Goal: Task Accomplishment & Management: Manage account settings

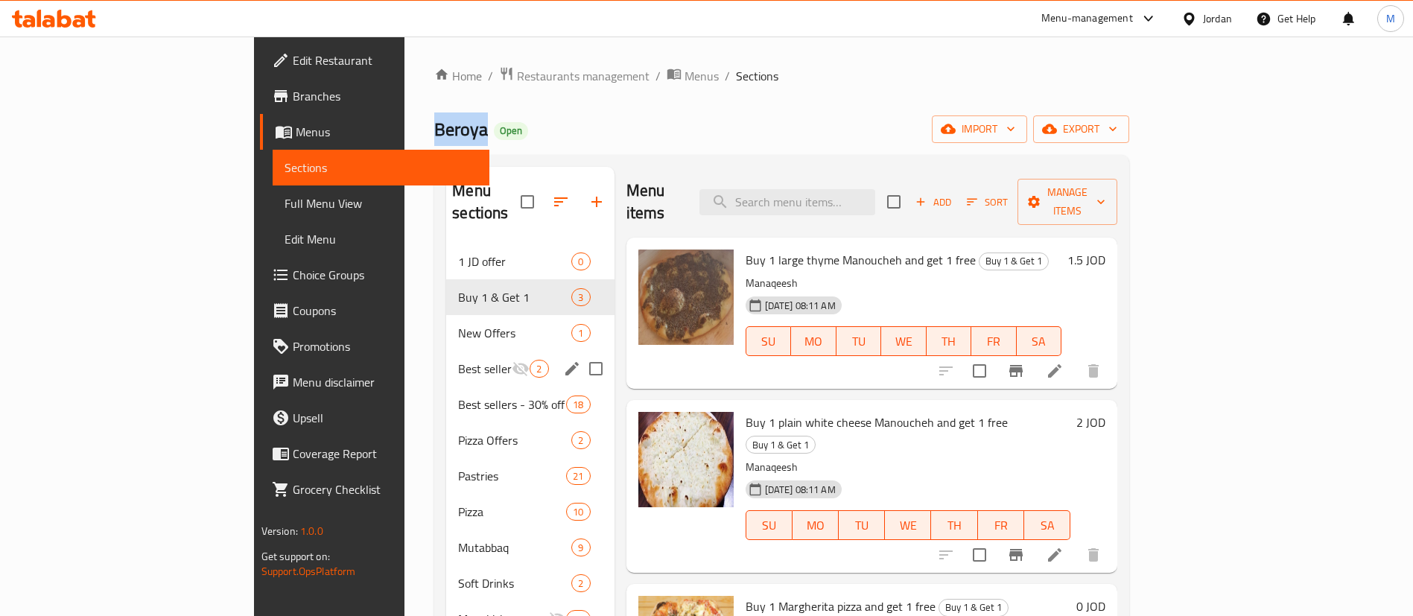
click at [512, 360] on icon "Menu sections" at bounding box center [521, 369] width 18 height 18
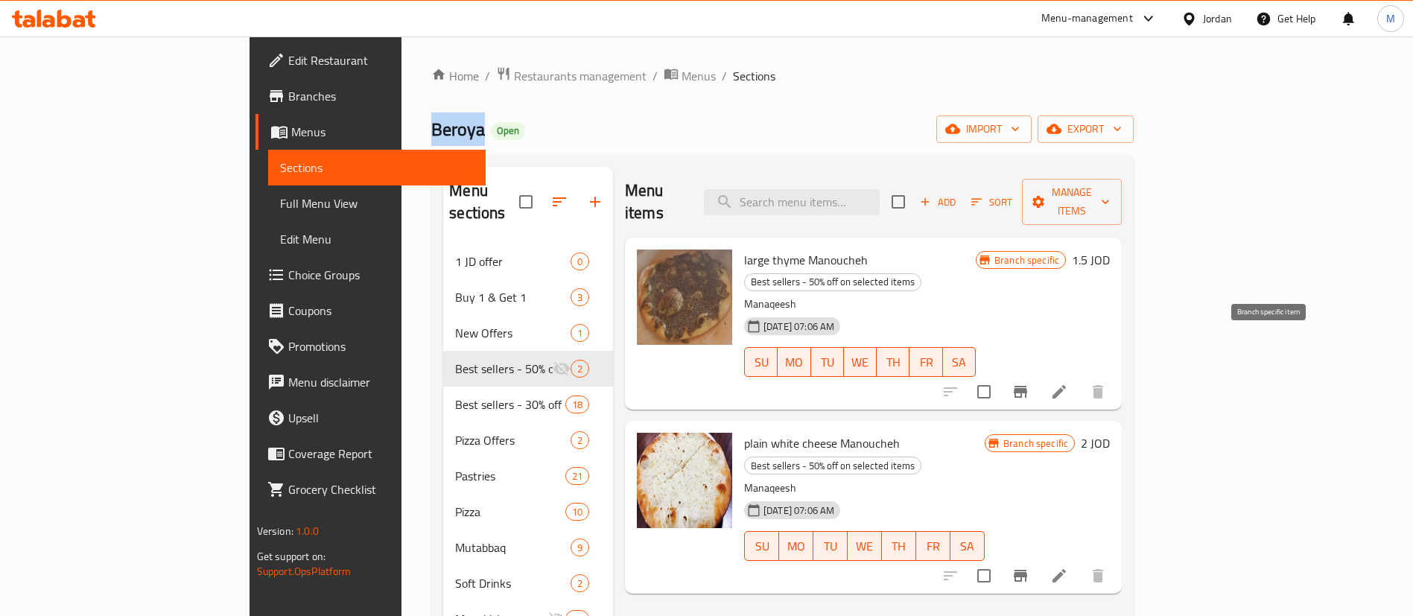
click at [1027, 386] on icon "Branch-specific-item" at bounding box center [1020, 392] width 13 height 12
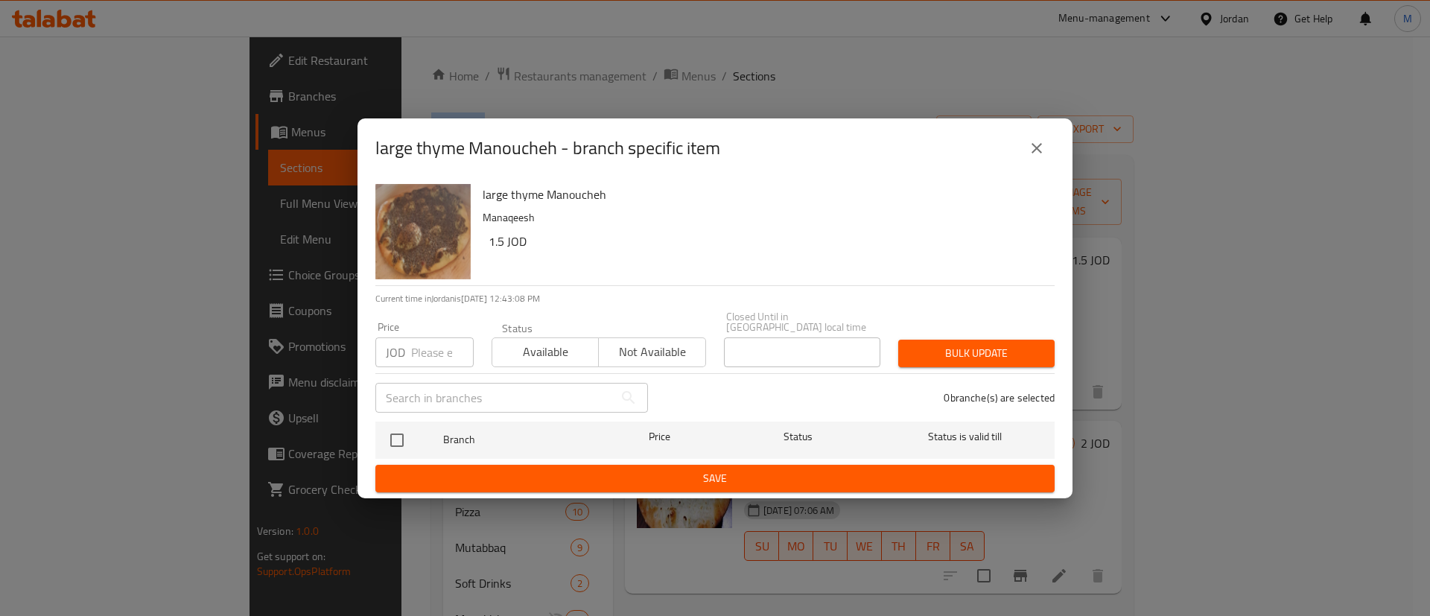
click at [1048, 154] on button "close" at bounding box center [1037, 148] width 36 height 36
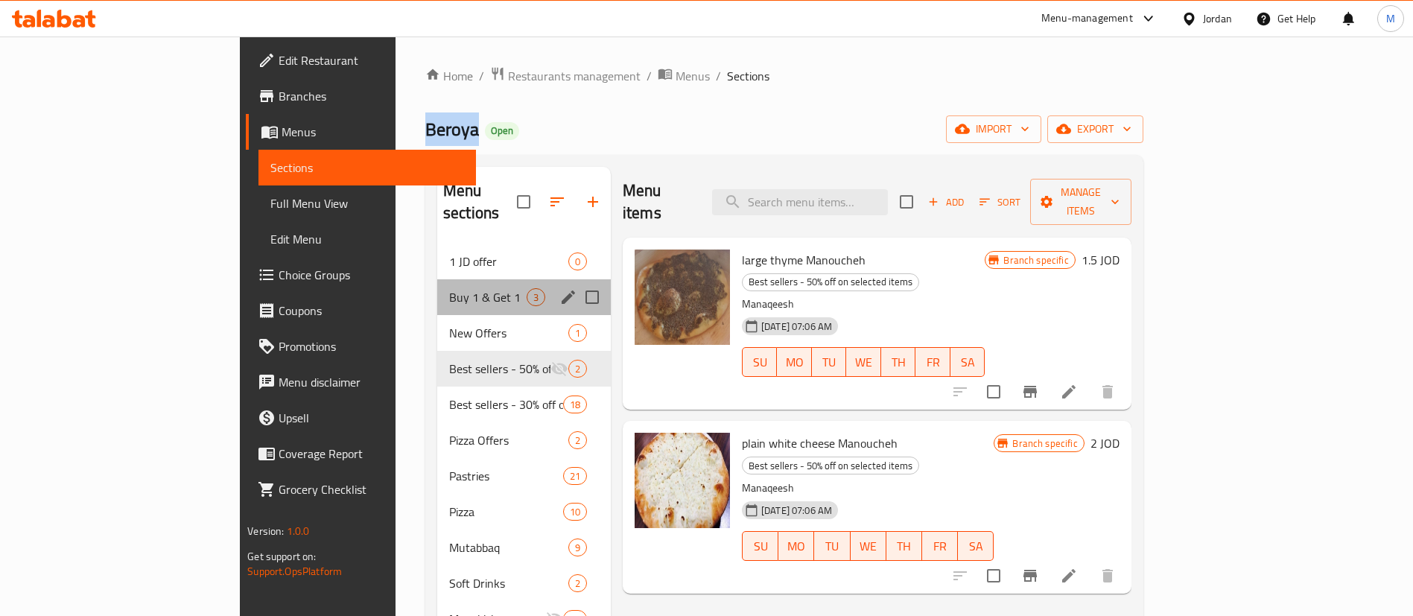
click at [437, 279] on div "Buy 1 & Get 1 3" at bounding box center [524, 297] width 174 height 36
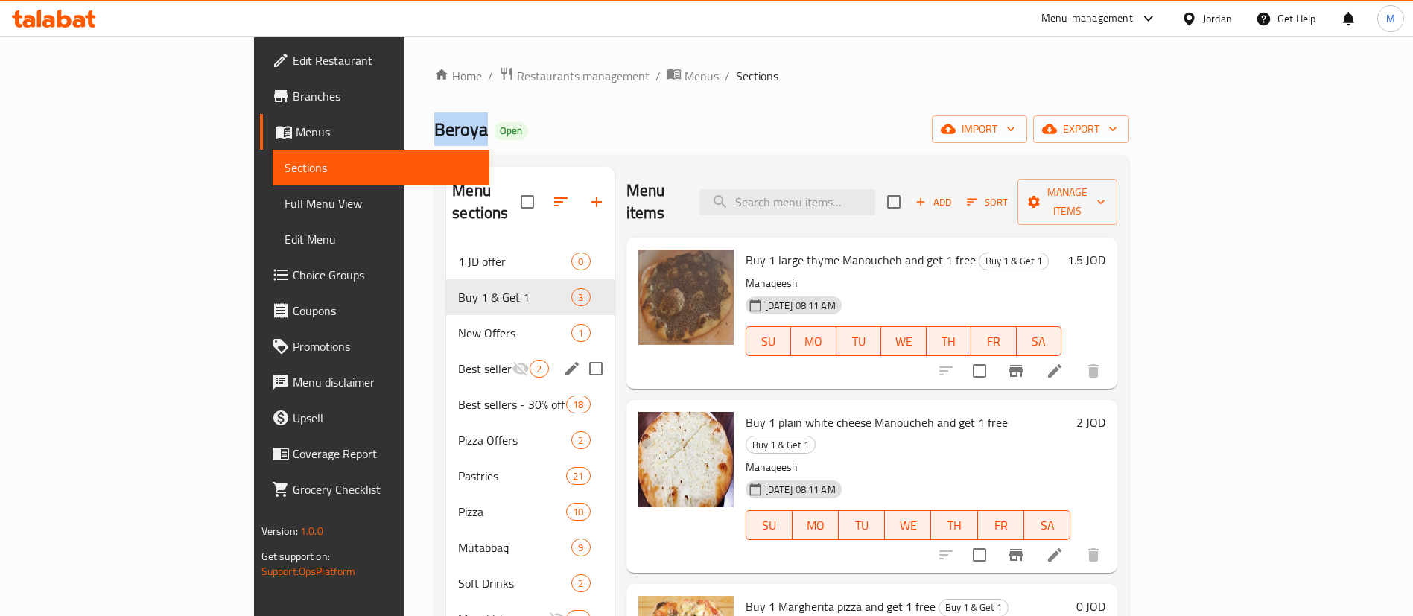
click at [446, 356] on div "Best sellers - 50% off on selected items 2" at bounding box center [530, 369] width 168 height 36
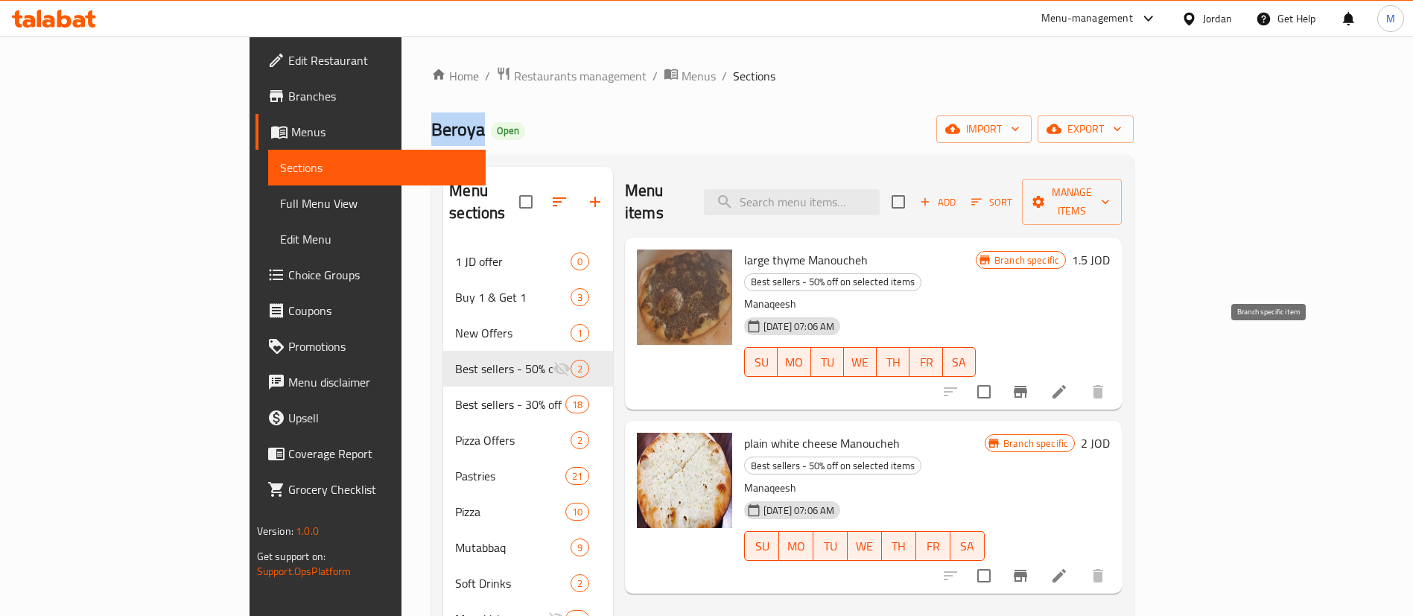
click at [1029, 383] on icon "Branch-specific-item" at bounding box center [1020, 392] width 18 height 18
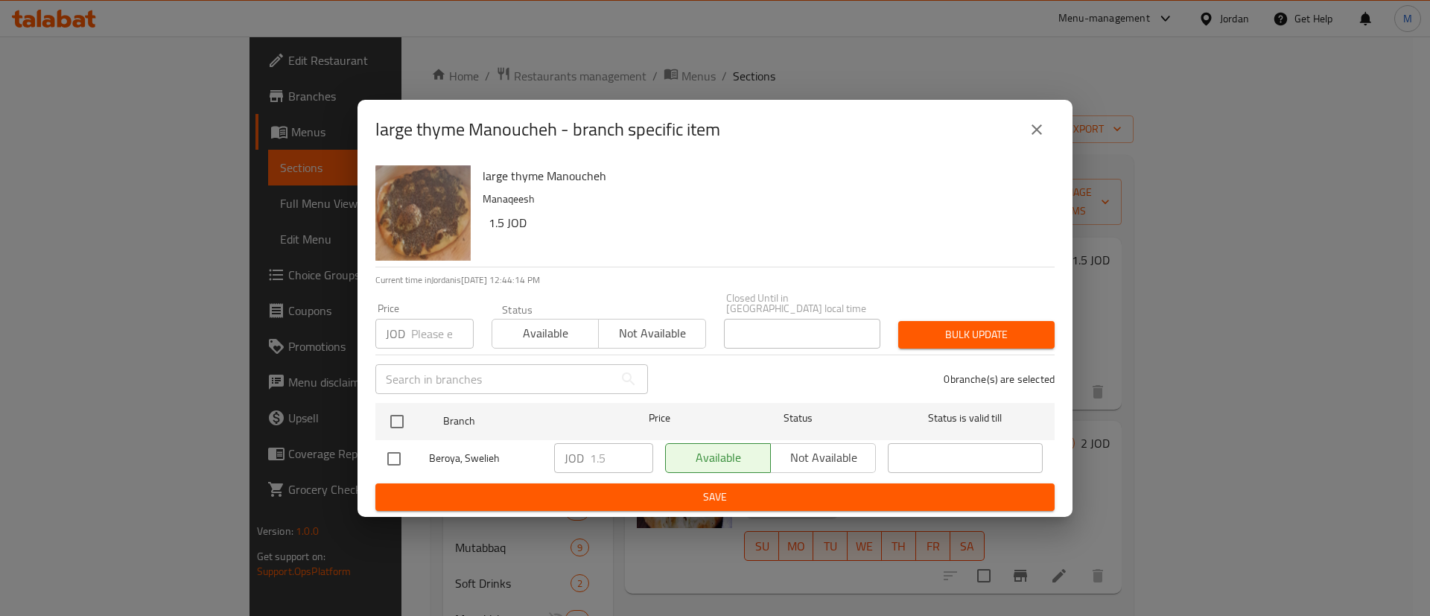
click at [434, 327] on input "number" at bounding box center [442, 334] width 63 height 30
click at [1030, 143] on button "close" at bounding box center [1037, 130] width 36 height 36
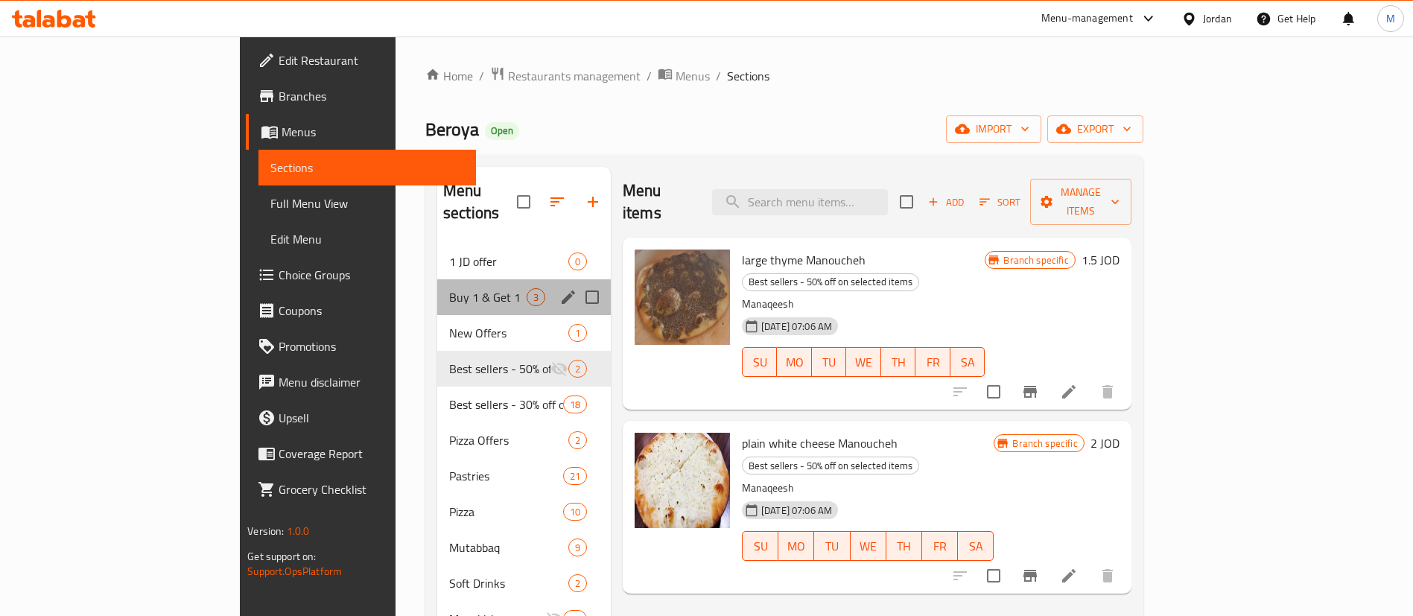
click at [450, 279] on div "Buy 1 & Get 1 3" at bounding box center [524, 297] width 174 height 36
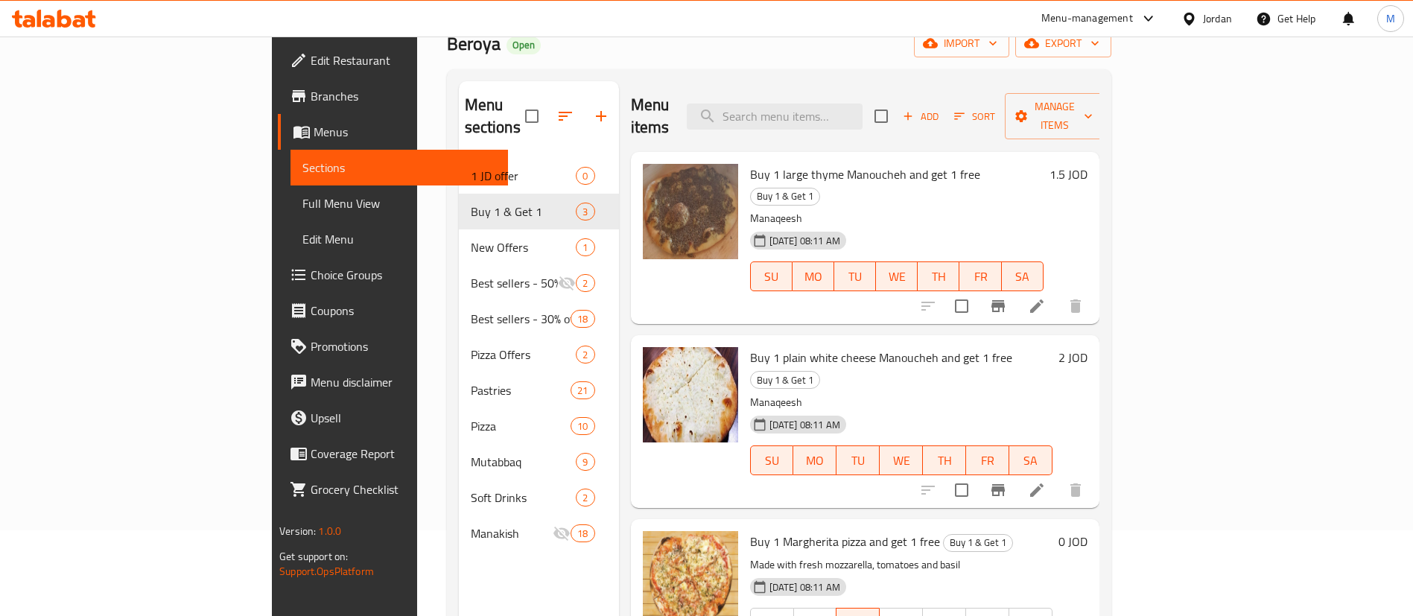
scroll to position [83, 0]
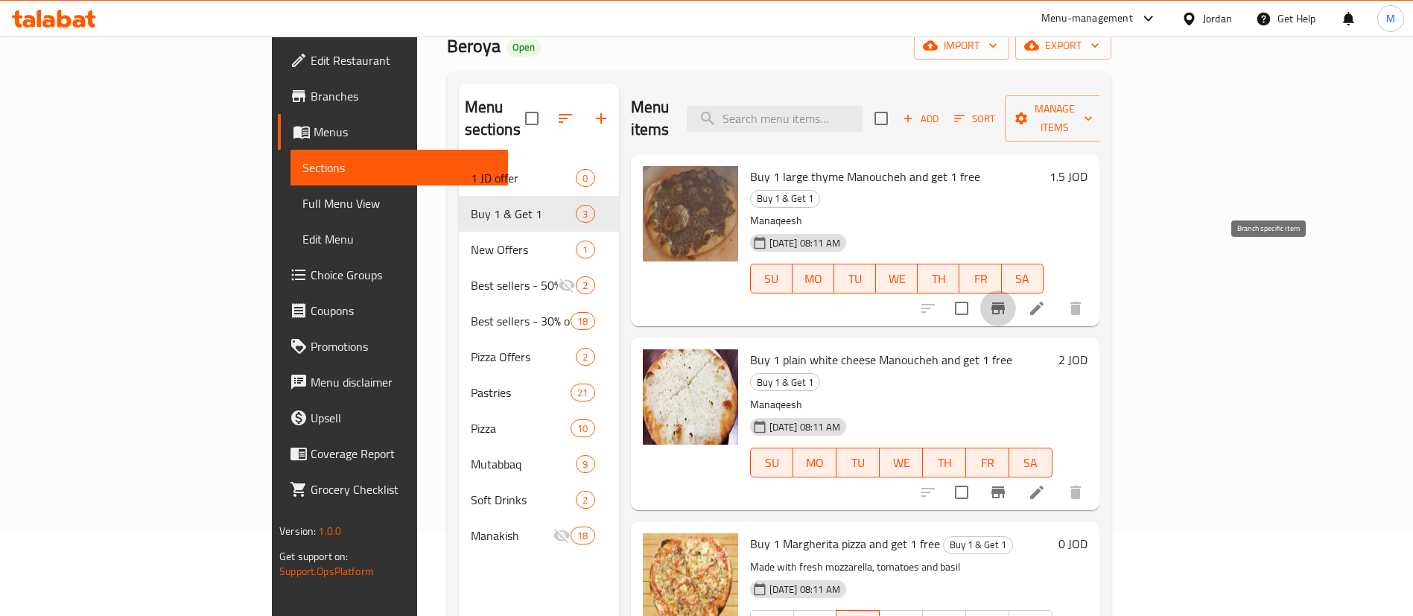
click at [1016, 290] on button "Branch-specific-item" at bounding box center [998, 308] width 36 height 36
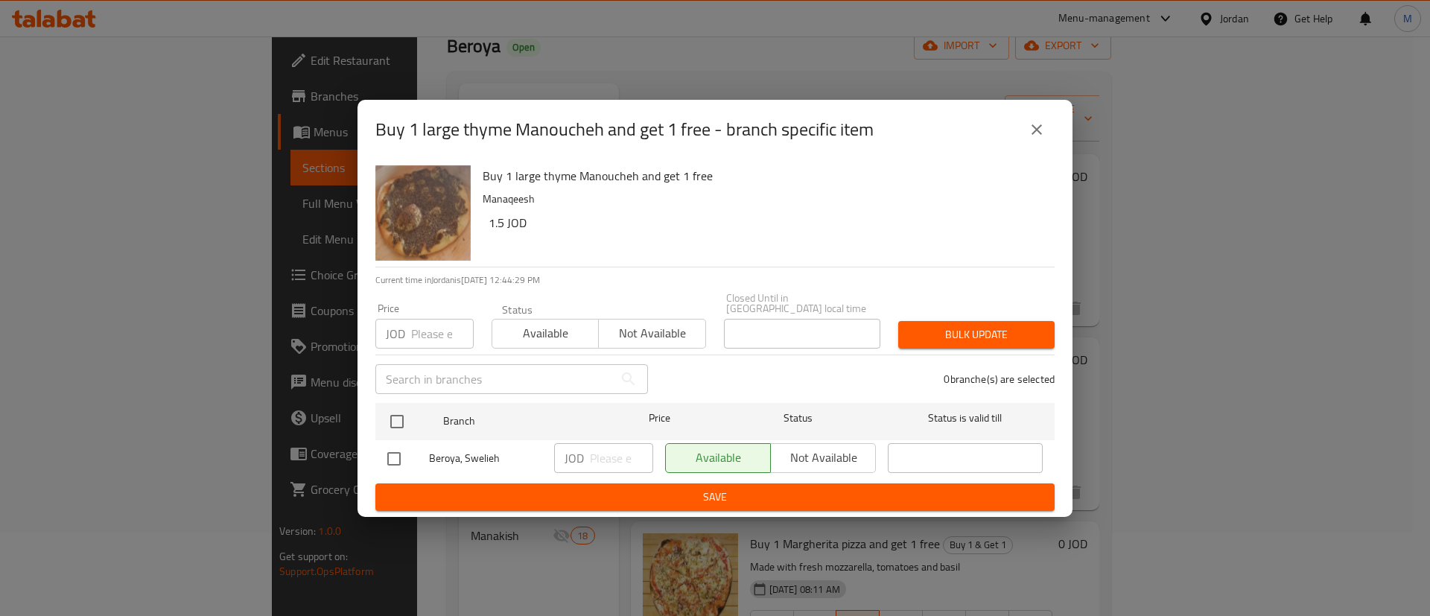
click at [433, 327] on input "number" at bounding box center [442, 334] width 63 height 30
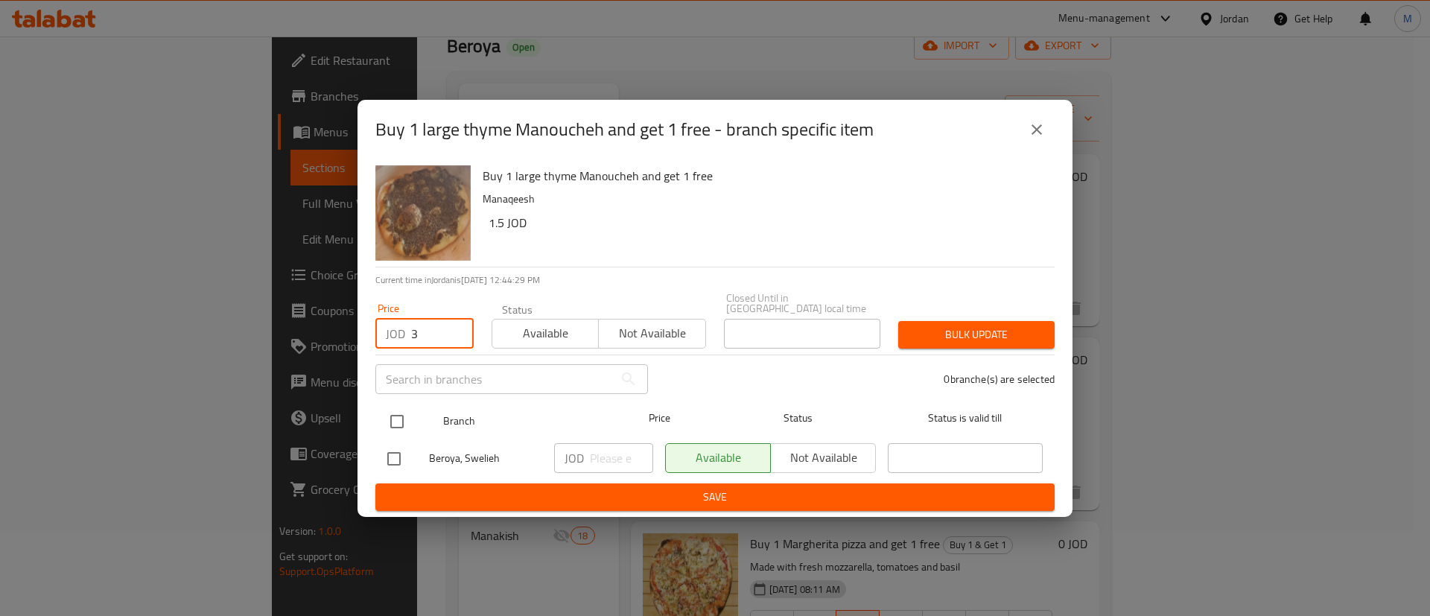
type input "3"
click at [403, 412] on input "checkbox" at bounding box center [396, 421] width 31 height 31
checkbox input "true"
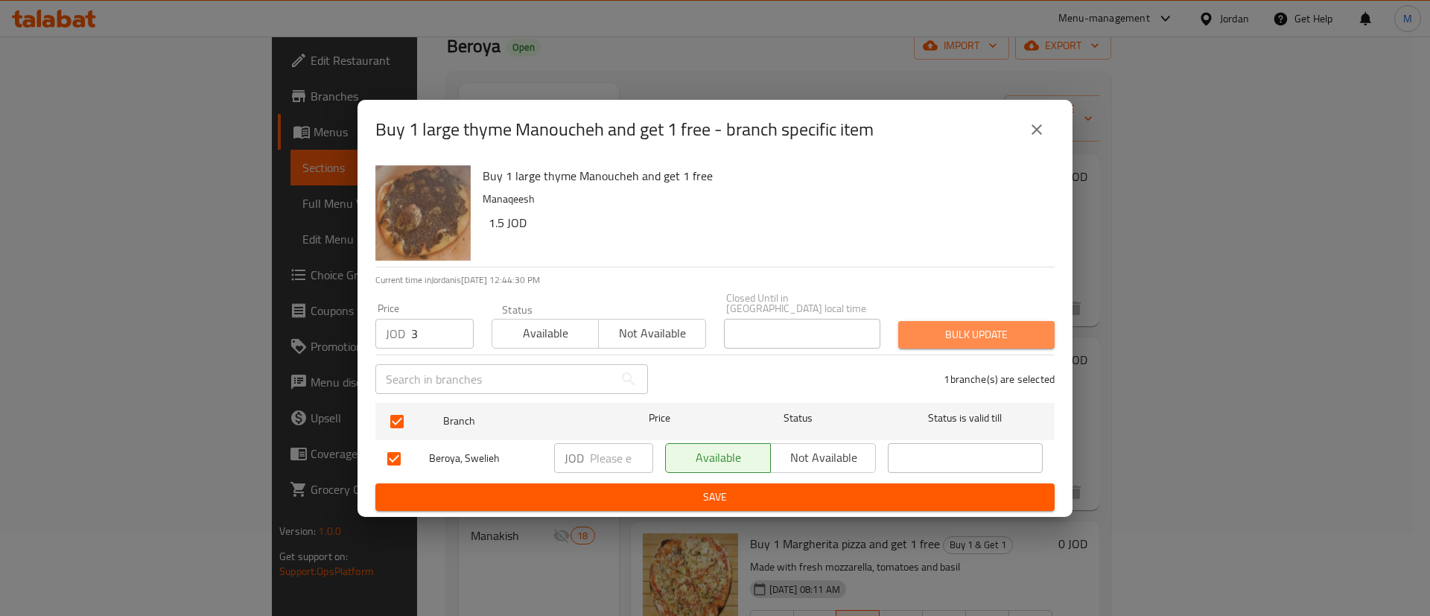
click at [939, 334] on span "Bulk update" at bounding box center [976, 334] width 133 height 19
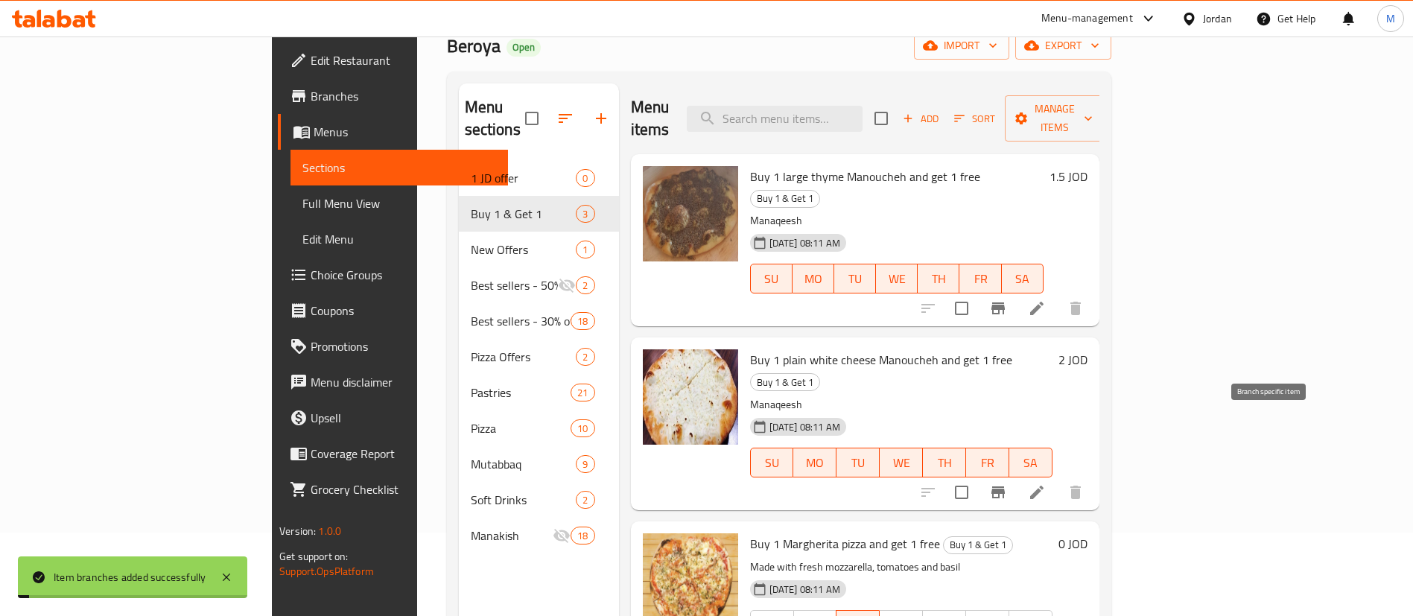
click at [1007, 483] on icon "Branch-specific-item" at bounding box center [998, 492] width 18 height 18
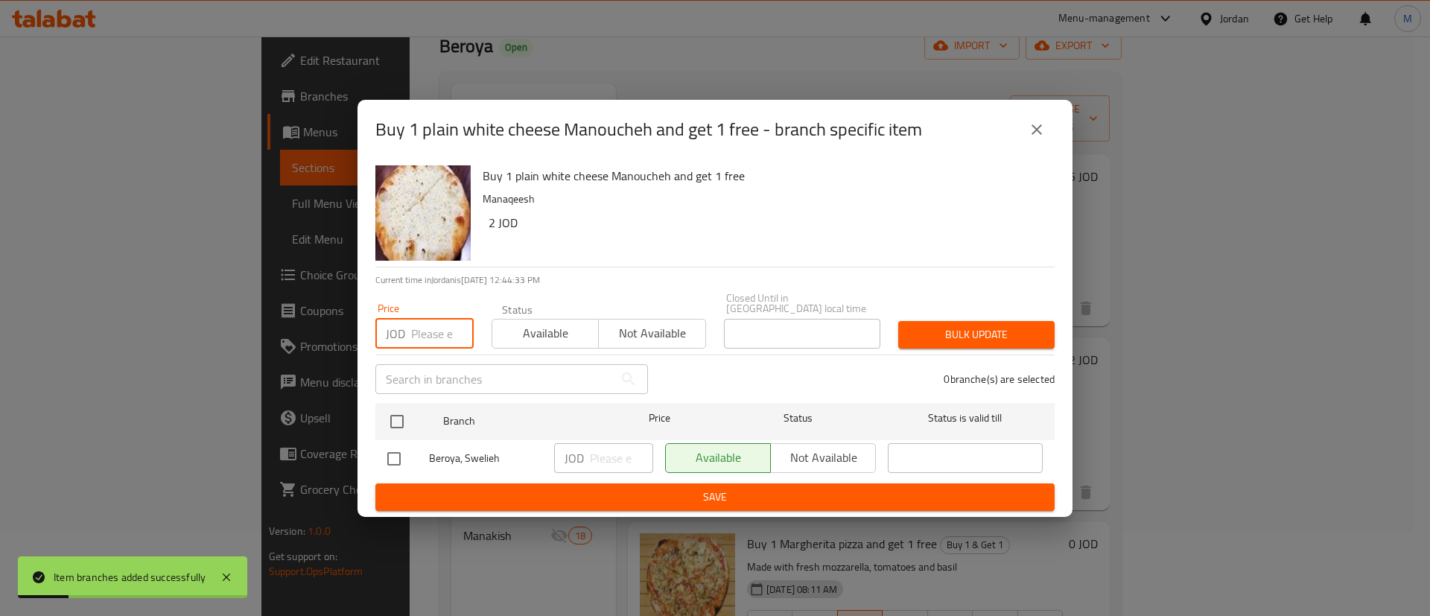
click at [426, 329] on input "number" at bounding box center [442, 334] width 63 height 30
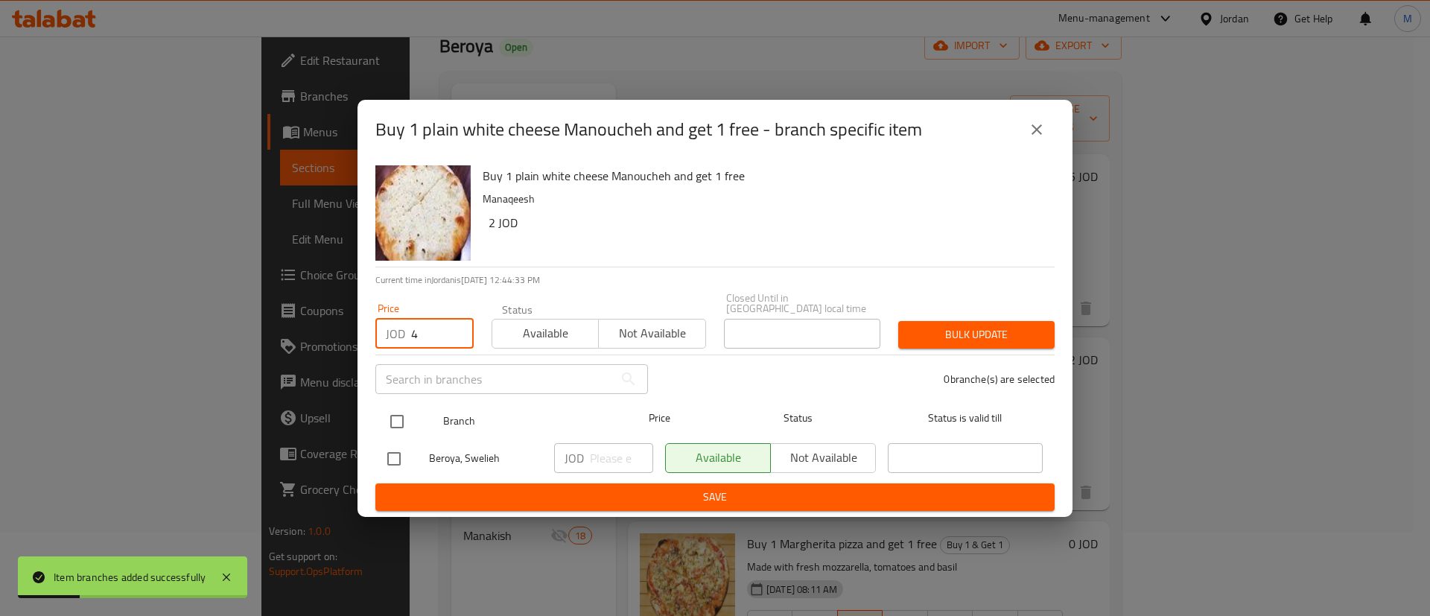
type input "4"
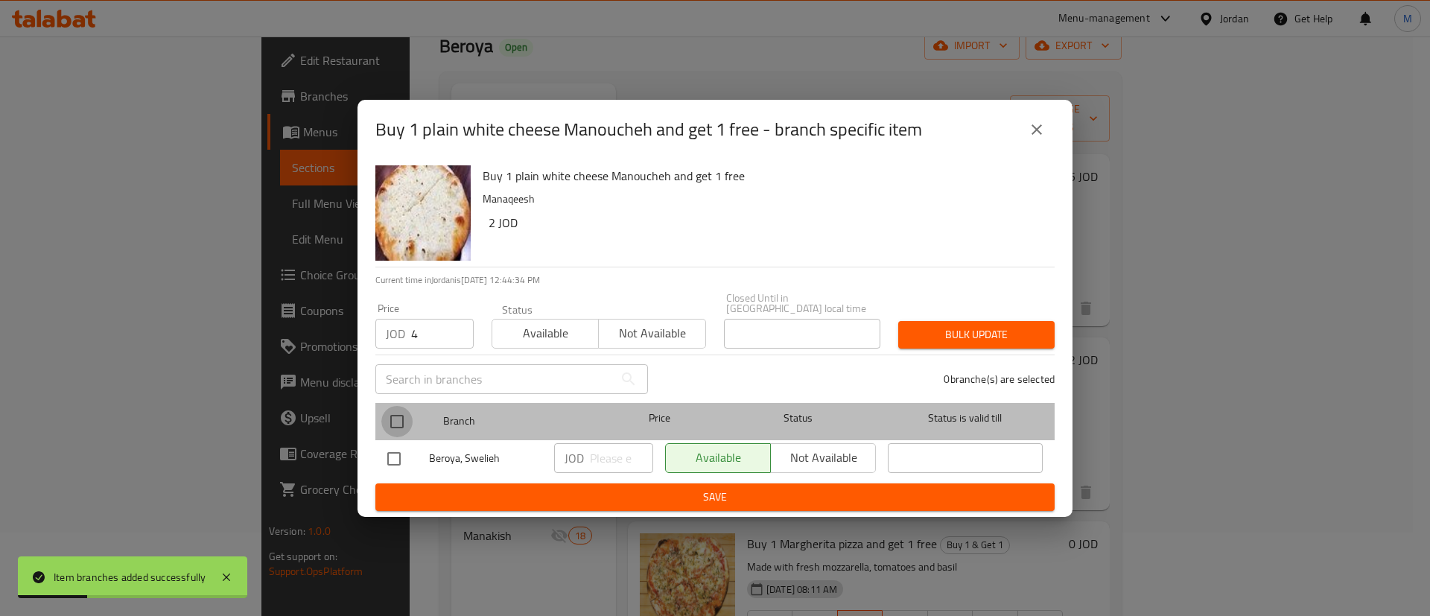
click at [401, 410] on input "checkbox" at bounding box center [396, 421] width 31 height 31
checkbox input "true"
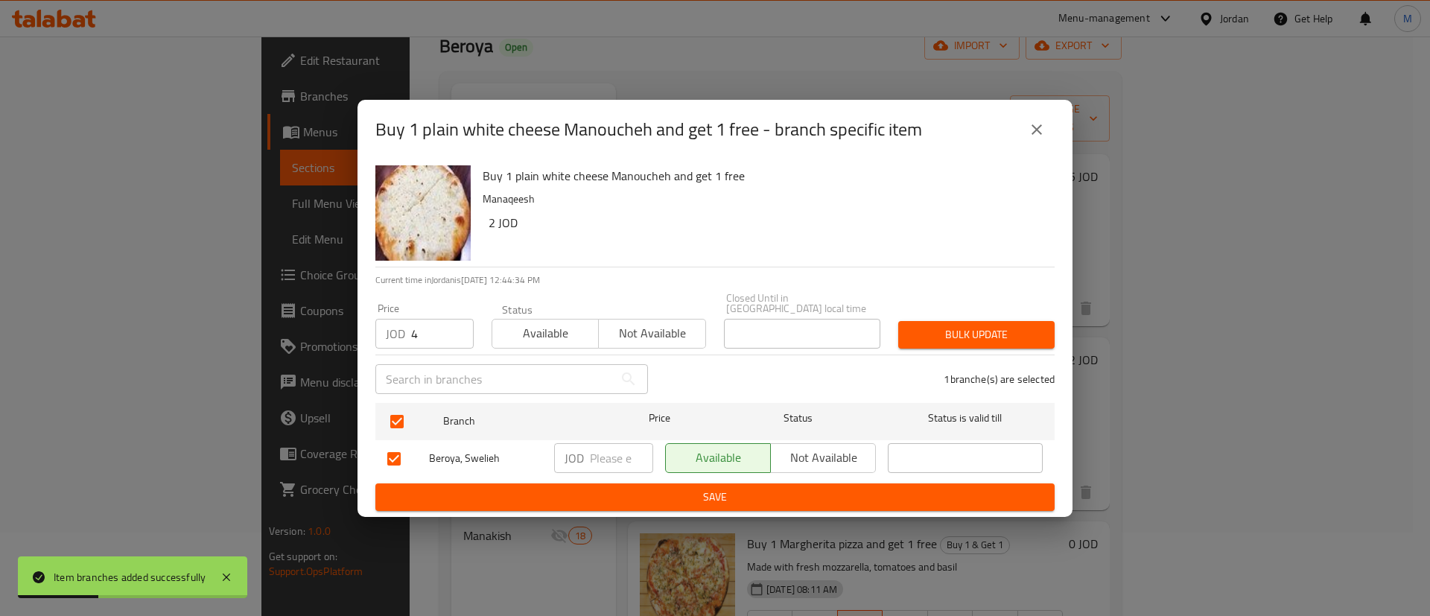
click at [958, 340] on button "Bulk update" at bounding box center [976, 335] width 156 height 28
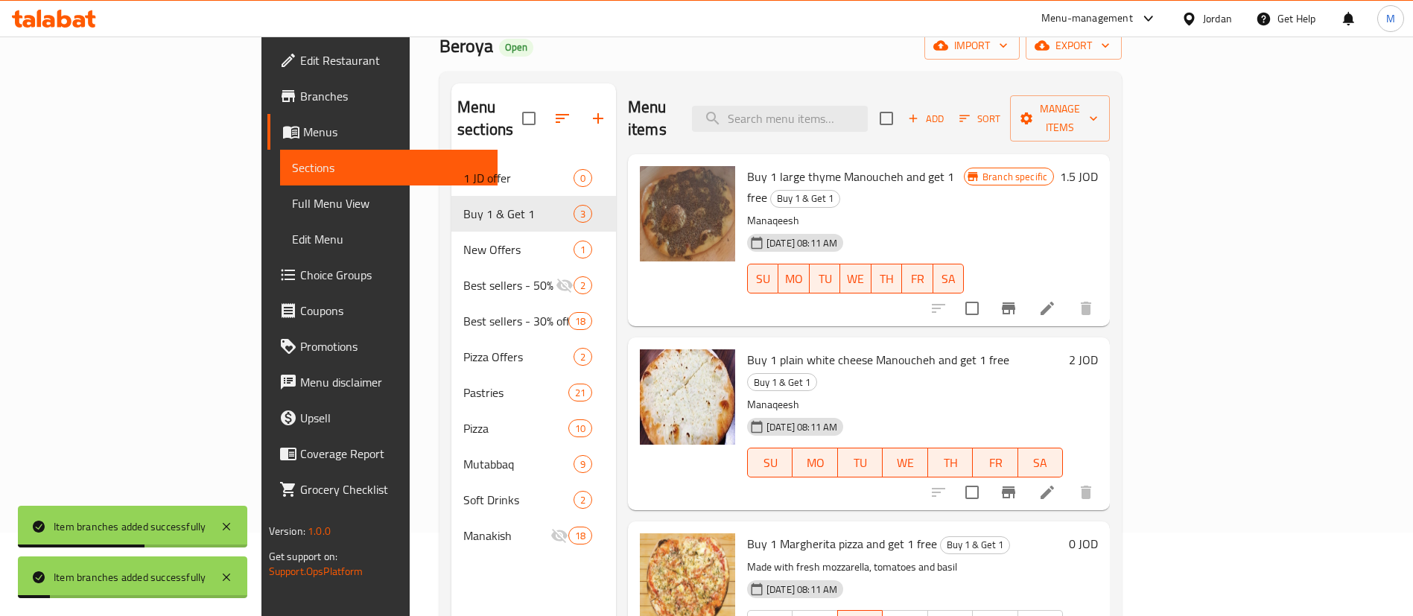
scroll to position [209, 0]
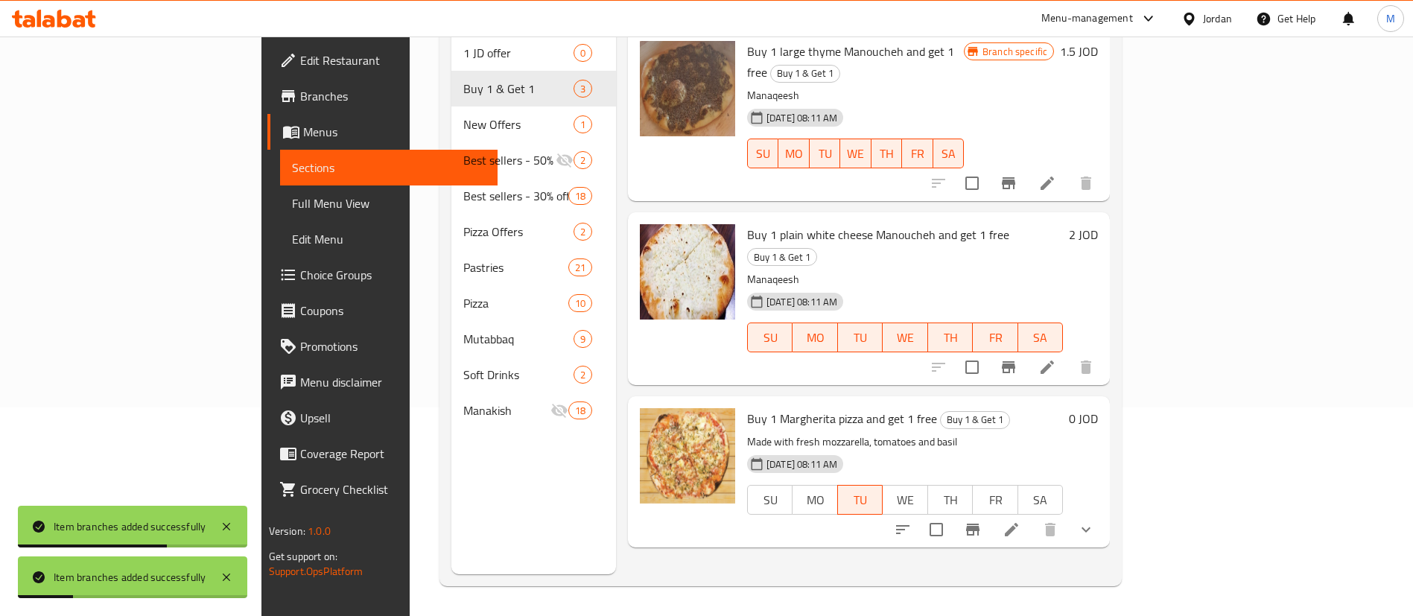
click at [982, 521] on icon "Branch-specific-item" at bounding box center [973, 530] width 18 height 18
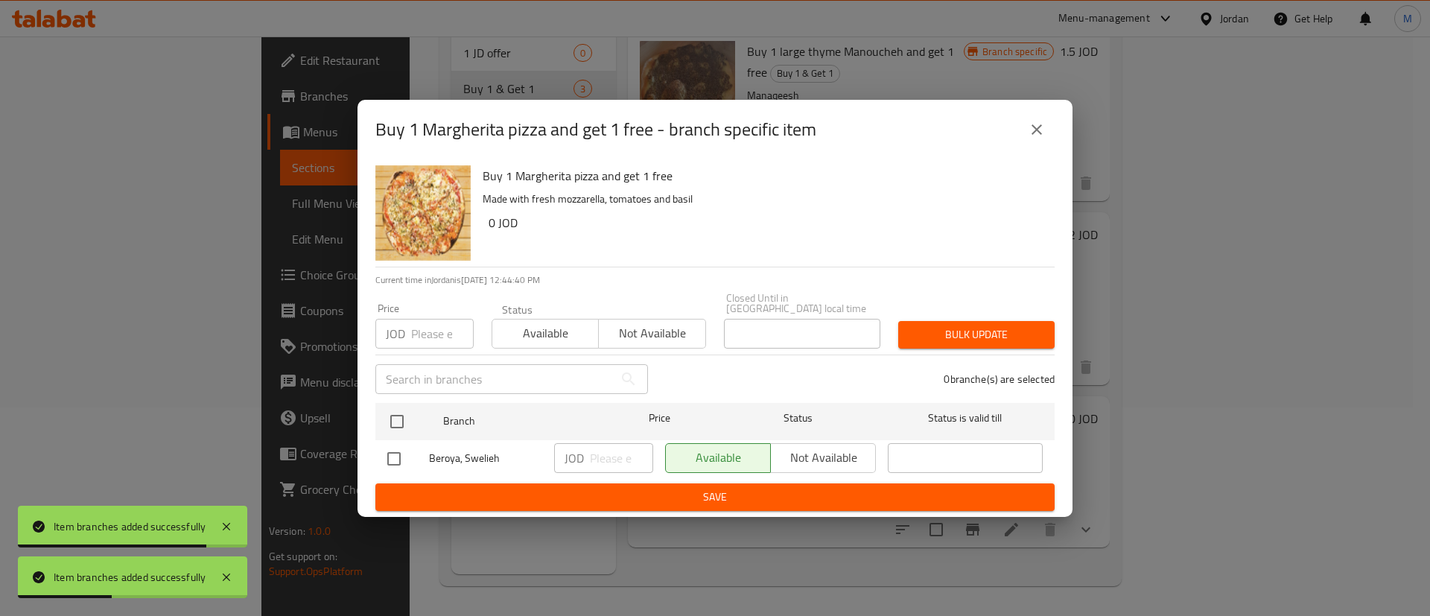
click at [424, 332] on input "number" at bounding box center [442, 334] width 63 height 30
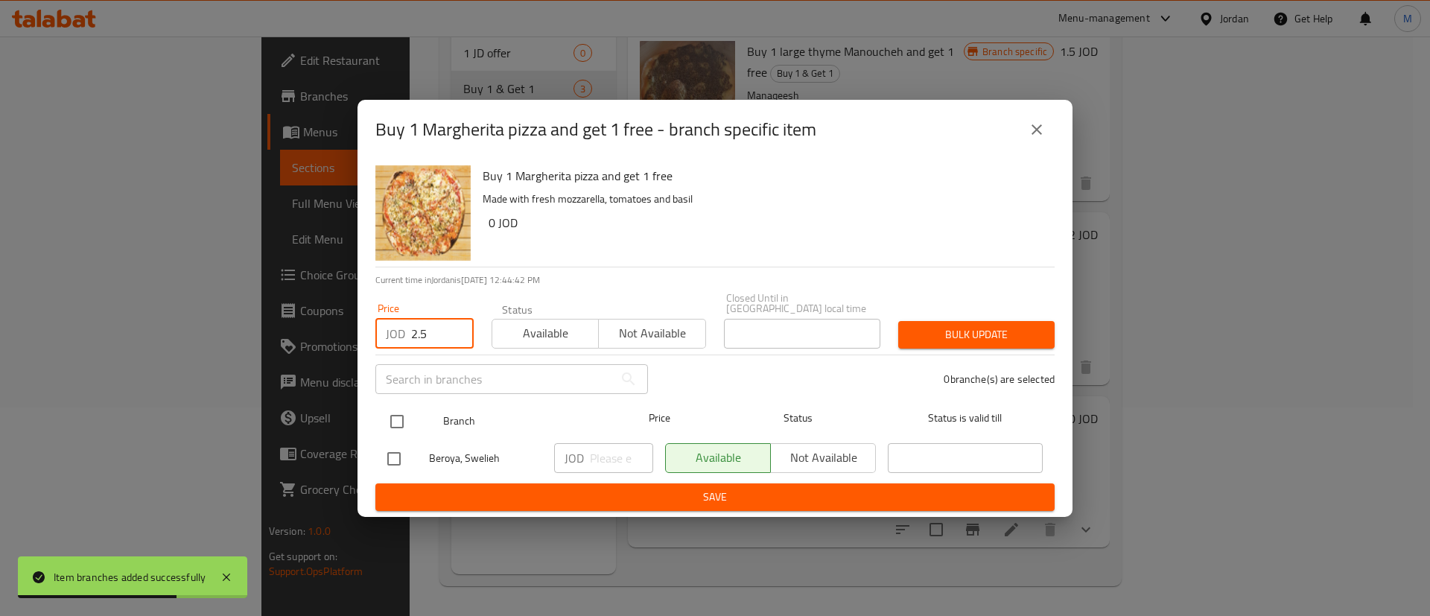
type input "2.5"
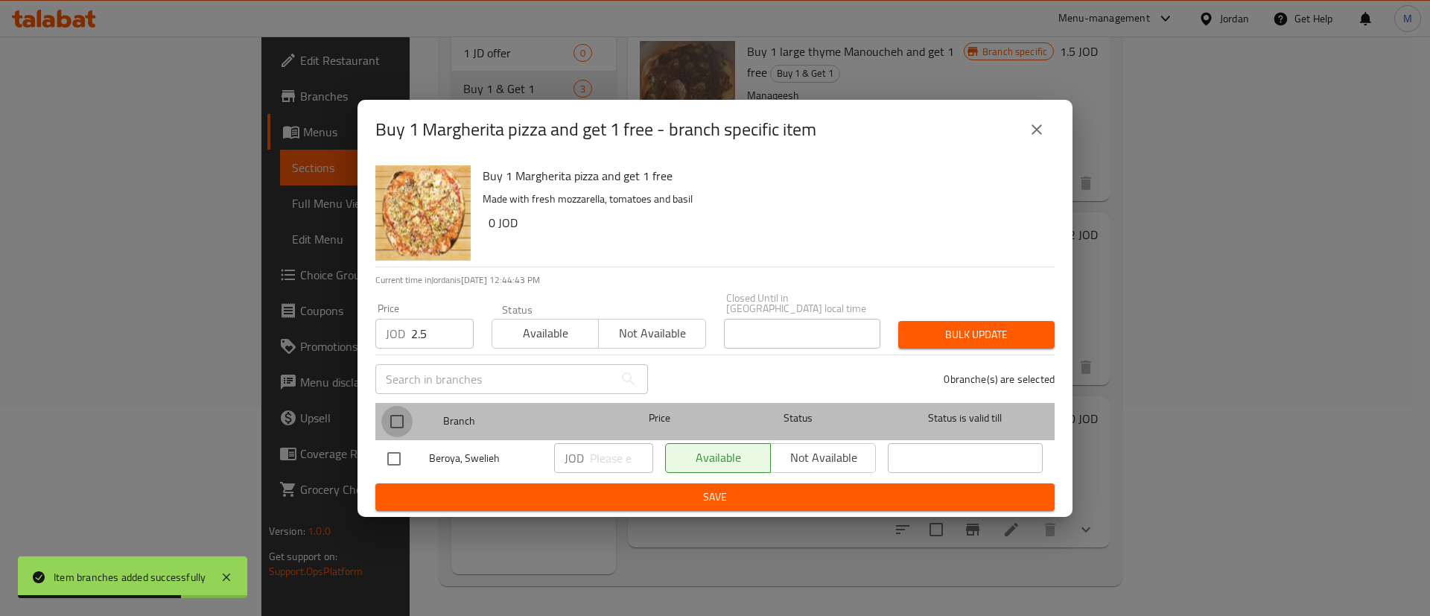
click at [403, 411] on input "checkbox" at bounding box center [396, 421] width 31 height 31
checkbox input "true"
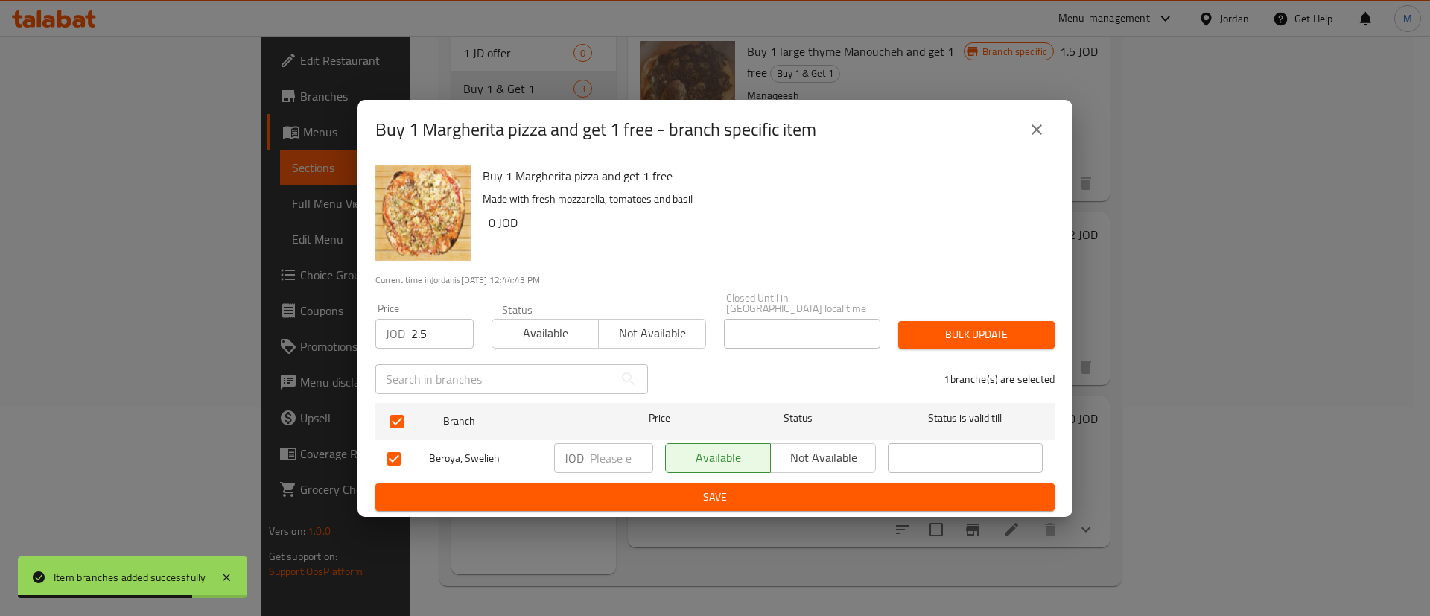
click at [1003, 325] on span "Bulk update" at bounding box center [976, 334] width 133 height 19
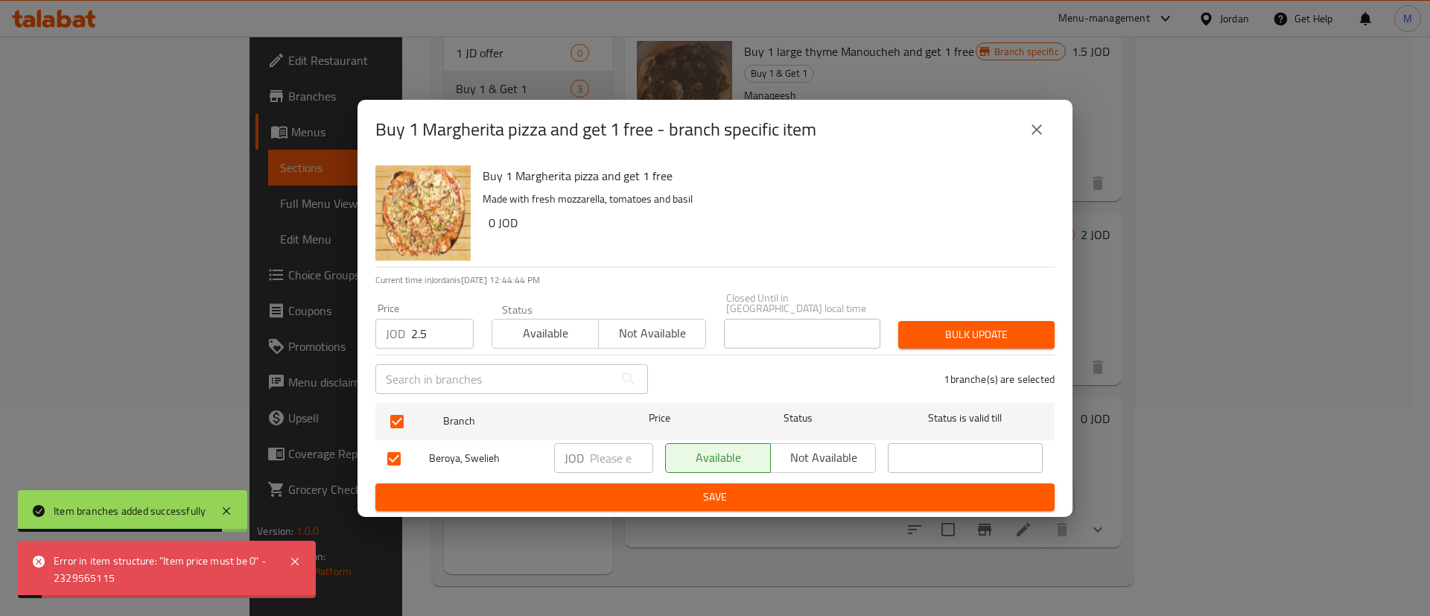
click at [1181, 390] on div "Buy 1 Margherita pizza and get 1 free - branch specific item Buy 1 Margherita p…" at bounding box center [715, 308] width 1430 height 616
click at [1049, 142] on button "close" at bounding box center [1037, 130] width 36 height 36
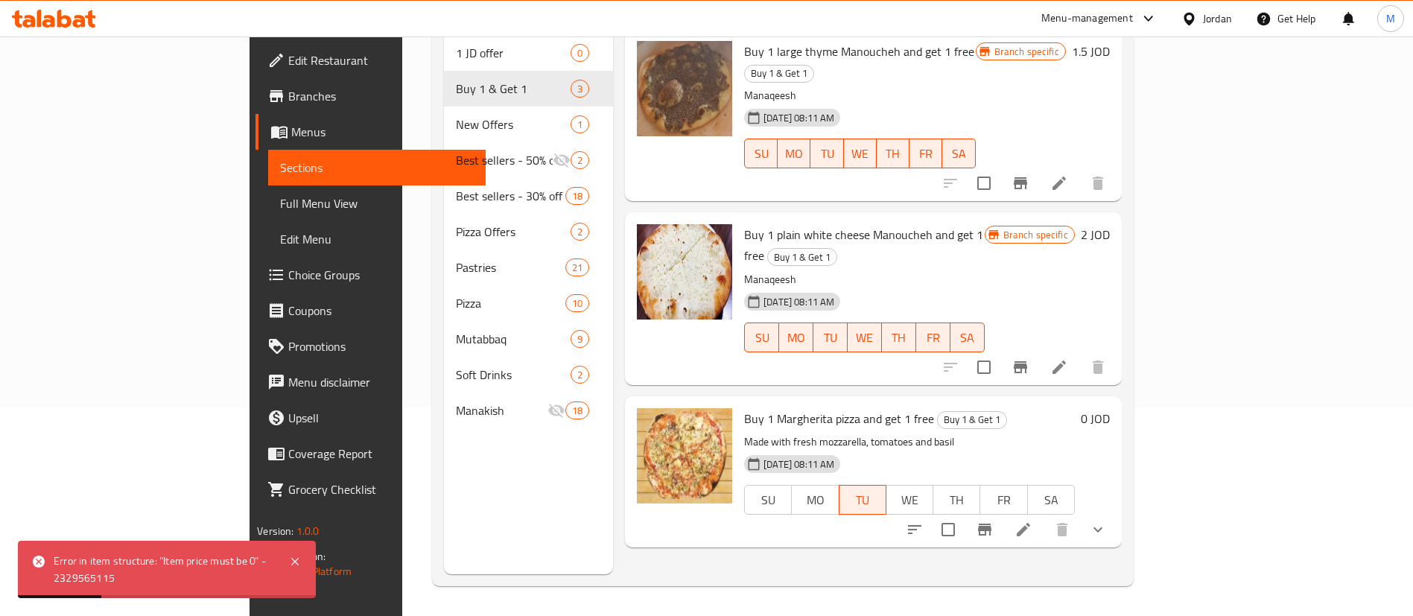
click at [1044, 516] on li at bounding box center [1023, 529] width 42 height 27
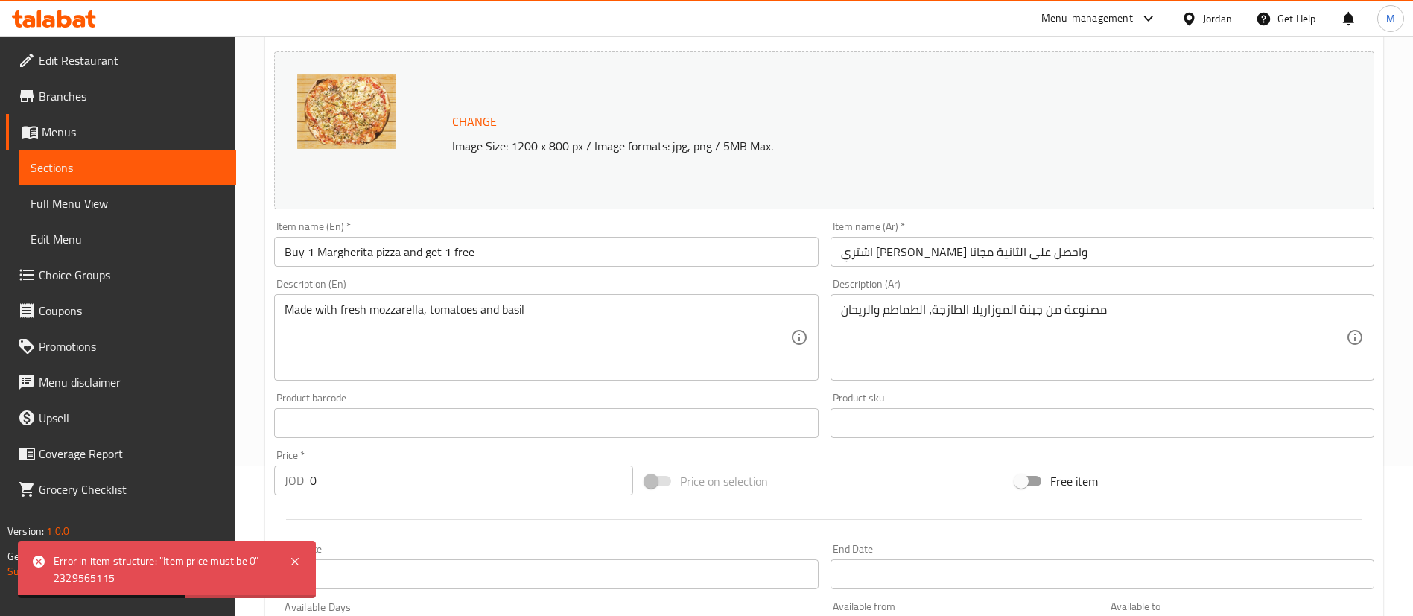
scroll to position [535, 0]
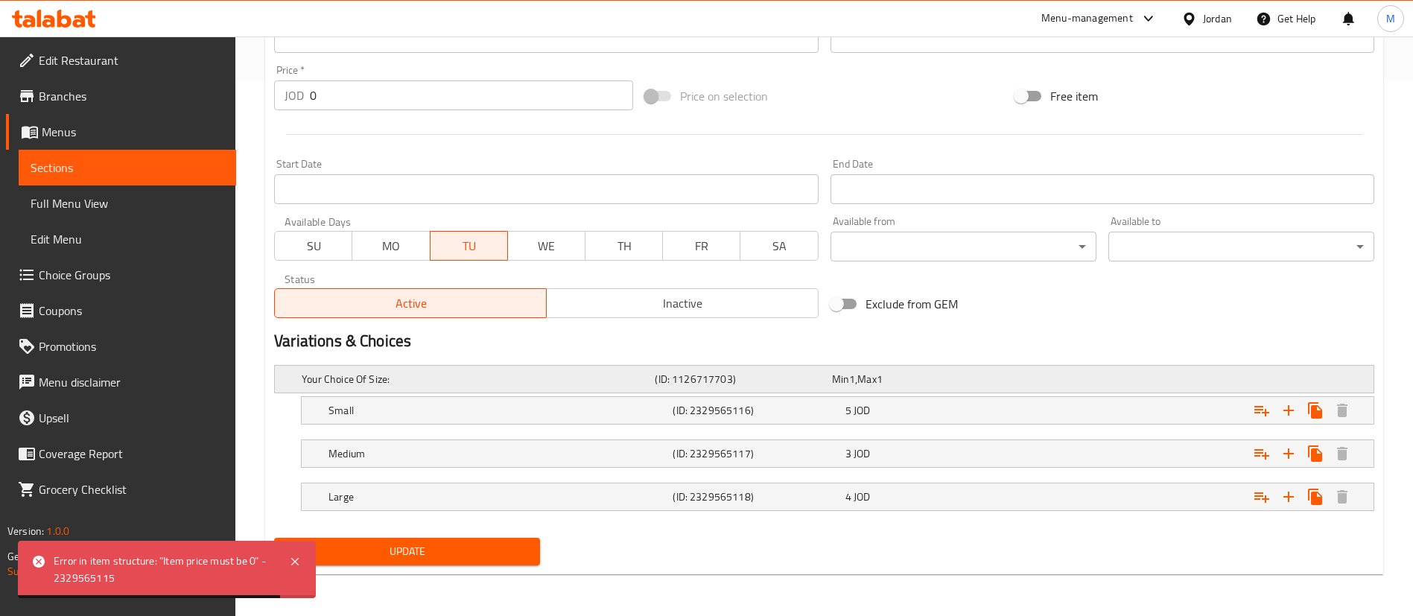
click at [1087, 377] on div "Expand" at bounding box center [1181, 379] width 353 height 6
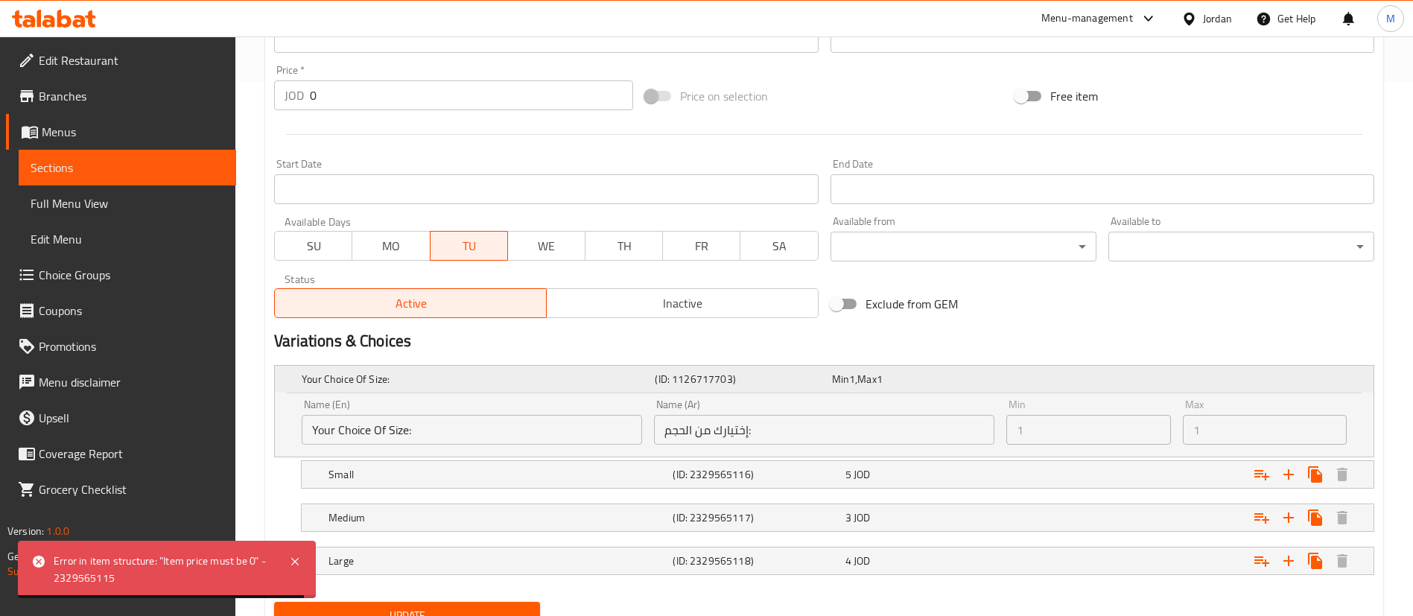
click at [1087, 377] on div "Expand" at bounding box center [1181, 379] width 353 height 6
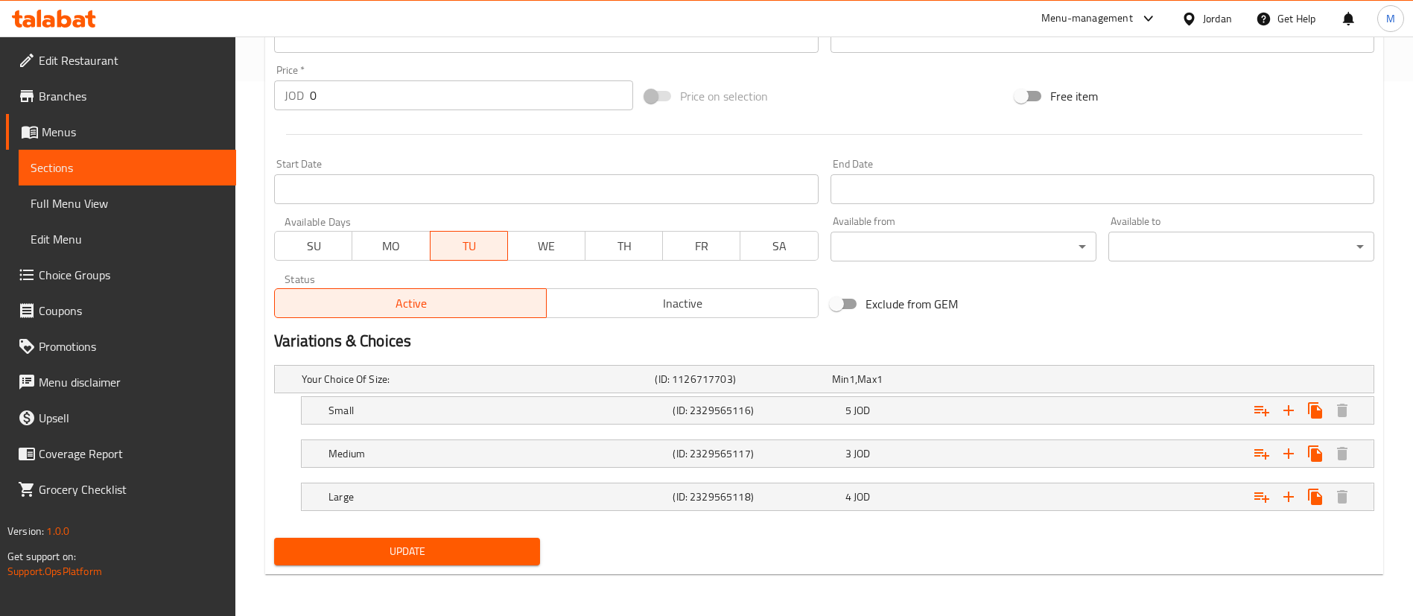
scroll to position [0, 0]
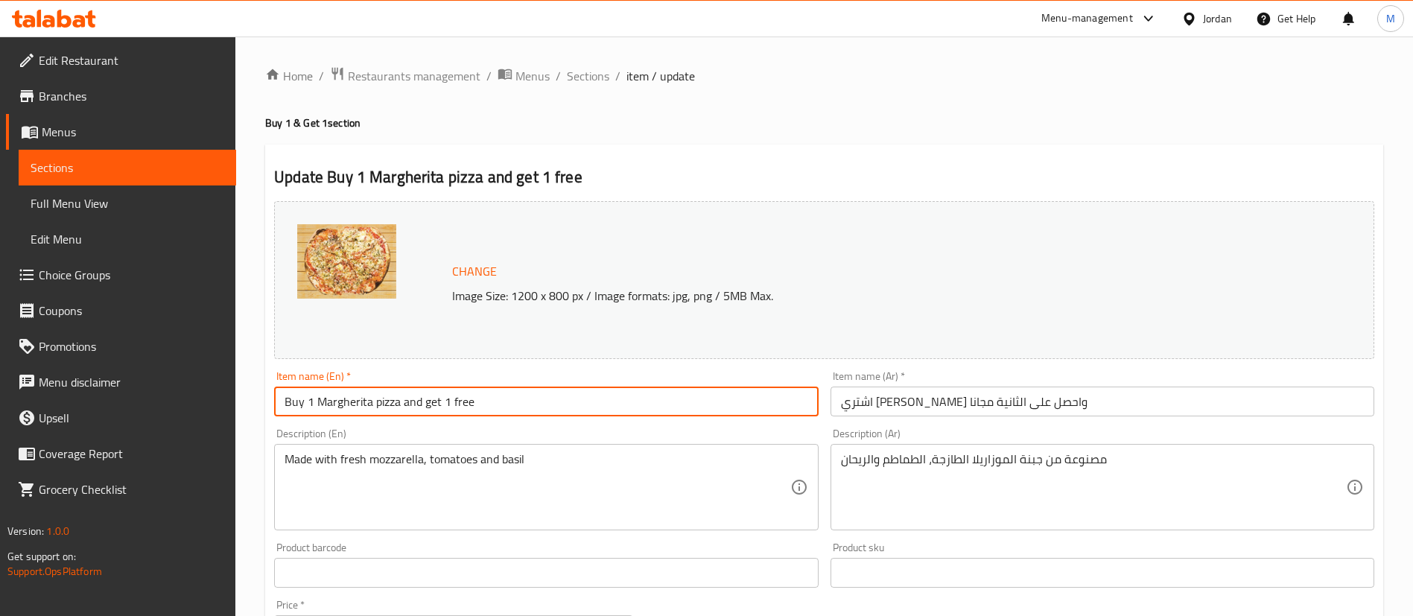
click at [429, 403] on input "Buy 1 Margherita pizza and get 1 free" at bounding box center [546, 402] width 544 height 30
click at [599, 77] on span "Sections" at bounding box center [588, 76] width 42 height 18
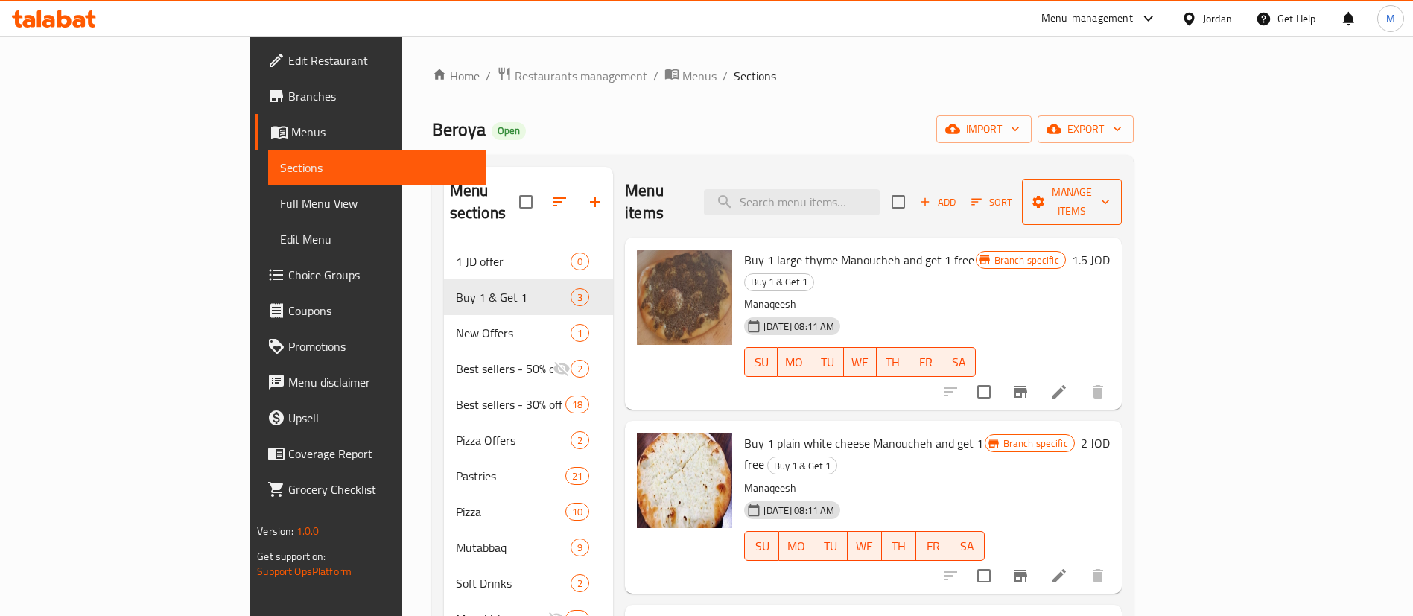
click at [1044, 196] on icon "button" at bounding box center [1038, 202] width 12 height 12
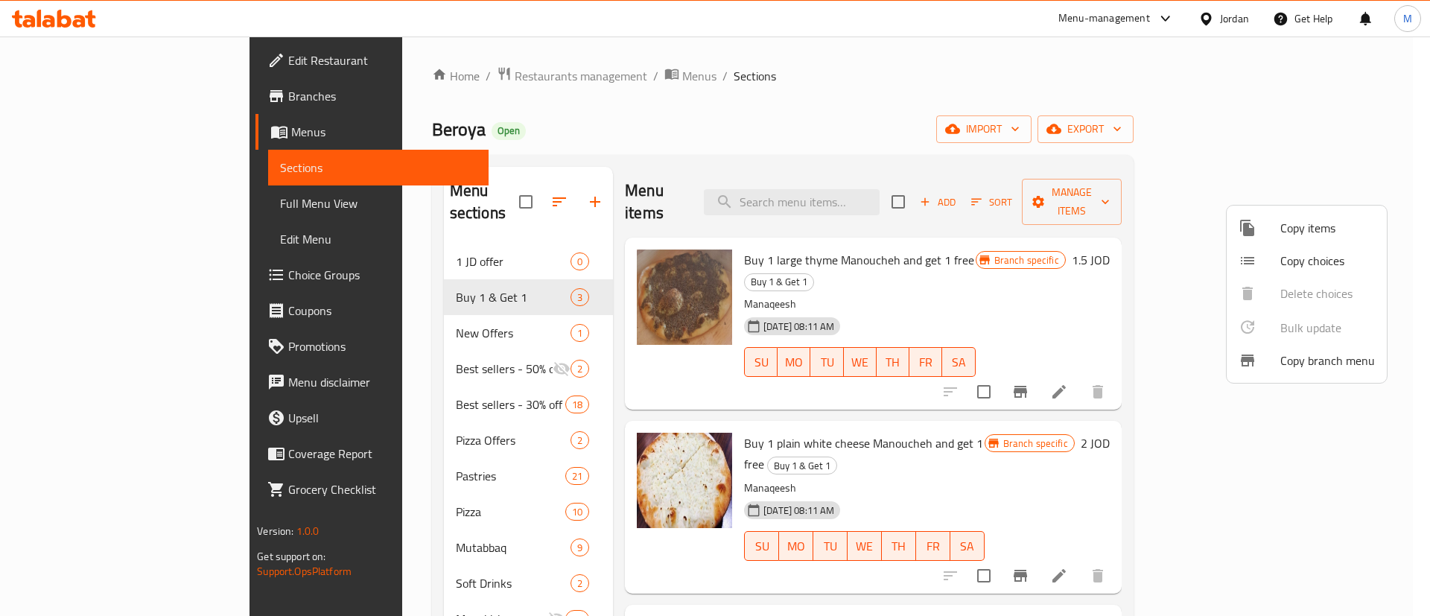
click at [1189, 251] on div at bounding box center [715, 308] width 1430 height 616
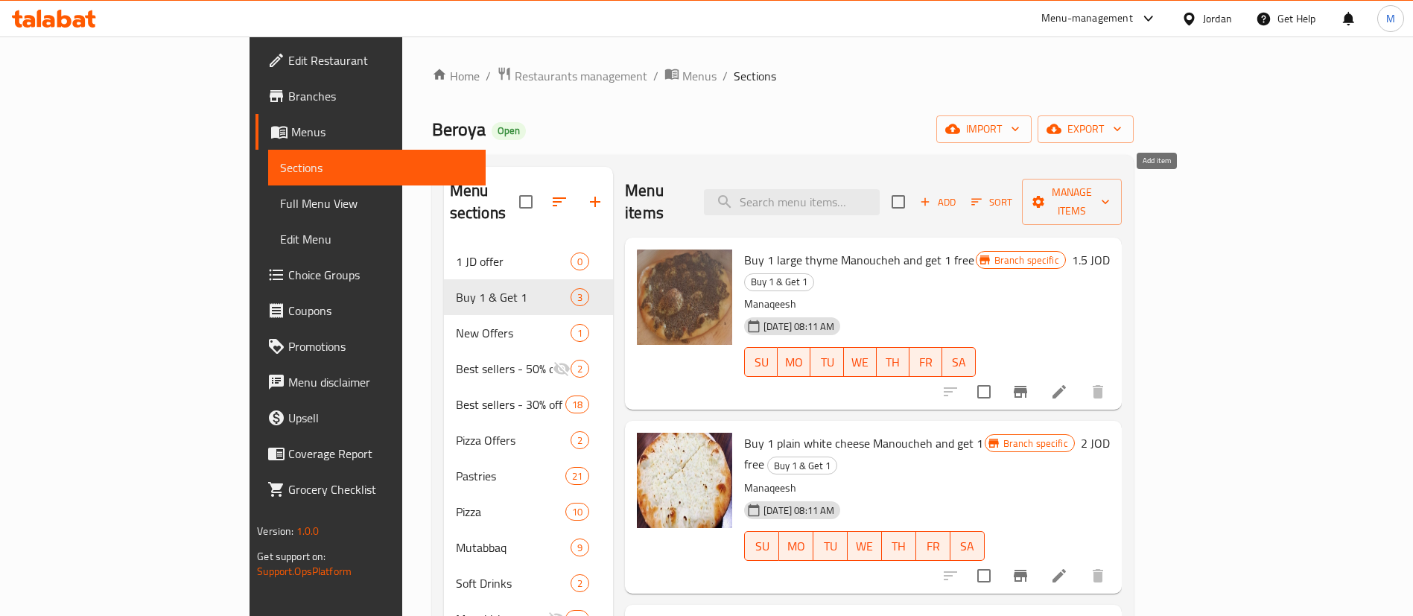
click at [958, 194] on span "Add" at bounding box center [938, 202] width 40 height 17
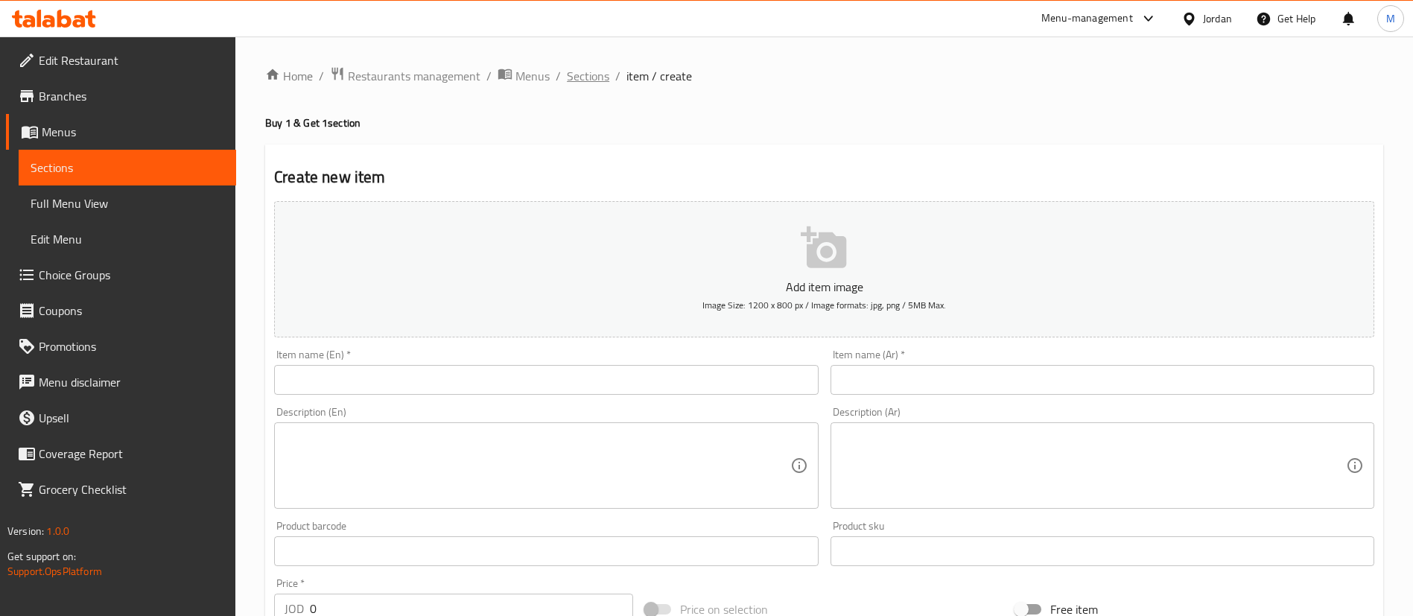
click at [578, 84] on span "Sections" at bounding box center [588, 76] width 42 height 18
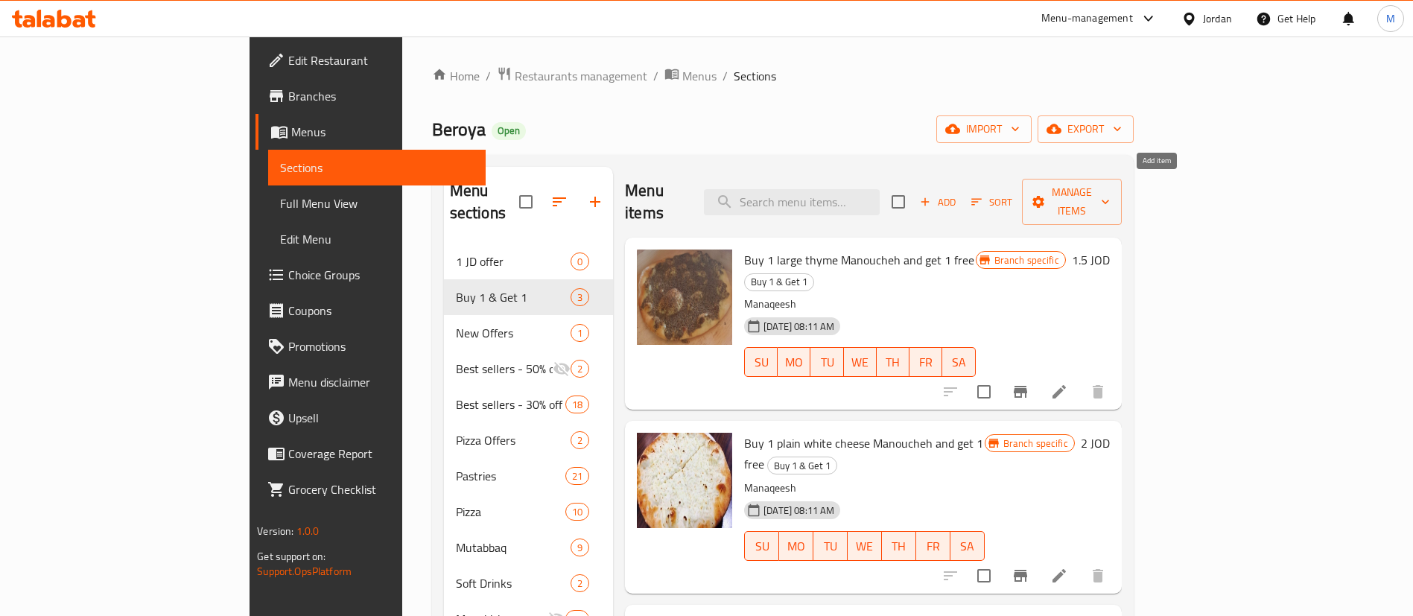
click at [958, 194] on span "Add" at bounding box center [938, 202] width 40 height 17
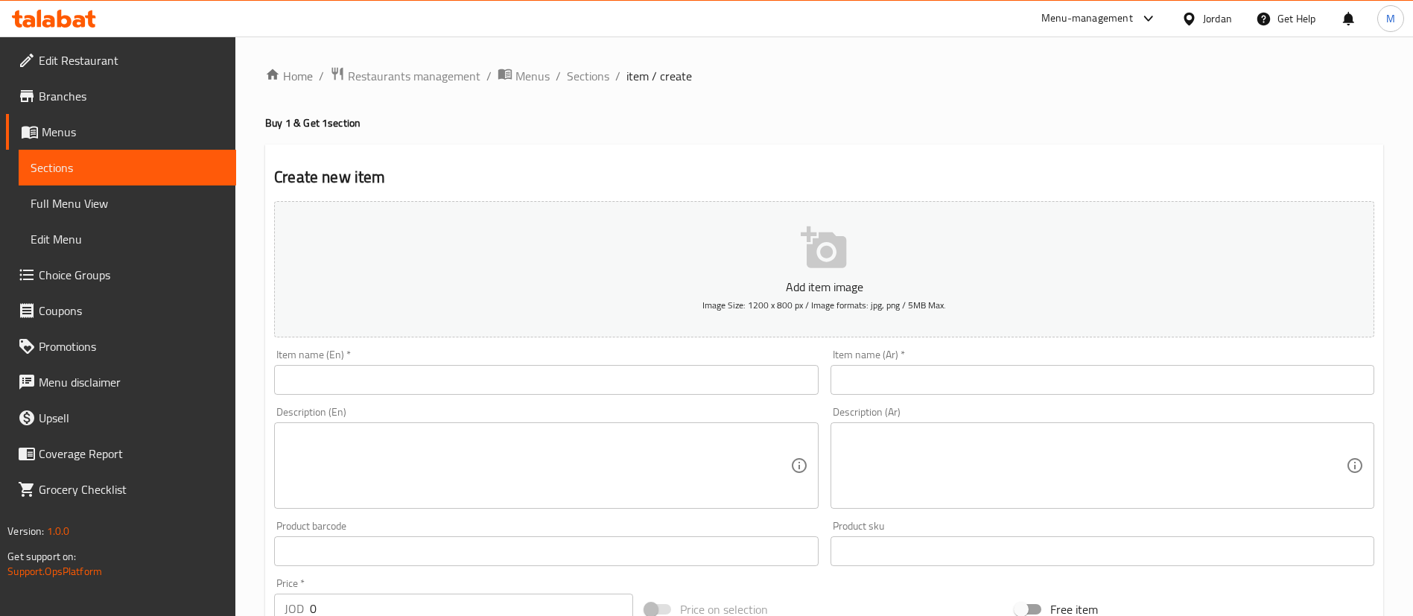
drag, startPoint x: 657, startPoint y: 379, endPoint x: 644, endPoint y: 369, distance: 15.9
click at [657, 379] on input "text" at bounding box center [546, 380] width 544 height 30
paste input "Buy 1 Margherita pizza and get 1 free"
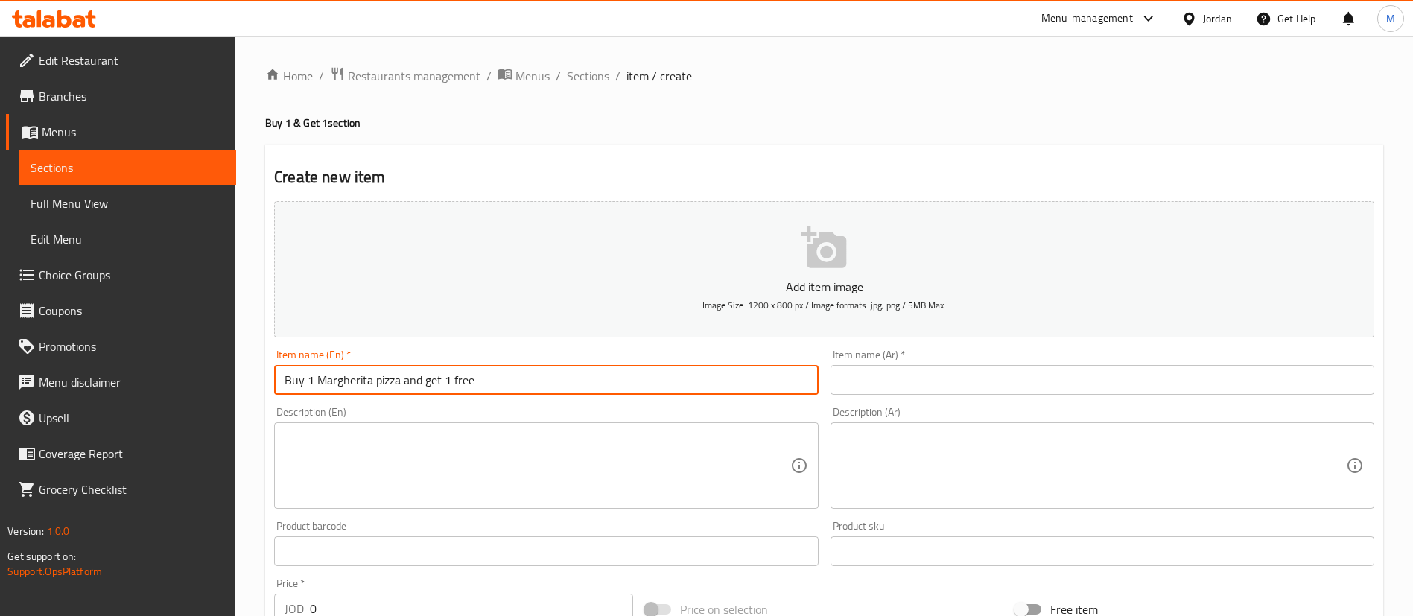
type input "Buy 1 Margherita pizza and get 1 free"
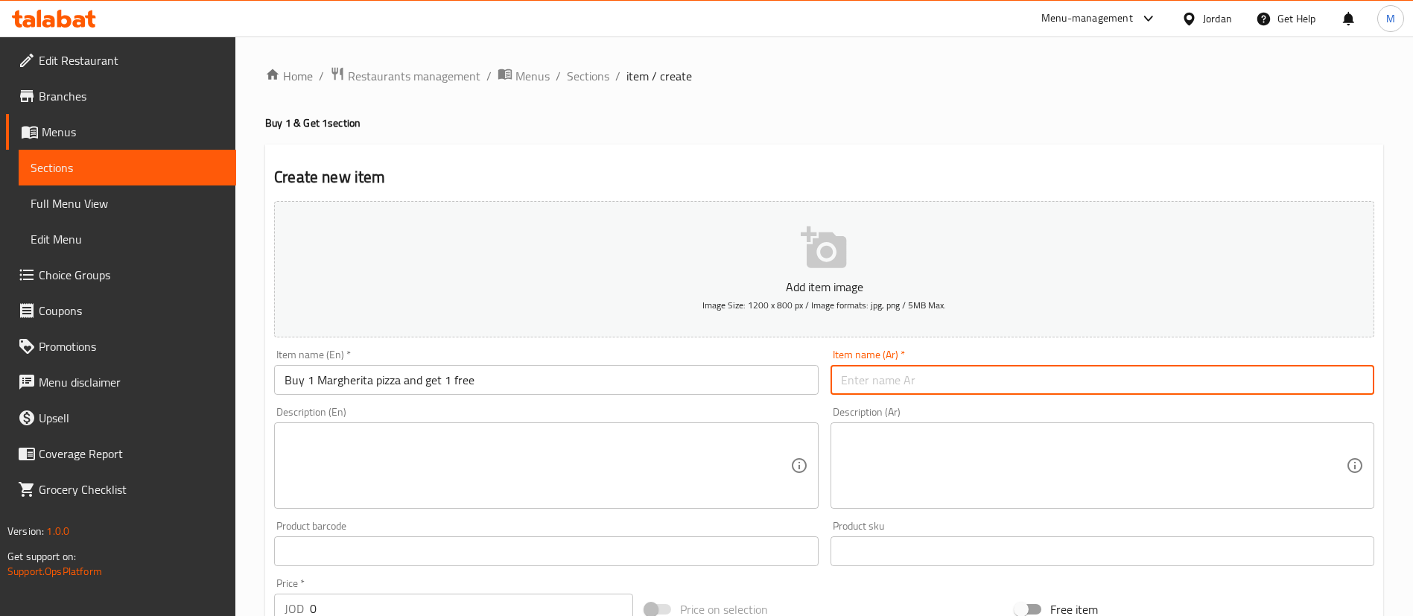
paste input "اشتري [PERSON_NAME] واحصل على الثانية مجانا"
type input "اشتري [PERSON_NAME] واحصل على الثانية مجانا"
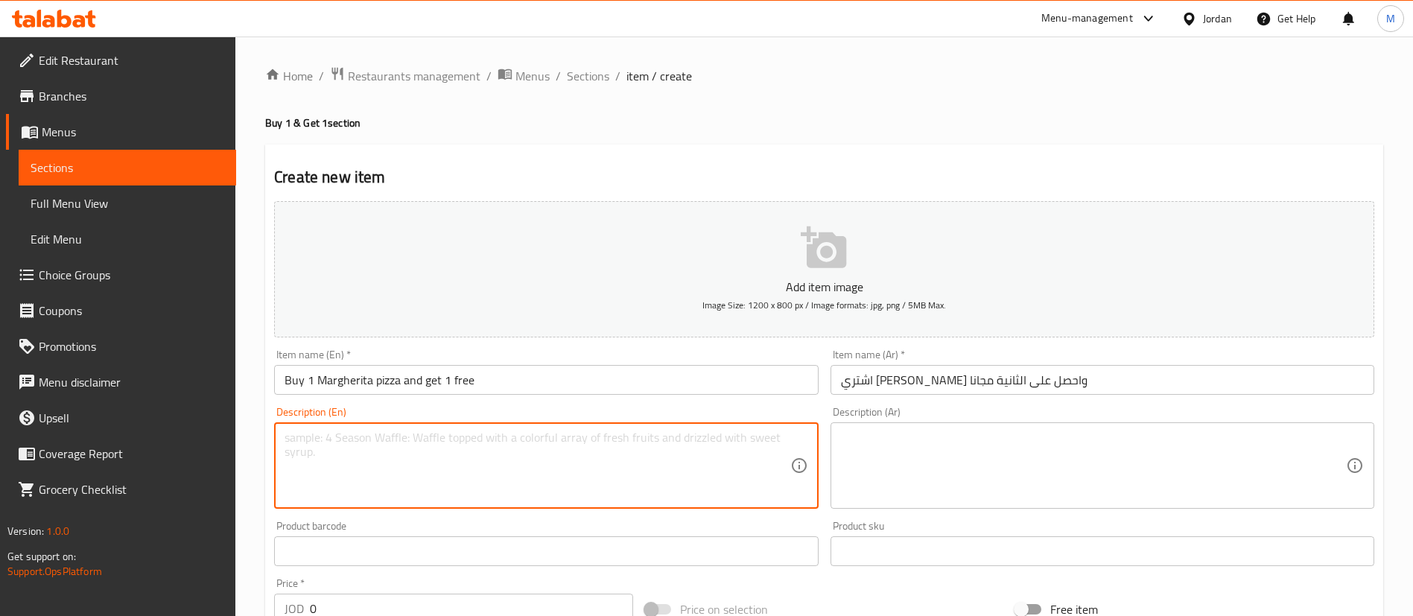
paste textarea "Made with fresh mozzarella, tomatoes and basil"
type textarea "Made with fresh mozzarella, tomatoes and basil"
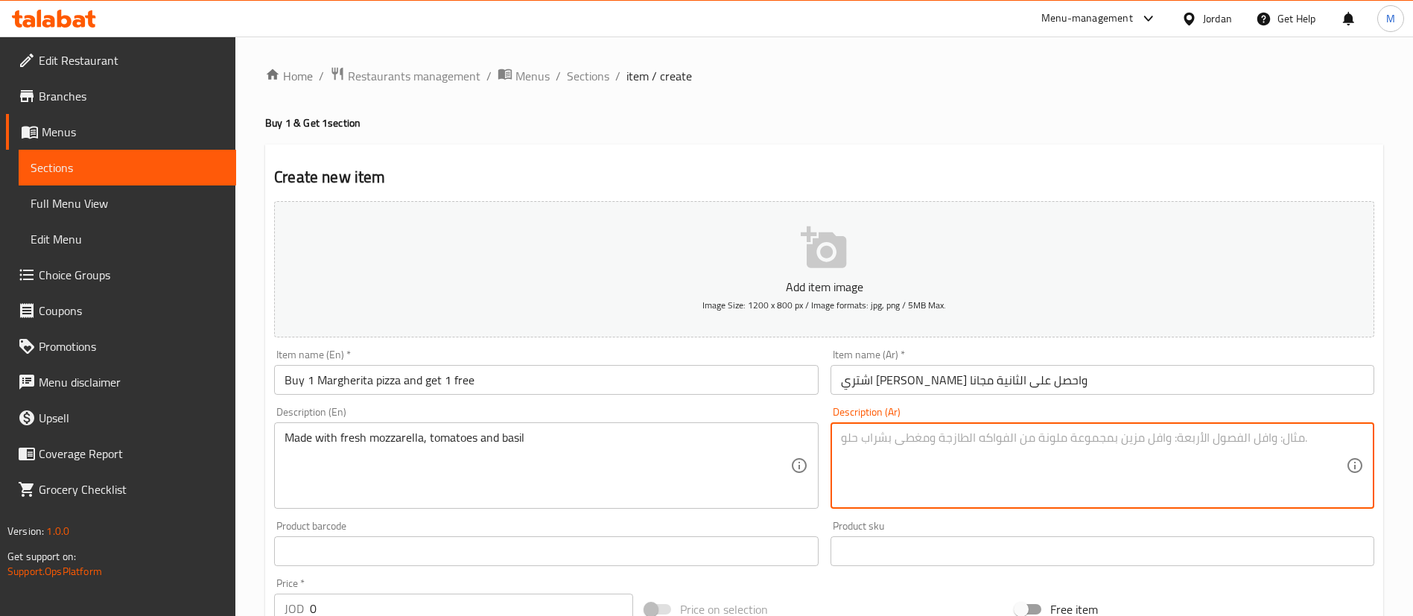
paste textarea "مصنوعة من جبنة الموزاريلا الطازجة، الطماطم والريحان"
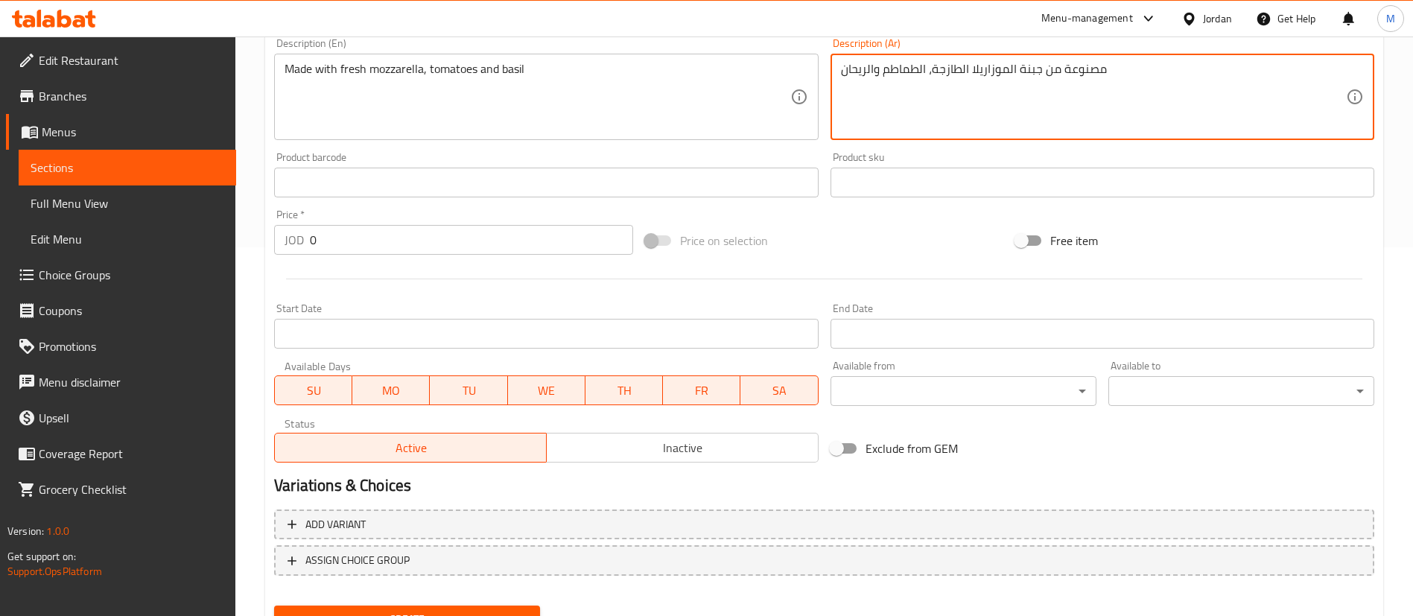
scroll to position [370, 0]
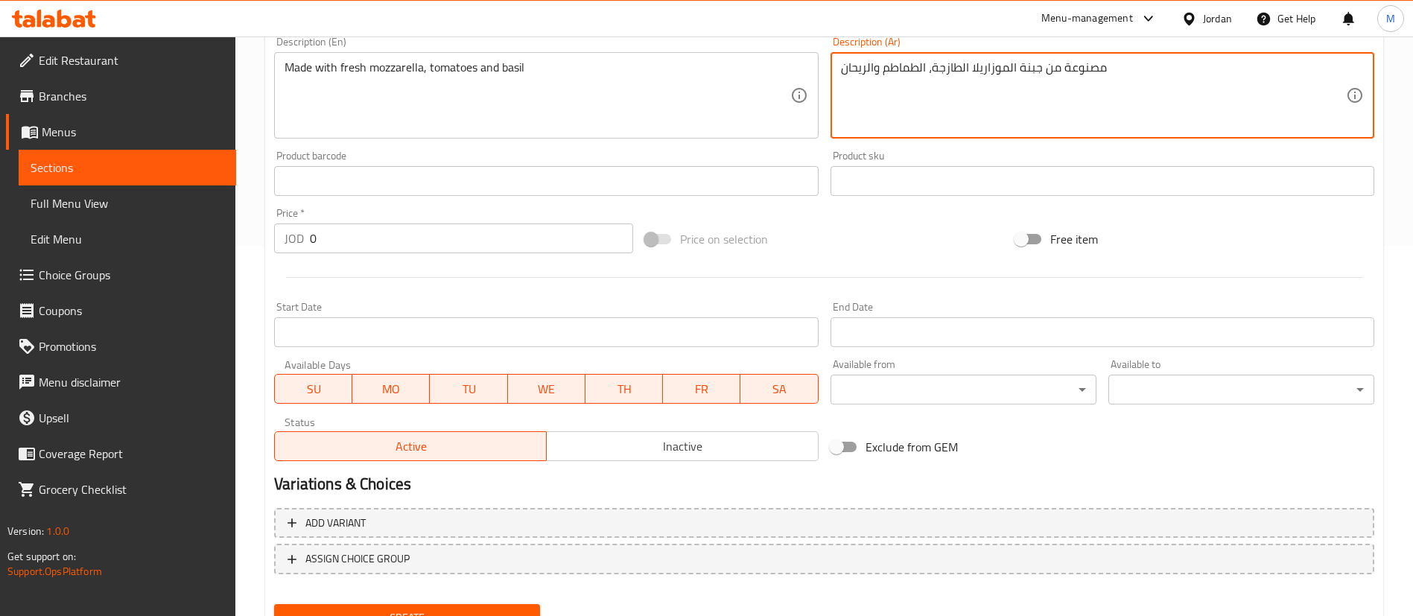
type textarea "مصنوعة من جبنة الموزاريلا الطازجة، الطماطم والريحان"
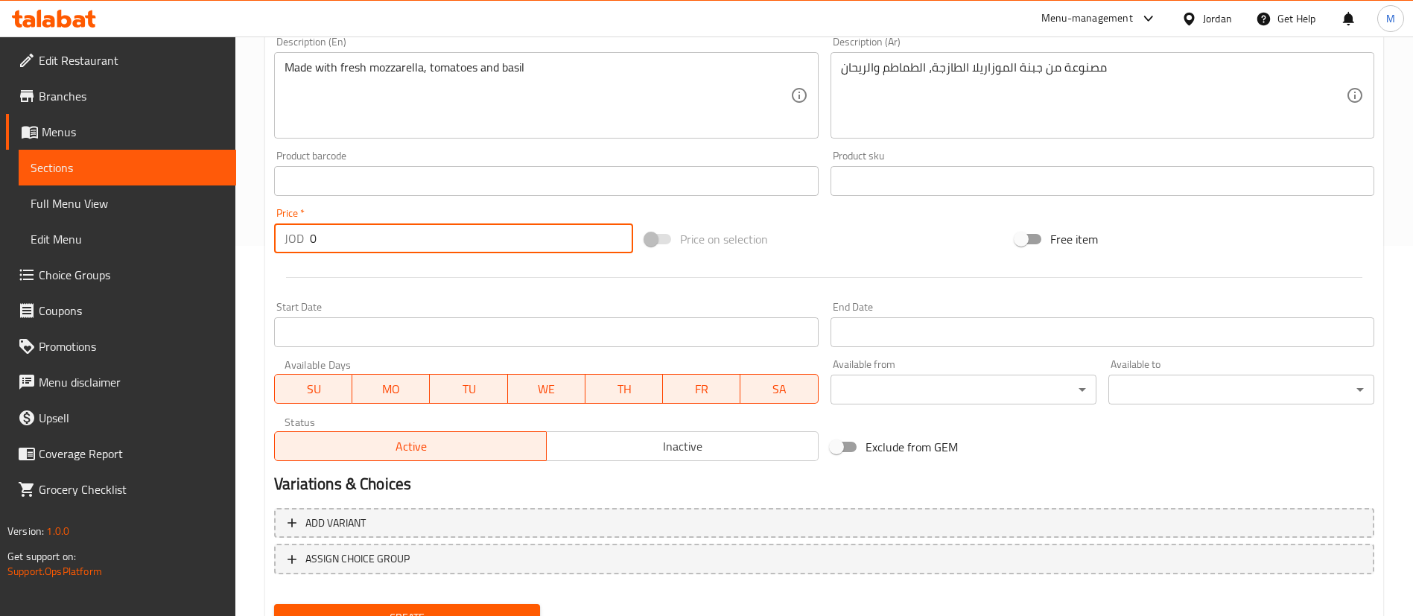
drag, startPoint x: 330, startPoint y: 240, endPoint x: 271, endPoint y: 240, distance: 58.8
click at [273, 240] on div "Price   * JOD 0 Price *" at bounding box center [453, 230] width 371 height 57
type input "5"
drag, startPoint x: 331, startPoint y: 397, endPoint x: 380, endPoint y: 381, distance: 51.1
click at [334, 393] on span "SU" at bounding box center [314, 389] width 66 height 22
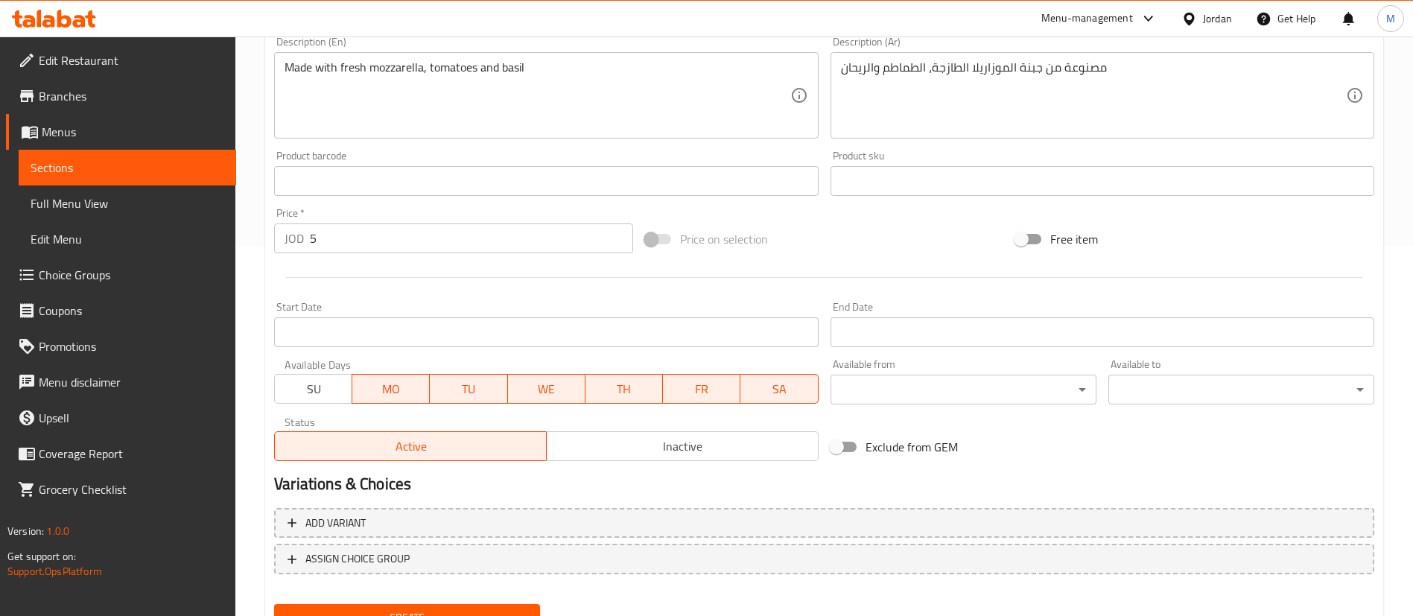
click at [381, 380] on span "MO" at bounding box center [391, 389] width 66 height 22
click at [562, 383] on span "WE" at bounding box center [547, 389] width 66 height 22
drag, startPoint x: 610, startPoint y: 385, endPoint x: 720, endPoint y: 386, distance: 110.2
click at [614, 385] on span "TH" at bounding box center [624, 389] width 66 height 22
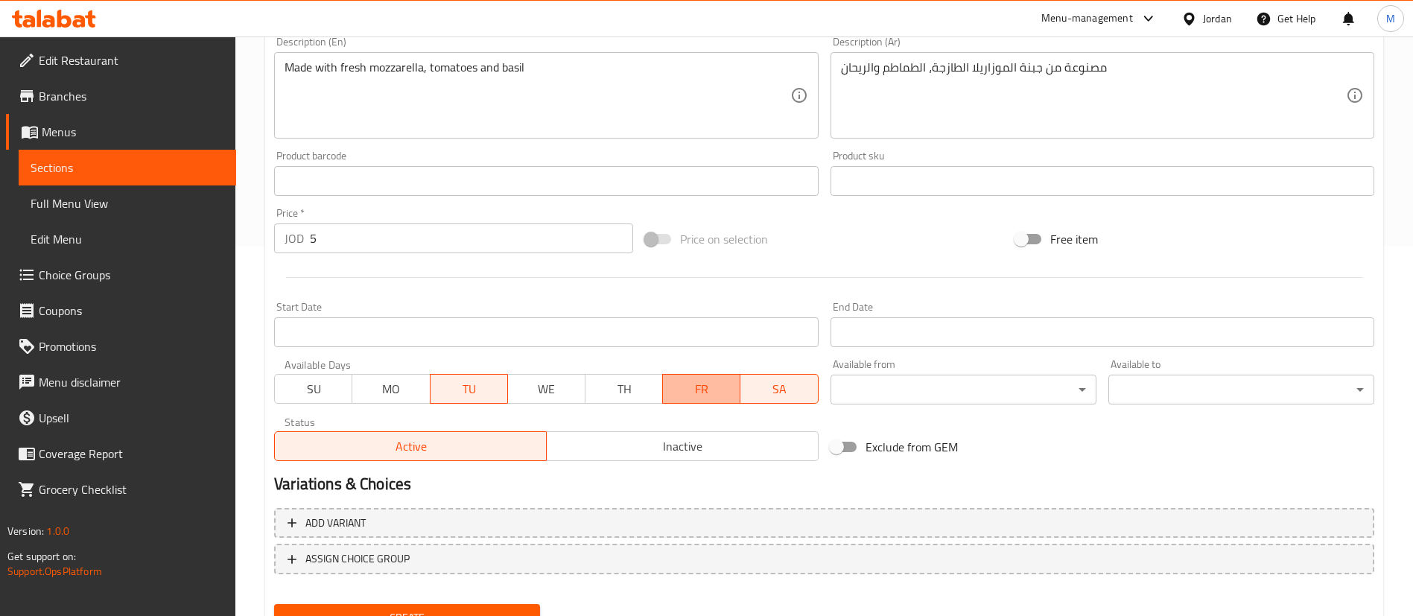
click at [720, 386] on span "FR" at bounding box center [702, 389] width 66 height 22
click at [754, 381] on span "SA" at bounding box center [779, 389] width 66 height 22
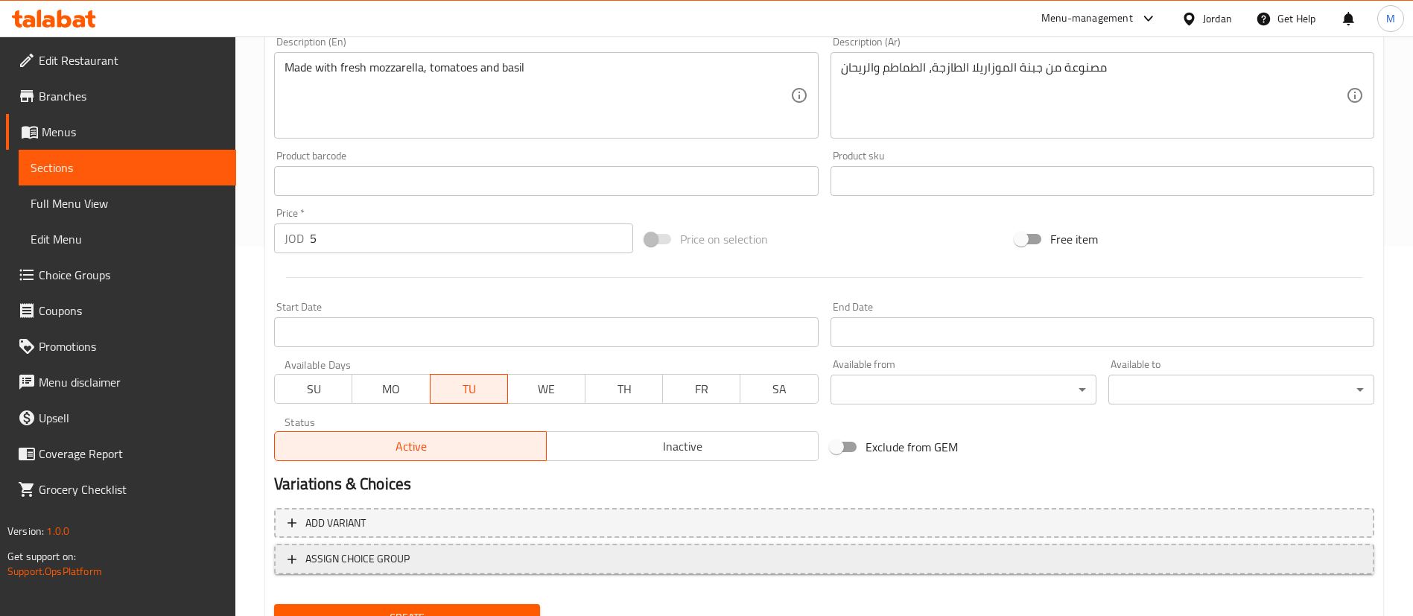
scroll to position [436, 0]
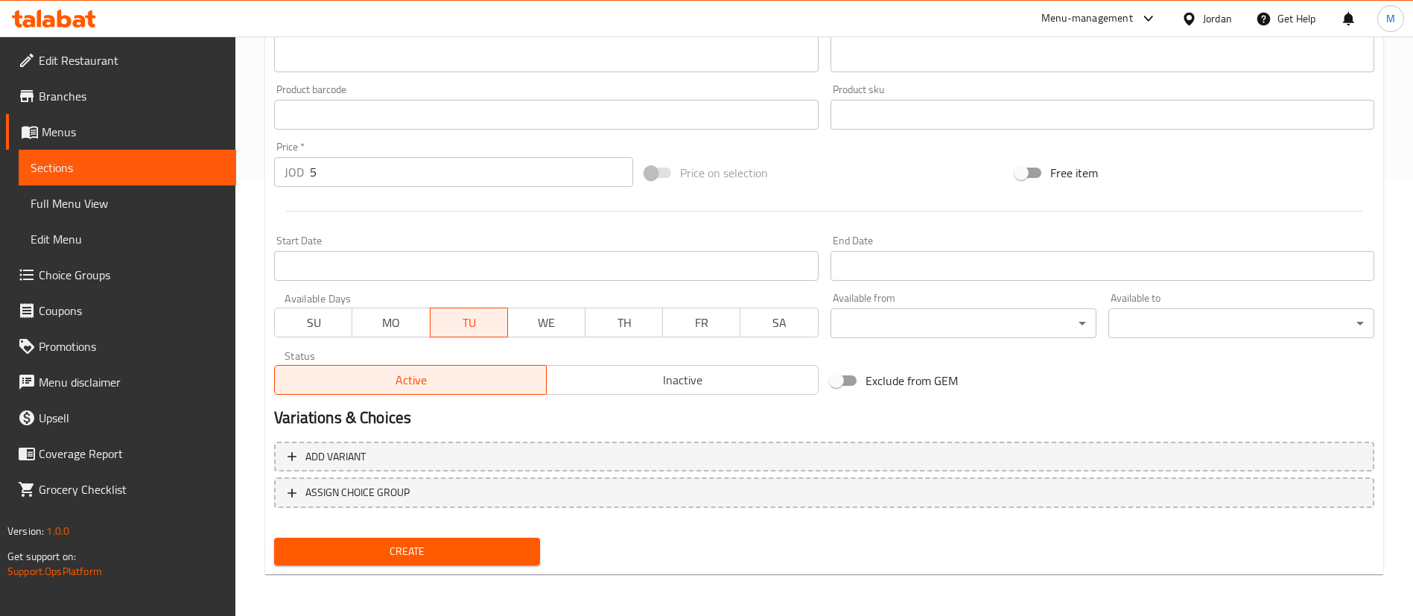
click at [507, 538] on button "Create" at bounding box center [407, 552] width 266 height 28
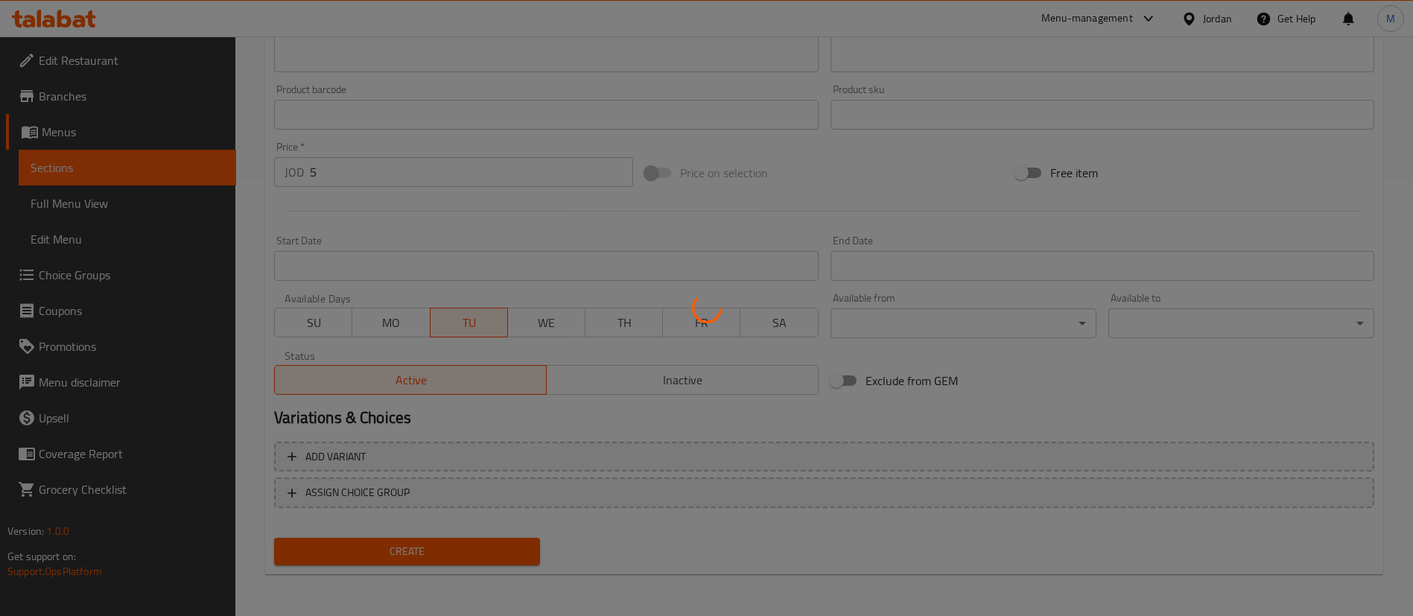
type input "0"
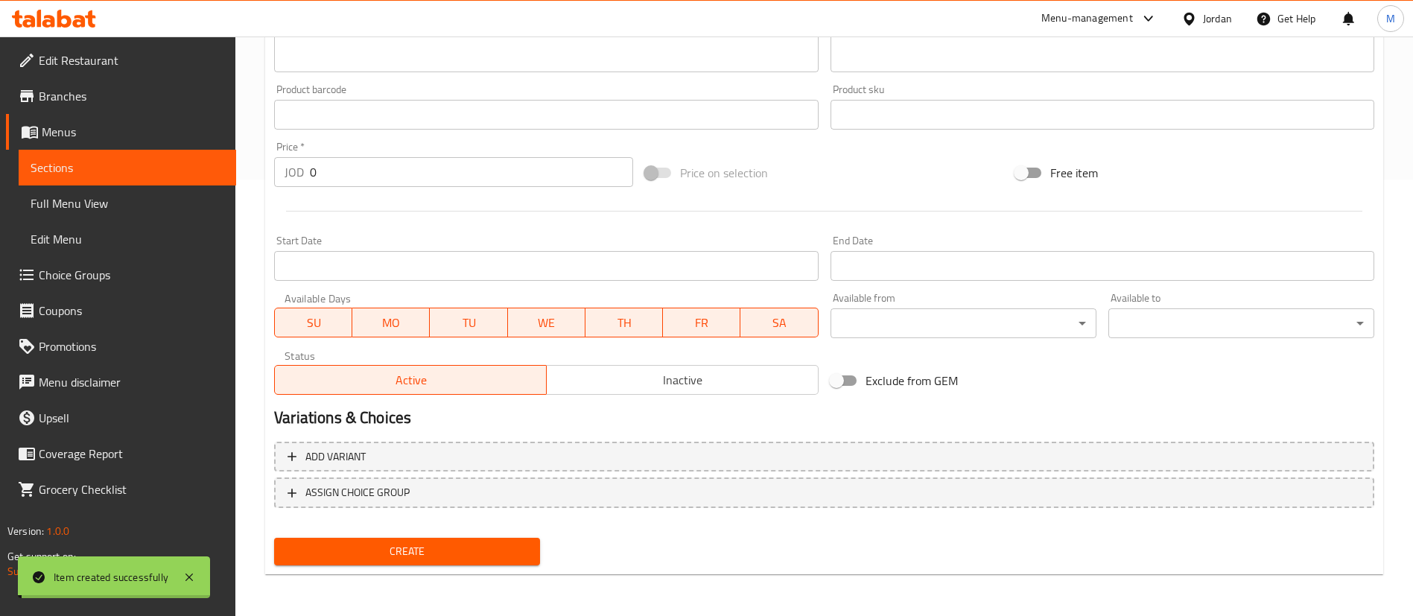
scroll to position [0, 0]
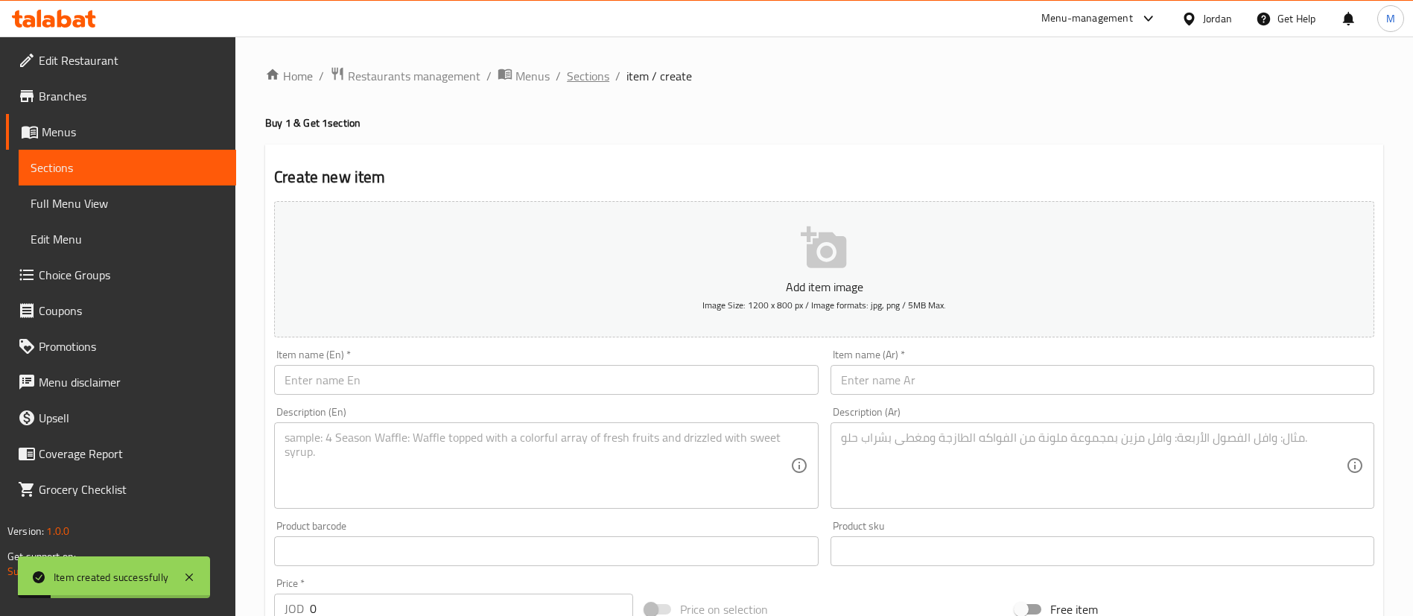
click at [580, 85] on span "Sections" at bounding box center [588, 76] width 42 height 18
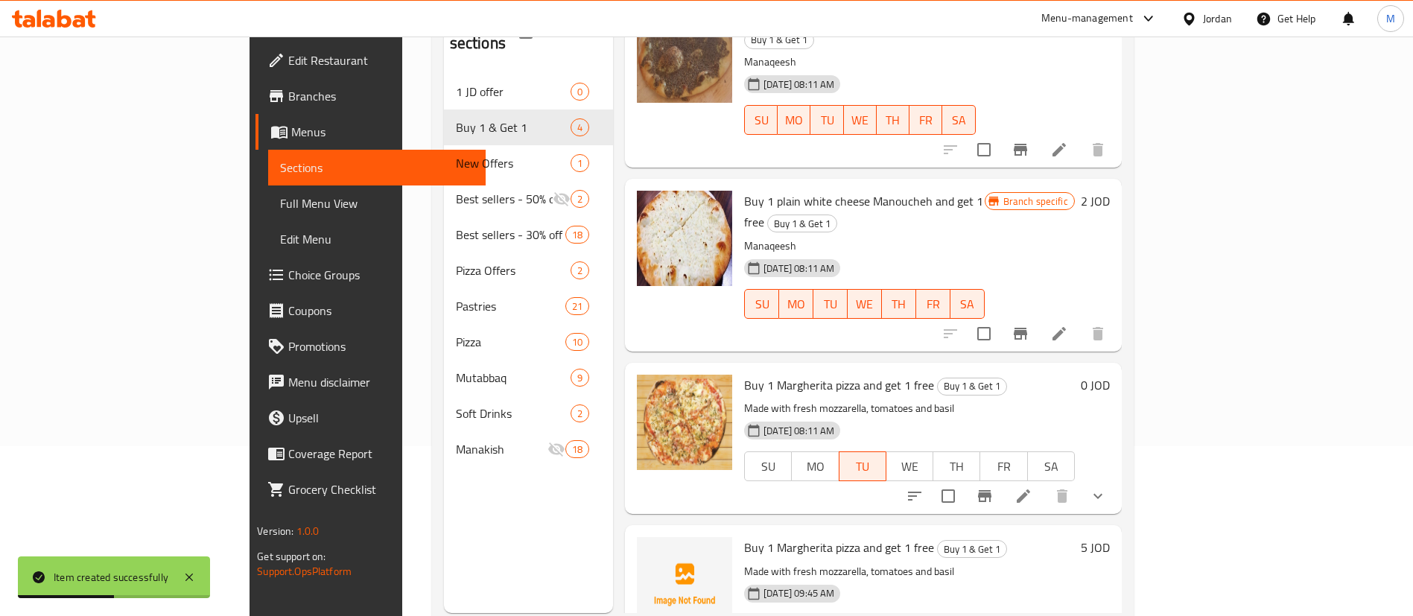
scroll to position [209, 0]
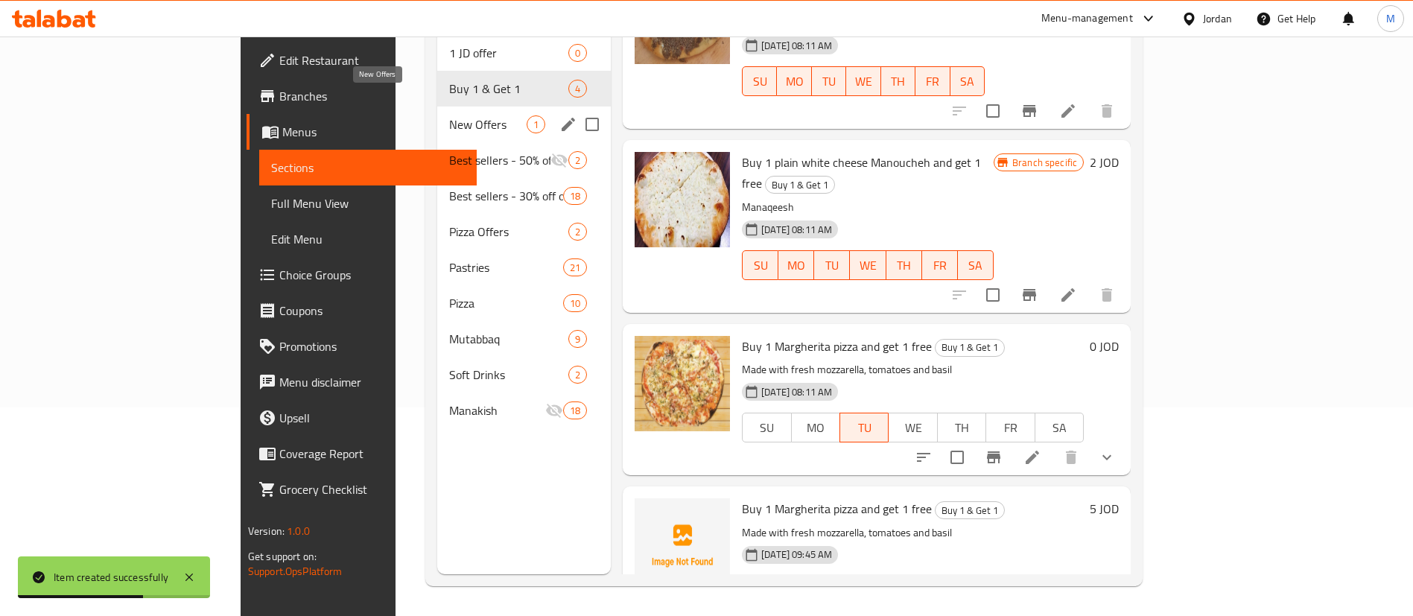
click at [449, 115] on span "New Offers" at bounding box center [487, 124] width 77 height 18
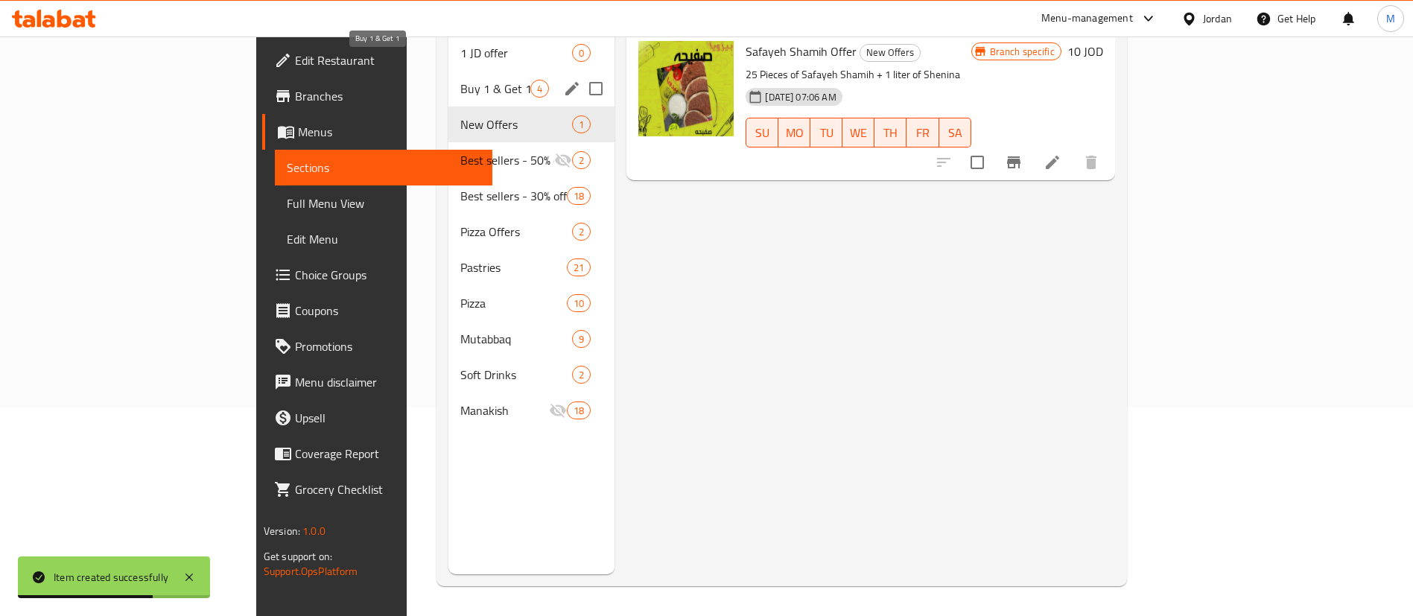
click at [460, 80] on span "Buy 1 & Get 1" at bounding box center [495, 89] width 71 height 18
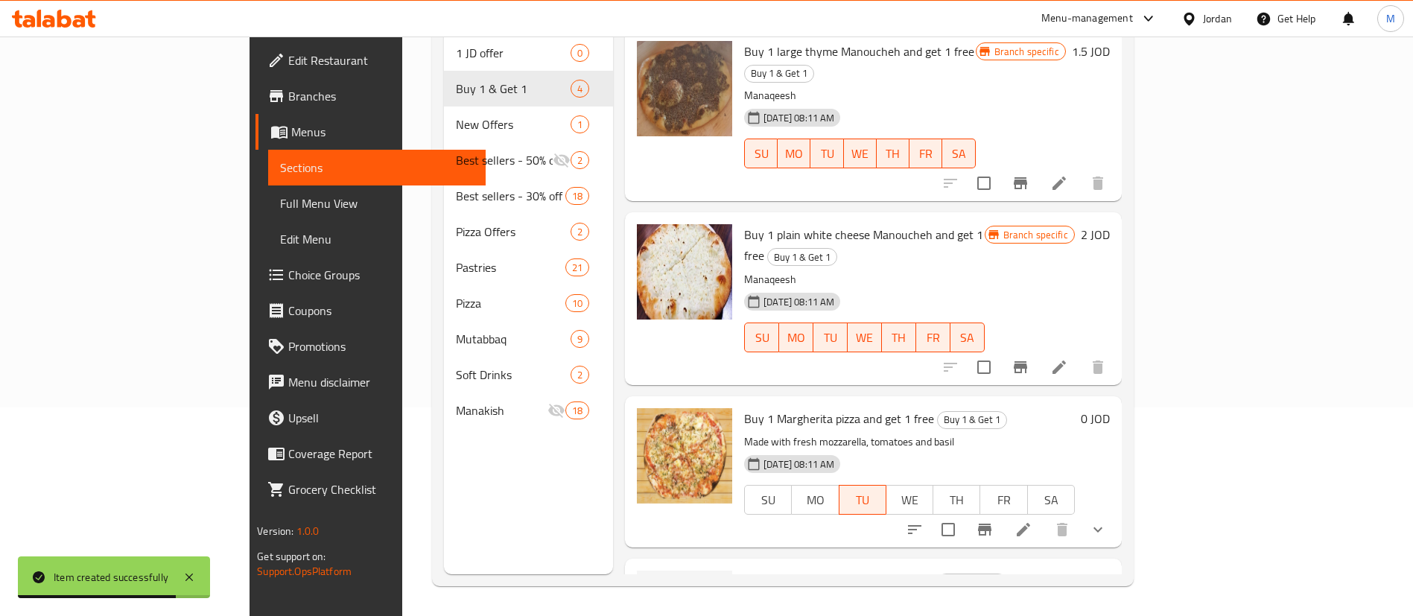
scroll to position [72, 0]
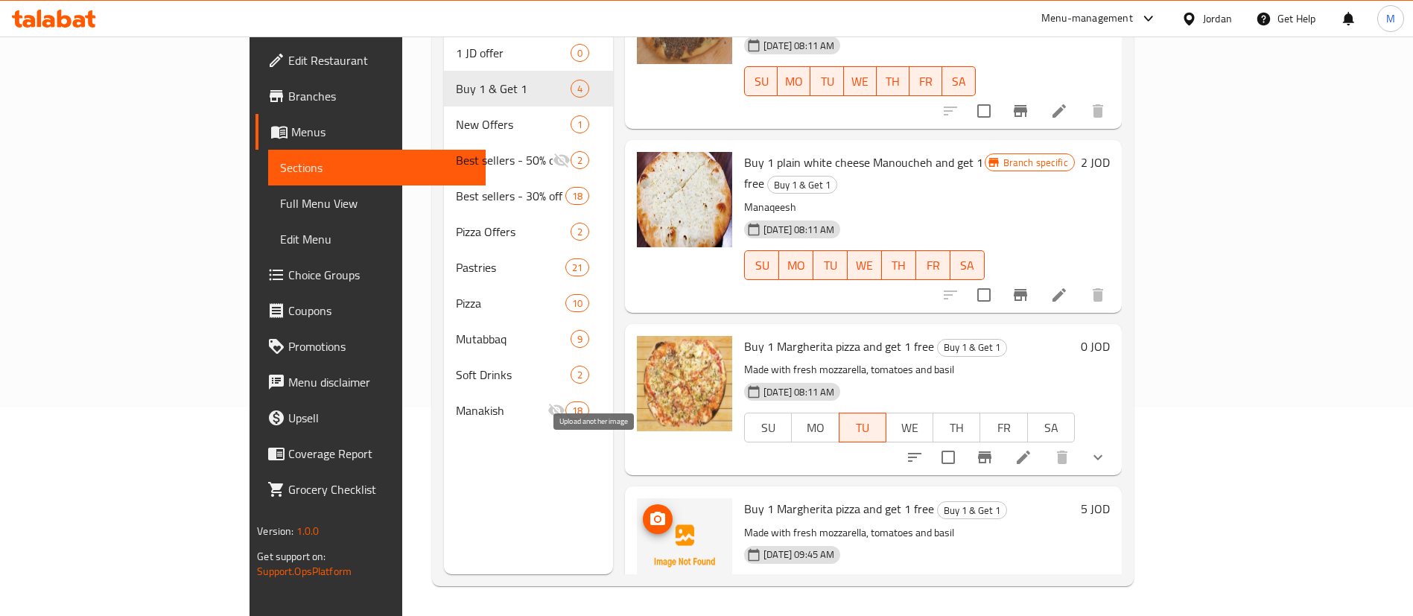
click at [650, 512] on icon "upload picture" at bounding box center [657, 518] width 15 height 13
click at [1002, 439] on button "Branch-specific-item" at bounding box center [985, 457] width 36 height 36
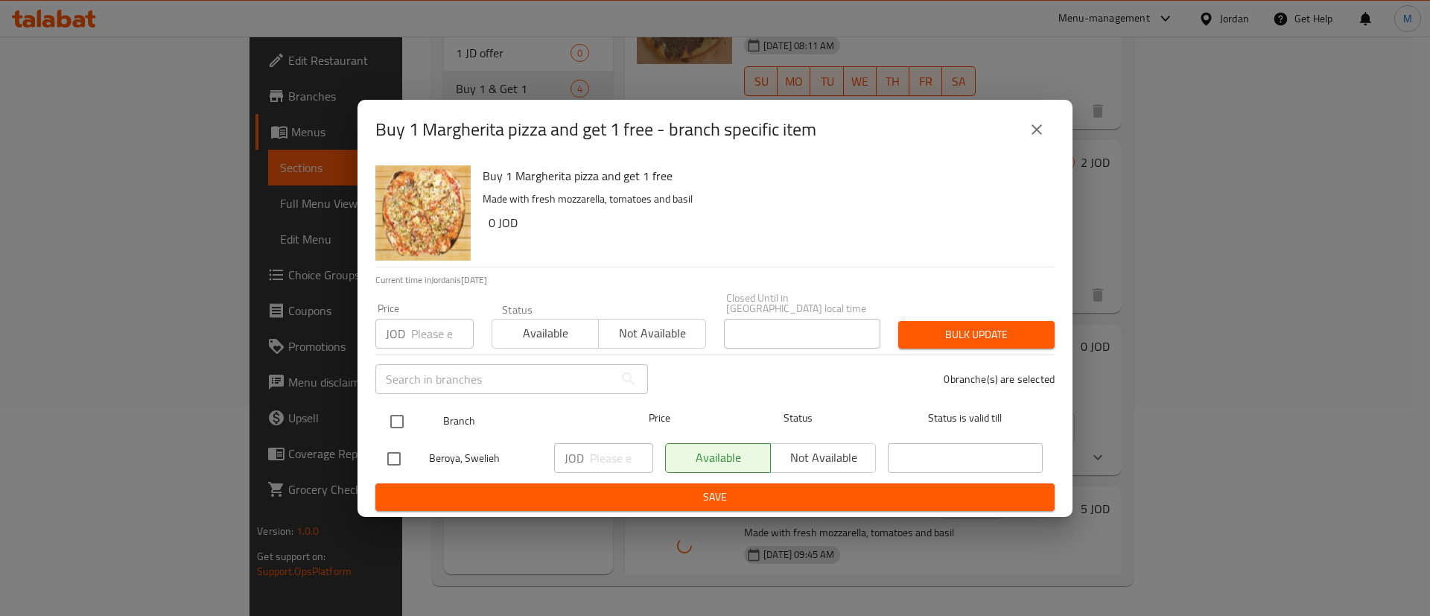
drag, startPoint x: 403, startPoint y: 408, endPoint x: 433, endPoint y: 396, distance: 32.1
click at [404, 406] on input "checkbox" at bounding box center [396, 421] width 31 height 31
checkbox input "true"
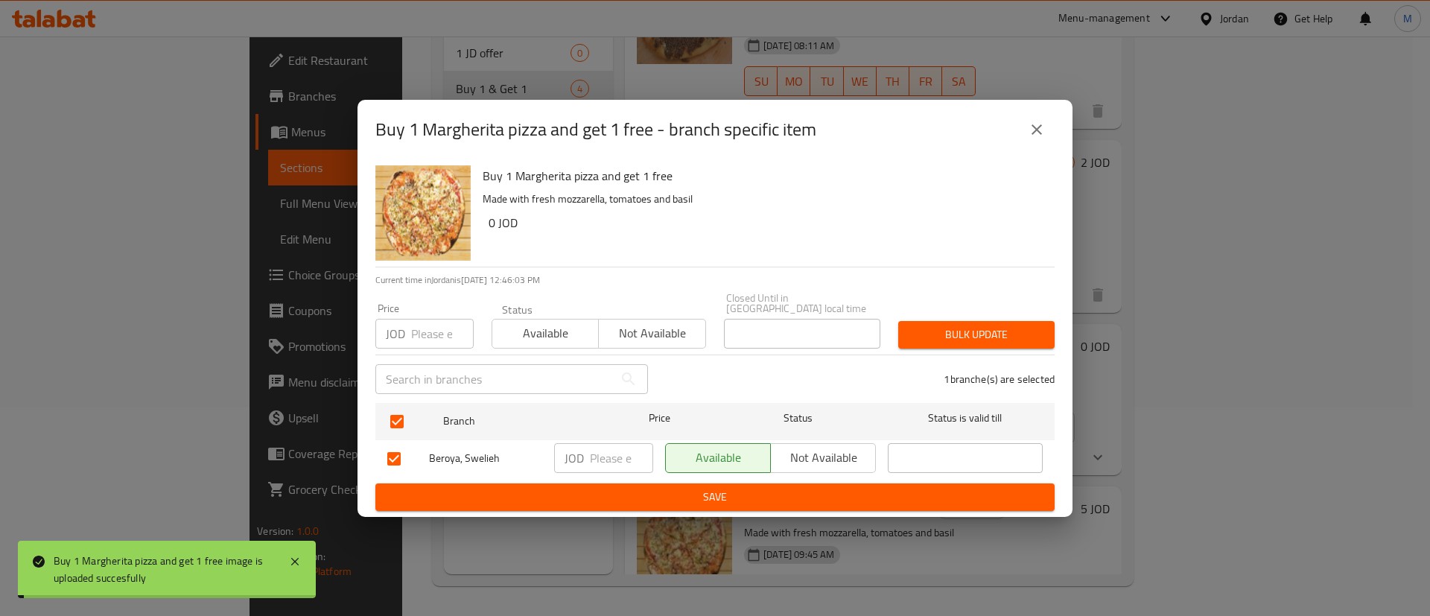
click at [807, 447] on span "Not available" at bounding box center [823, 458] width 93 height 22
click at [840, 488] on span "Save" at bounding box center [714, 497] width 655 height 19
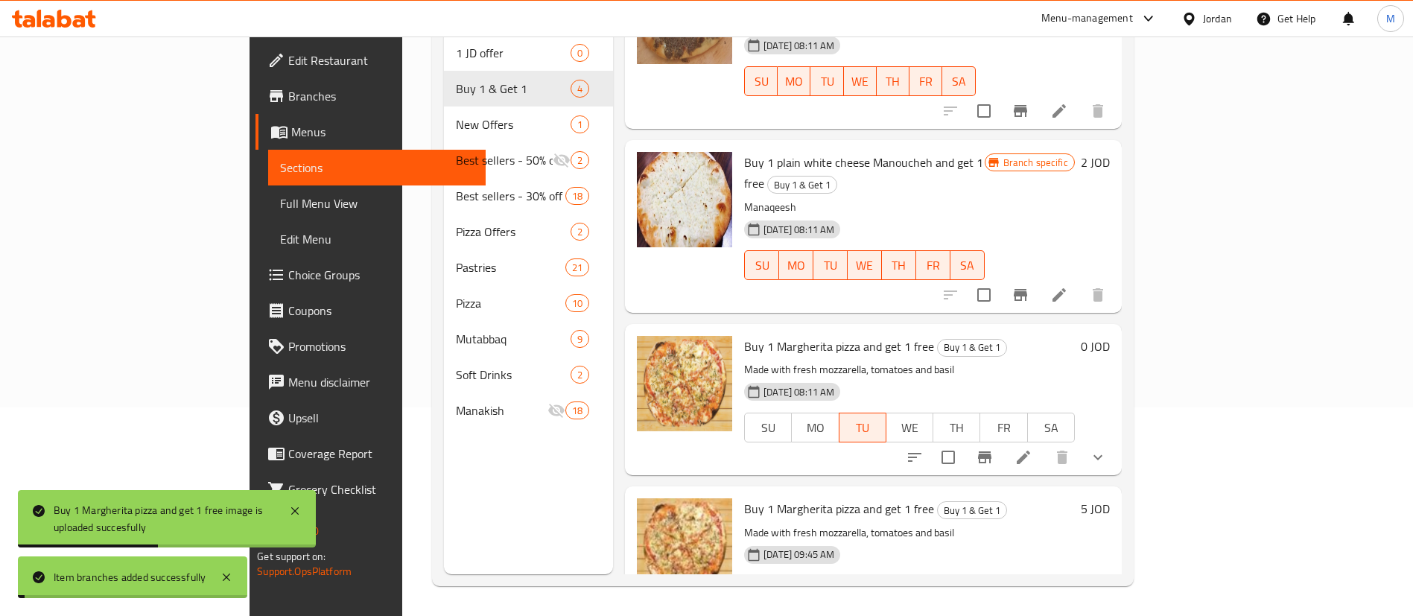
click at [1027, 289] on icon "Branch-specific-item" at bounding box center [1020, 295] width 13 height 12
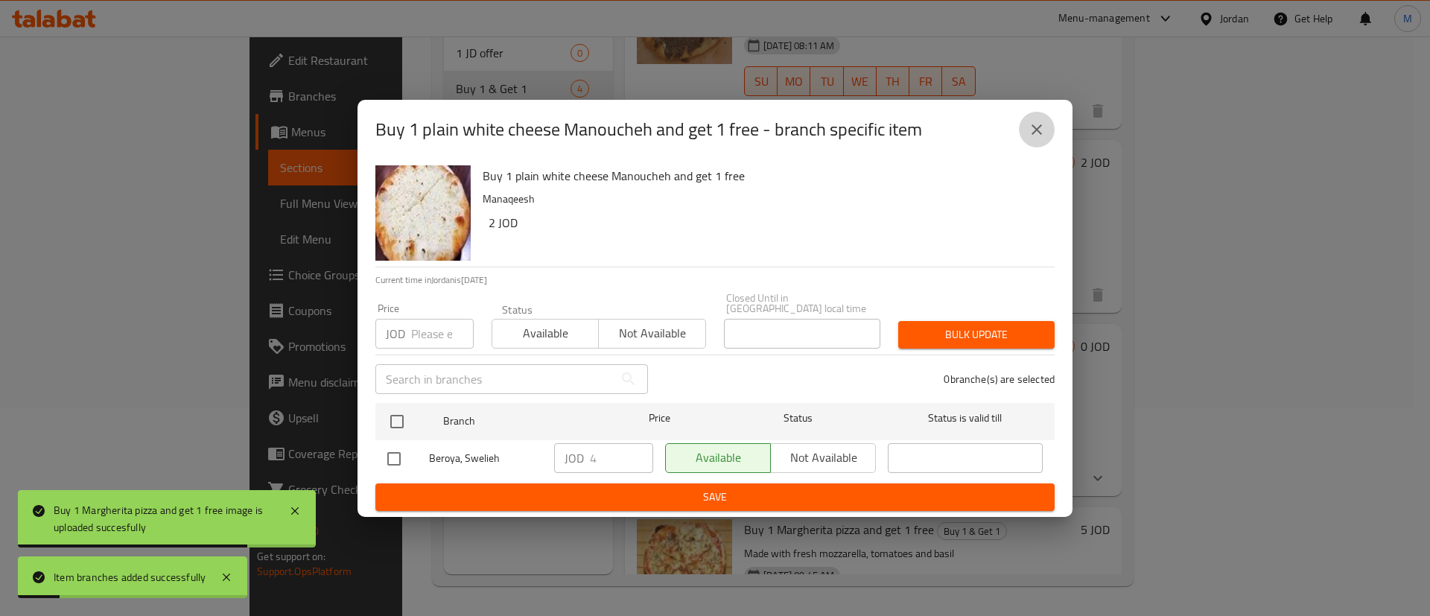
click at [1038, 133] on icon "close" at bounding box center [1037, 129] width 10 height 10
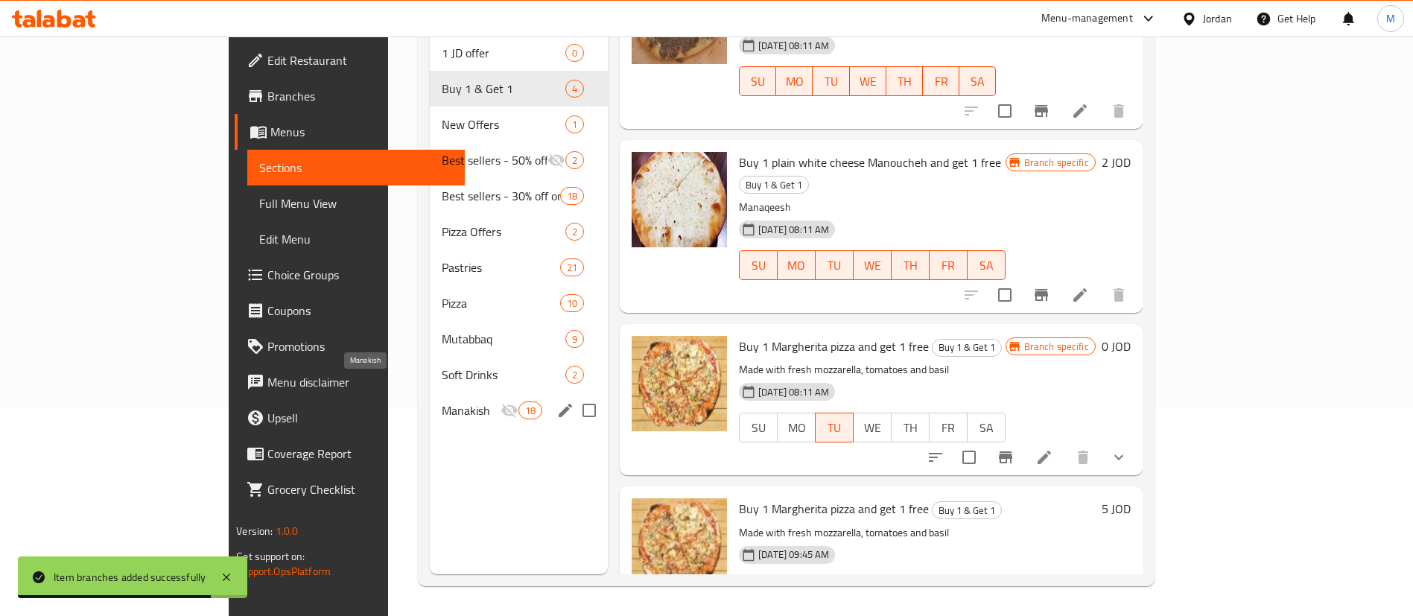
scroll to position [0, 0]
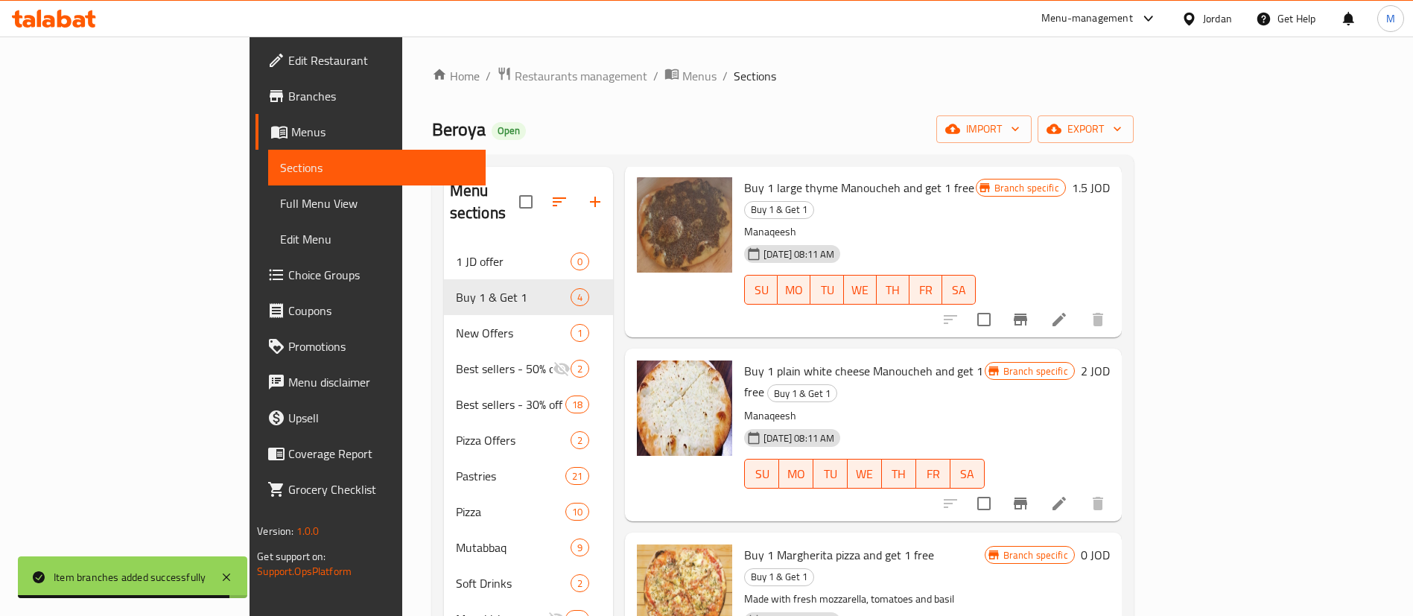
click at [432, 124] on span "Beroya" at bounding box center [459, 129] width 54 height 34
copy span "Beroya"
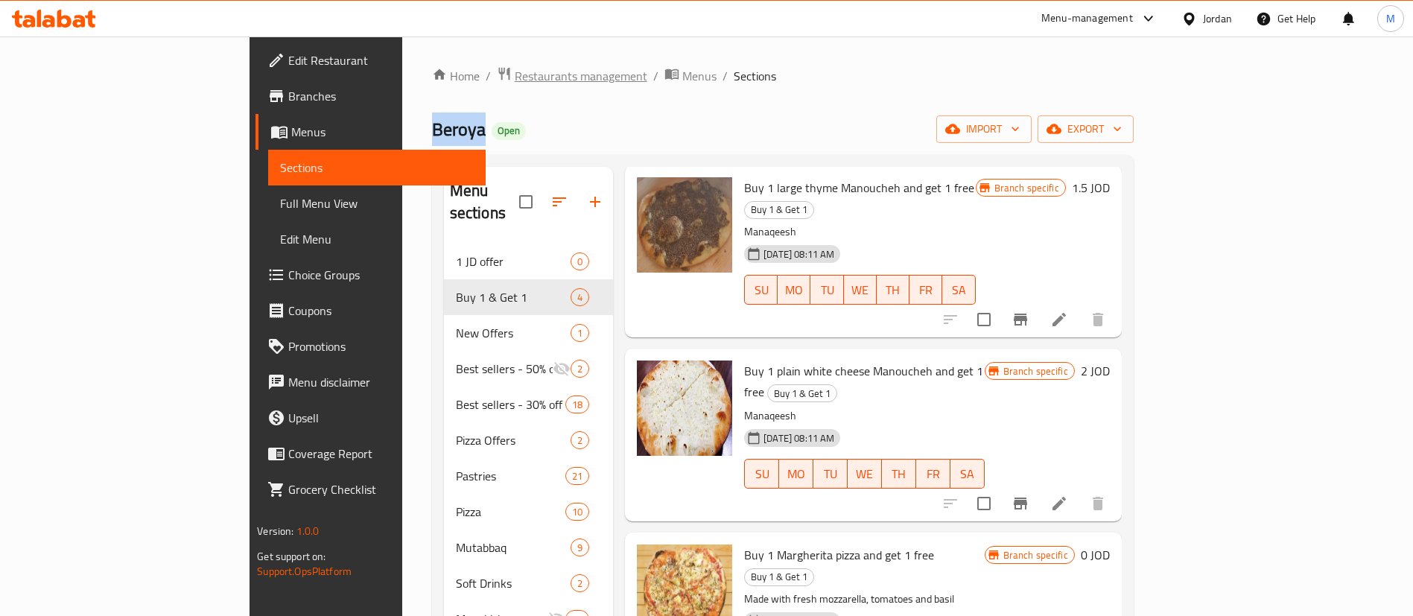
click at [515, 76] on span "Restaurants management" at bounding box center [581, 76] width 133 height 18
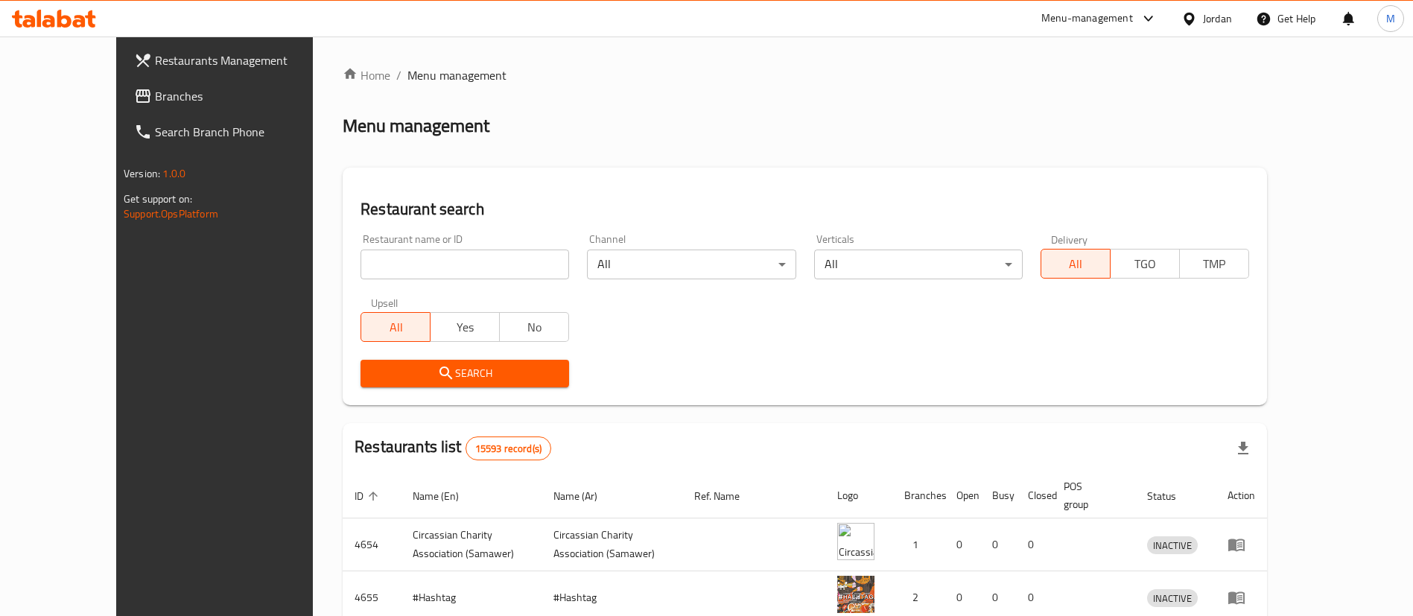
click at [431, 263] on input "search" at bounding box center [464, 265] width 209 height 30
type input "charly"
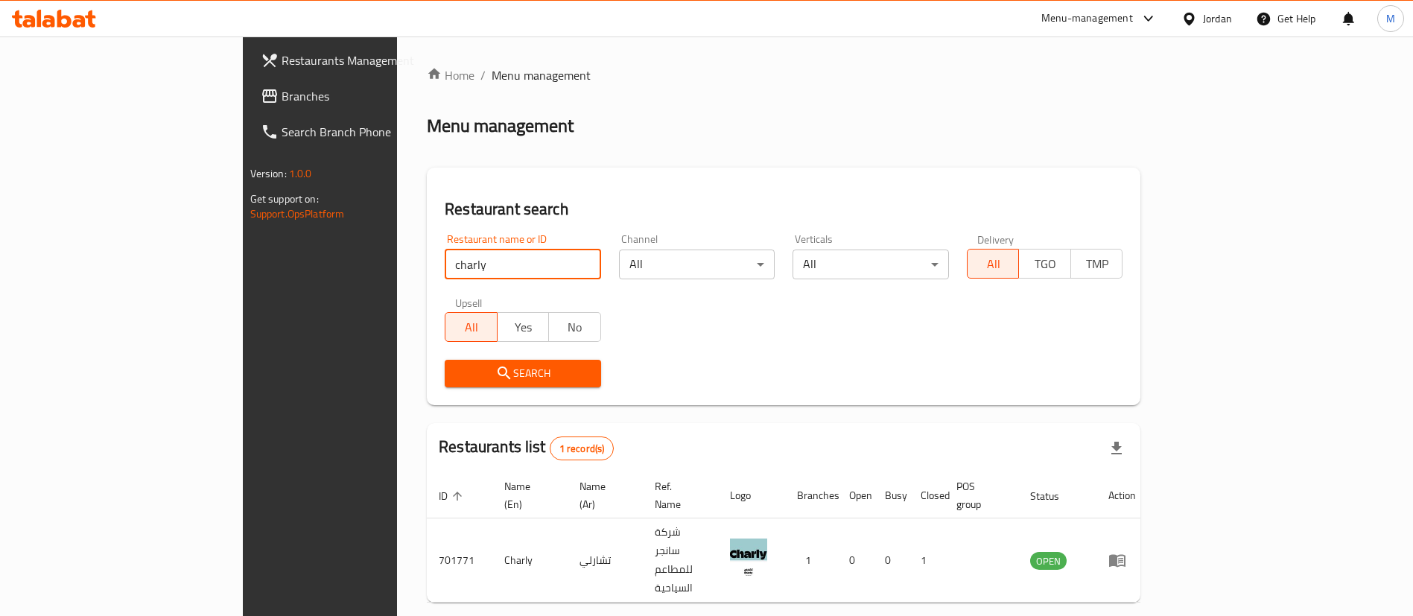
scroll to position [19, 0]
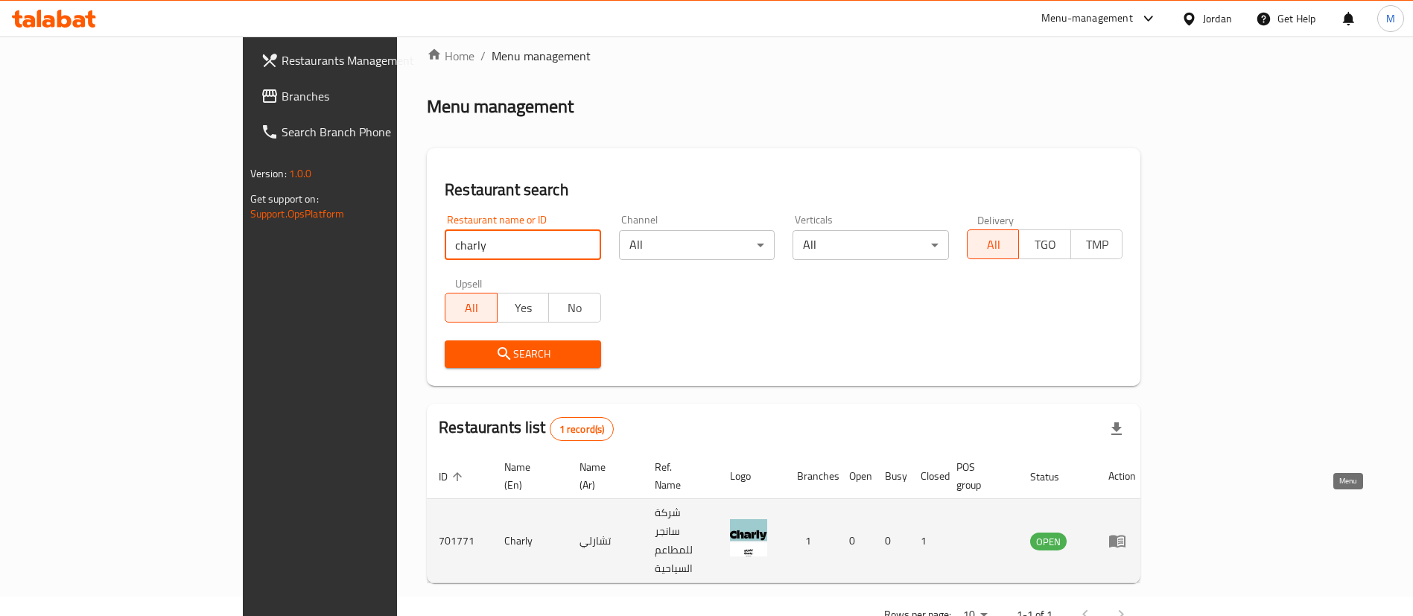
click at [1136, 532] on link "enhanced table" at bounding box center [1122, 541] width 28 height 18
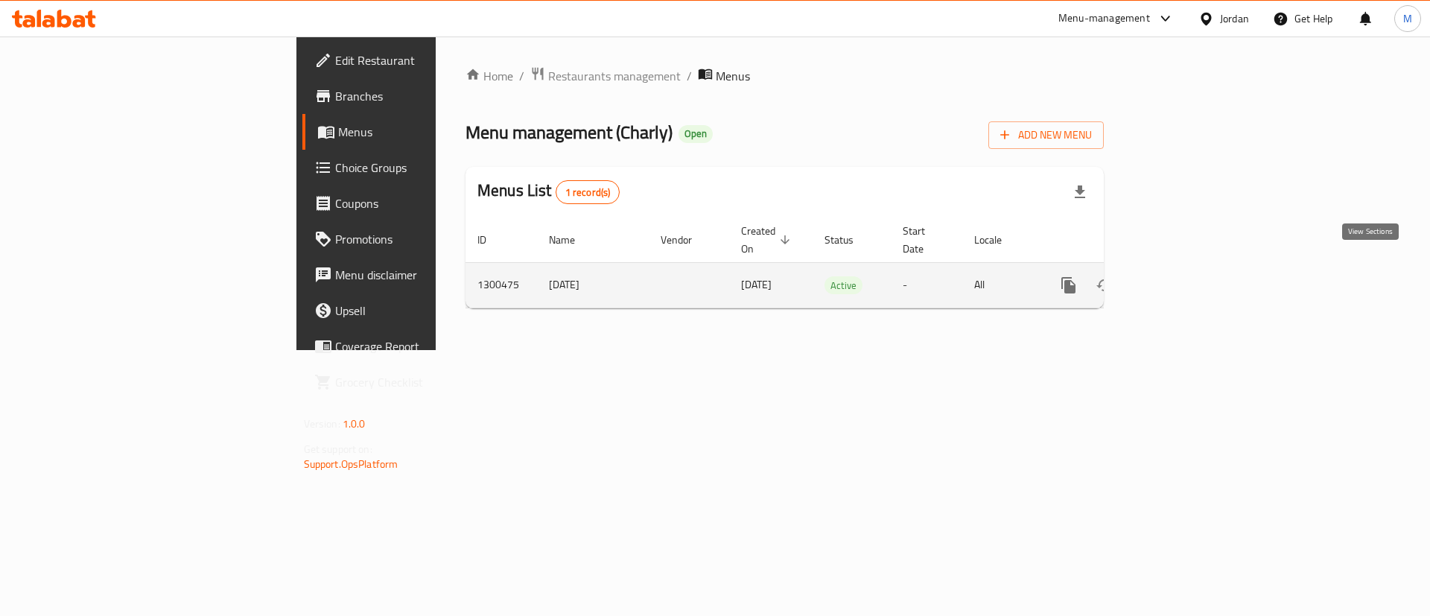
click at [1185, 276] on icon "enhanced table" at bounding box center [1176, 285] width 18 height 18
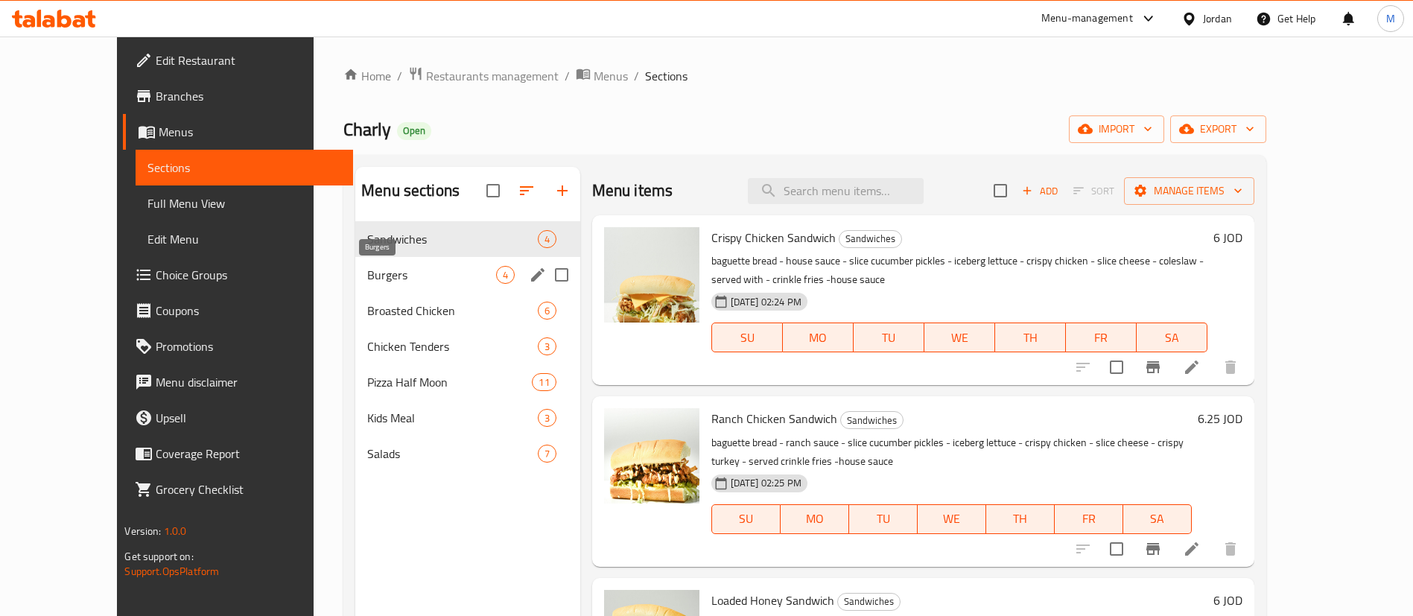
click at [395, 267] on span "Burgers" at bounding box center [431, 275] width 128 height 18
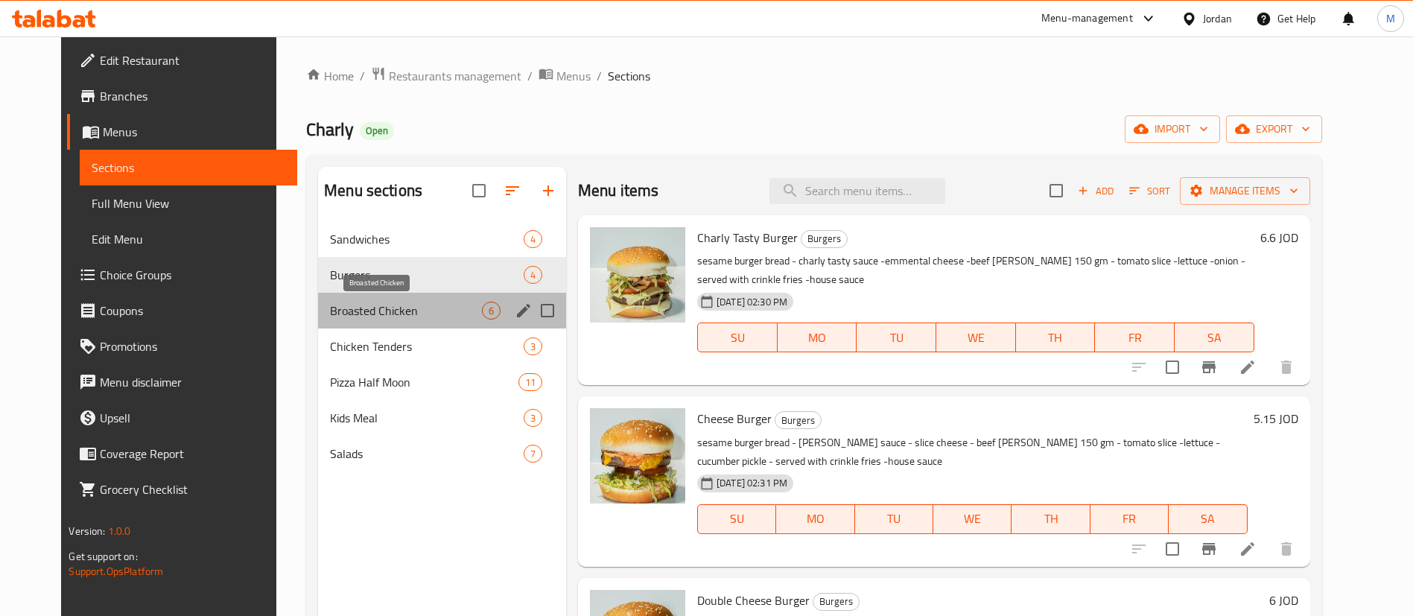
click at [396, 302] on span "Broasted Chicken" at bounding box center [406, 311] width 152 height 18
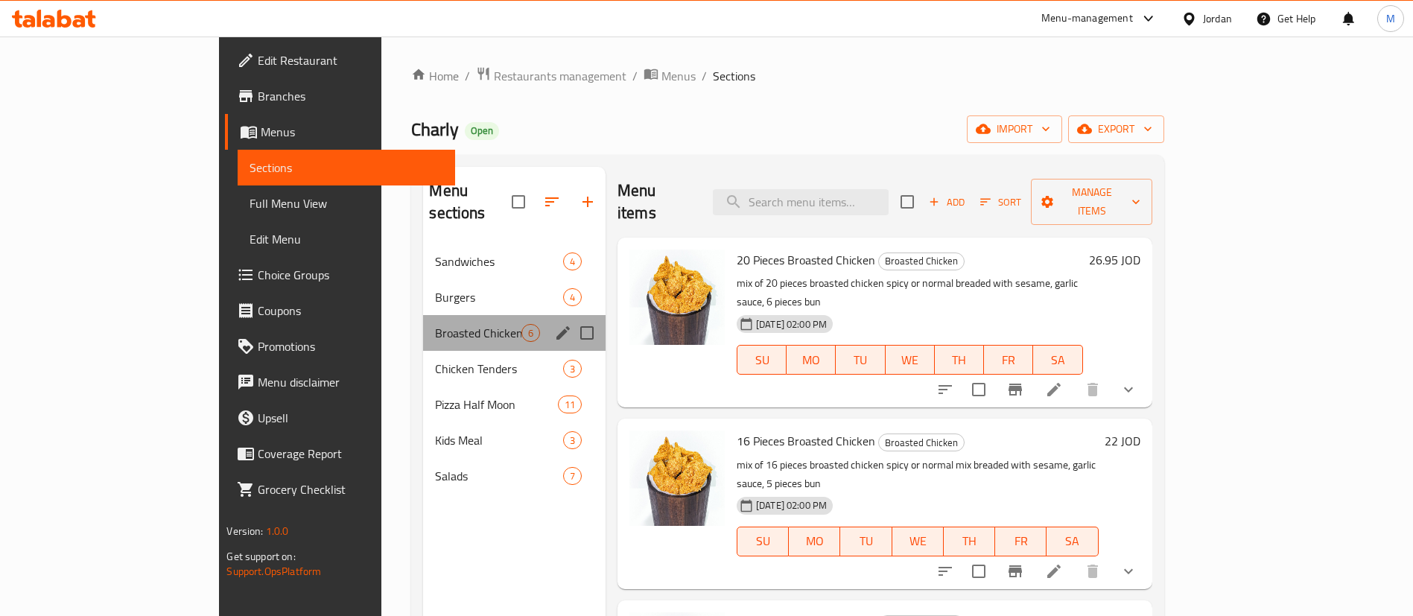
click at [423, 315] on div "Broasted Chicken 6" at bounding box center [514, 333] width 182 height 36
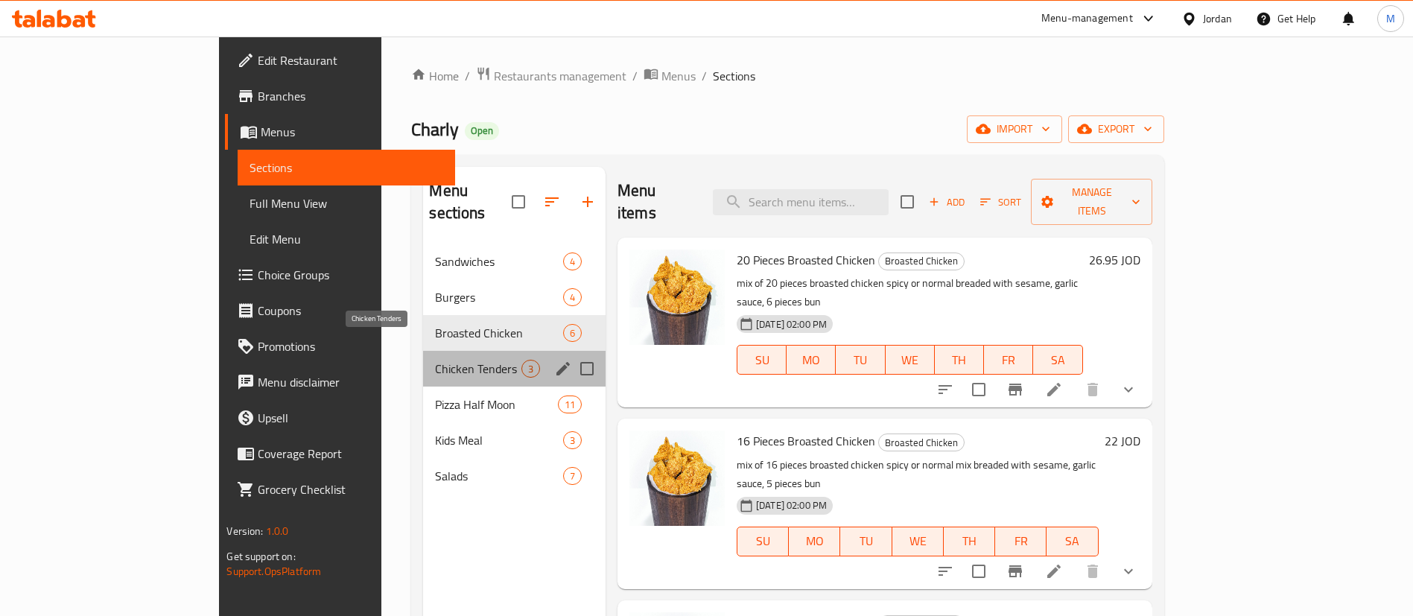
click at [435, 360] on span "Chicken Tenders" at bounding box center [478, 369] width 86 height 18
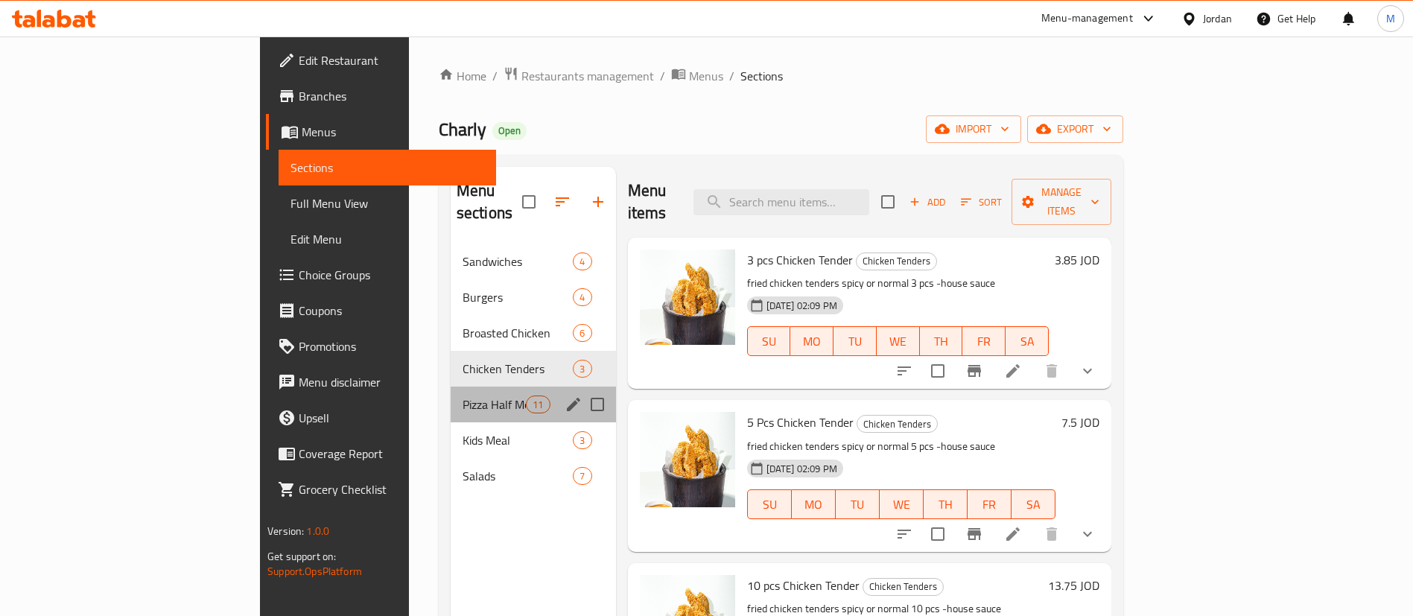
click at [451, 393] on div "Pizza Half Moon 11" at bounding box center [533, 405] width 165 height 36
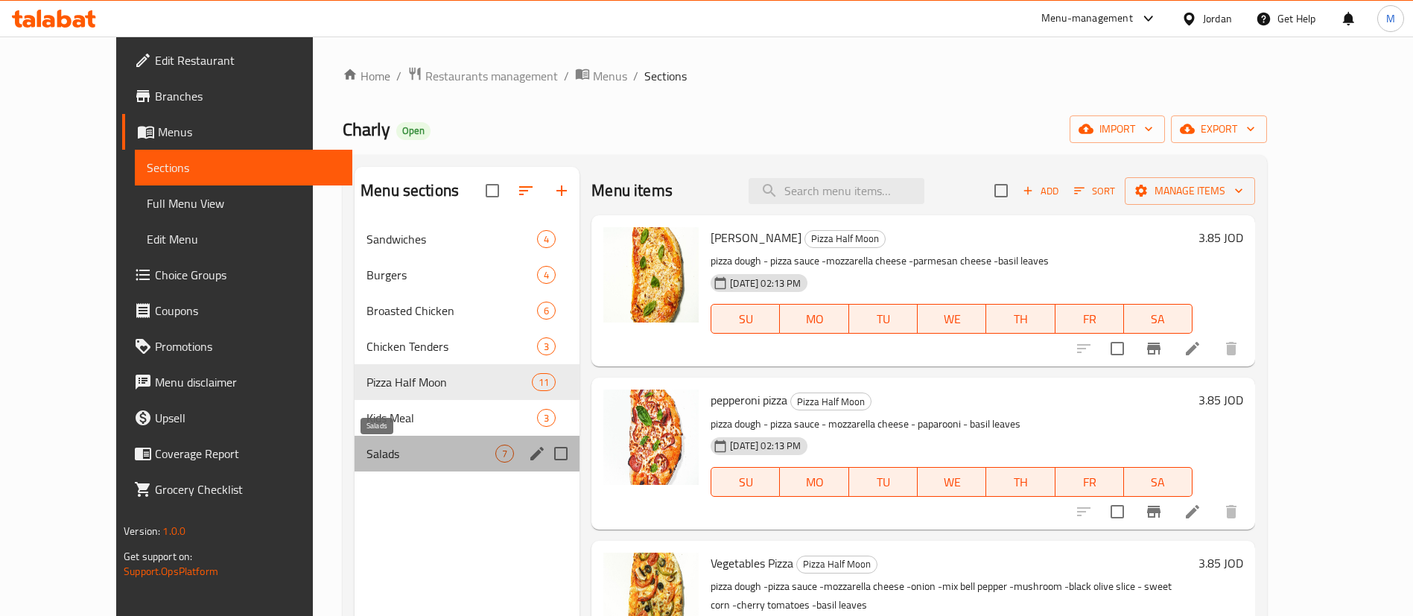
click at [374, 447] on span "Salads" at bounding box center [430, 454] width 129 height 18
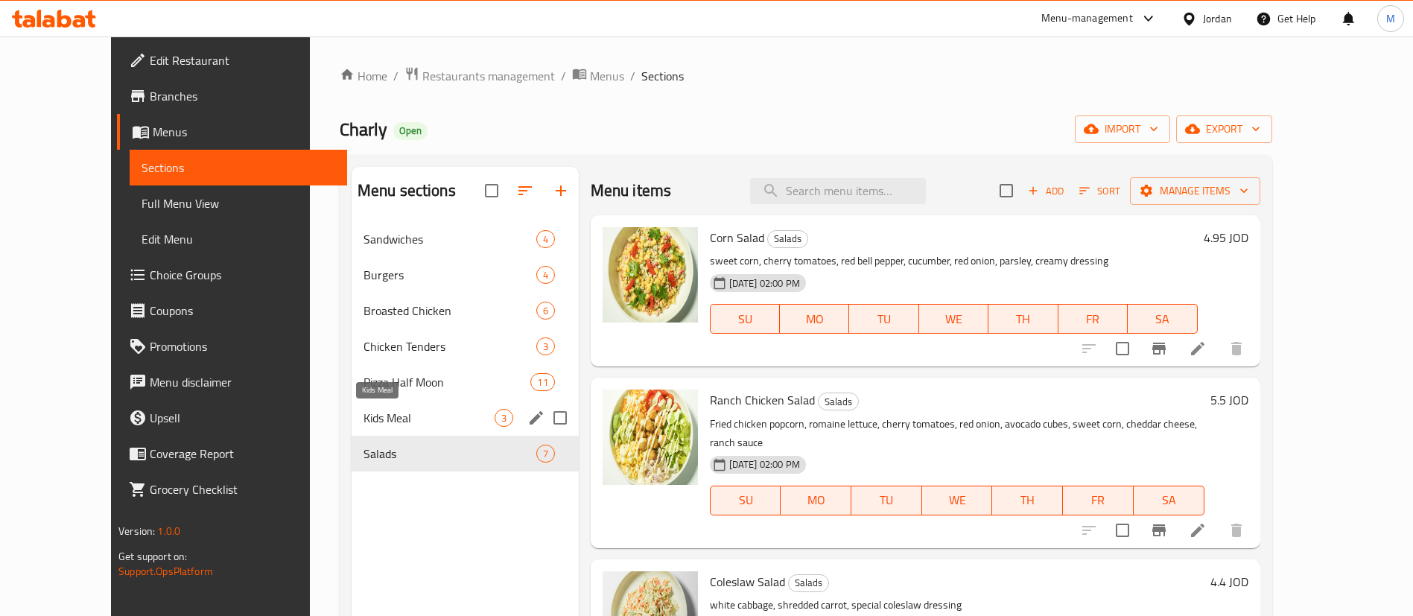
click at [387, 421] on span "Kids Meal" at bounding box center [428, 418] width 131 height 18
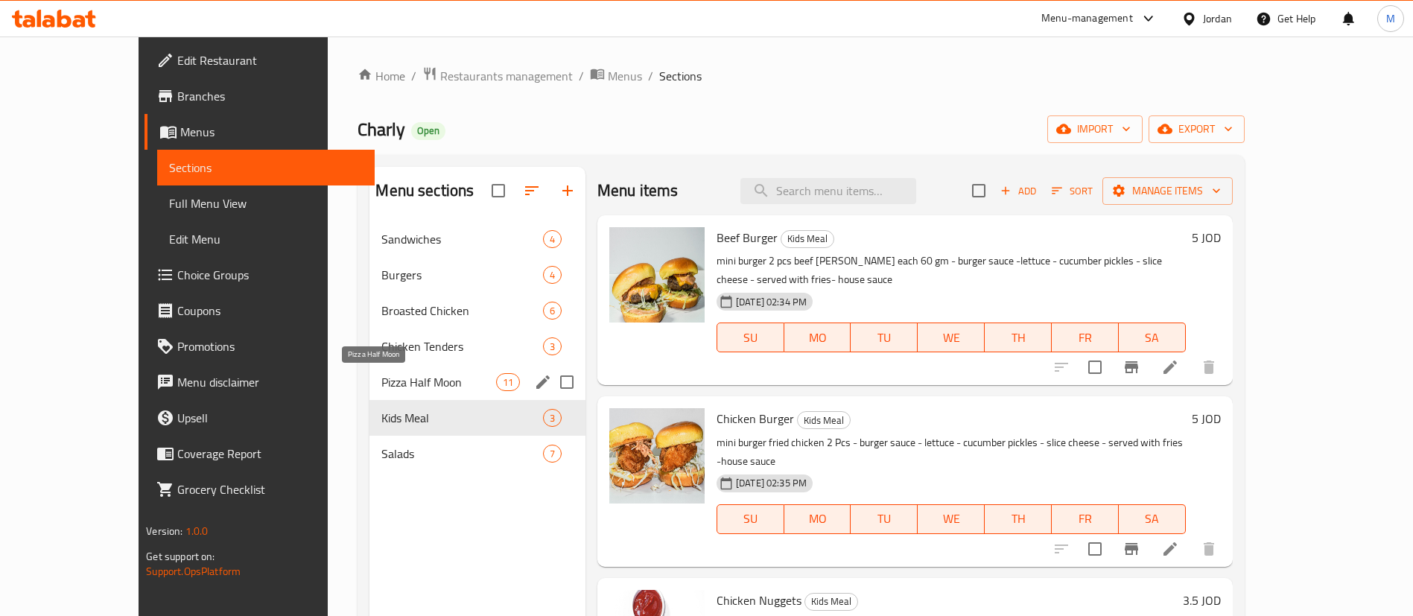
click at [393, 387] on span "Pizza Half Moon" at bounding box center [438, 382] width 114 height 18
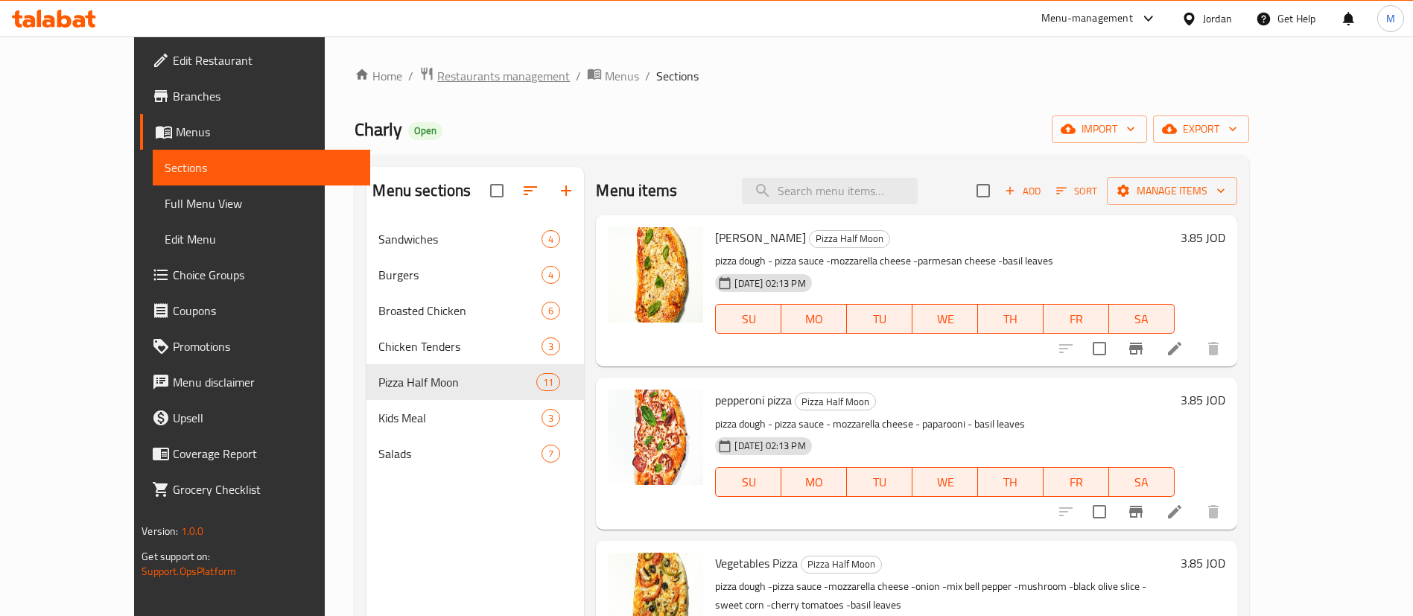
click at [443, 71] on span "Restaurants management" at bounding box center [503, 76] width 133 height 18
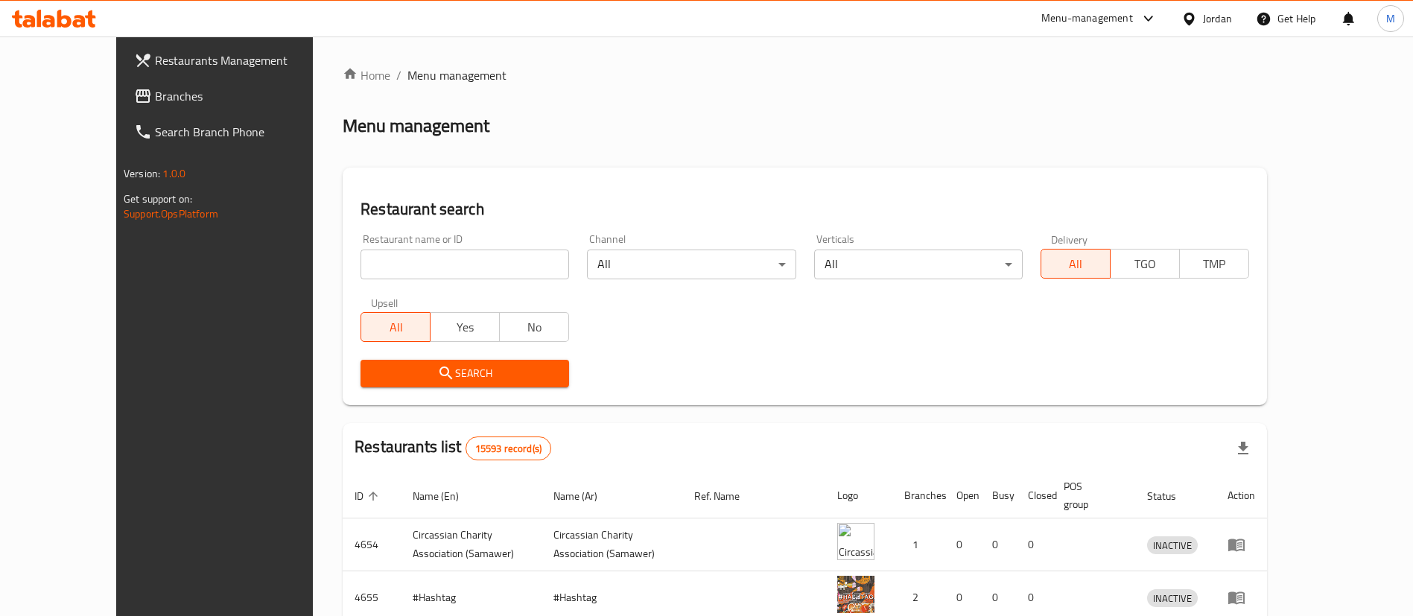
click at [404, 258] on input "search" at bounding box center [464, 265] width 209 height 30
type input "[PERSON_NAME]"
click at [463, 401] on div "Restaurant search Restaurant name or ID shi shawerma Restaurant name or ID Chan…" at bounding box center [805, 287] width 924 height 238
click at [467, 389] on div "Search" at bounding box center [465, 373] width 226 height 45
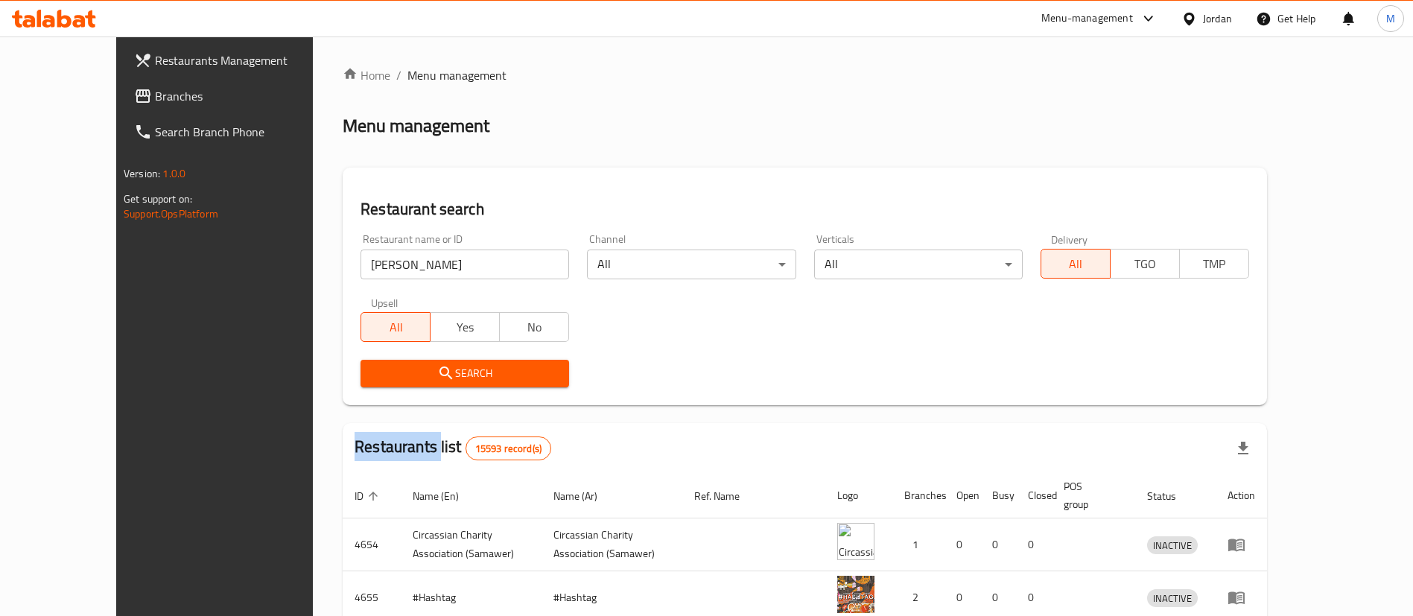
click at [468, 385] on button "Search" at bounding box center [464, 374] width 209 height 28
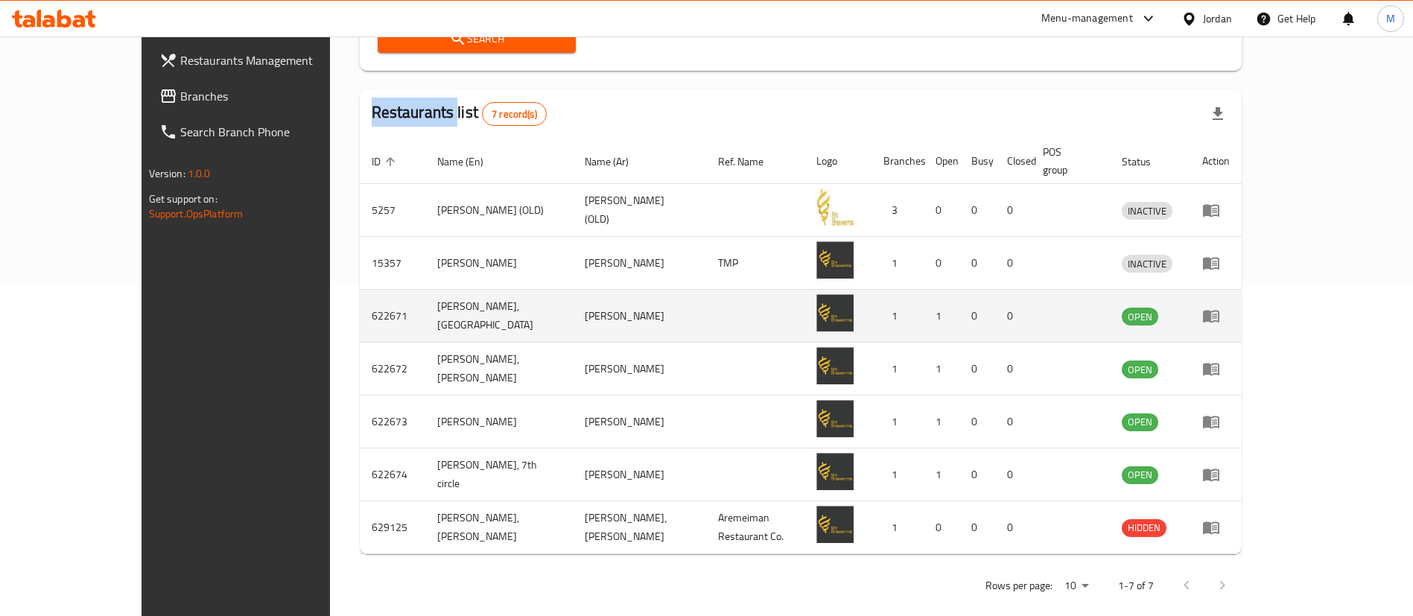
scroll to position [337, 0]
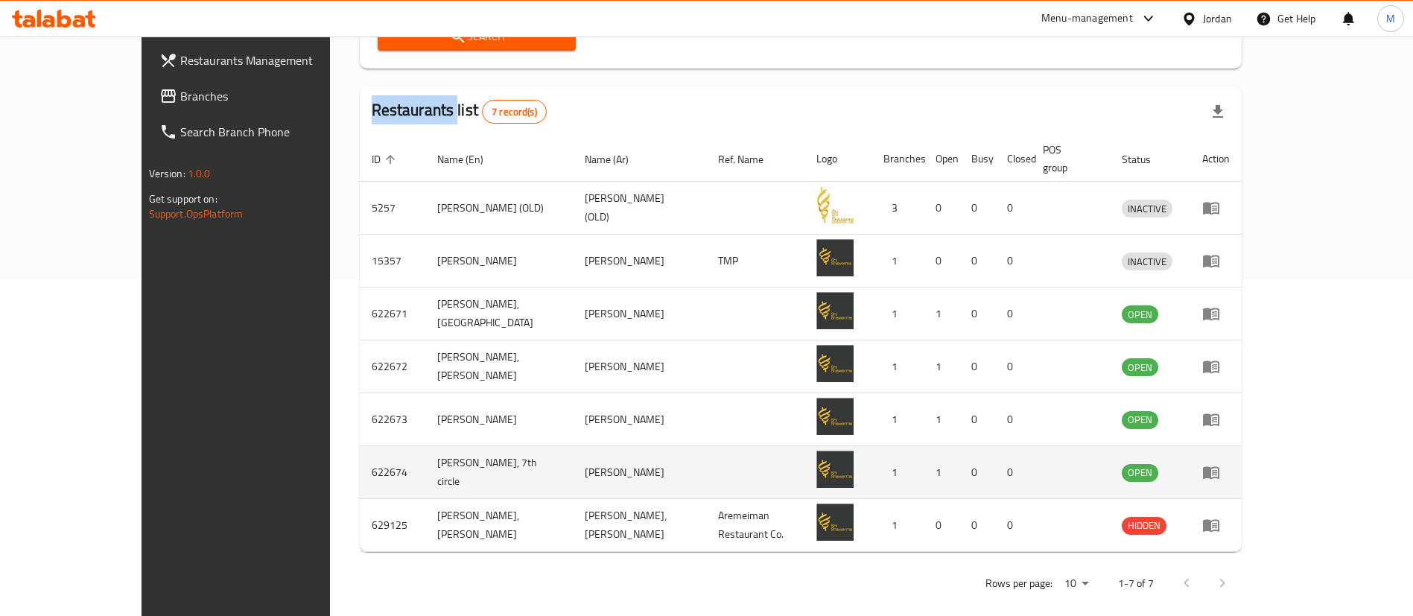
click at [1220, 463] on icon "enhanced table" at bounding box center [1211, 472] width 18 height 18
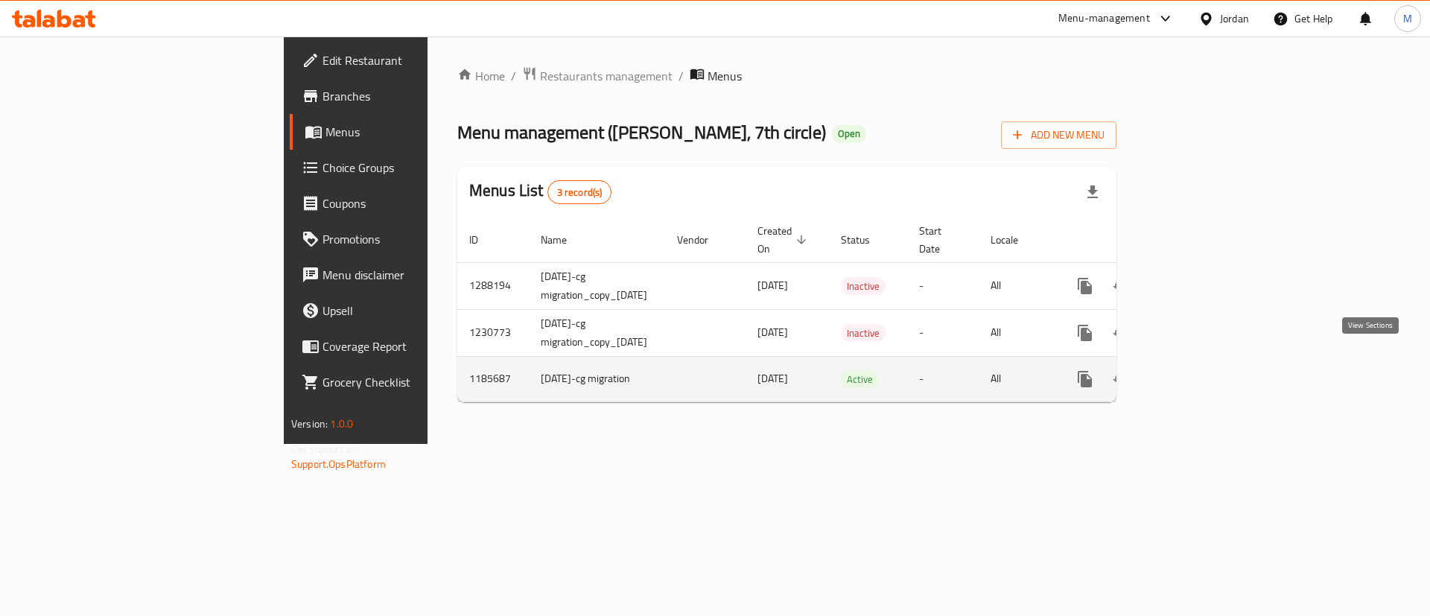
click at [1201, 370] on icon "enhanced table" at bounding box center [1192, 379] width 18 height 18
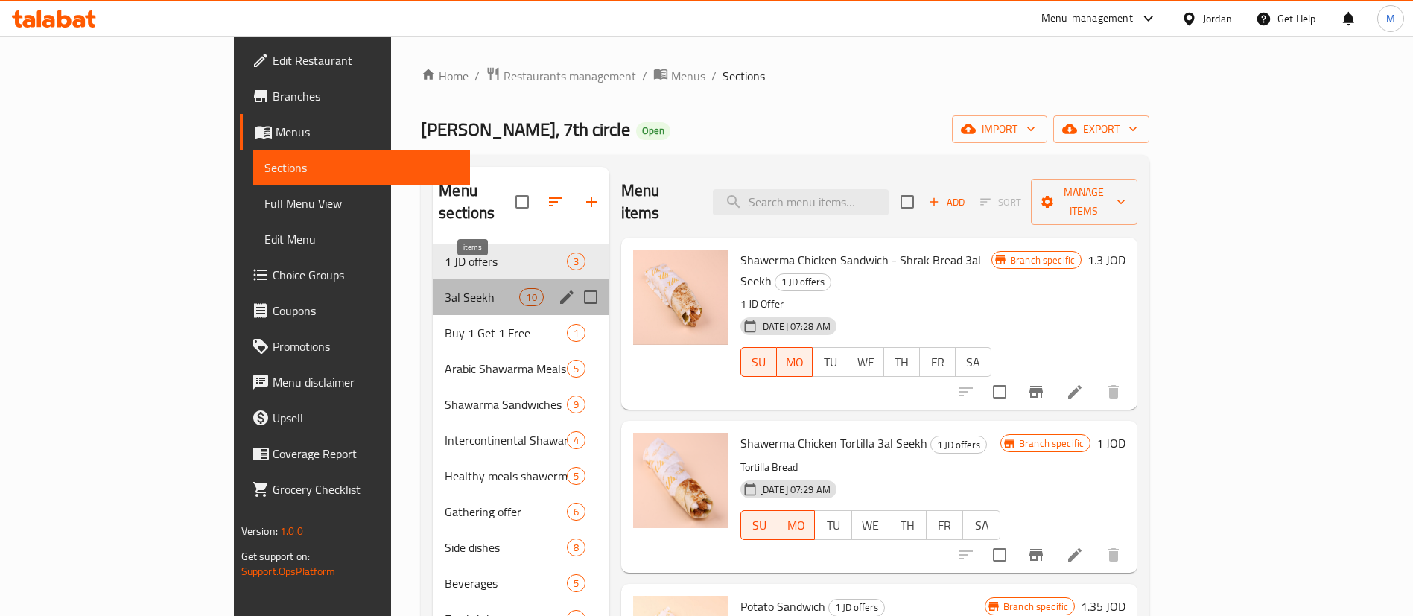
click at [520, 290] on span "10" at bounding box center [531, 297] width 22 height 14
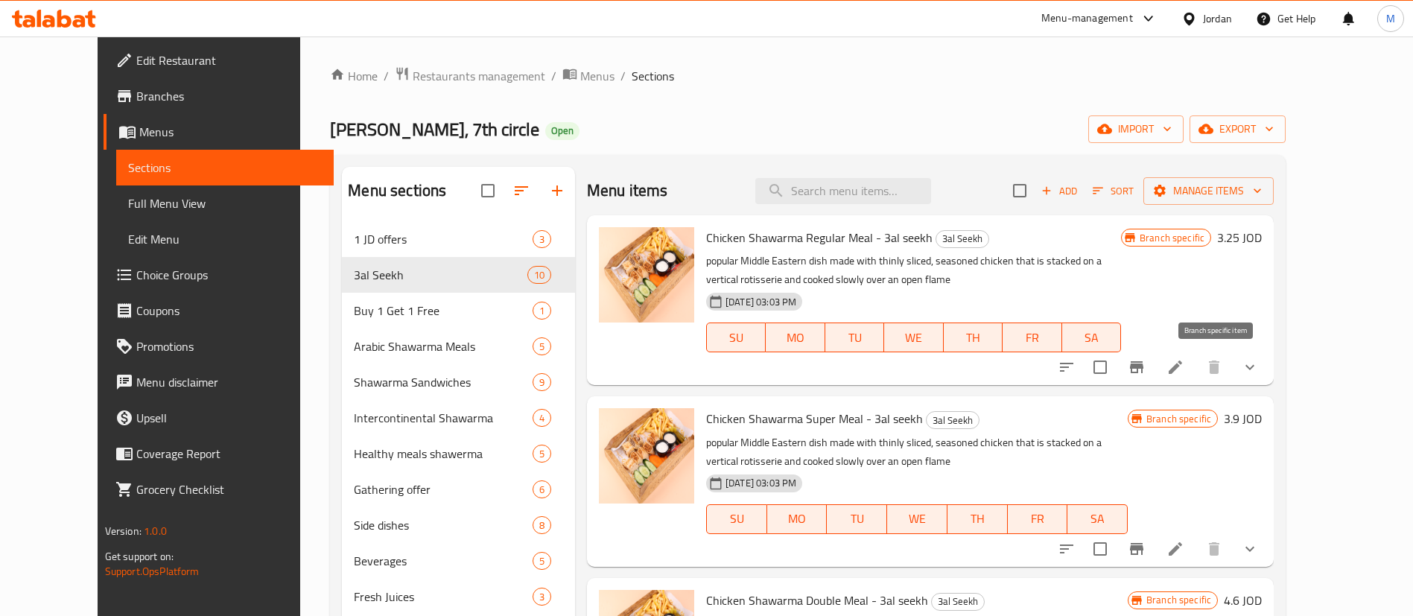
click at [1143, 367] on icon "Branch-specific-item" at bounding box center [1136, 367] width 13 height 12
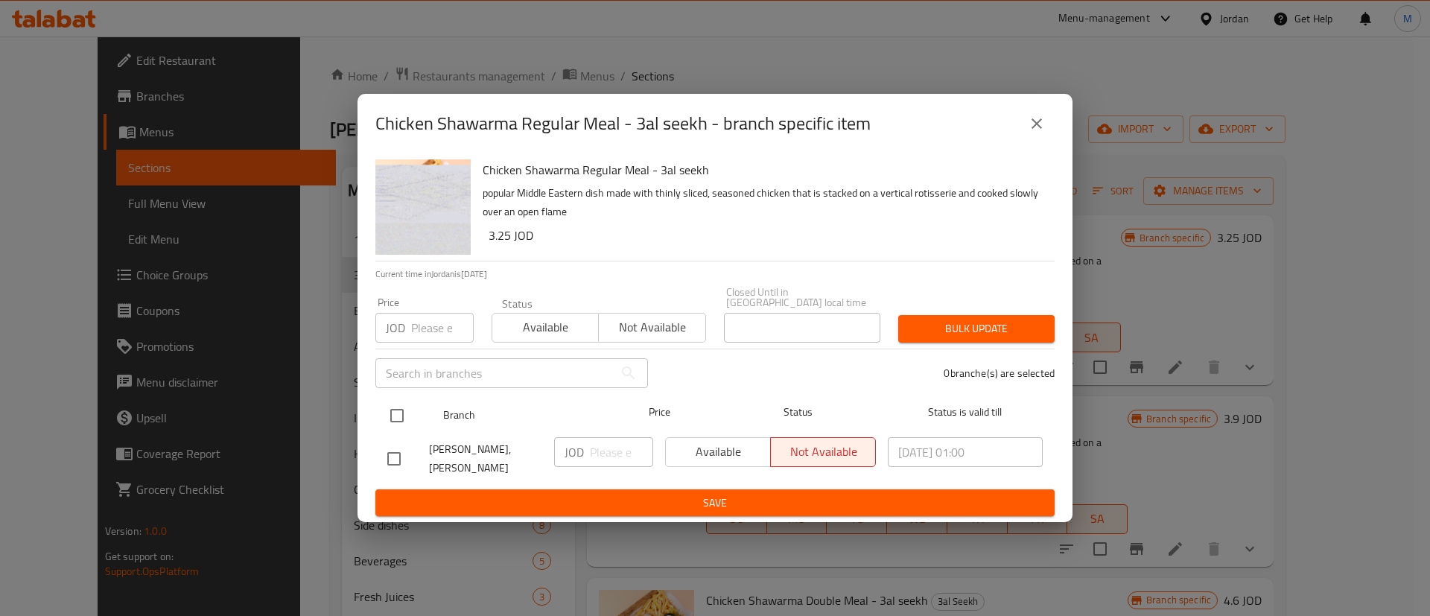
click at [395, 419] on input "checkbox" at bounding box center [396, 415] width 31 height 31
checkbox input "true"
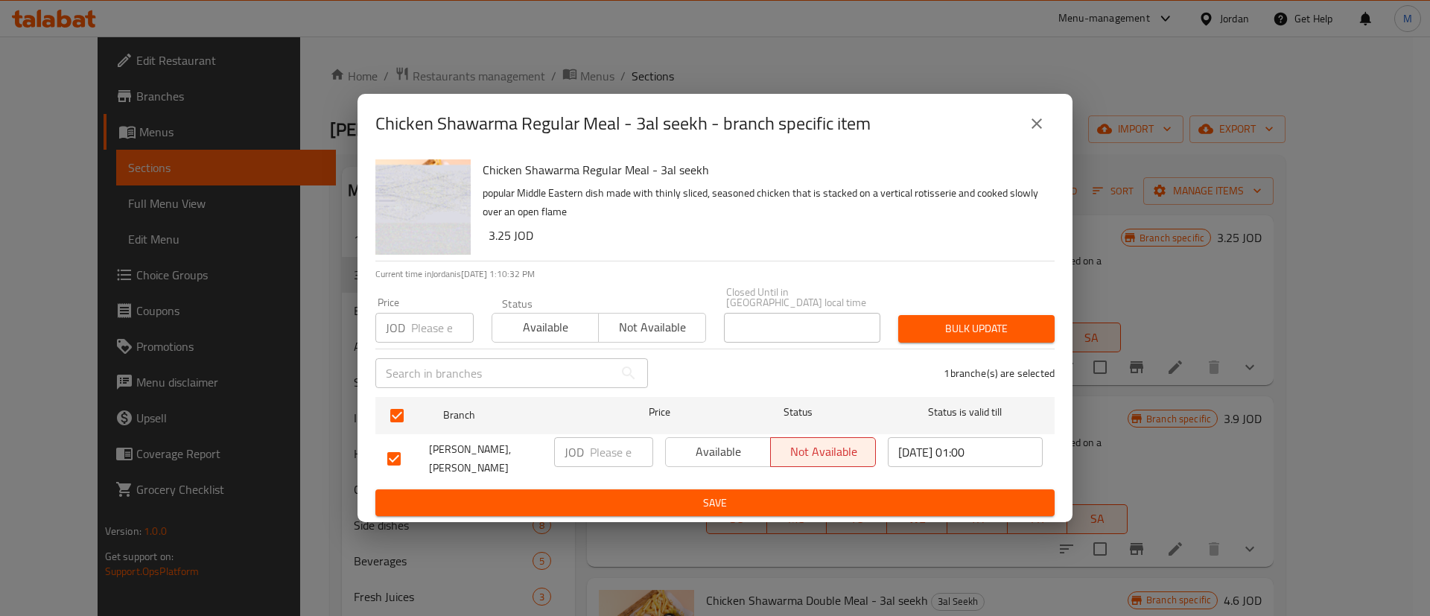
click at [711, 464] on button "Available" at bounding box center [718, 452] width 106 height 30
click at [719, 494] on span "Save" at bounding box center [714, 503] width 655 height 19
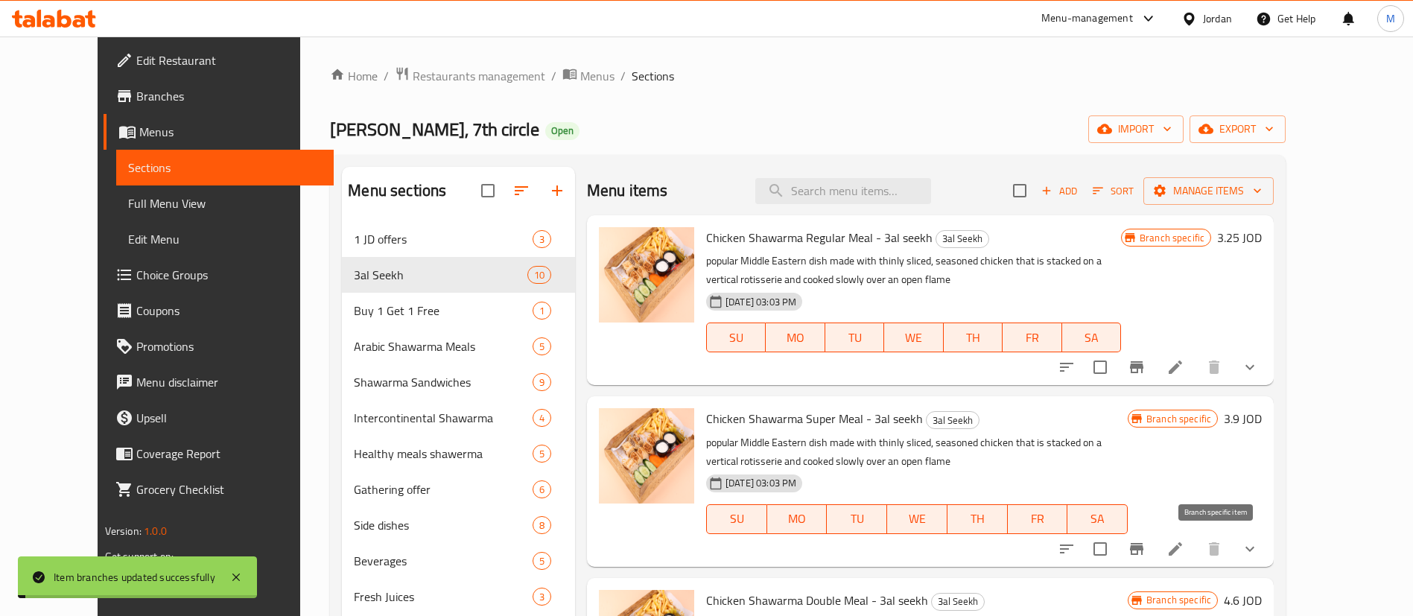
click at [1143, 549] on icon "Branch-specific-item" at bounding box center [1136, 549] width 13 height 12
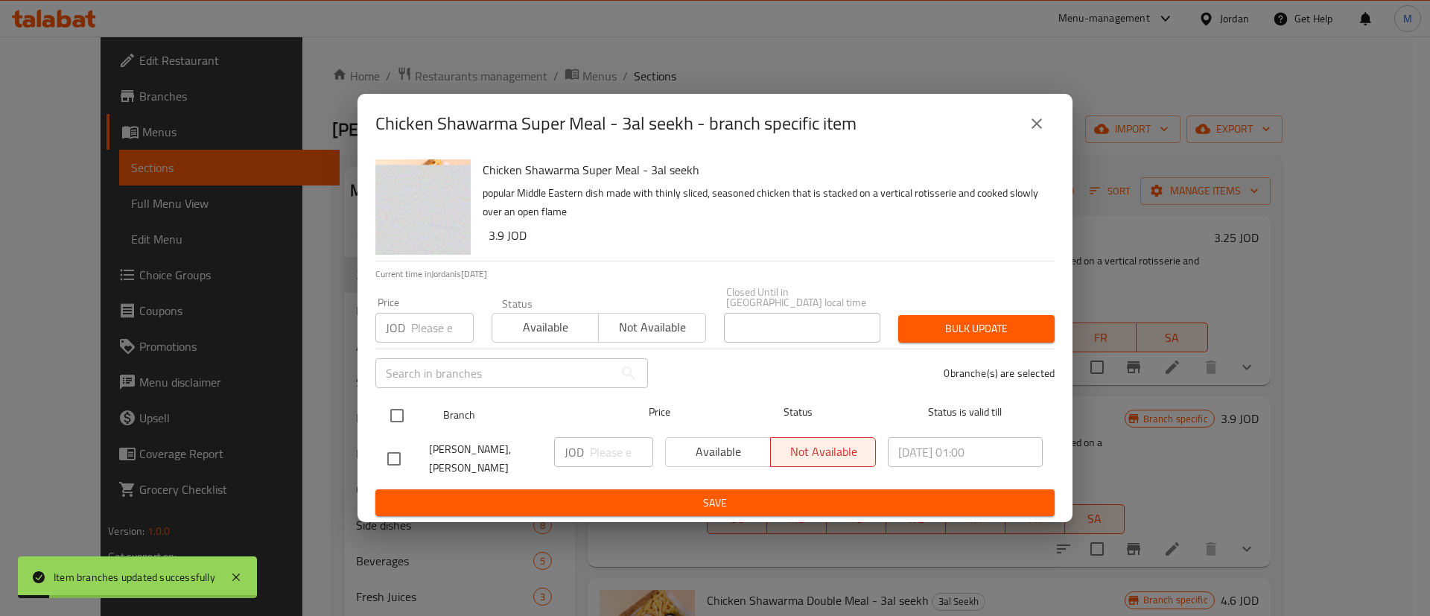
click at [393, 414] on input "checkbox" at bounding box center [396, 415] width 31 height 31
checkbox input "true"
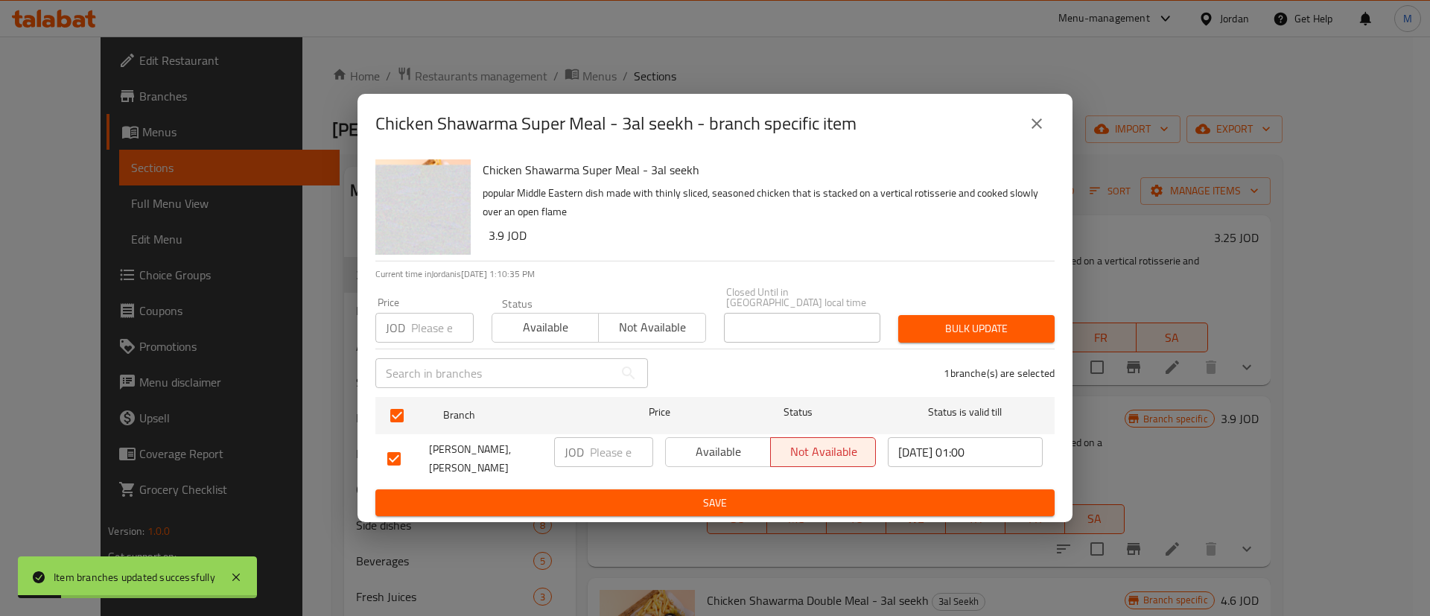
click at [714, 451] on span "Available" at bounding box center [718, 452] width 93 height 22
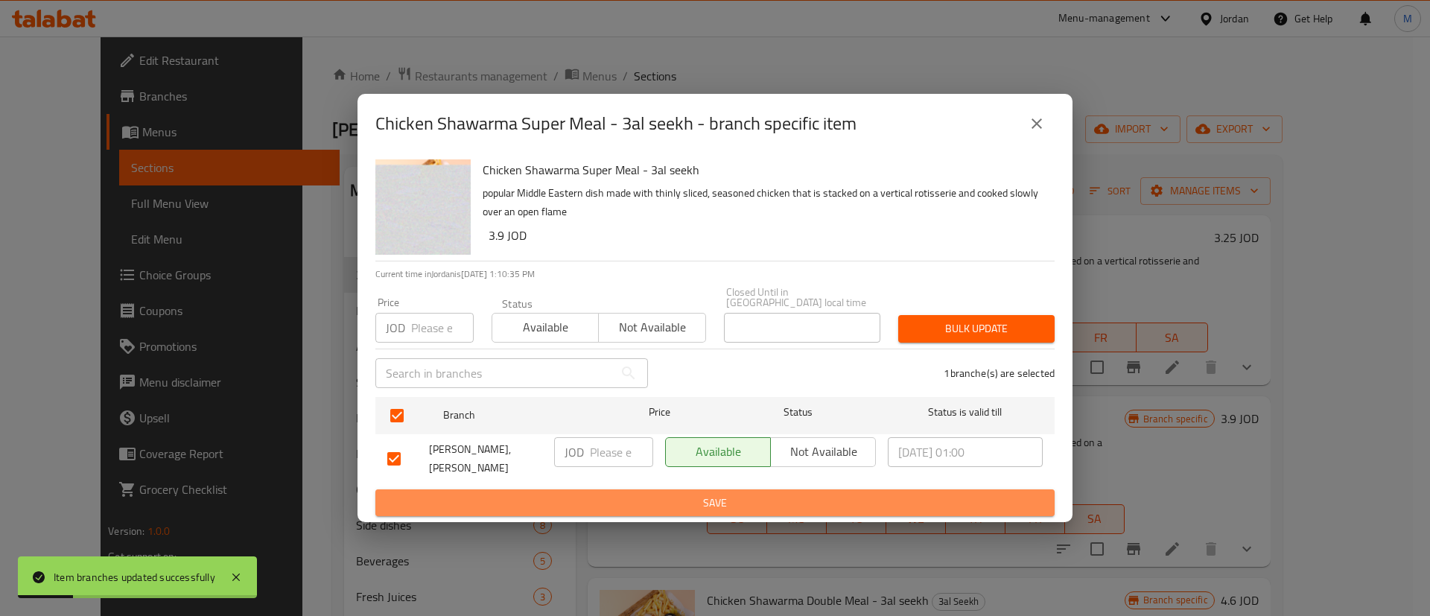
click at [734, 489] on button "Save" at bounding box center [714, 503] width 679 height 28
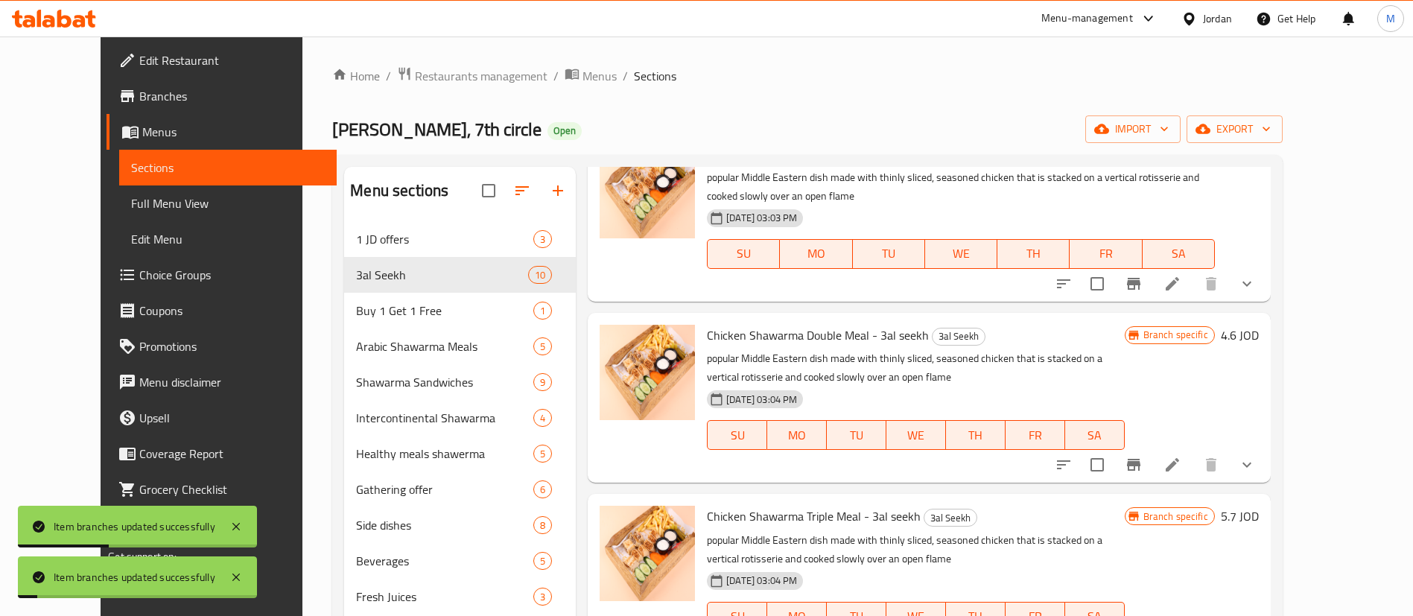
scroll to position [275, 0]
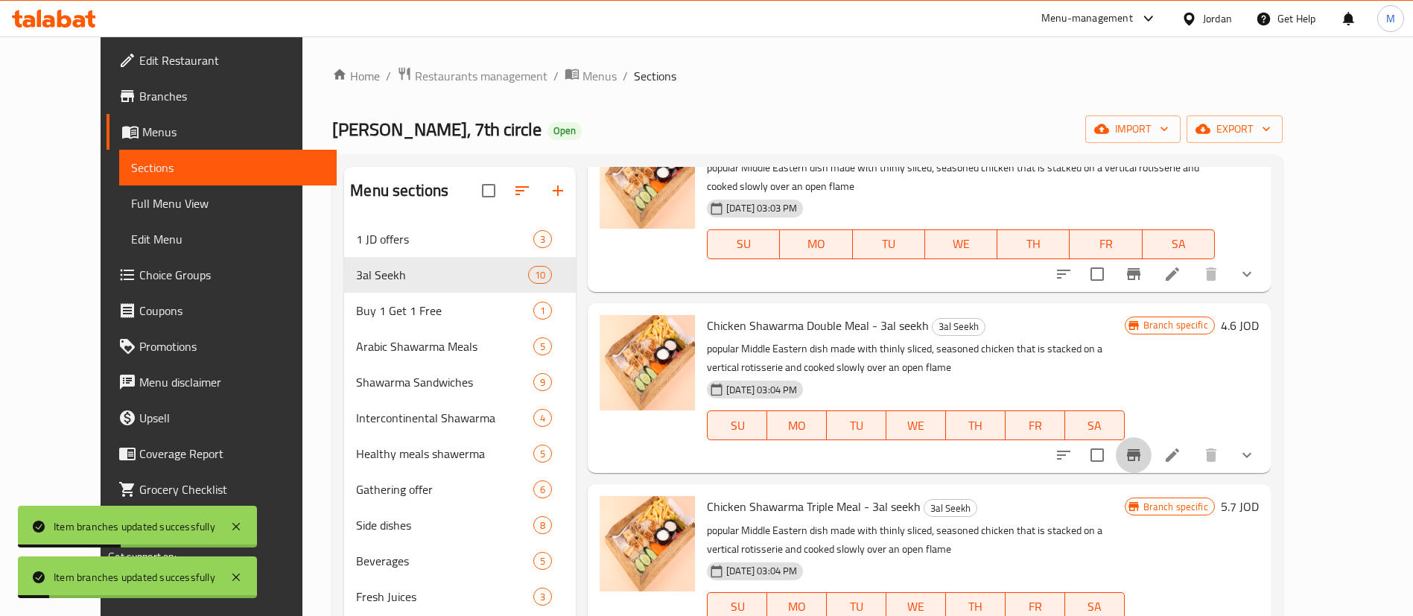
click at [1140, 450] on icon "Branch-specific-item" at bounding box center [1133, 455] width 13 height 12
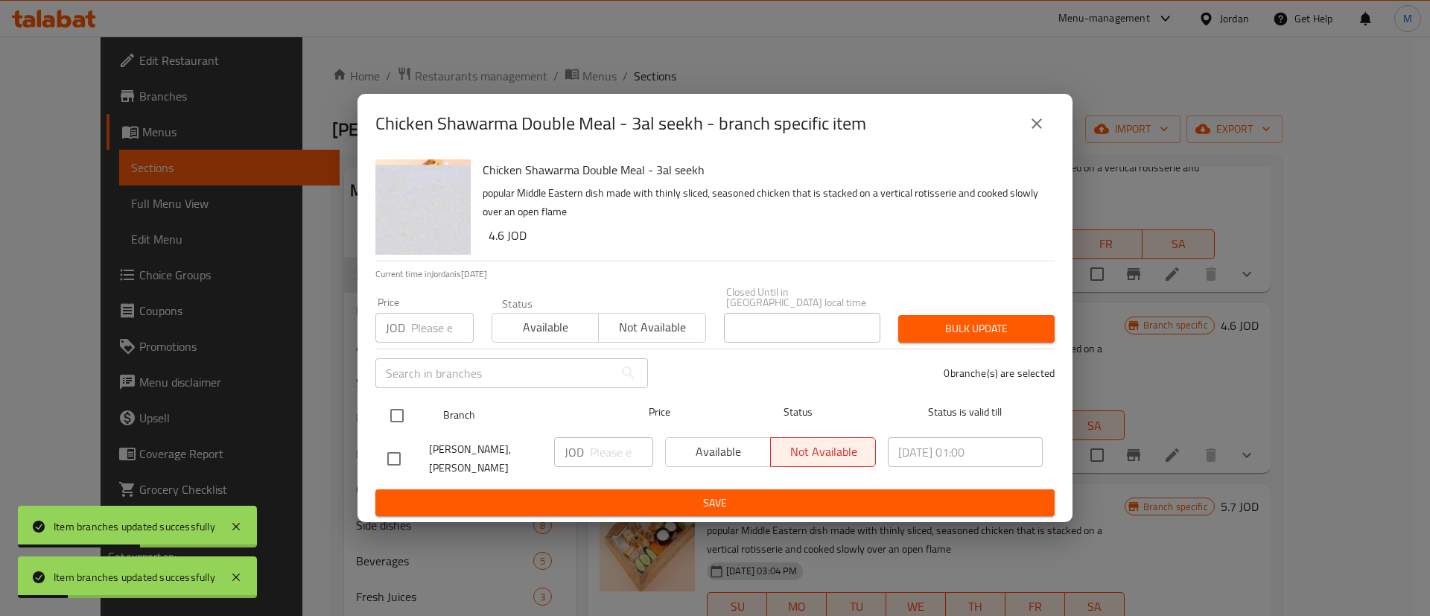
click at [395, 410] on input "checkbox" at bounding box center [396, 415] width 31 height 31
checkbox input "true"
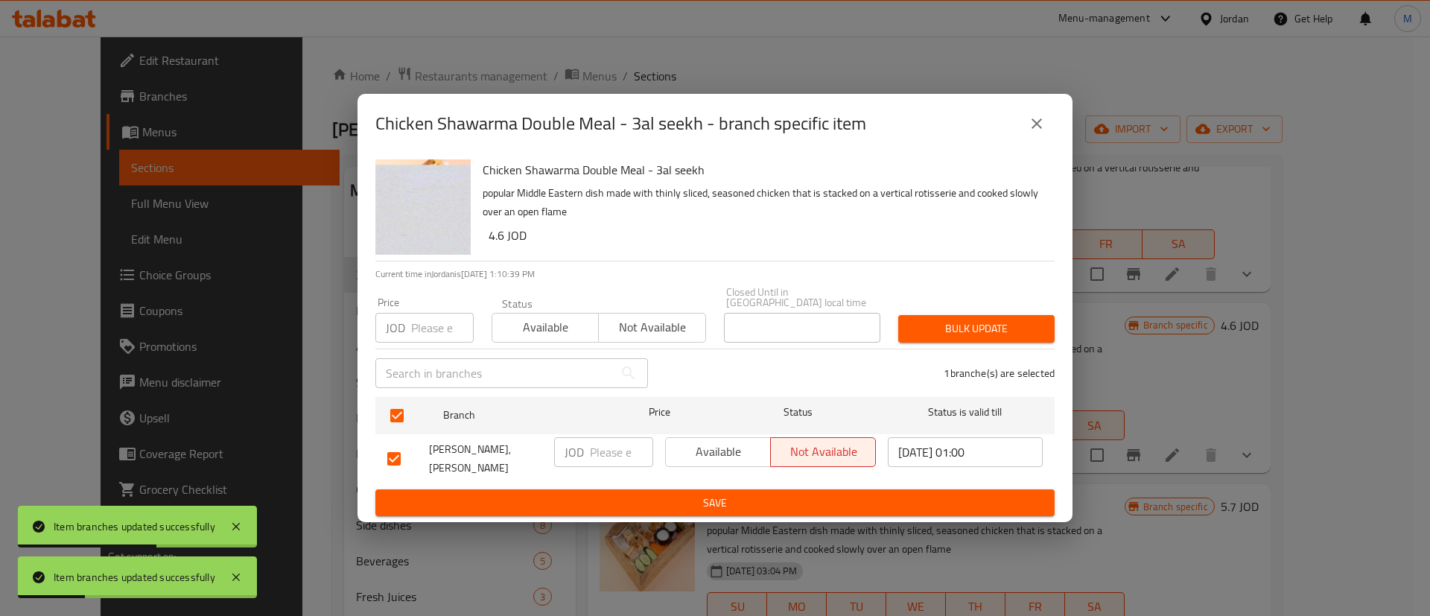
click at [735, 462] on span "Available" at bounding box center [718, 452] width 93 height 22
click at [734, 494] on span "Save" at bounding box center [714, 503] width 655 height 19
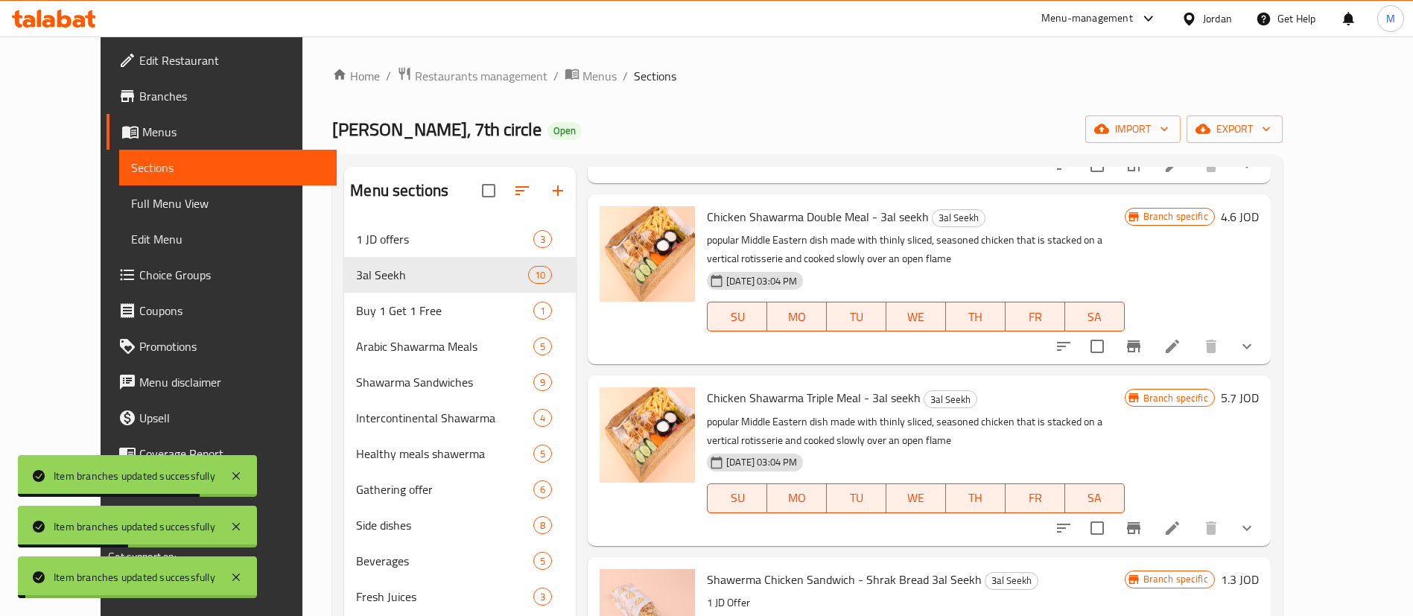
scroll to position [438, 0]
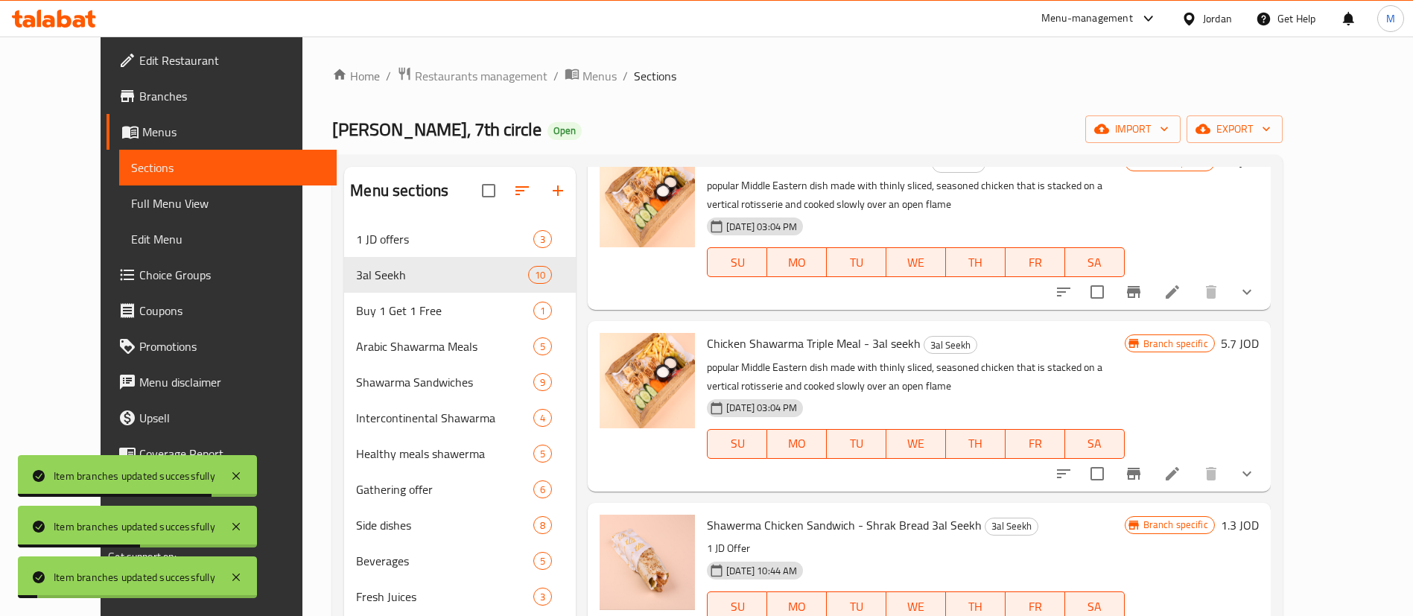
click at [1151, 469] on button "Branch-specific-item" at bounding box center [1134, 474] width 36 height 36
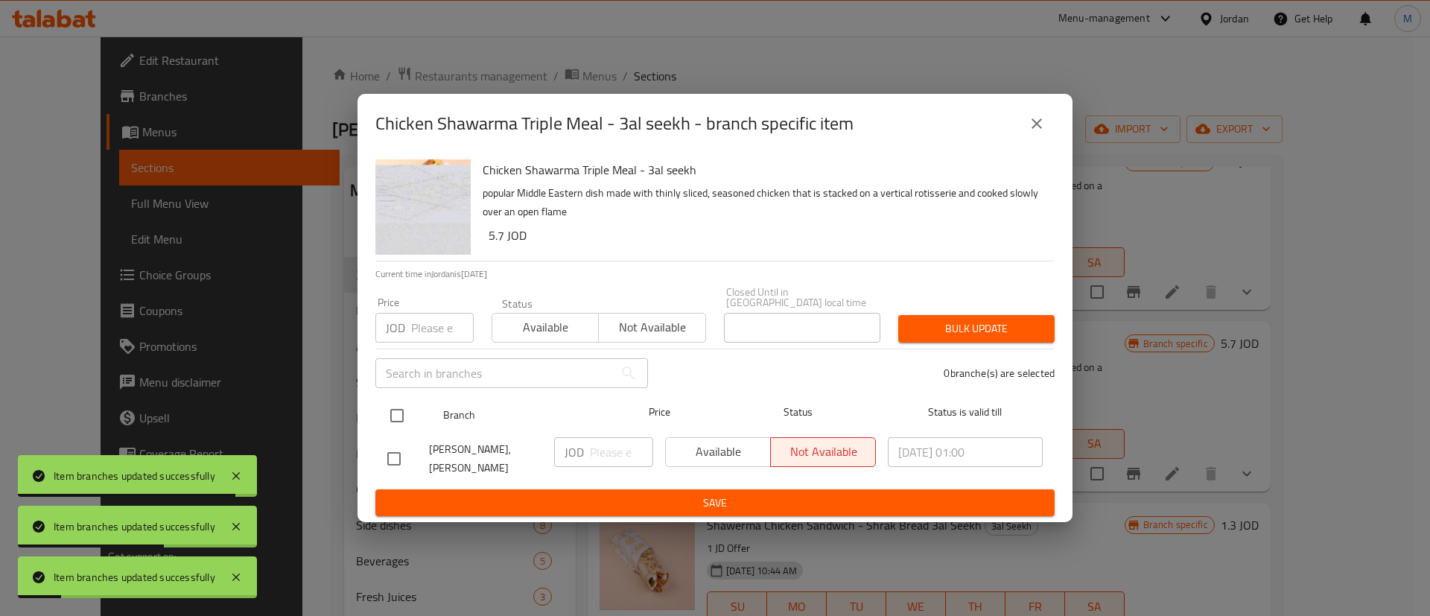
click at [398, 411] on input "checkbox" at bounding box center [396, 415] width 31 height 31
checkbox input "true"
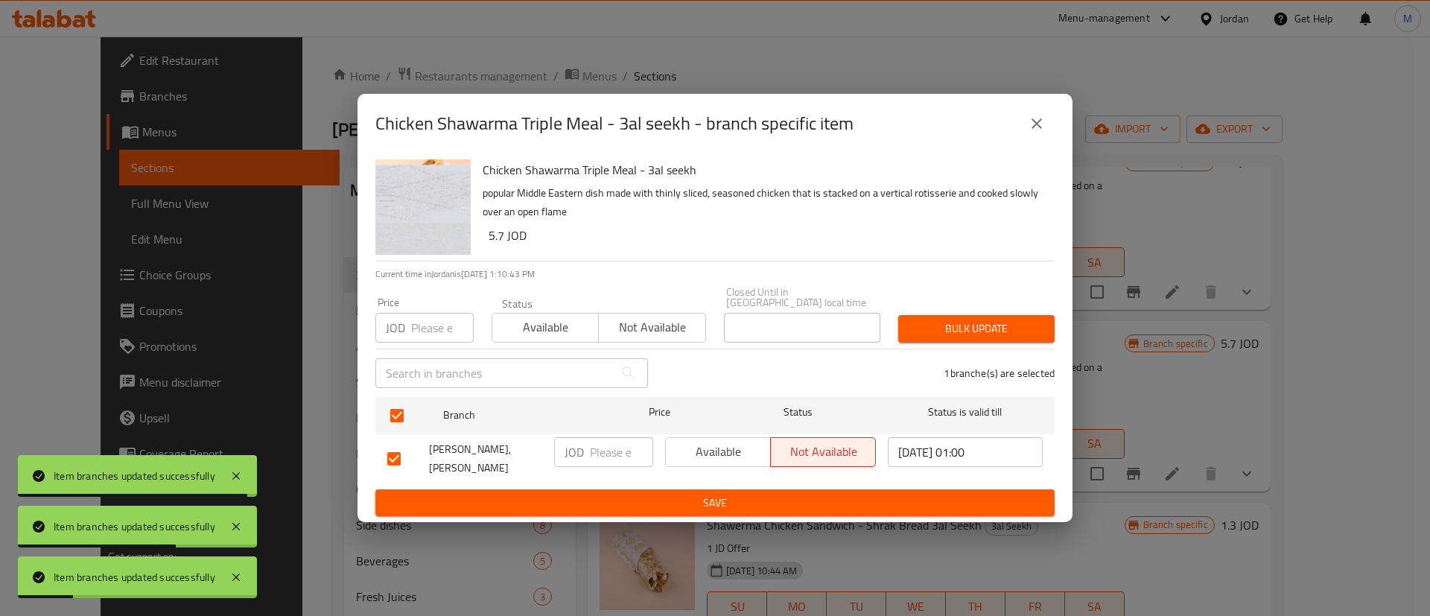
click at [714, 456] on span "Available" at bounding box center [718, 452] width 93 height 22
click at [728, 474] on div "Available Not available" at bounding box center [770, 458] width 223 height 55
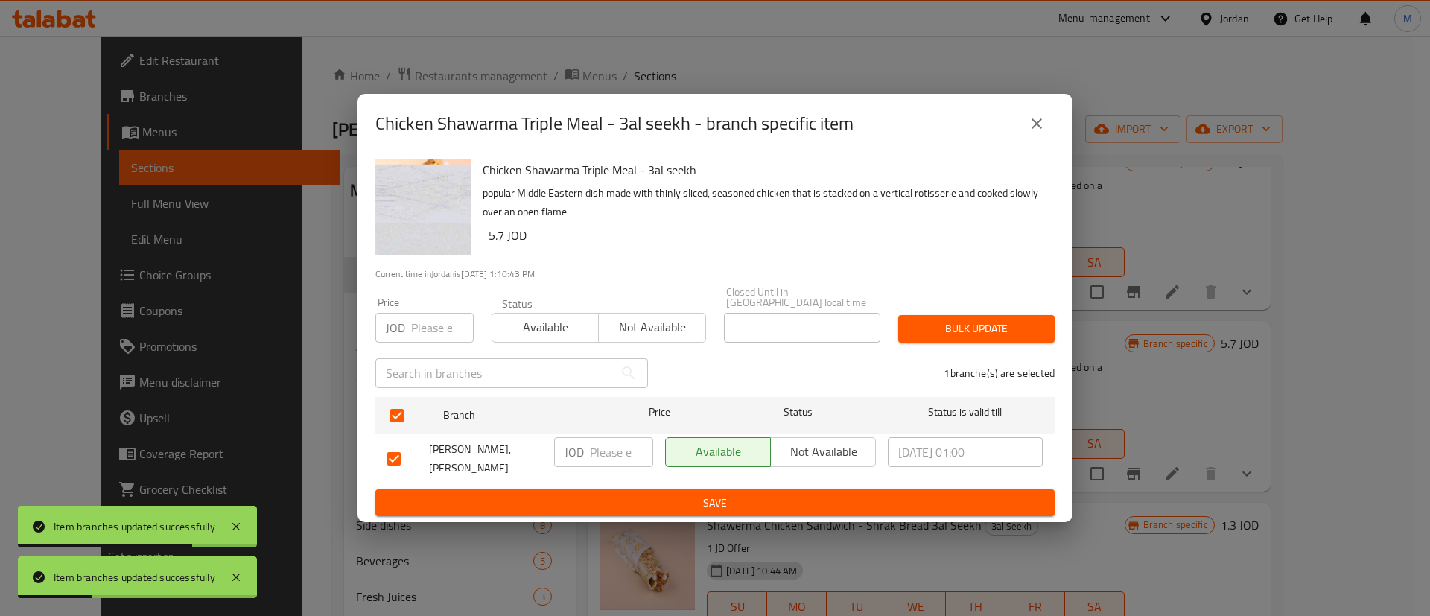
click at [730, 489] on button "Save" at bounding box center [714, 503] width 679 height 28
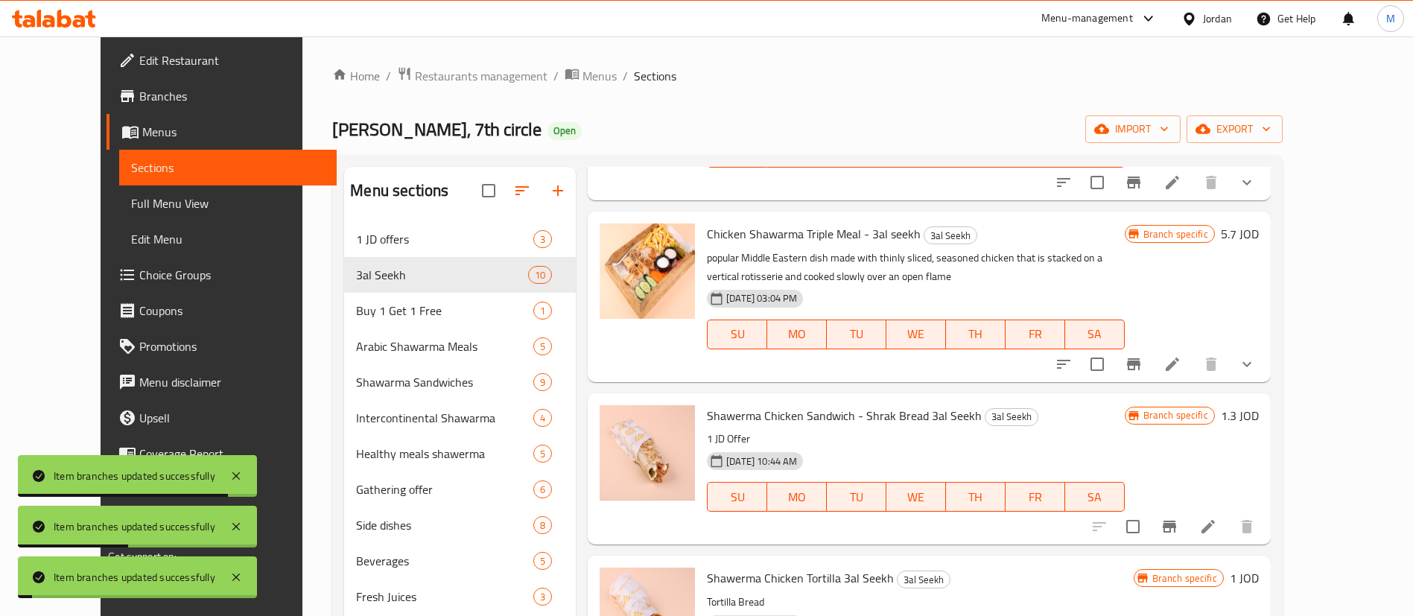
scroll to position [554, 0]
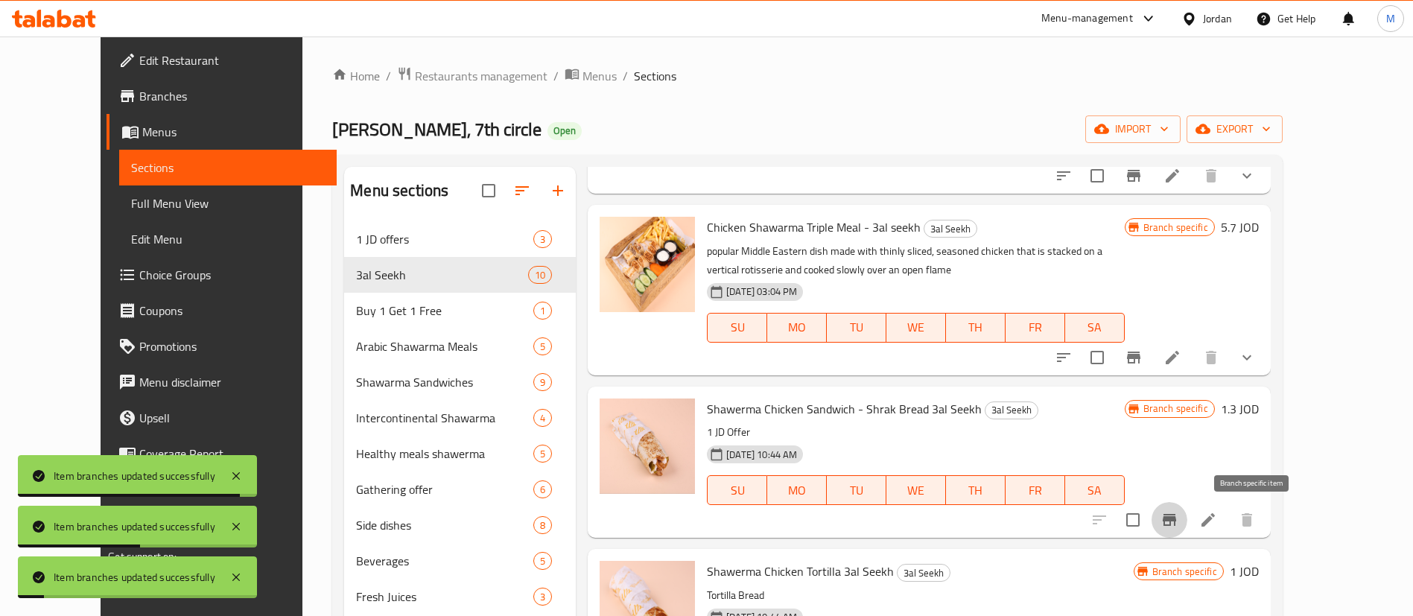
click at [1178, 513] on icon "Branch-specific-item" at bounding box center [1169, 520] width 18 height 18
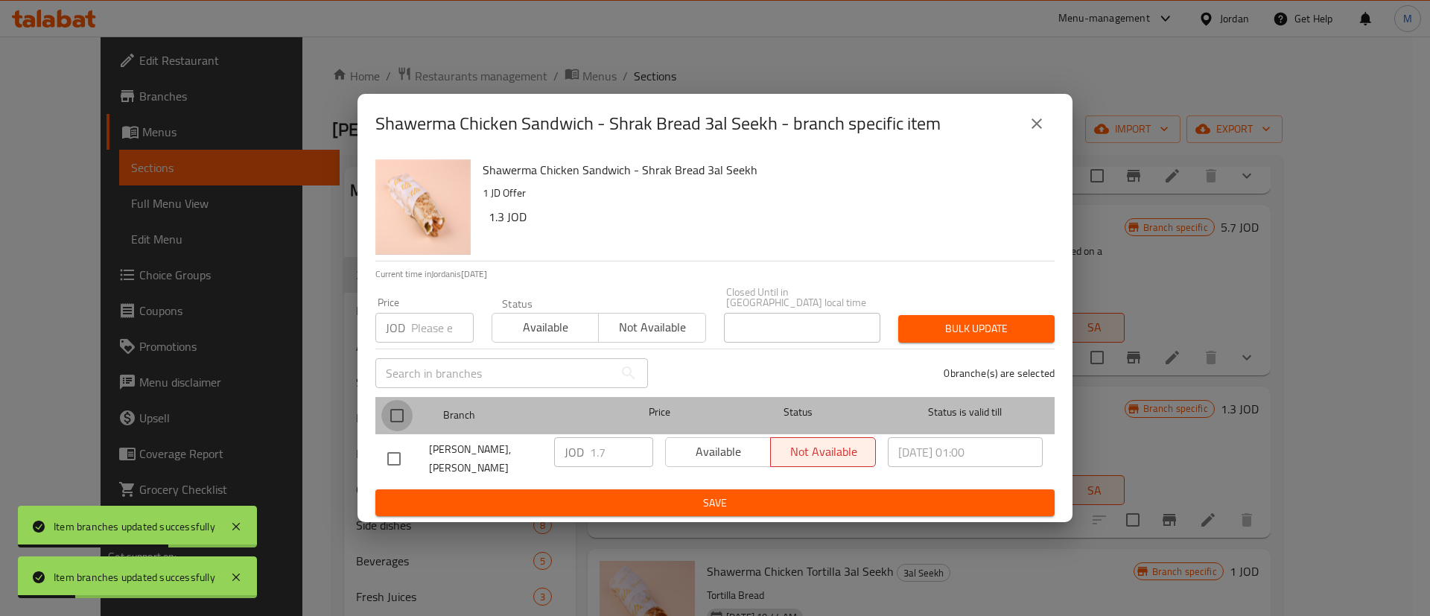
click at [400, 416] on input "checkbox" at bounding box center [396, 415] width 31 height 31
checkbox input "true"
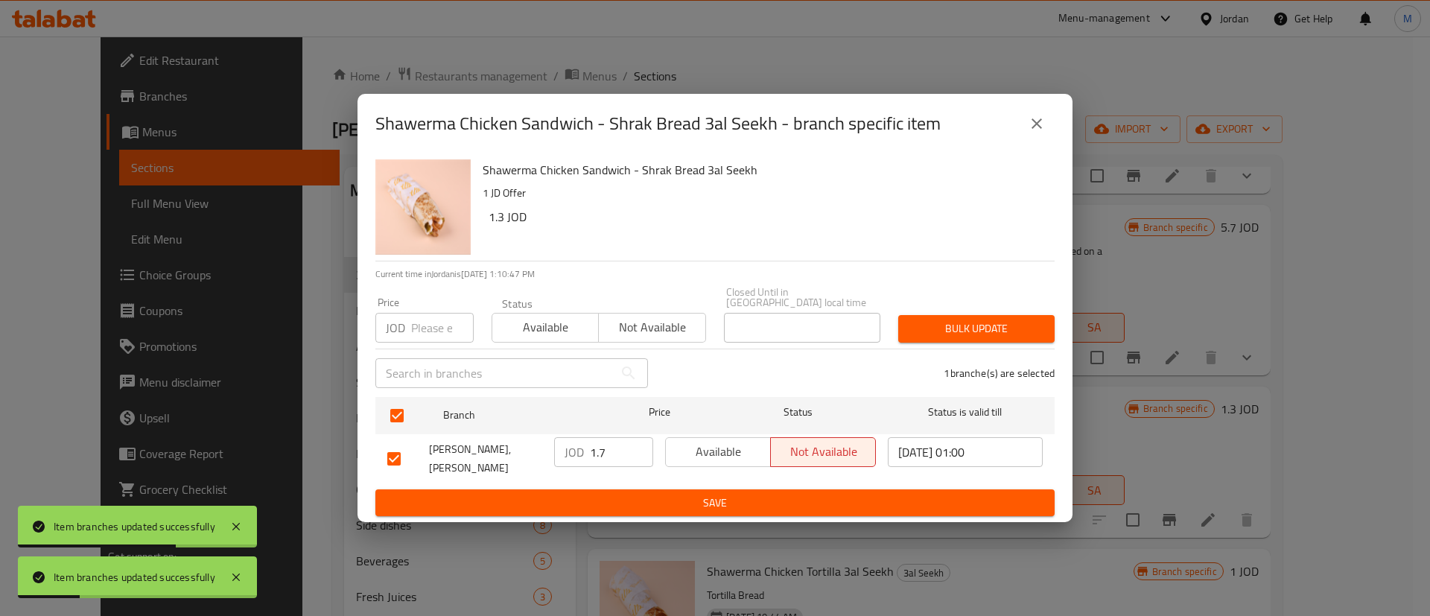
click at [718, 439] on button "Available" at bounding box center [718, 452] width 106 height 30
click at [715, 489] on button "Save" at bounding box center [714, 503] width 679 height 28
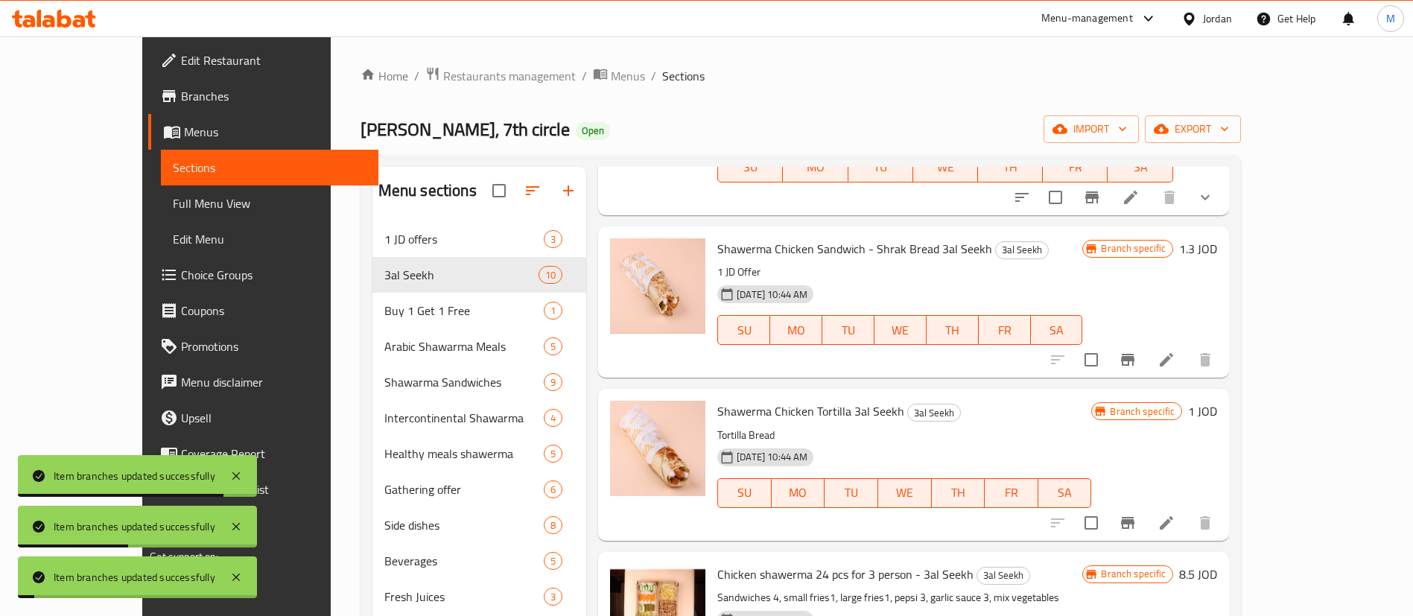
scroll to position [715, 0]
click at [1134, 520] on icon "Branch-specific-item" at bounding box center [1127, 522] width 13 height 12
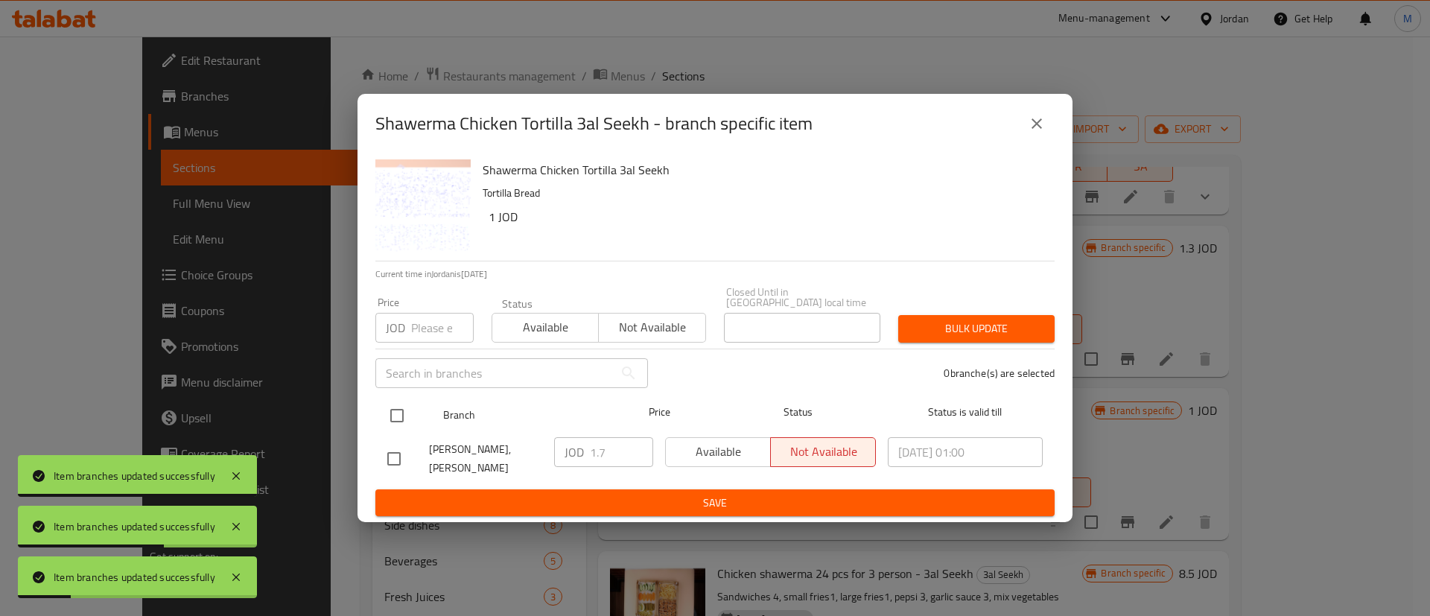
click at [403, 407] on input "checkbox" at bounding box center [396, 415] width 31 height 31
checkbox input "true"
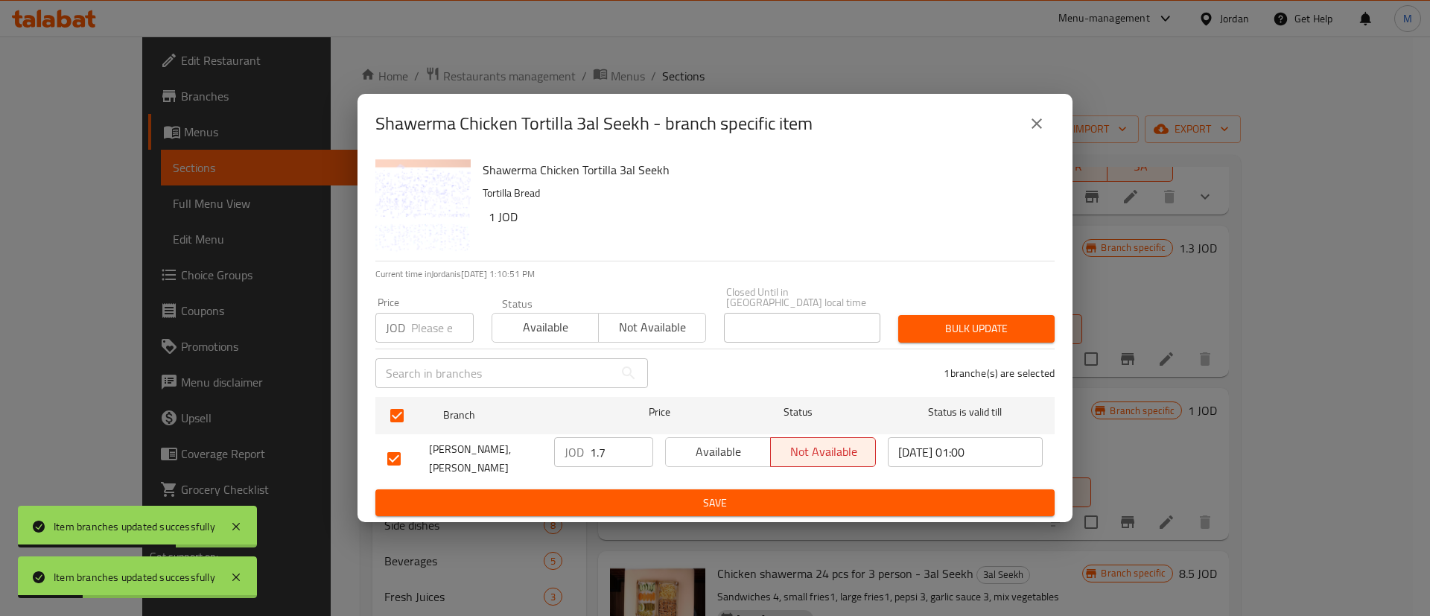
click at [711, 457] on span "Available" at bounding box center [718, 452] width 93 height 22
click at [716, 476] on ul "Branch Price Status Status is valid till [PERSON_NAME], Al Sahel JOD 1.7 ​ Avai…" at bounding box center [714, 440] width 679 height 98
click at [739, 489] on button "Save" at bounding box center [714, 503] width 679 height 28
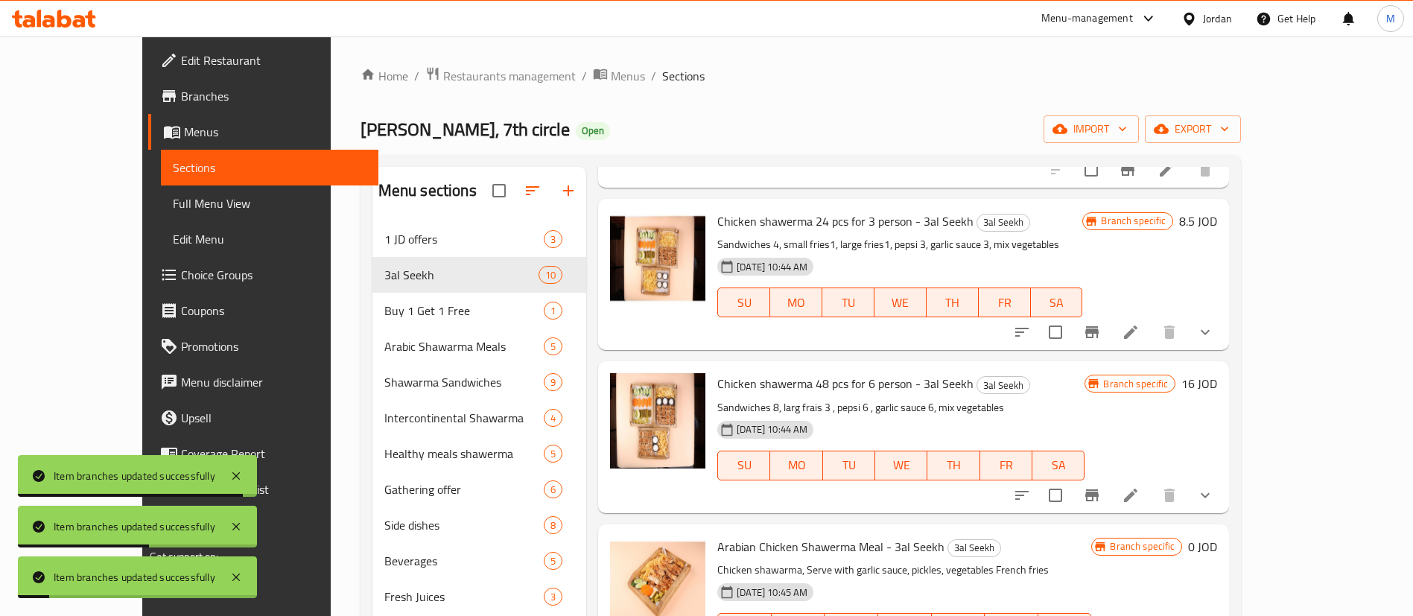
scroll to position [1068, 0]
click at [1101, 336] on icon "Branch-specific-item" at bounding box center [1092, 331] width 18 height 18
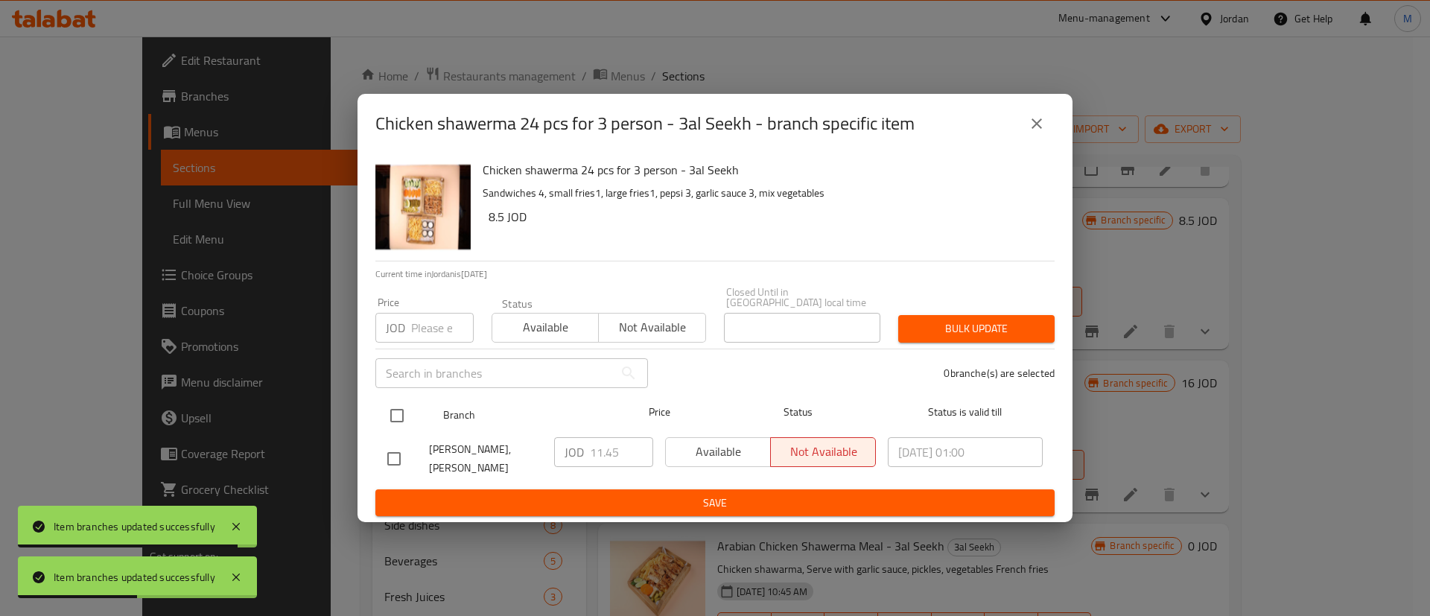
click at [404, 413] on input "checkbox" at bounding box center [396, 415] width 31 height 31
checkbox input "true"
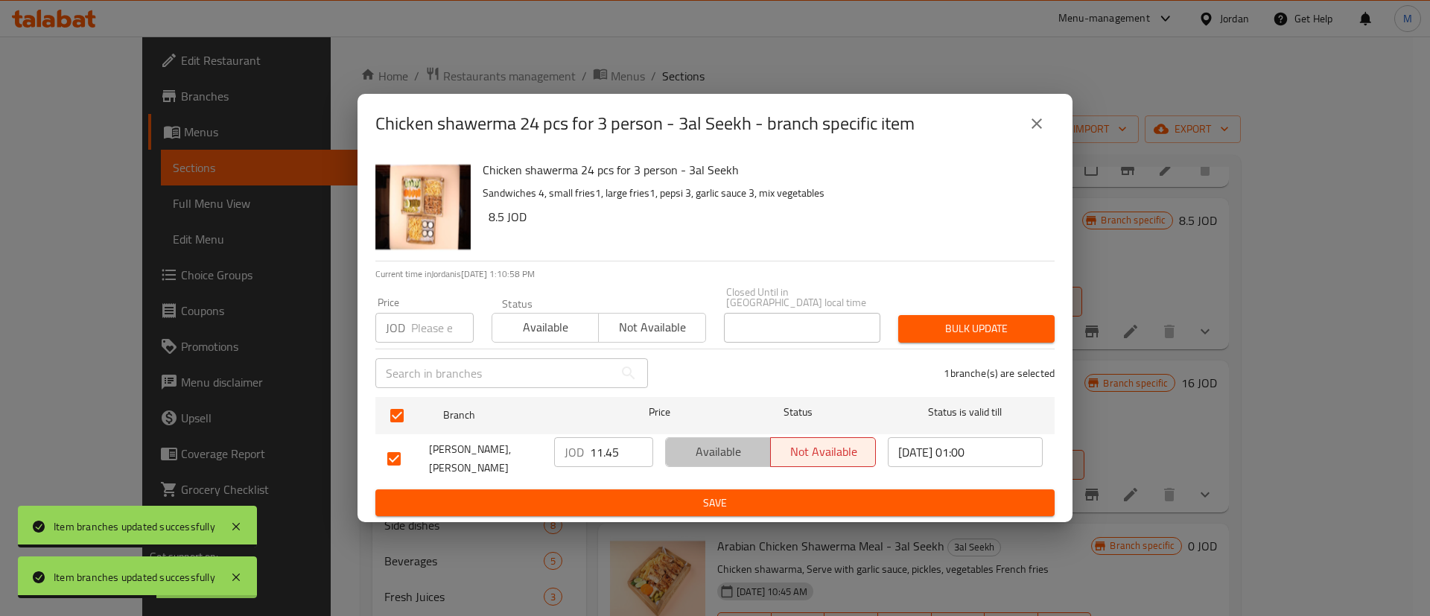
click at [679, 456] on span "Available" at bounding box center [718, 452] width 93 height 22
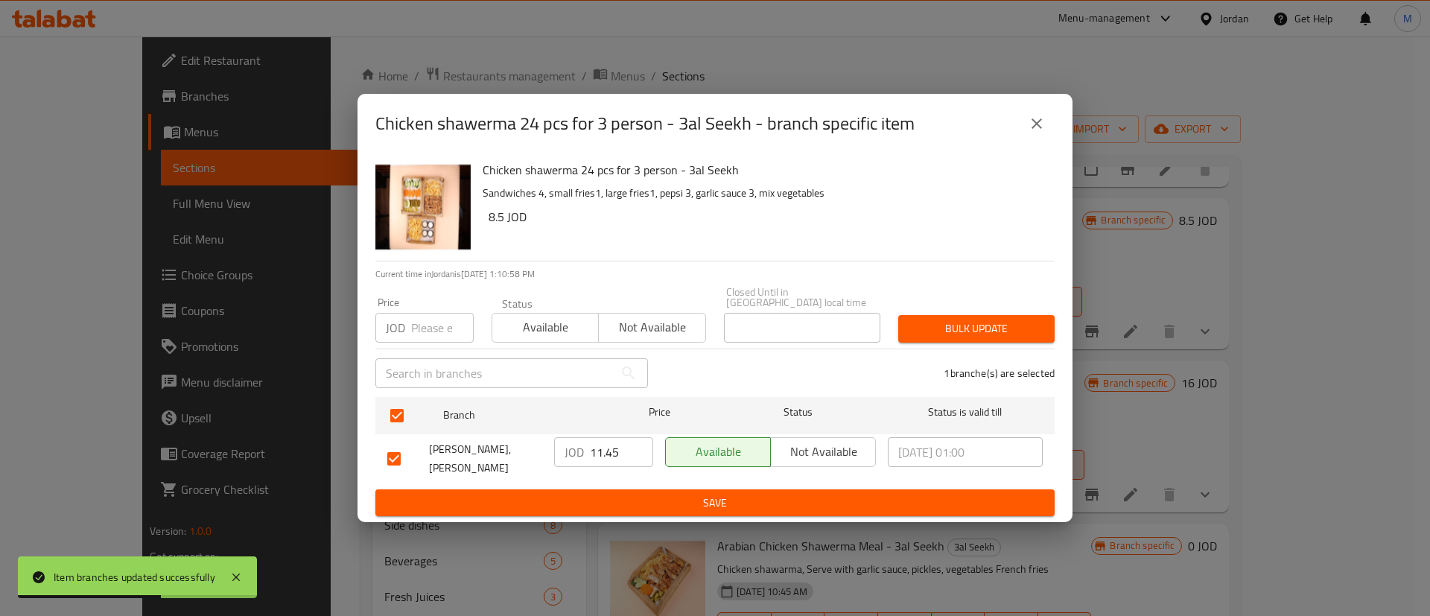
click at [695, 494] on span "Save" at bounding box center [714, 503] width 655 height 19
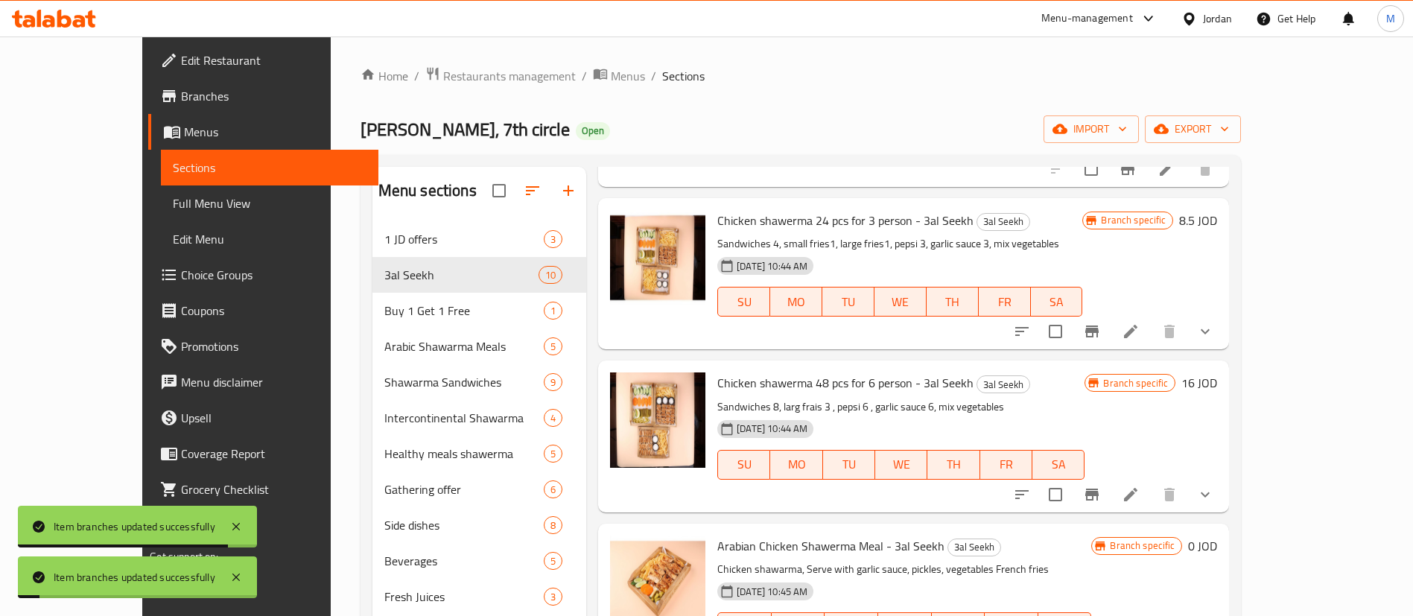
scroll to position [1122, 0]
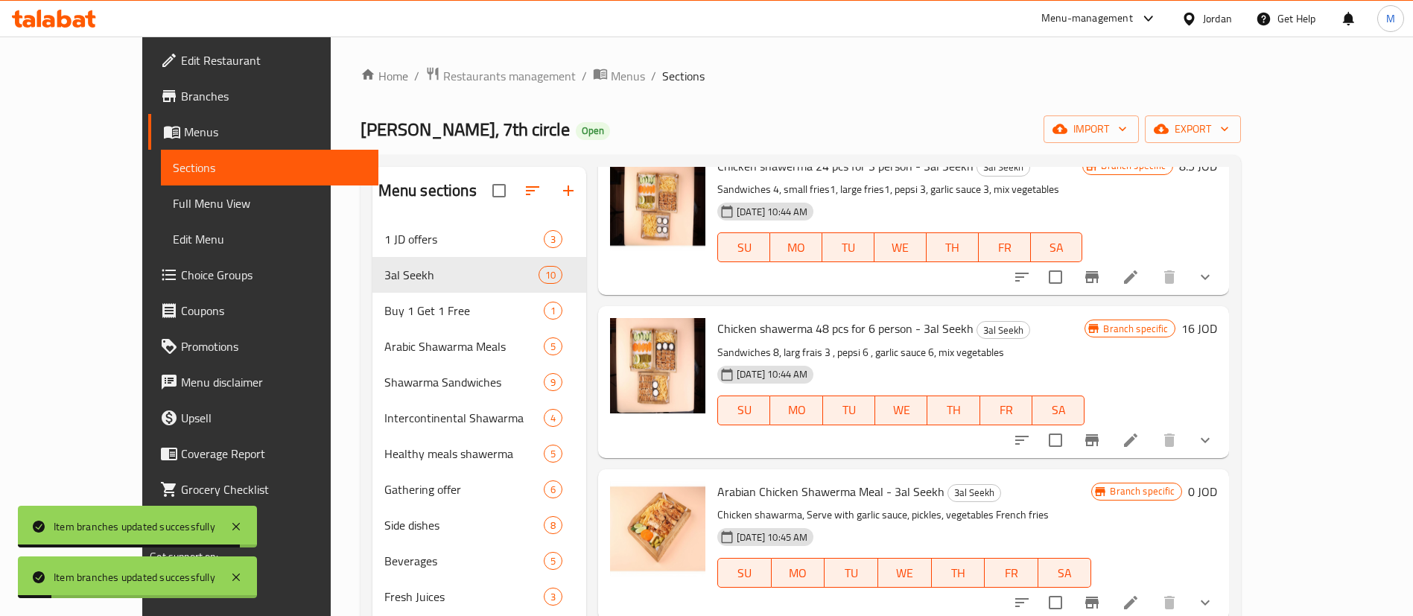
click at [1101, 448] on icon "Branch-specific-item" at bounding box center [1092, 440] width 18 height 18
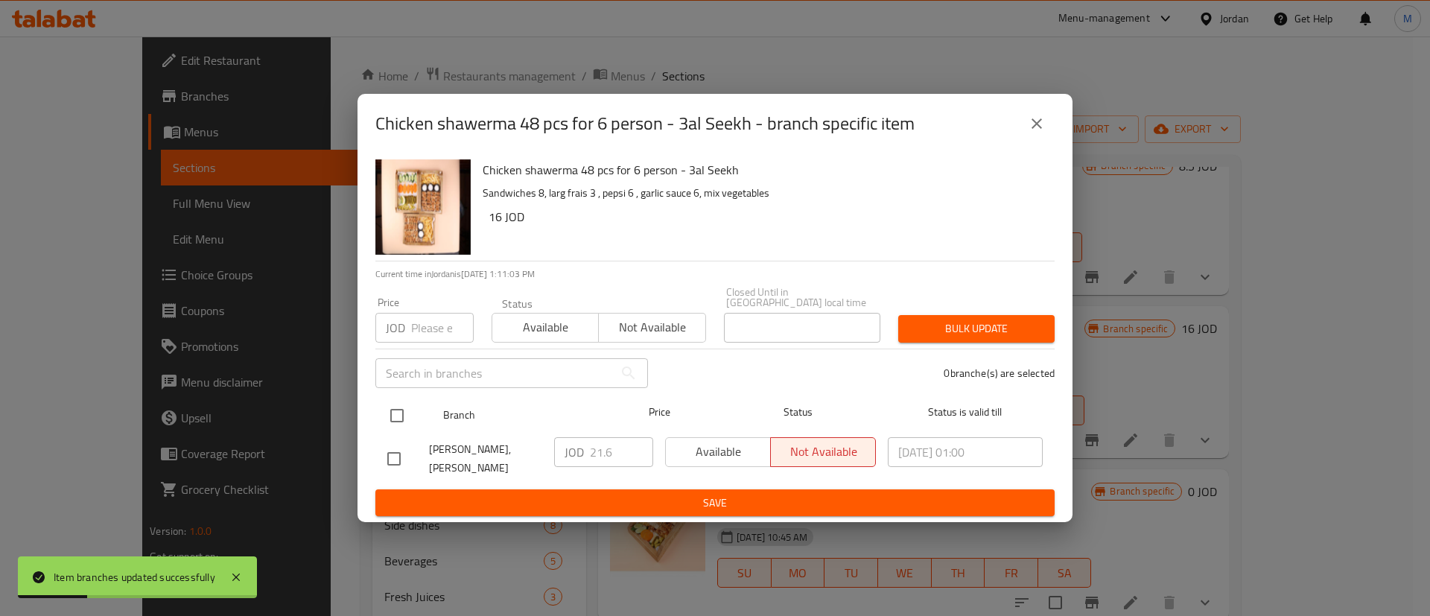
click at [395, 415] on input "checkbox" at bounding box center [396, 415] width 31 height 31
checkbox input "true"
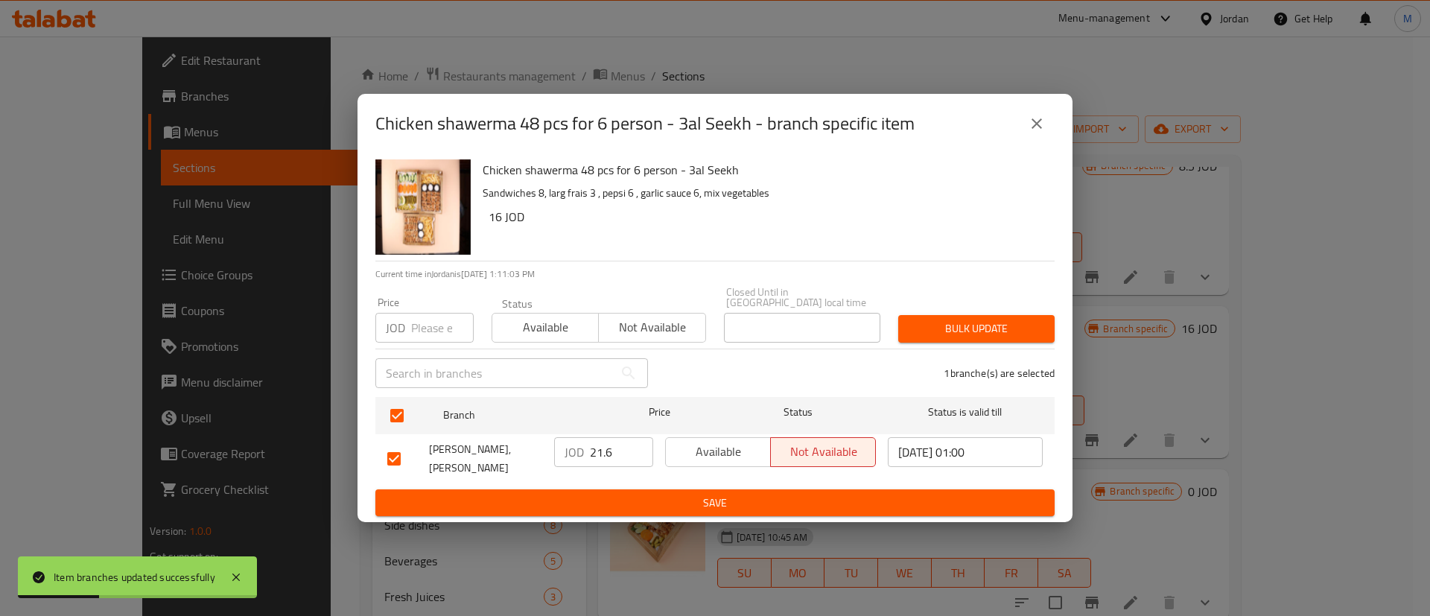
click at [700, 453] on span "Available" at bounding box center [718, 452] width 93 height 22
click at [716, 489] on button "Save" at bounding box center [714, 503] width 679 height 28
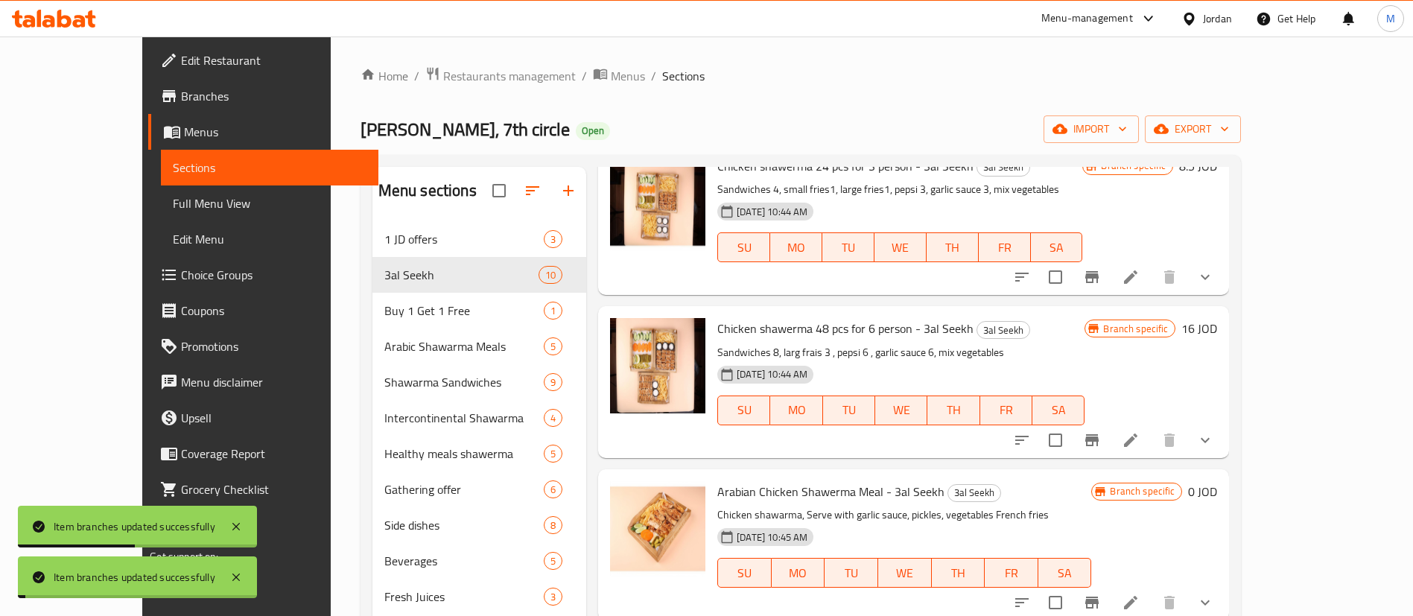
scroll to position [209, 0]
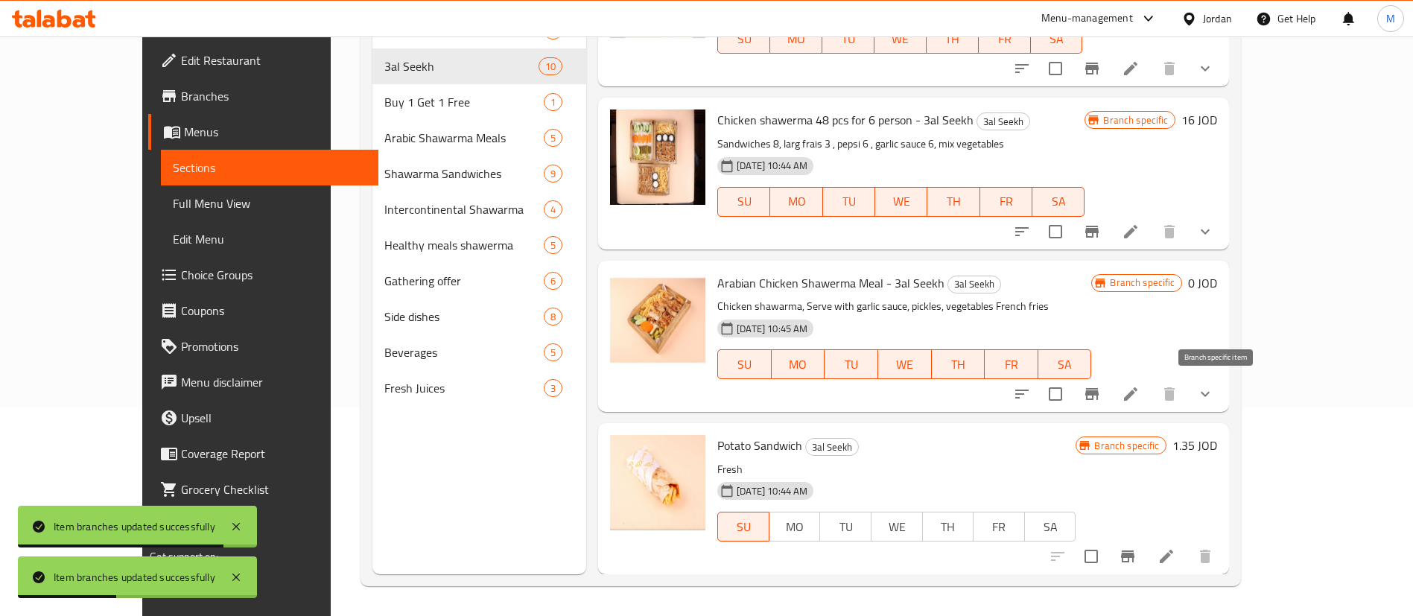
click at [1101, 397] on icon "Branch-specific-item" at bounding box center [1092, 394] width 18 height 18
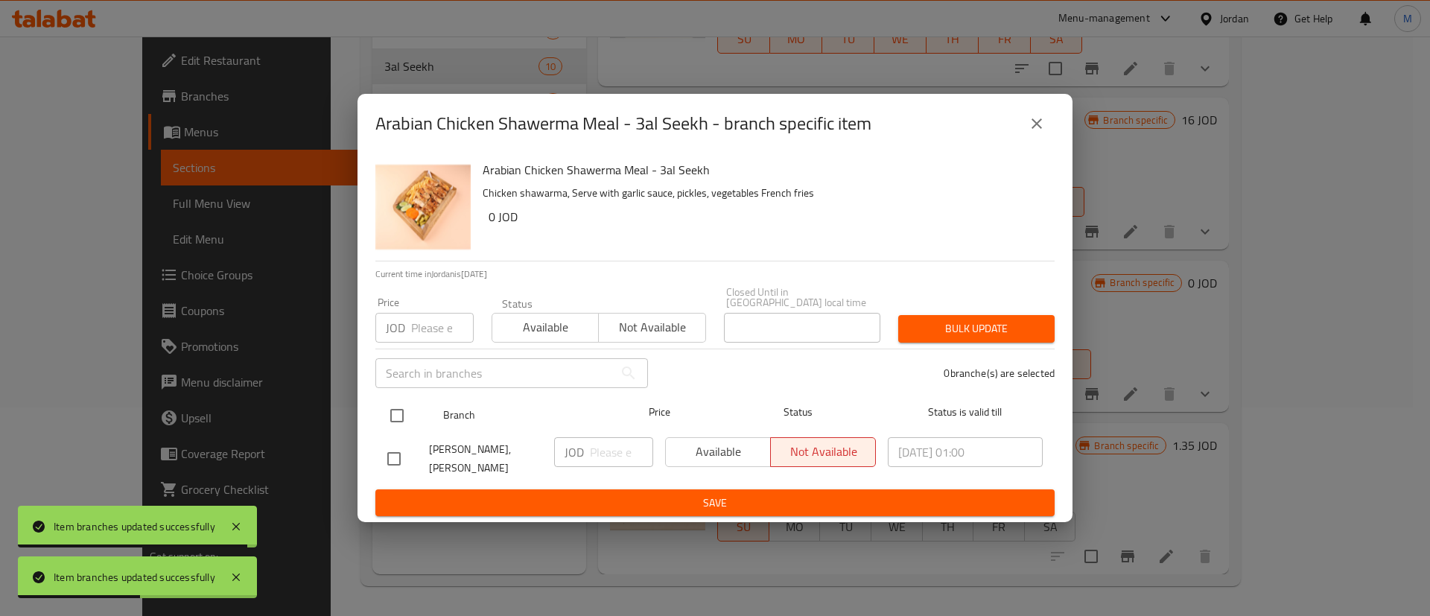
drag, startPoint x: 404, startPoint y: 421, endPoint x: 652, endPoint y: 457, distance: 250.6
click at [404, 419] on input "checkbox" at bounding box center [396, 415] width 31 height 31
checkbox input "true"
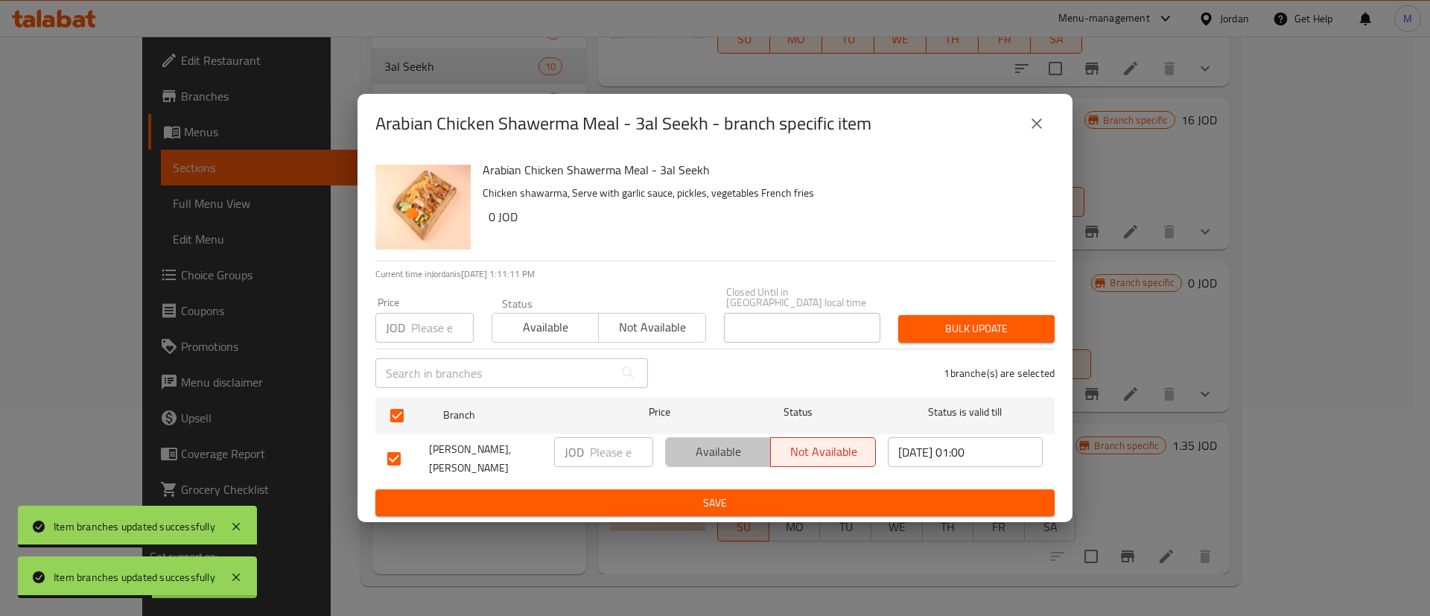
click at [746, 461] on span "Available" at bounding box center [718, 452] width 93 height 22
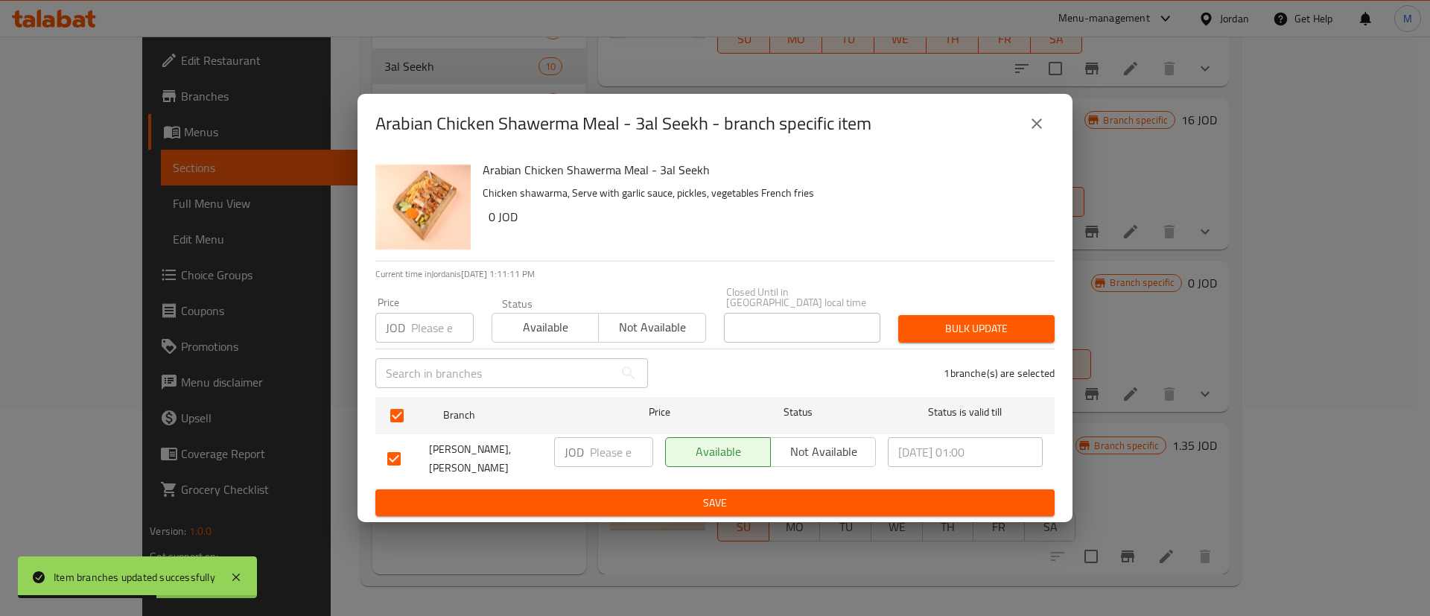
click at [723, 494] on span "Save" at bounding box center [714, 503] width 655 height 19
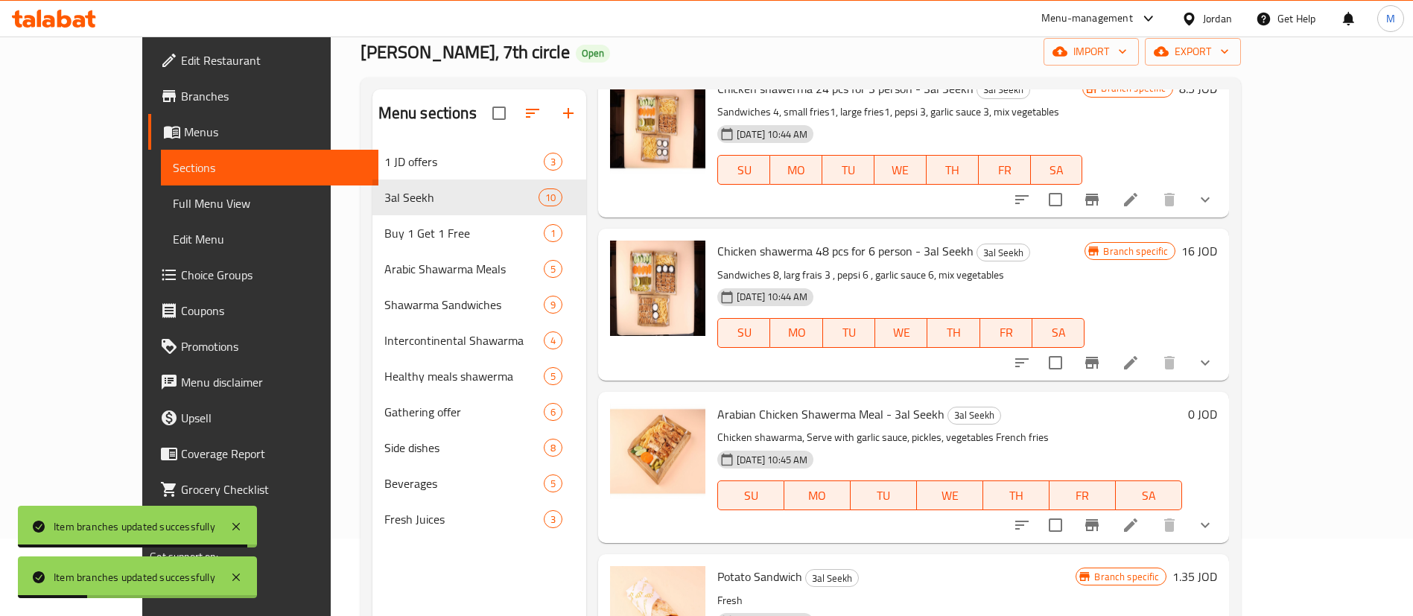
scroll to position [0, 0]
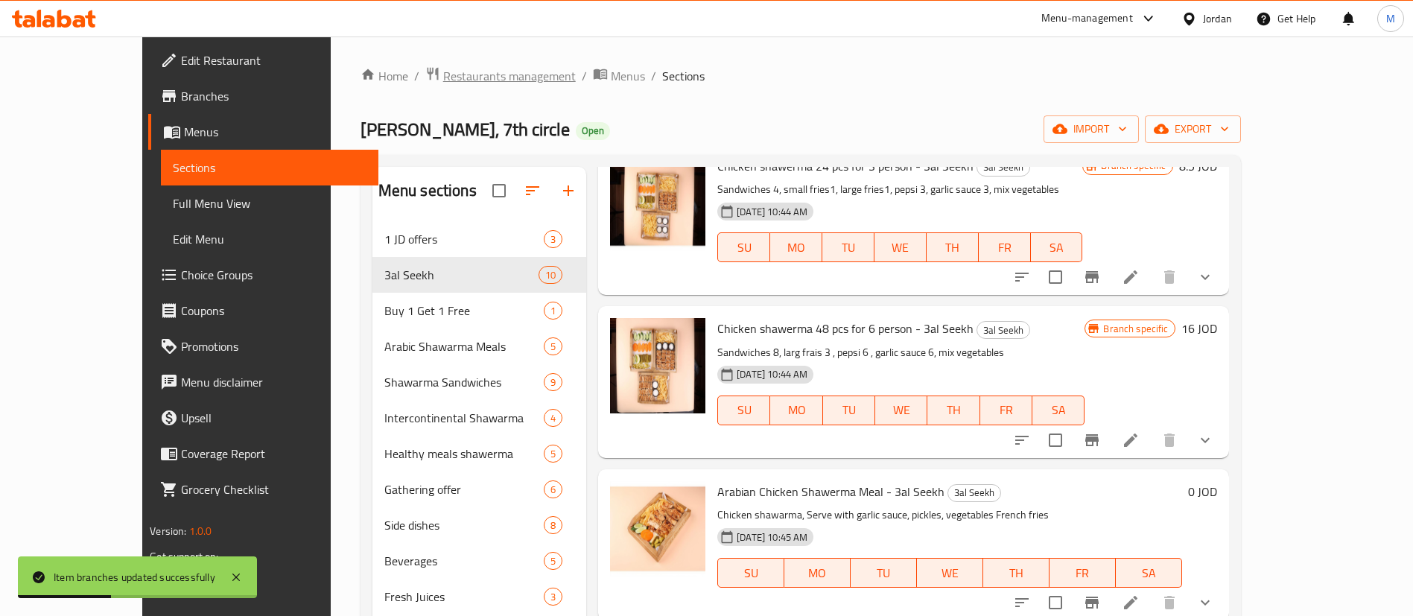
click at [443, 79] on span "Restaurants management" at bounding box center [509, 76] width 133 height 18
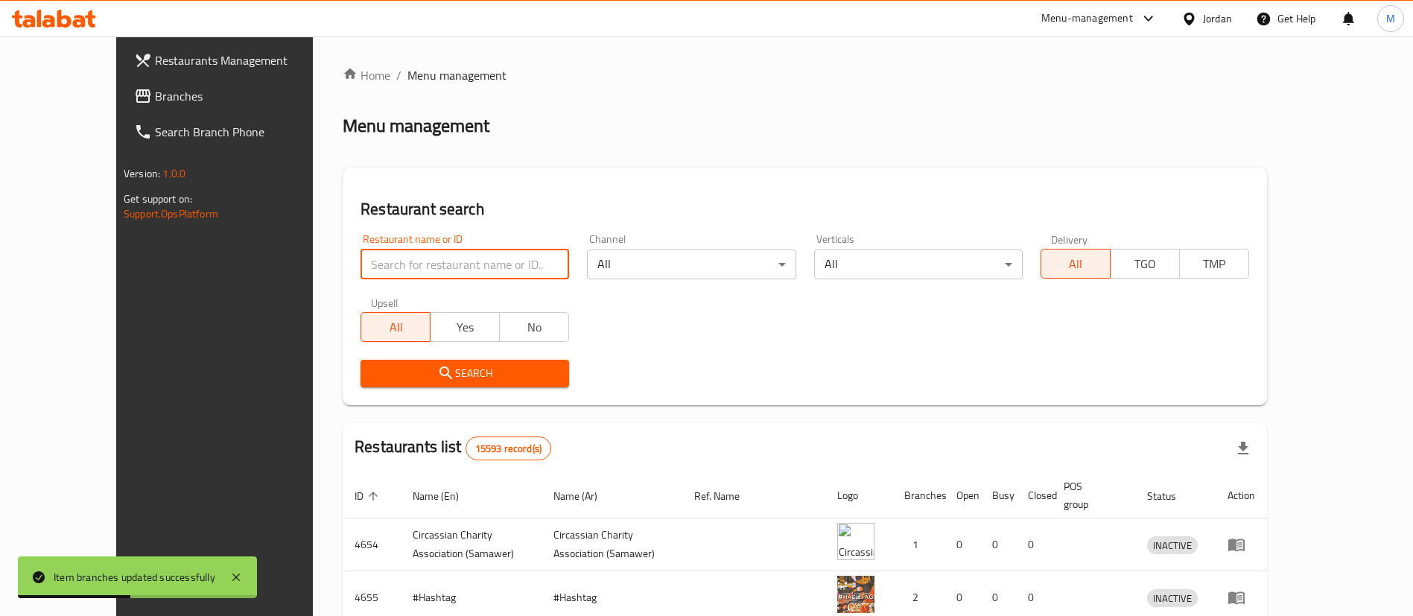
click at [409, 254] on input "search" at bounding box center [464, 265] width 209 height 30
type input "[PERSON_NAME]"
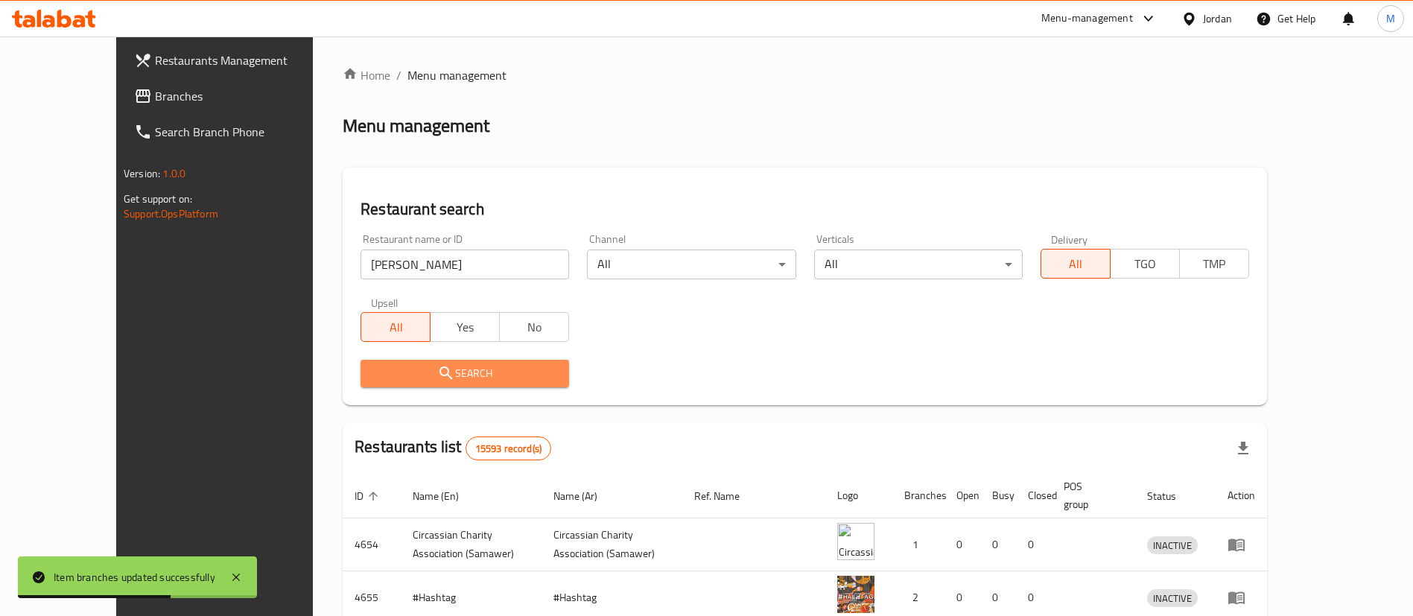
click at [468, 372] on span "Search" at bounding box center [464, 373] width 185 height 19
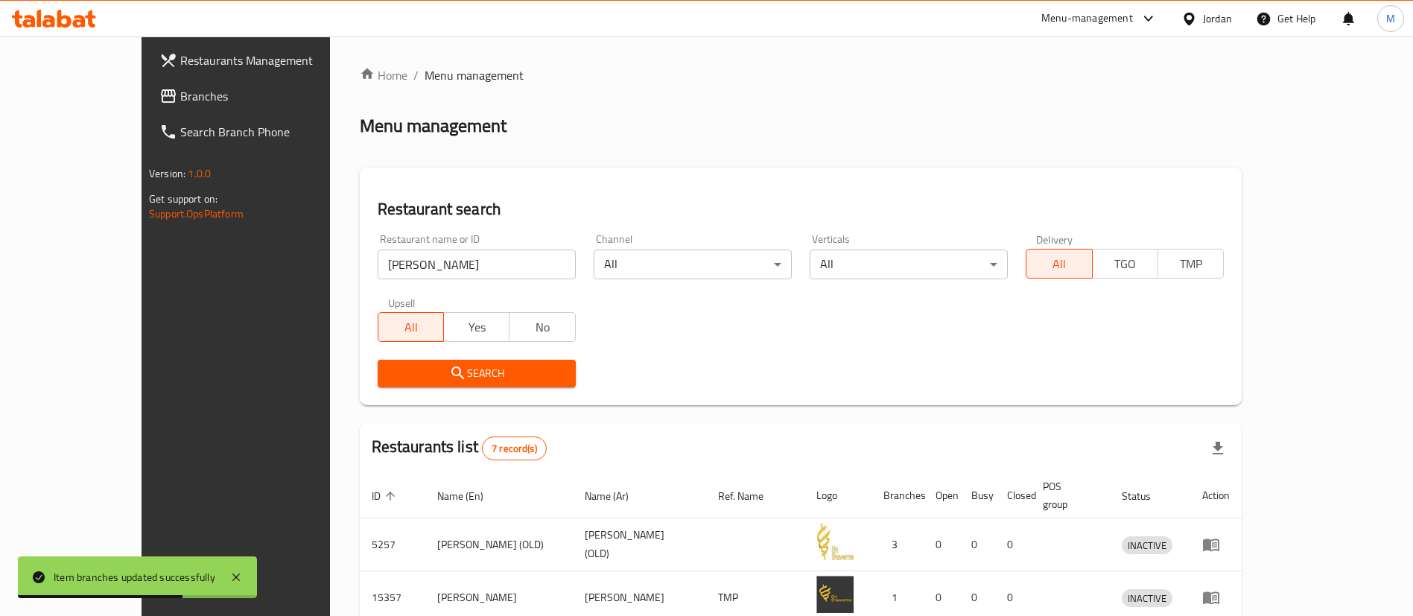
scroll to position [337, 0]
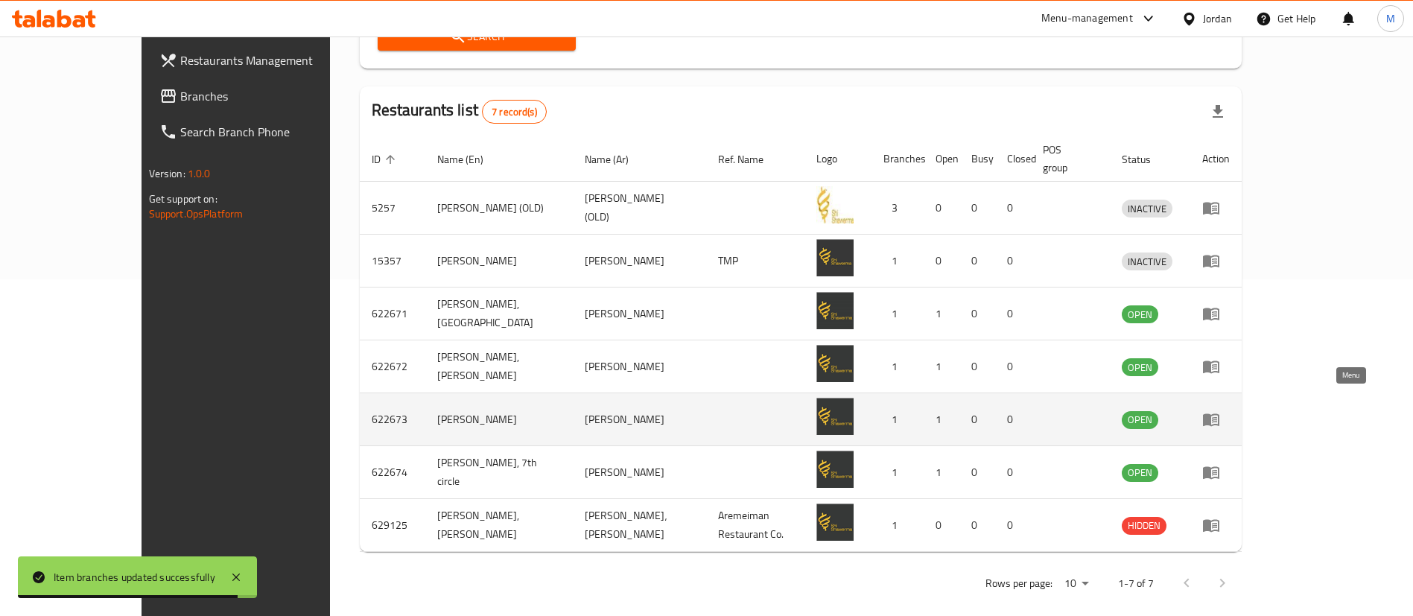
click at [1219, 414] on icon "enhanced table" at bounding box center [1211, 420] width 16 height 13
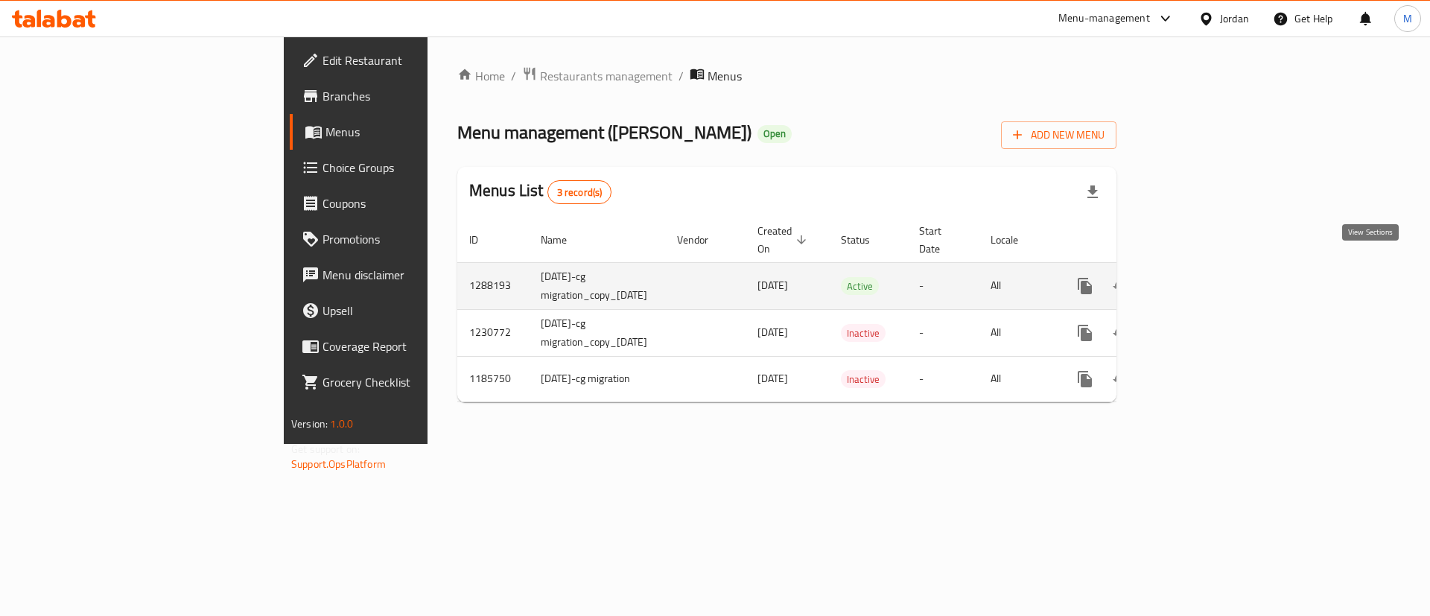
click at [1199, 279] on icon "enhanced table" at bounding box center [1192, 285] width 13 height 13
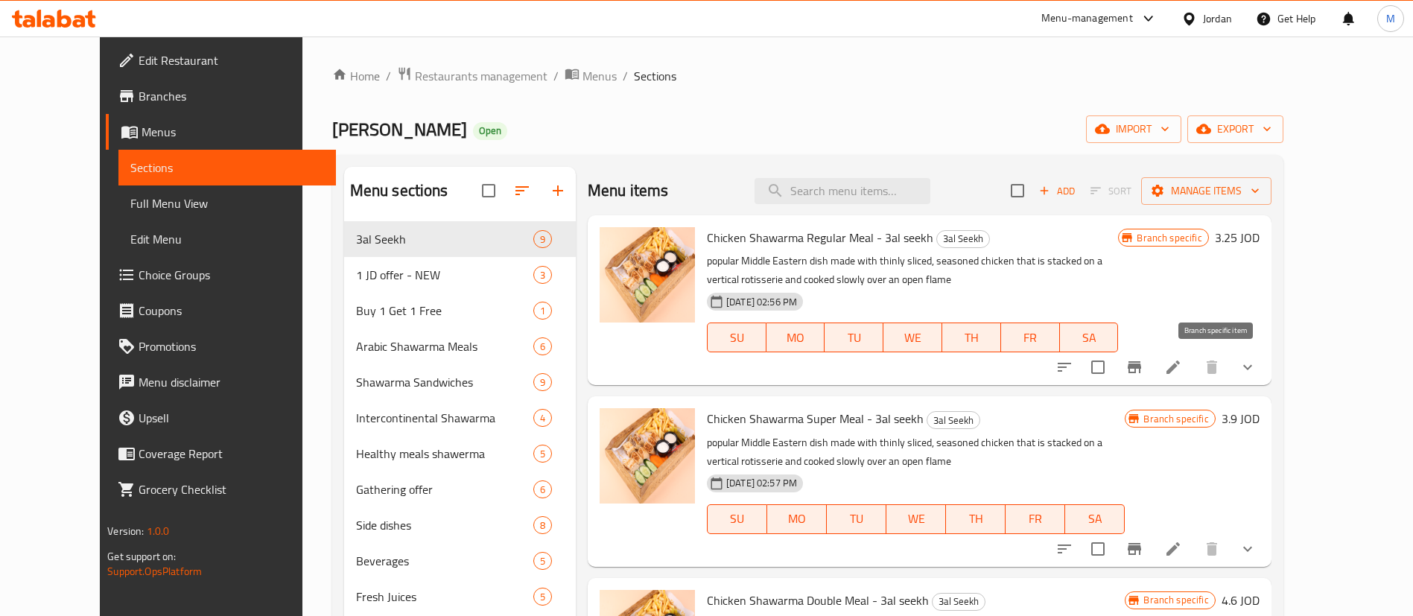
click at [1141, 368] on icon "Branch-specific-item" at bounding box center [1134, 367] width 13 height 12
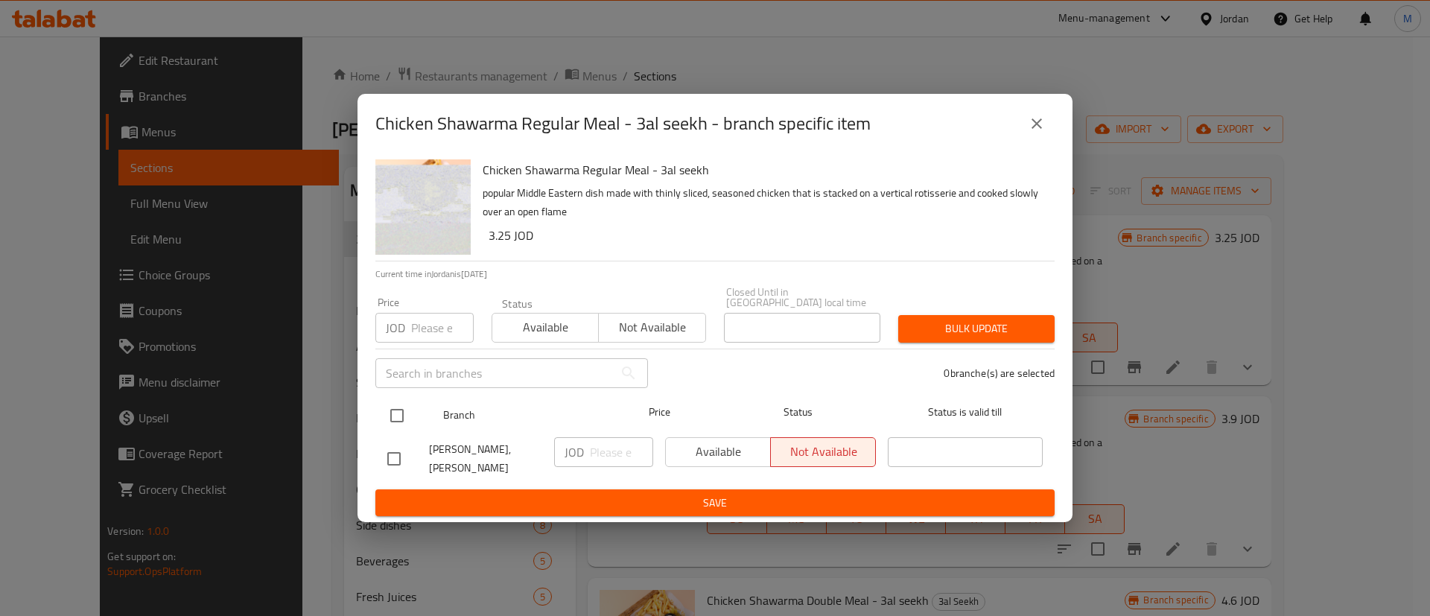
click at [390, 409] on input "checkbox" at bounding box center [396, 415] width 31 height 31
checkbox input "true"
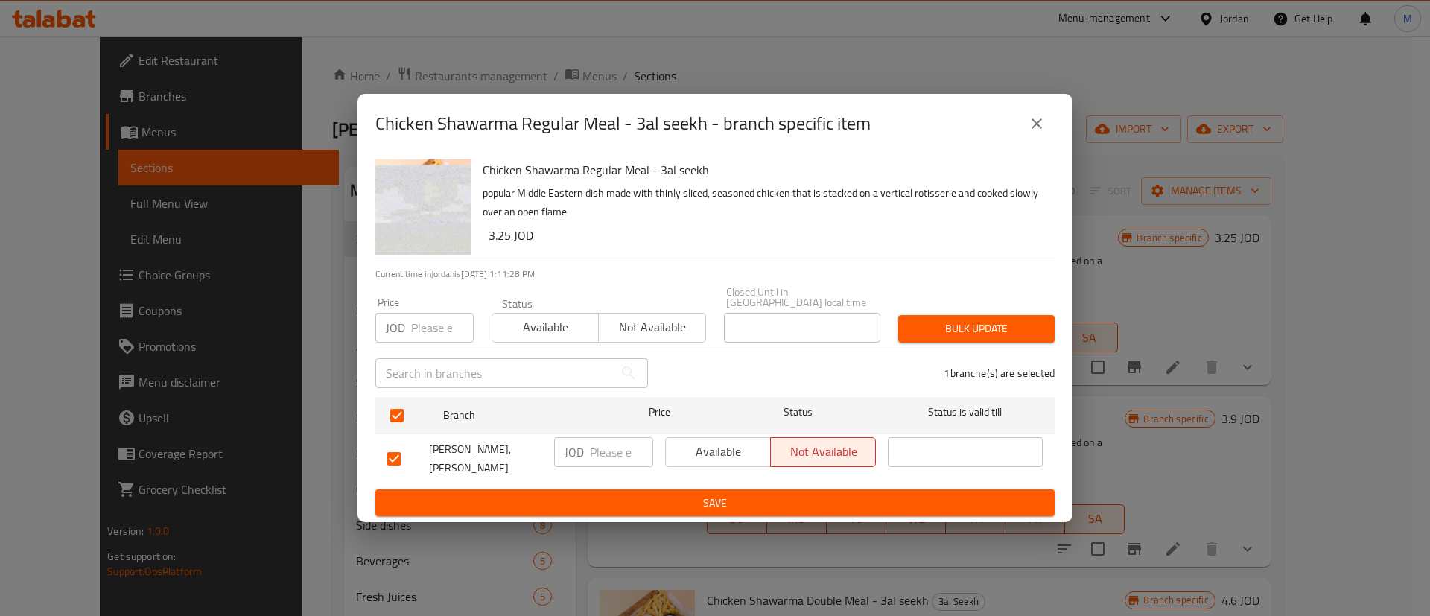
click at [690, 452] on span "Available" at bounding box center [718, 452] width 93 height 22
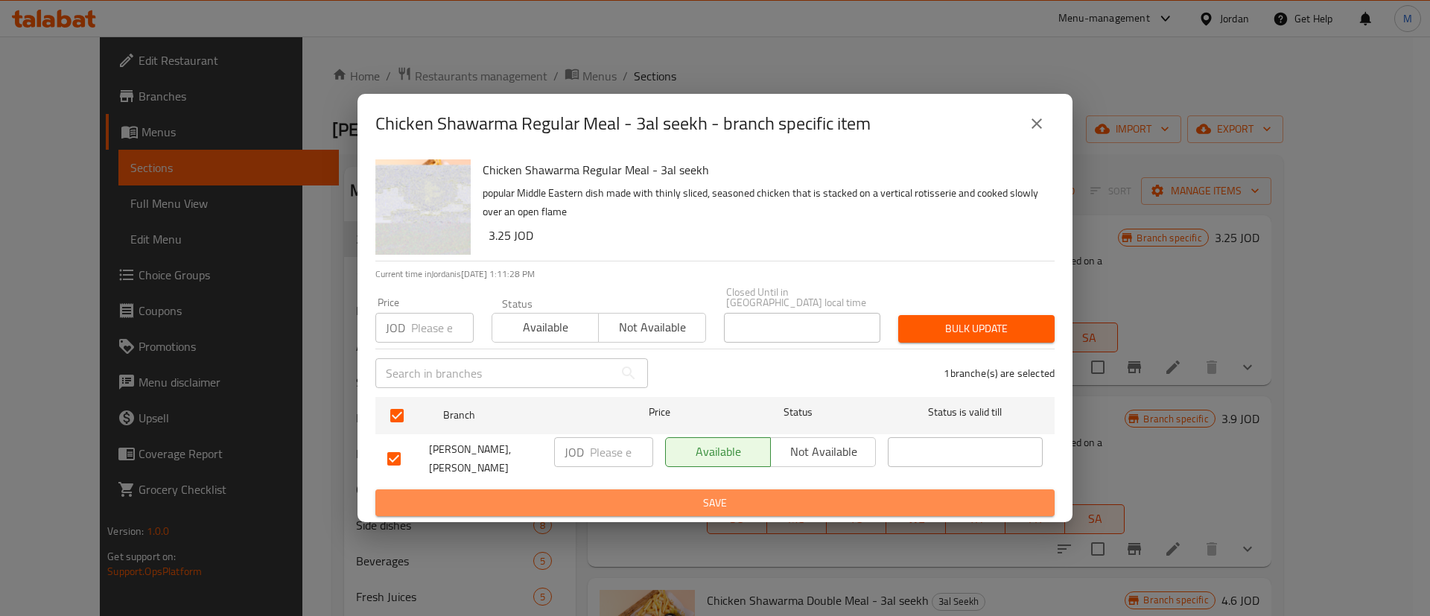
click at [715, 494] on span "Save" at bounding box center [714, 503] width 655 height 19
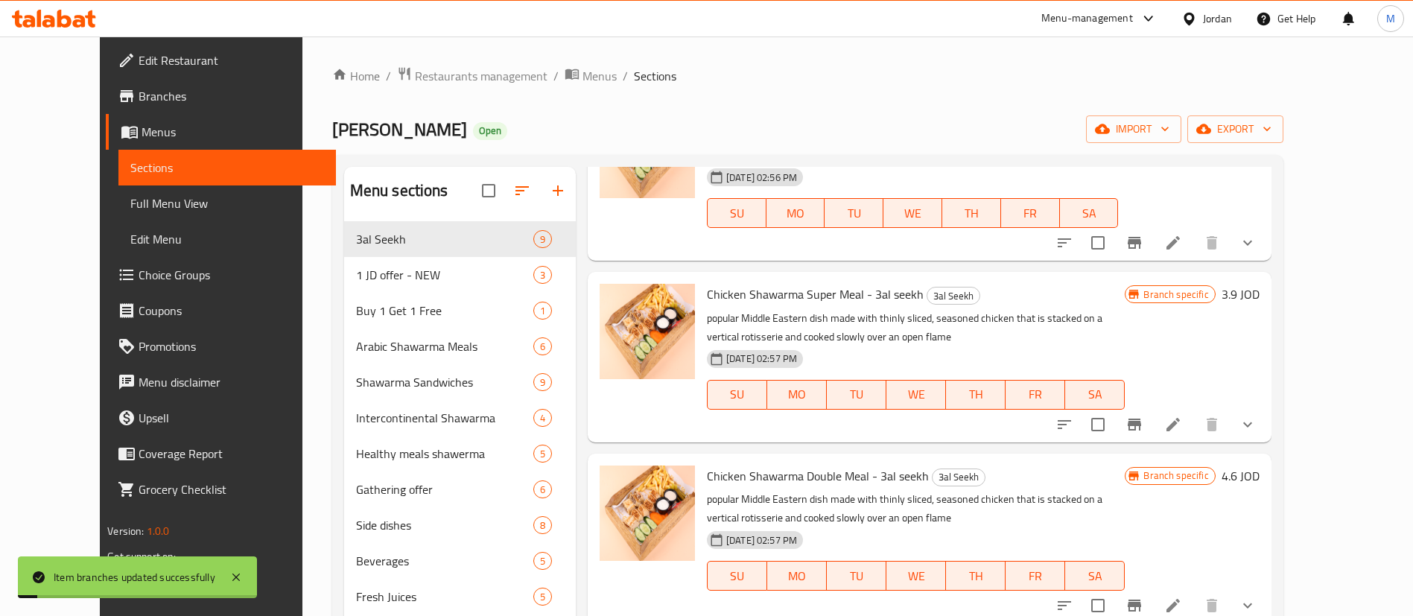
scroll to position [127, 0]
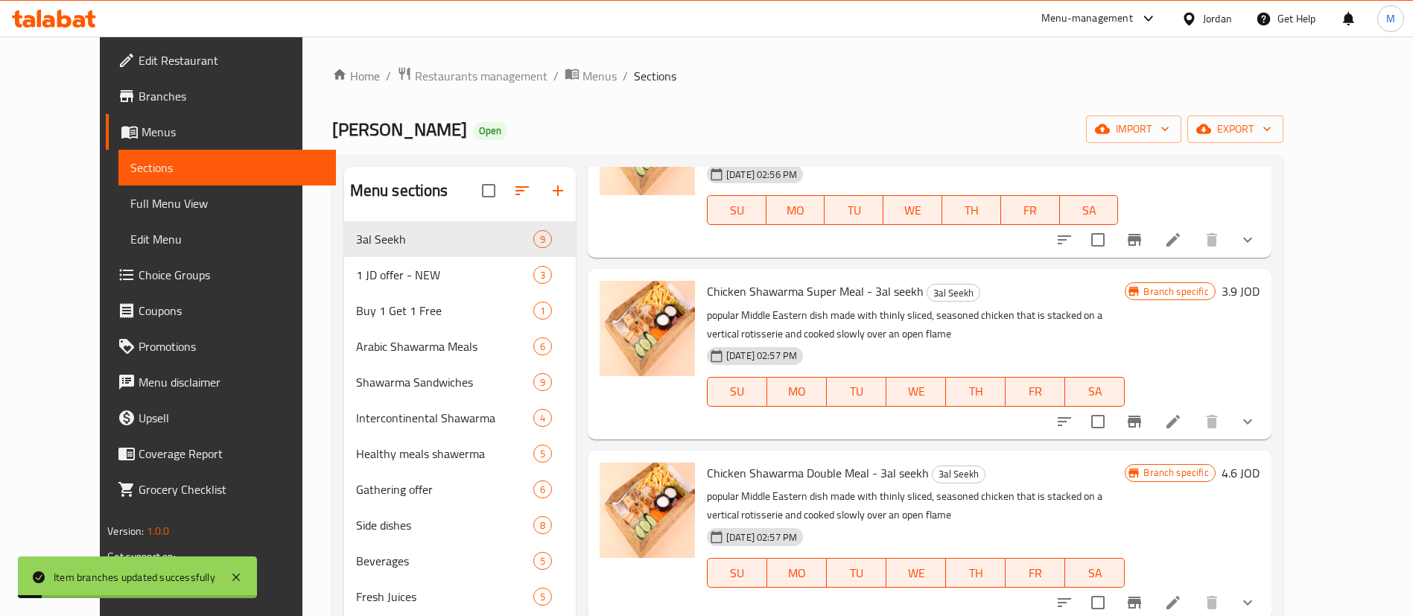
click at [1141, 422] on icon "Branch-specific-item" at bounding box center [1134, 422] width 13 height 12
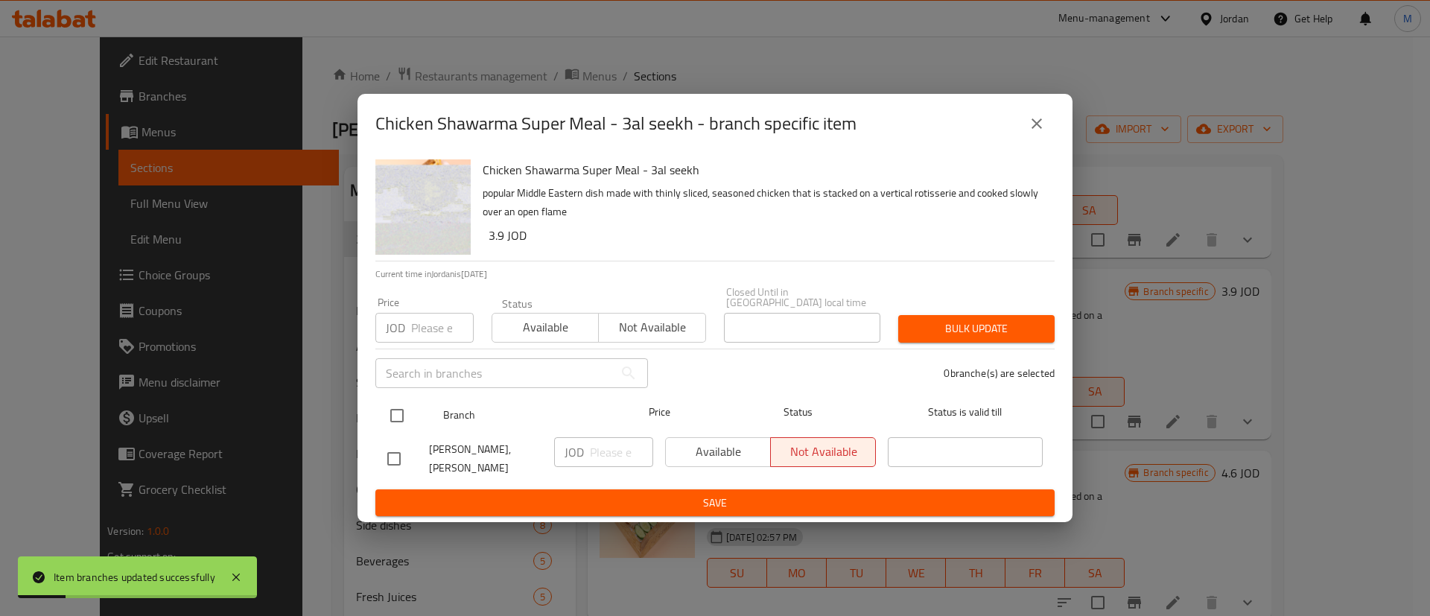
click at [408, 414] on input "checkbox" at bounding box center [396, 415] width 31 height 31
checkbox input "true"
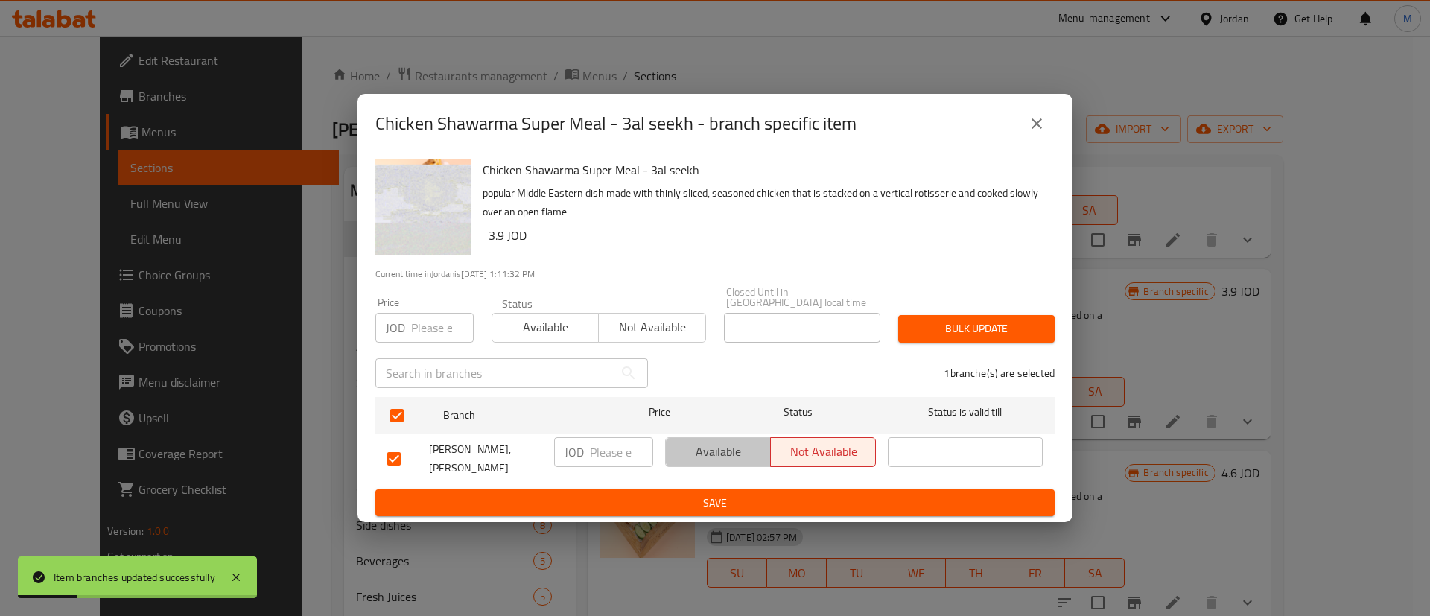
click at [683, 454] on span "Available" at bounding box center [718, 452] width 93 height 22
click at [688, 494] on span "Save" at bounding box center [714, 503] width 655 height 19
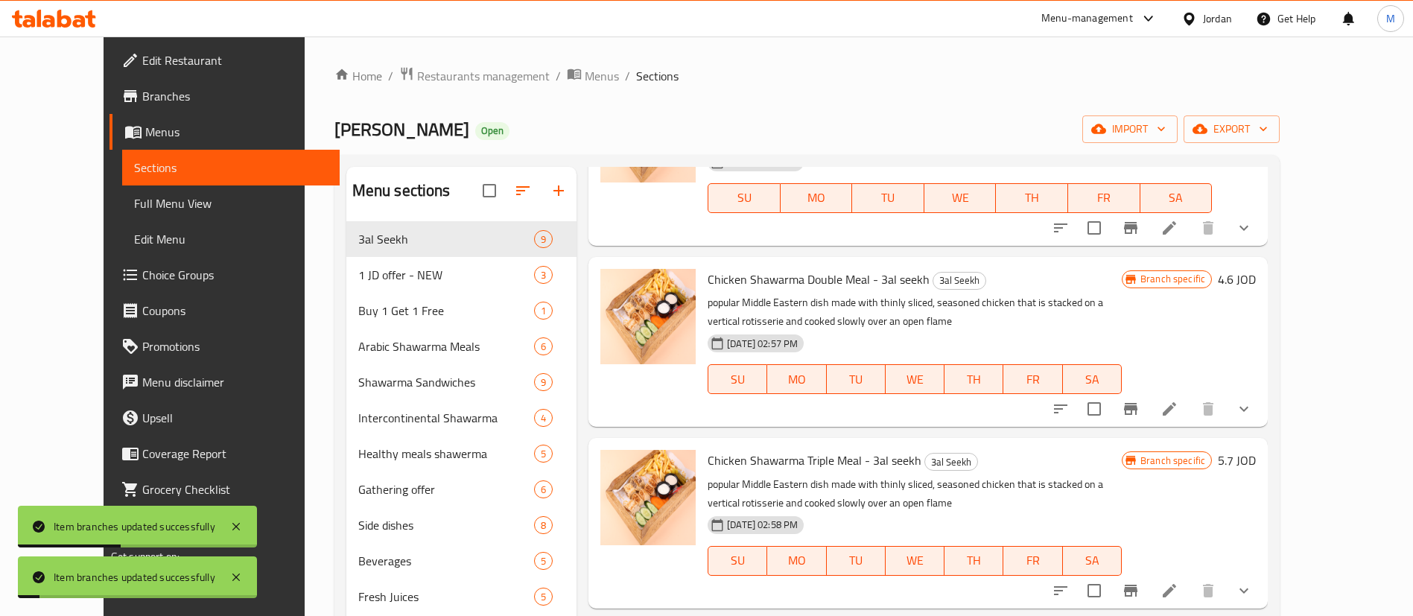
scroll to position [322, 0]
click at [1140, 402] on icon "Branch-specific-item" at bounding box center [1131, 408] width 18 height 18
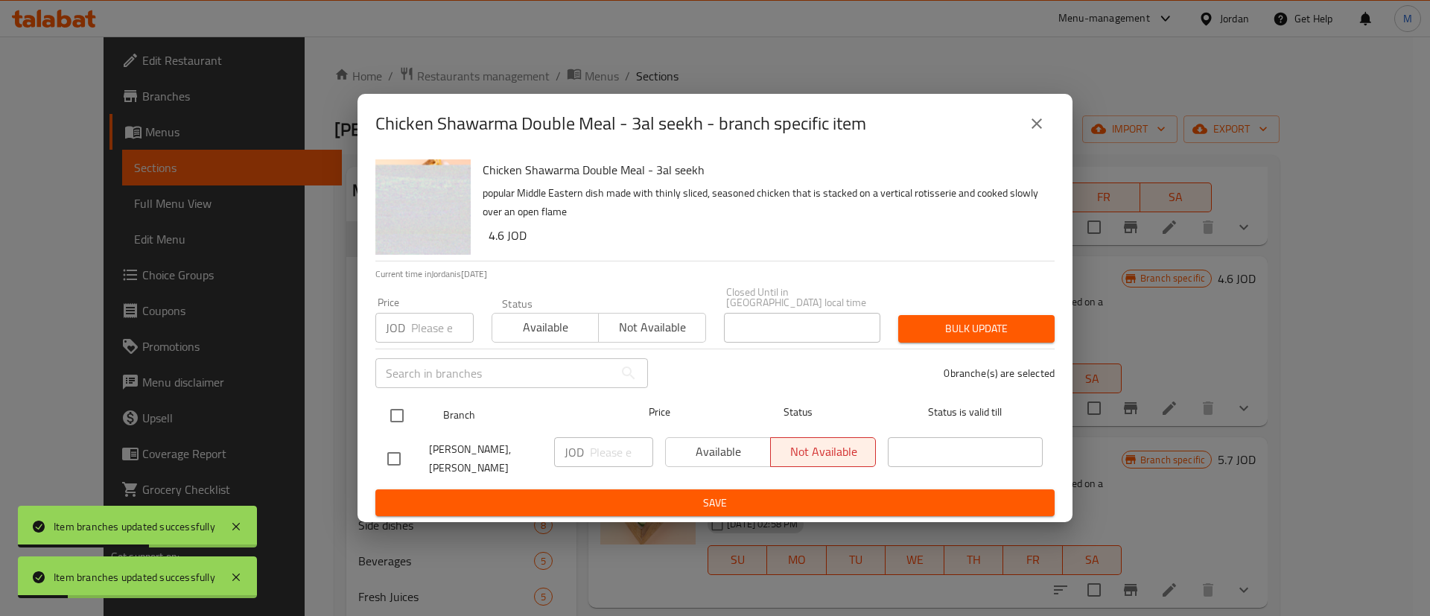
click at [404, 402] on input "checkbox" at bounding box center [396, 415] width 31 height 31
checkbox input "true"
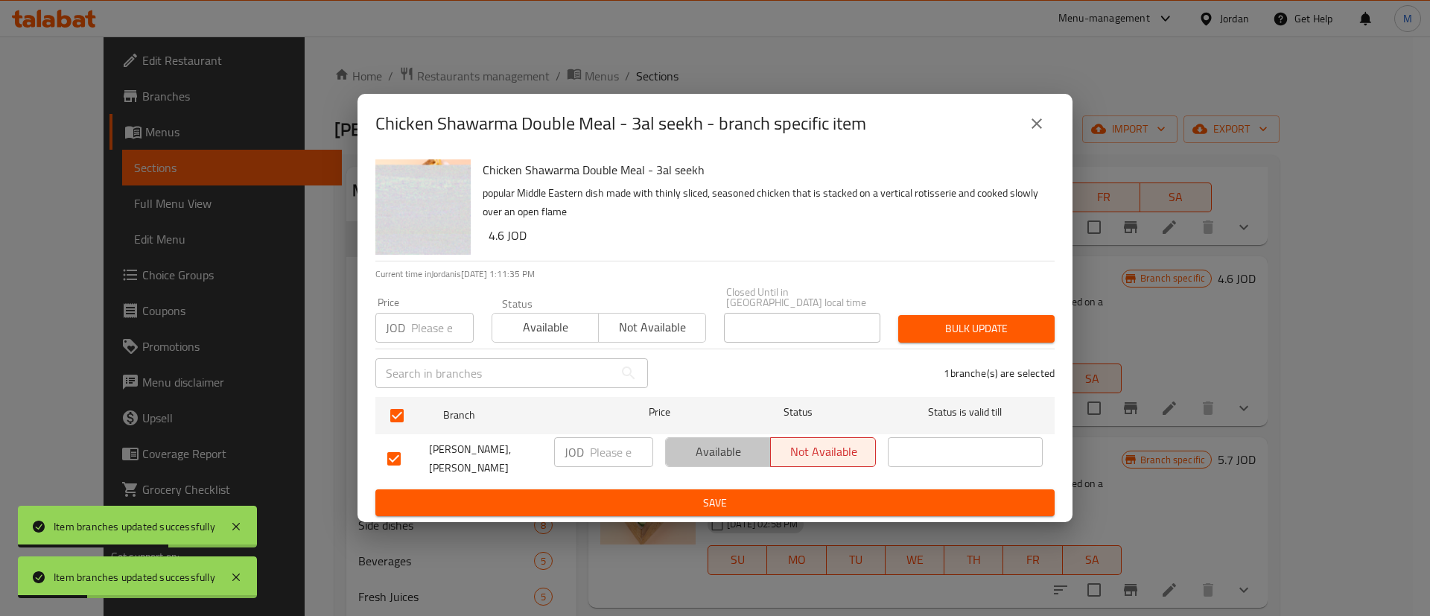
click at [687, 454] on span "Available" at bounding box center [718, 452] width 93 height 22
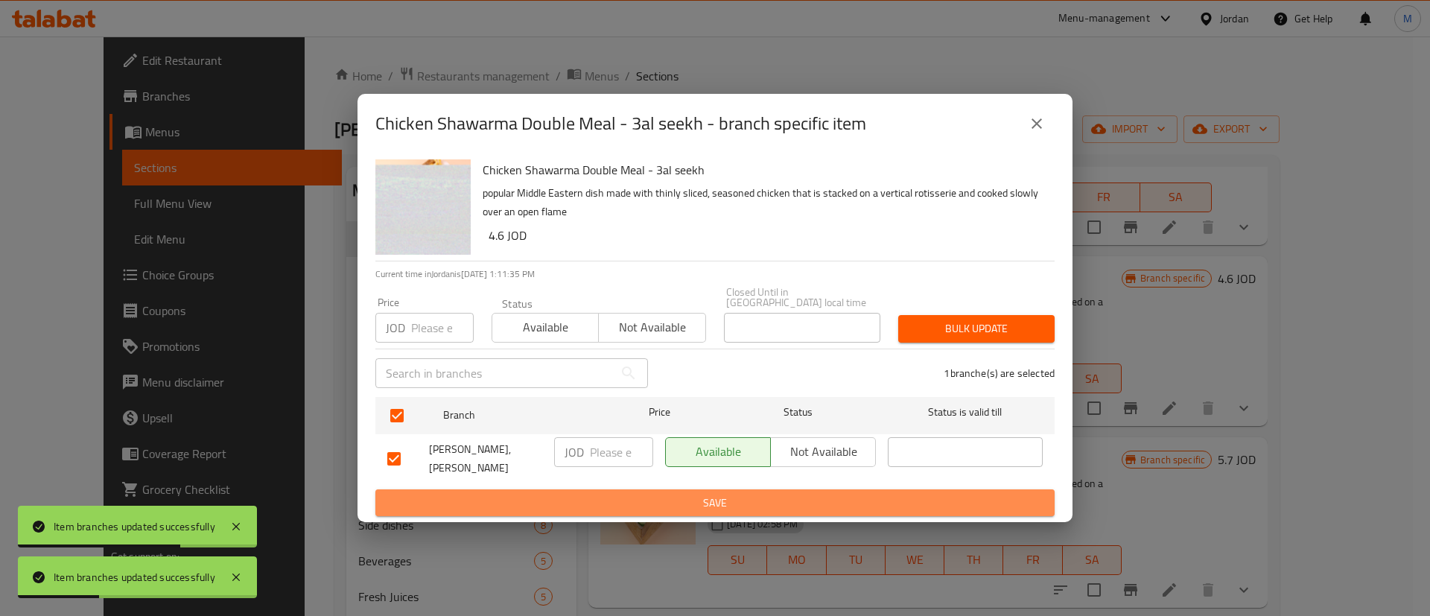
click at [695, 494] on span "Save" at bounding box center [714, 503] width 655 height 19
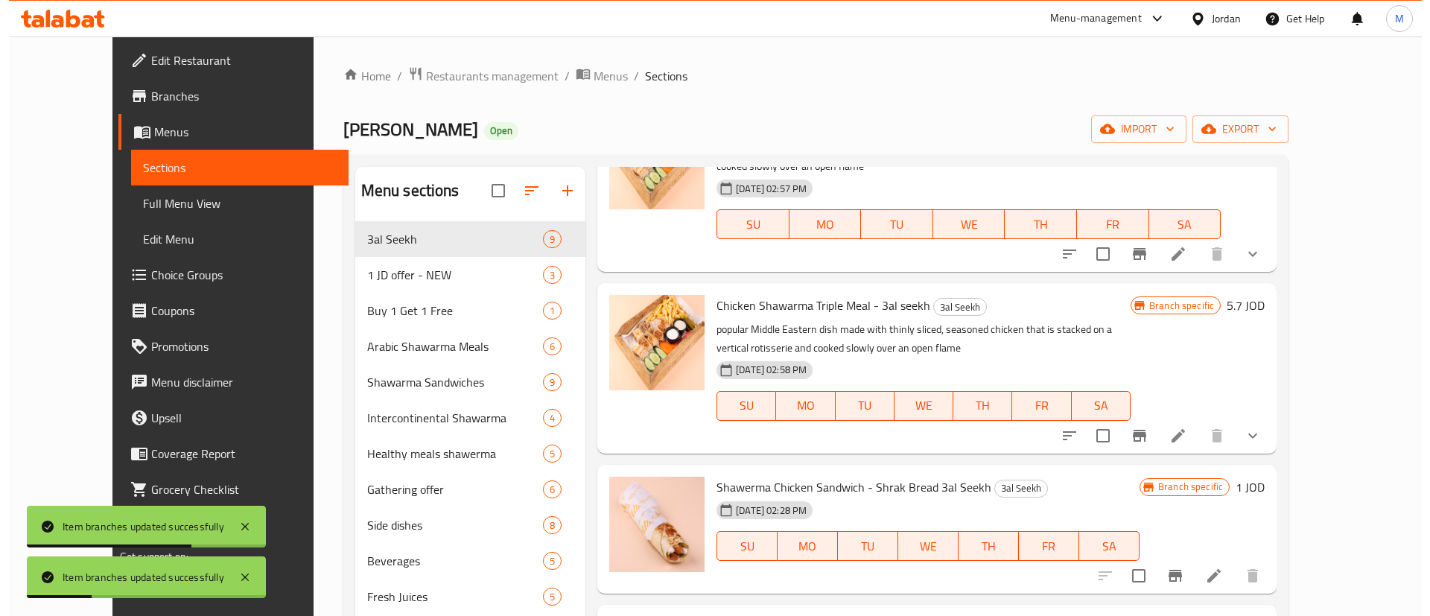
scroll to position [478, 0]
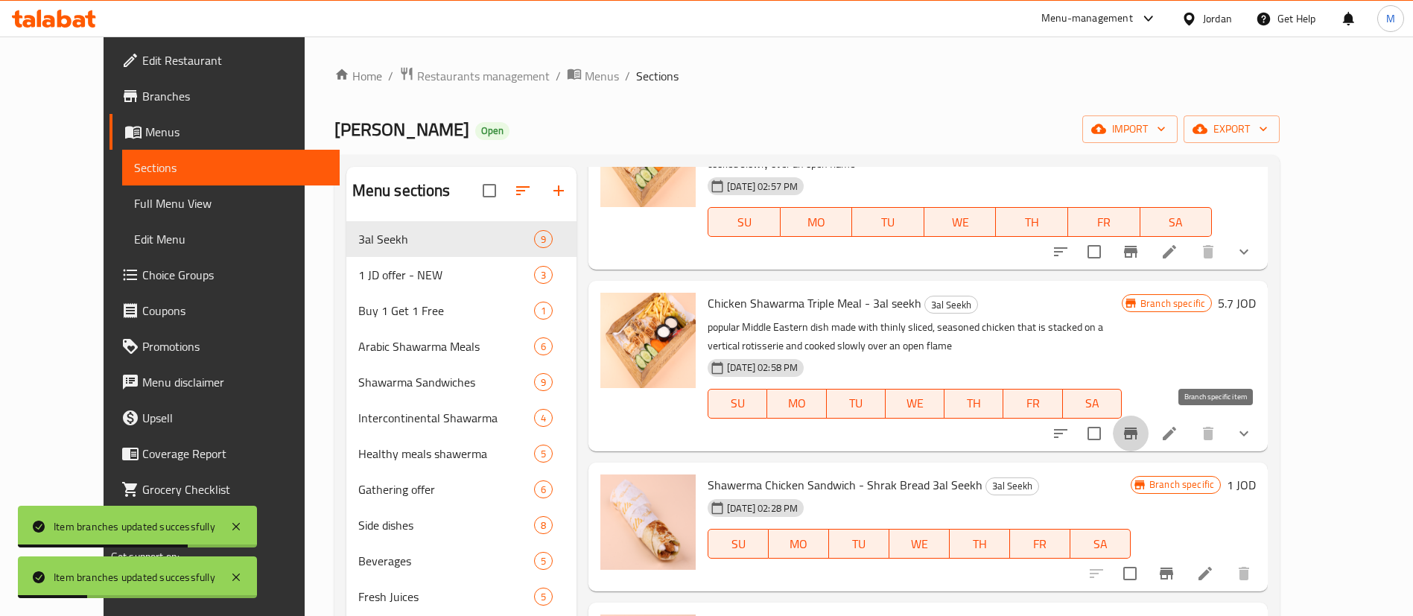
click at [1148, 427] on button "Branch-specific-item" at bounding box center [1131, 434] width 36 height 36
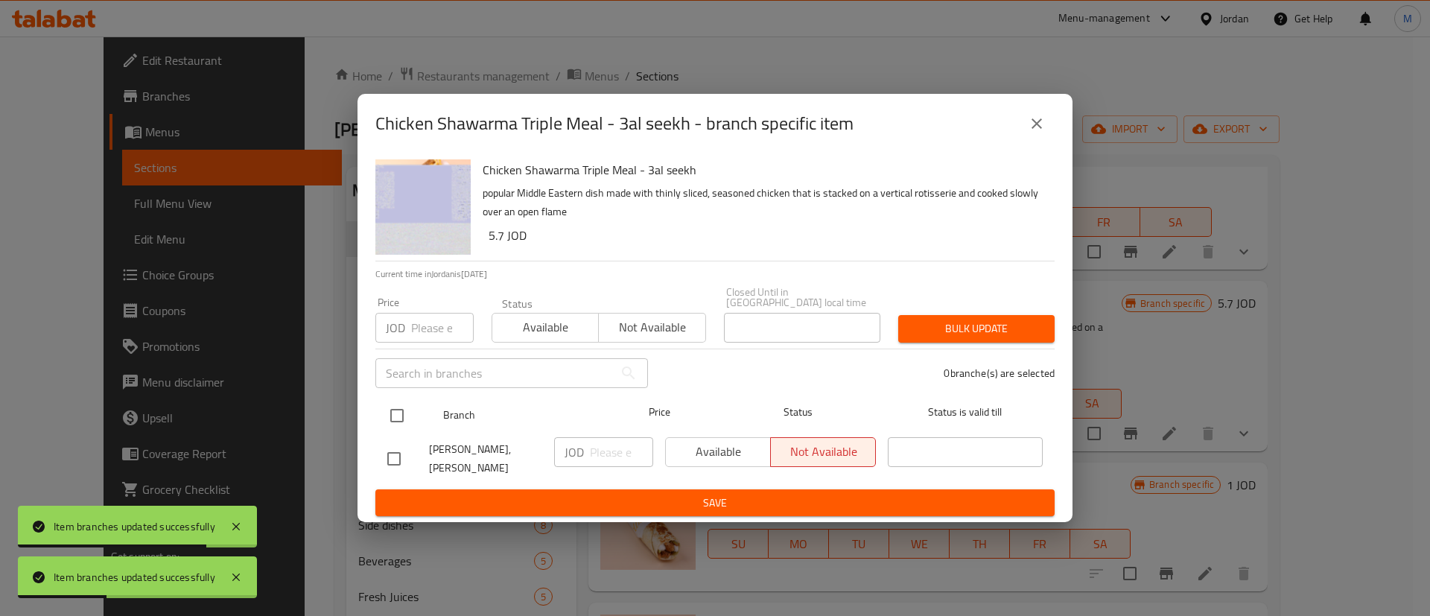
click at [408, 410] on input "checkbox" at bounding box center [396, 415] width 31 height 31
checkbox input "true"
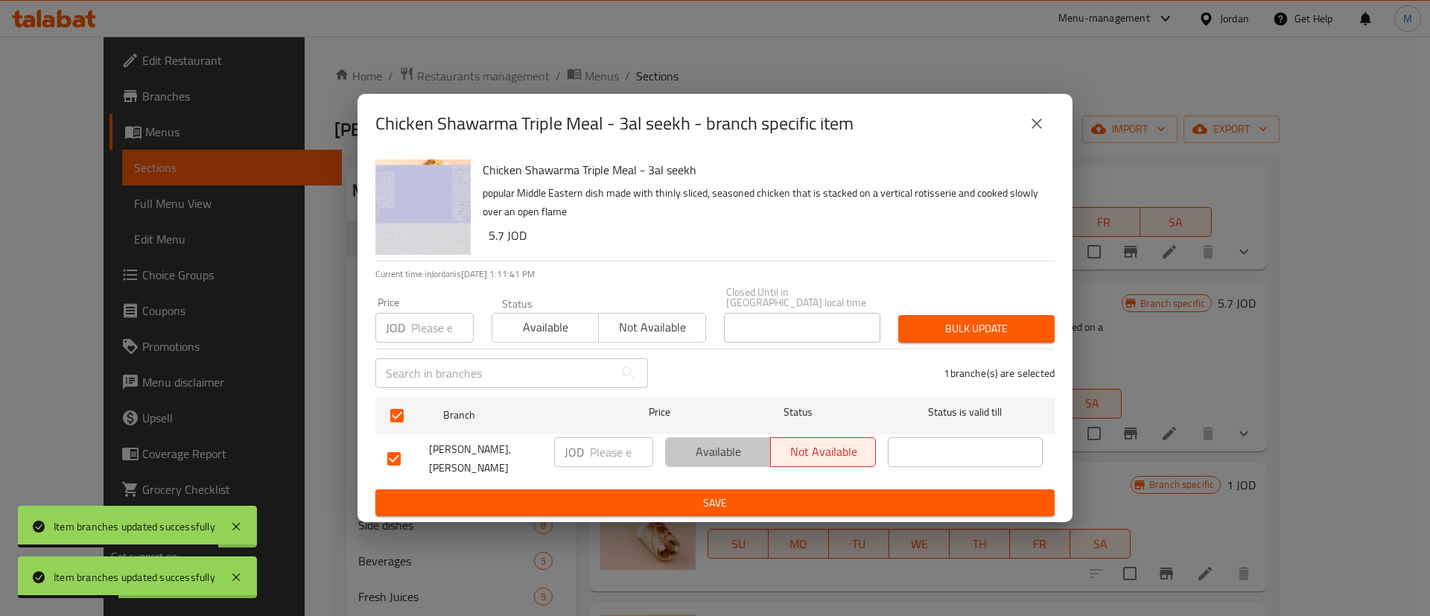
click at [695, 439] on button "Available" at bounding box center [718, 452] width 106 height 30
click at [718, 475] on ul "Branch Price Status Status is valid till [PERSON_NAME], [PERSON_NAME] JOD ​ Ava…" at bounding box center [714, 440] width 679 height 98
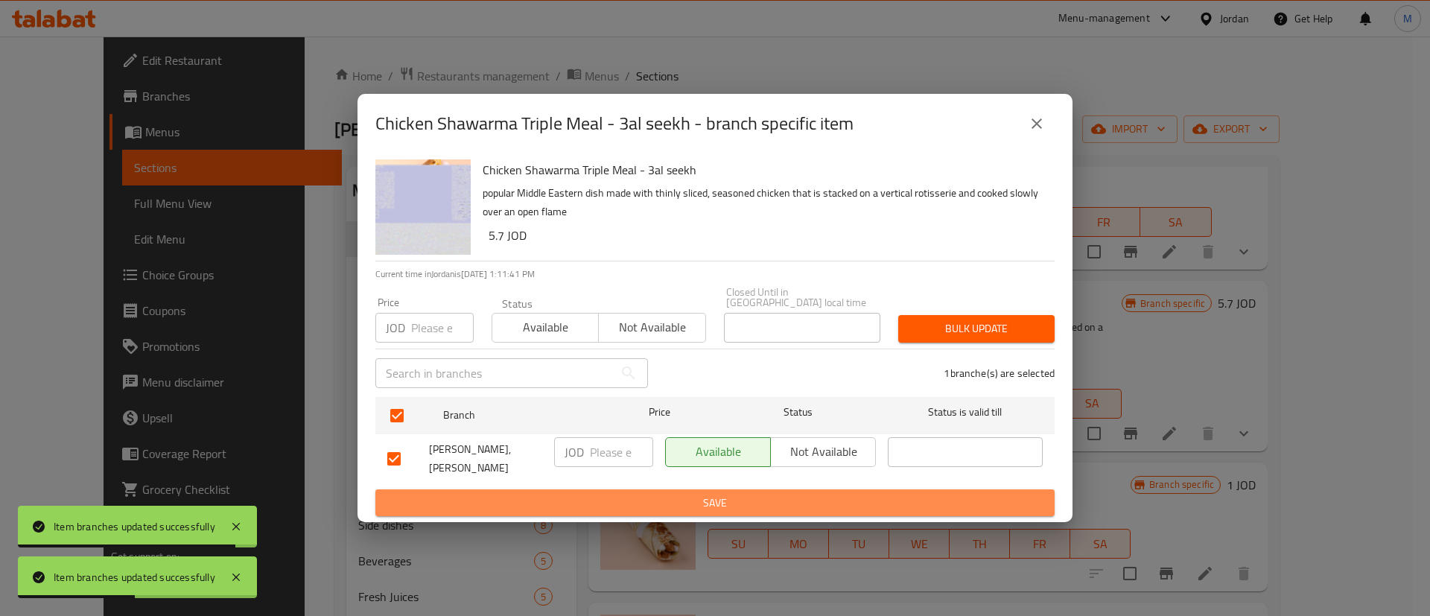
click at [722, 489] on button "Save" at bounding box center [714, 503] width 679 height 28
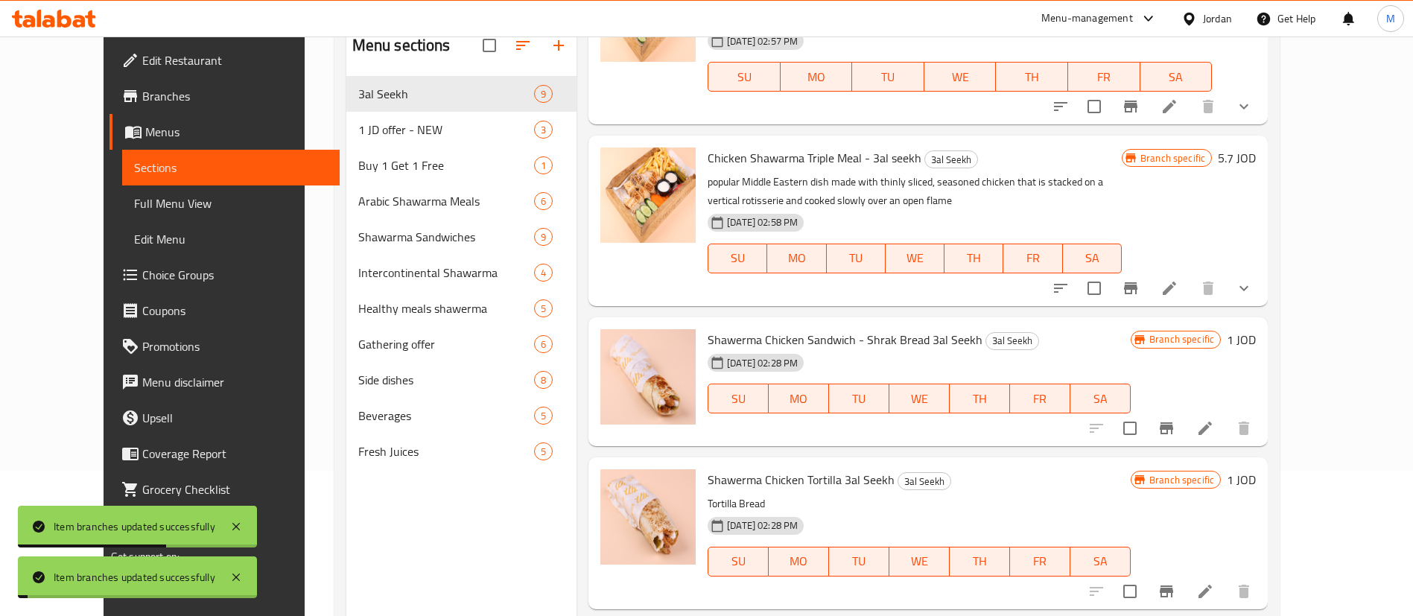
scroll to position [147, 0]
click at [1175, 424] on icon "Branch-specific-item" at bounding box center [1166, 427] width 18 height 18
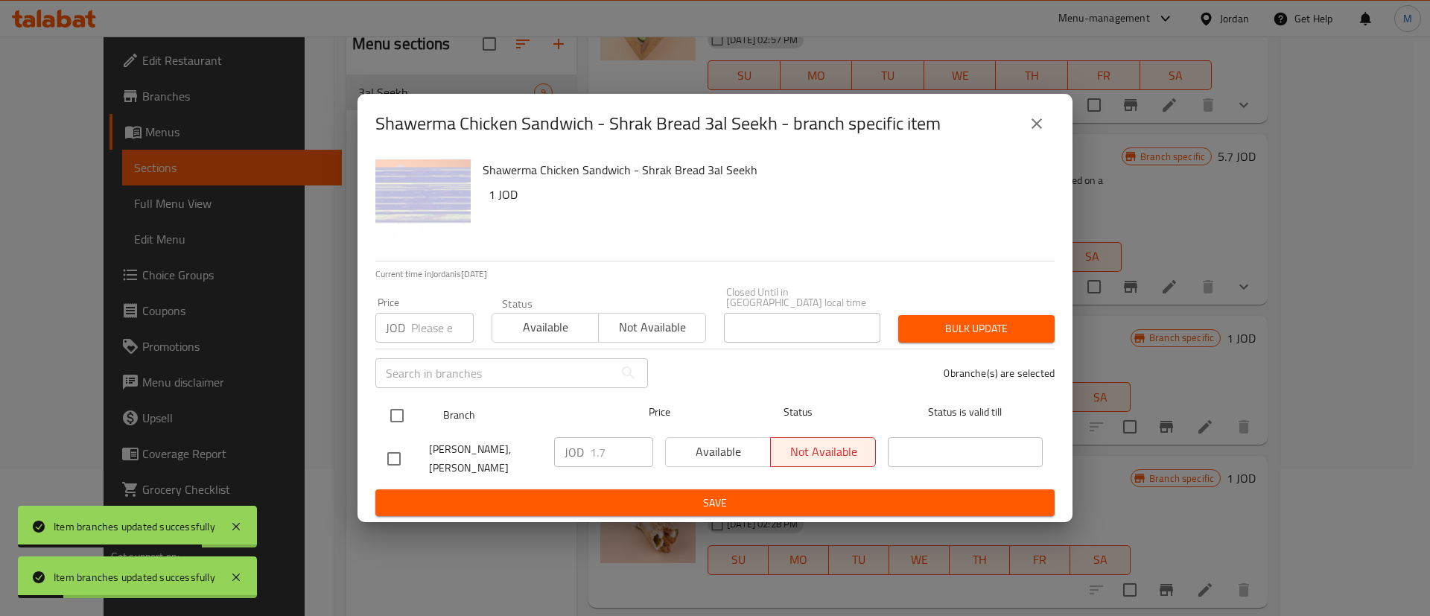
click at [395, 407] on input "checkbox" at bounding box center [396, 415] width 31 height 31
checkbox input "true"
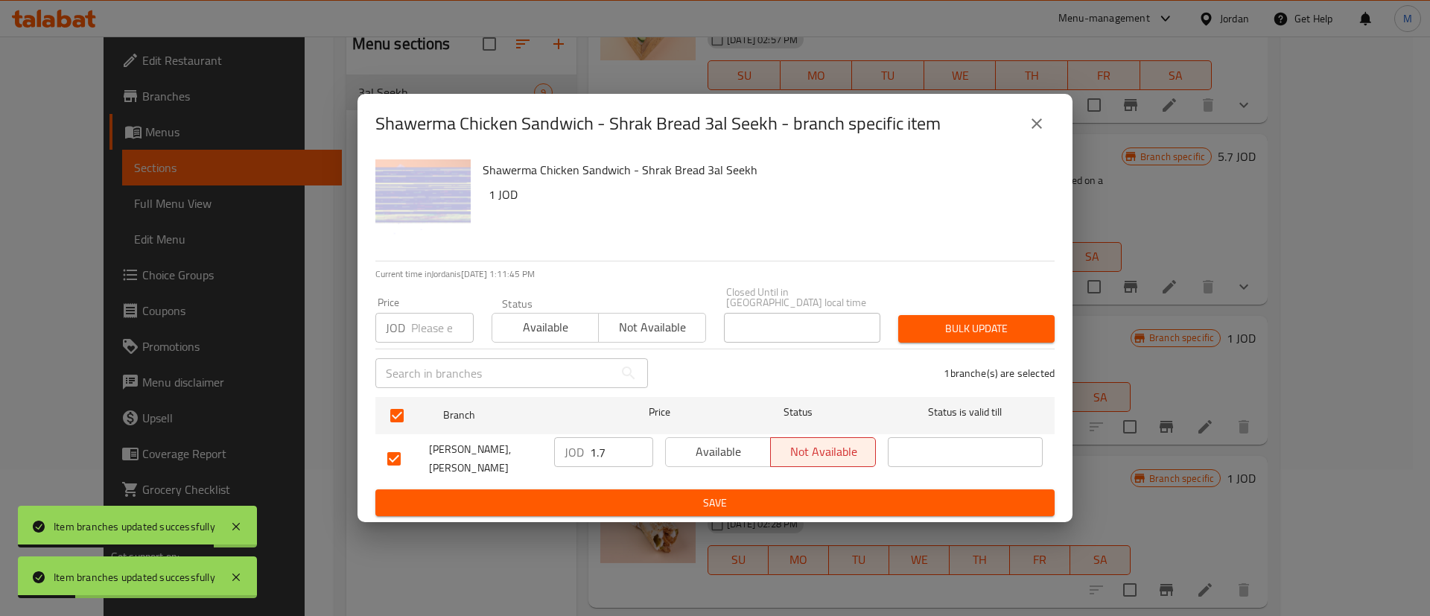
click at [694, 459] on span "Available" at bounding box center [718, 452] width 93 height 22
click at [705, 494] on span "Save" at bounding box center [714, 503] width 655 height 19
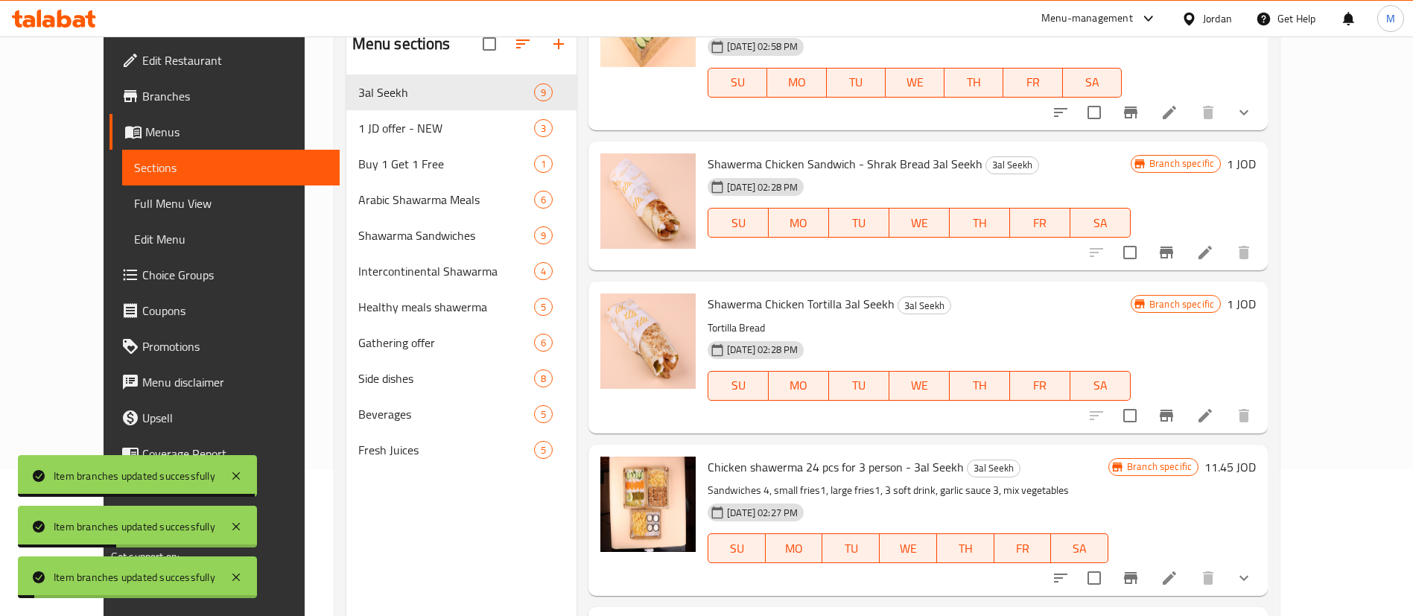
scroll to position [654, 0]
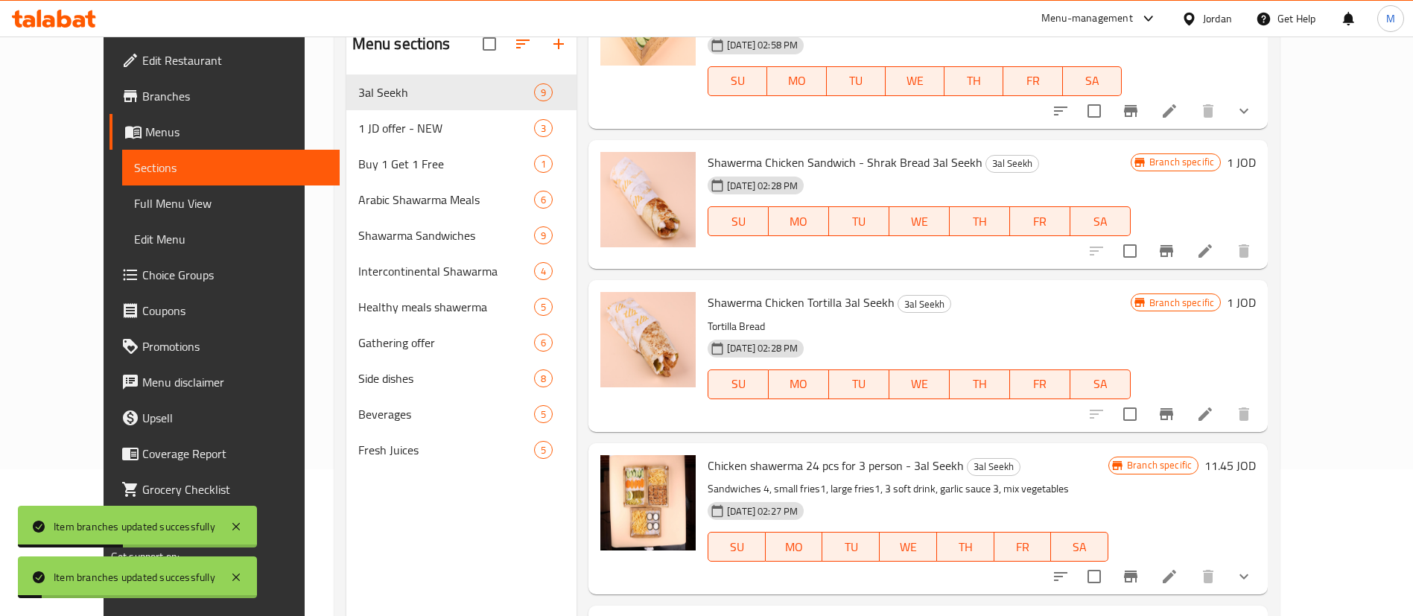
click at [1173, 415] on icon "Branch-specific-item" at bounding box center [1166, 414] width 13 height 12
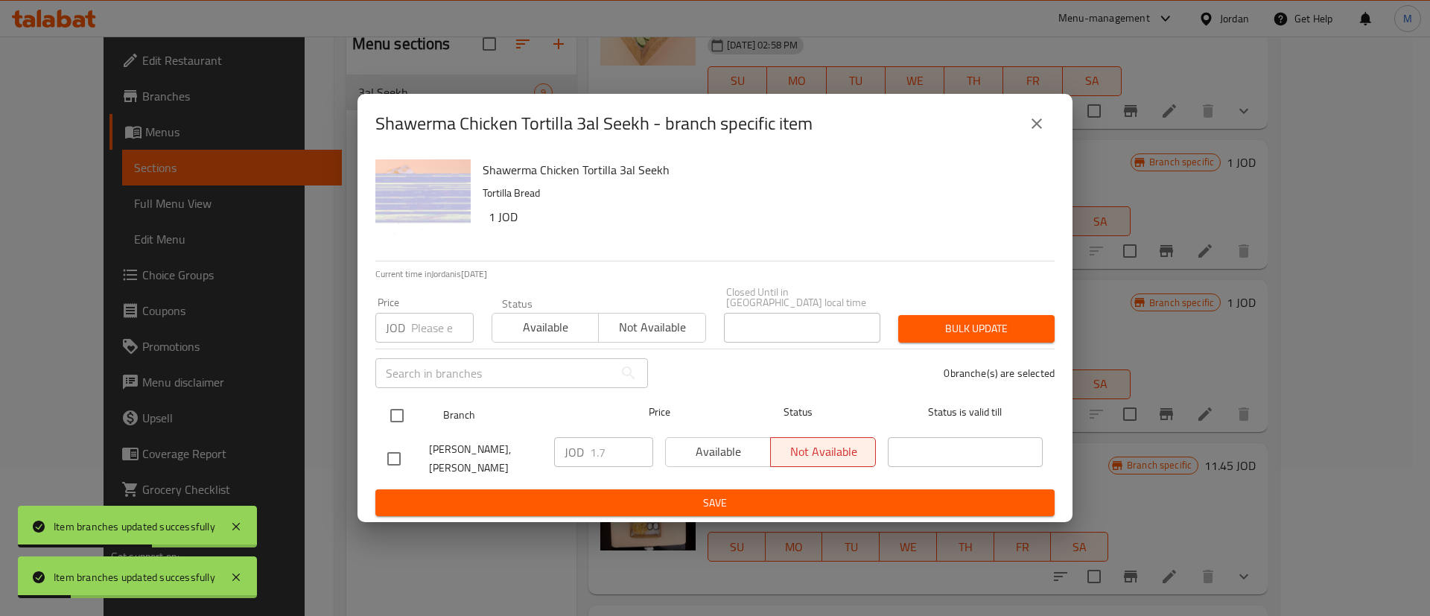
drag, startPoint x: 384, startPoint y: 422, endPoint x: 394, endPoint y: 418, distance: 11.1
click at [384, 422] on input "checkbox" at bounding box center [396, 415] width 31 height 31
checkbox input "true"
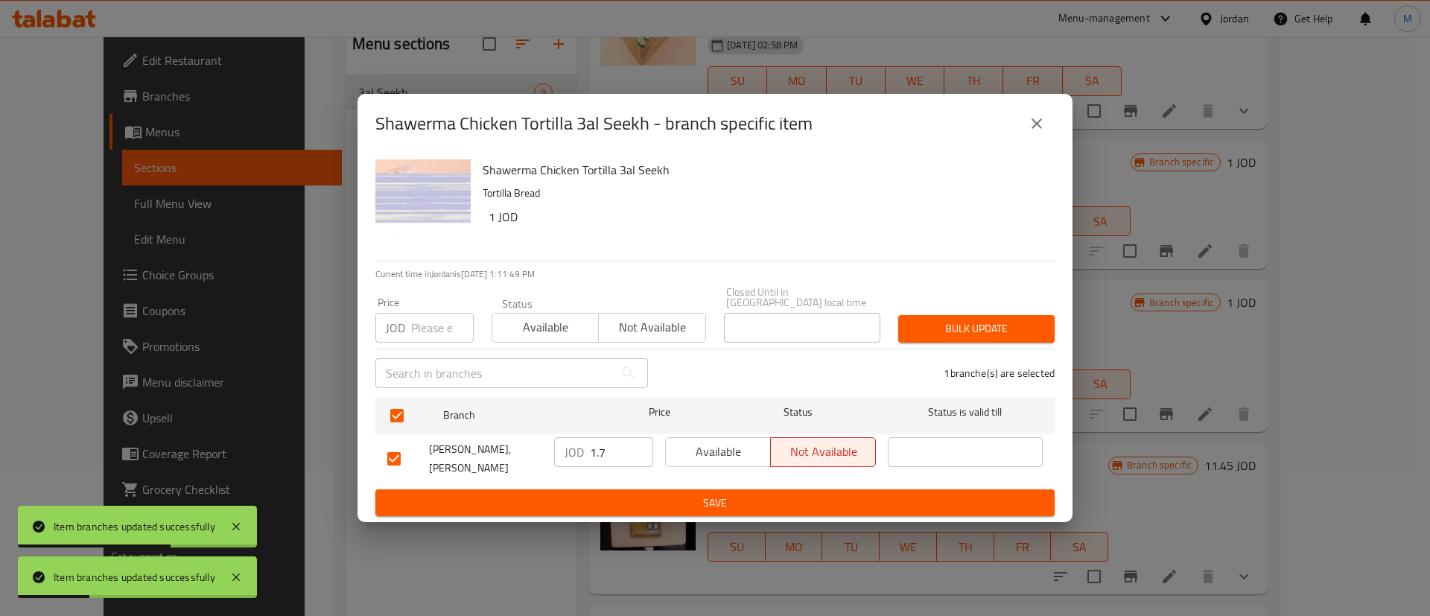
click at [710, 448] on span "Available" at bounding box center [718, 452] width 93 height 22
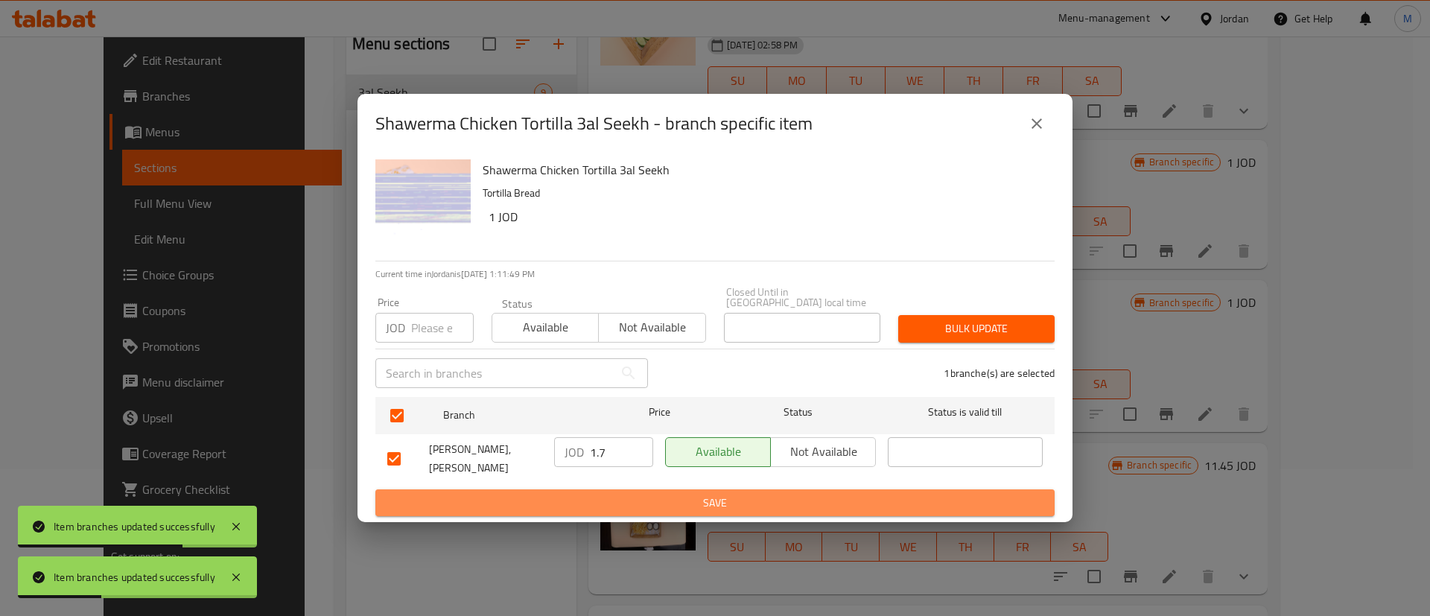
click at [716, 497] on span "Save" at bounding box center [714, 503] width 655 height 19
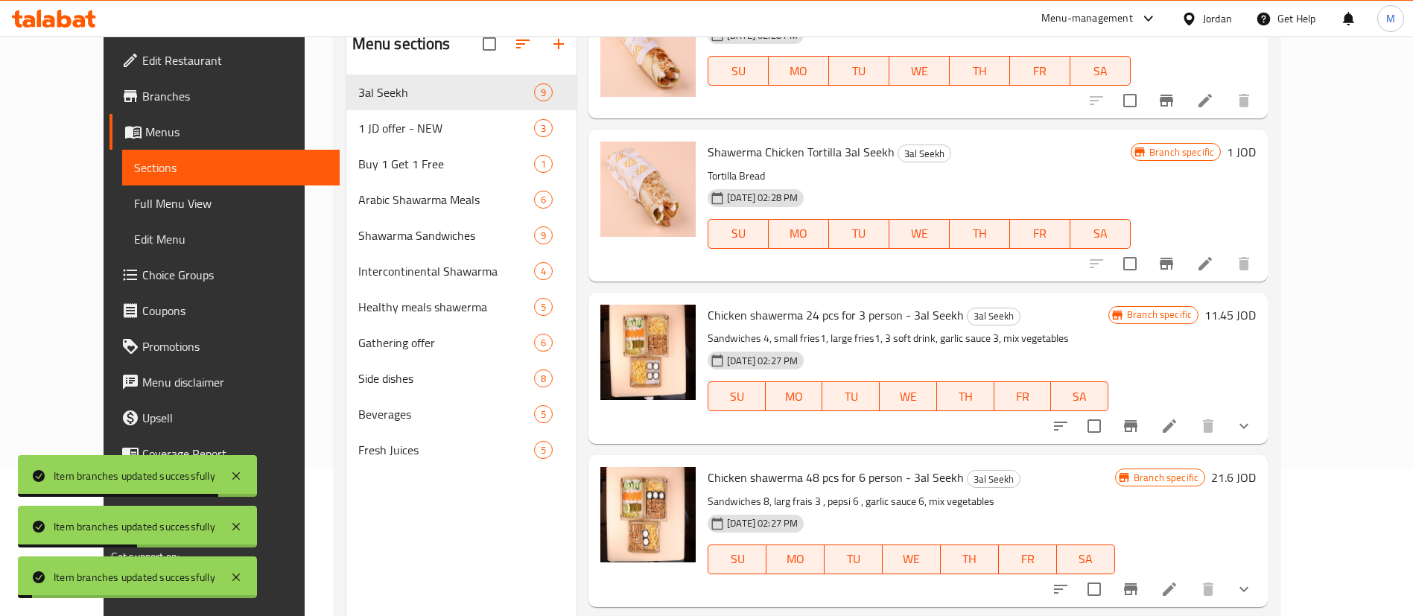
scroll to position [806, 0]
click at [1137, 426] on icon "Branch-specific-item" at bounding box center [1130, 425] width 13 height 12
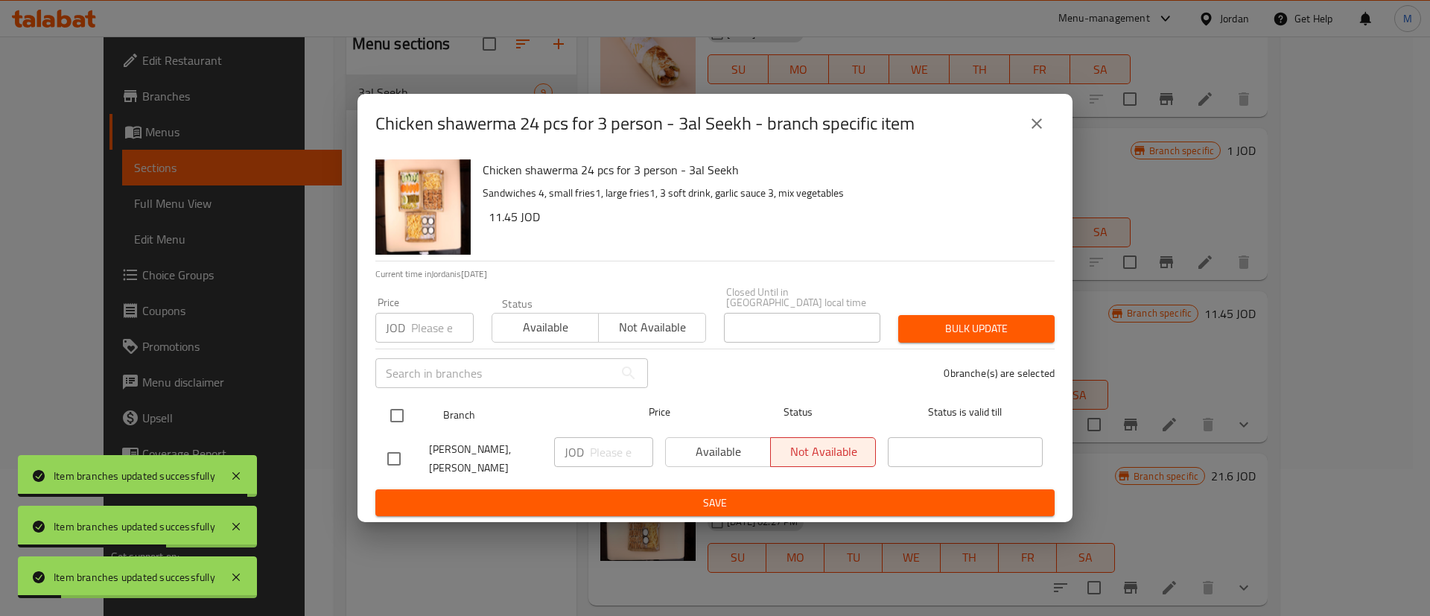
click at [399, 418] on input "checkbox" at bounding box center [396, 415] width 31 height 31
checkbox input "true"
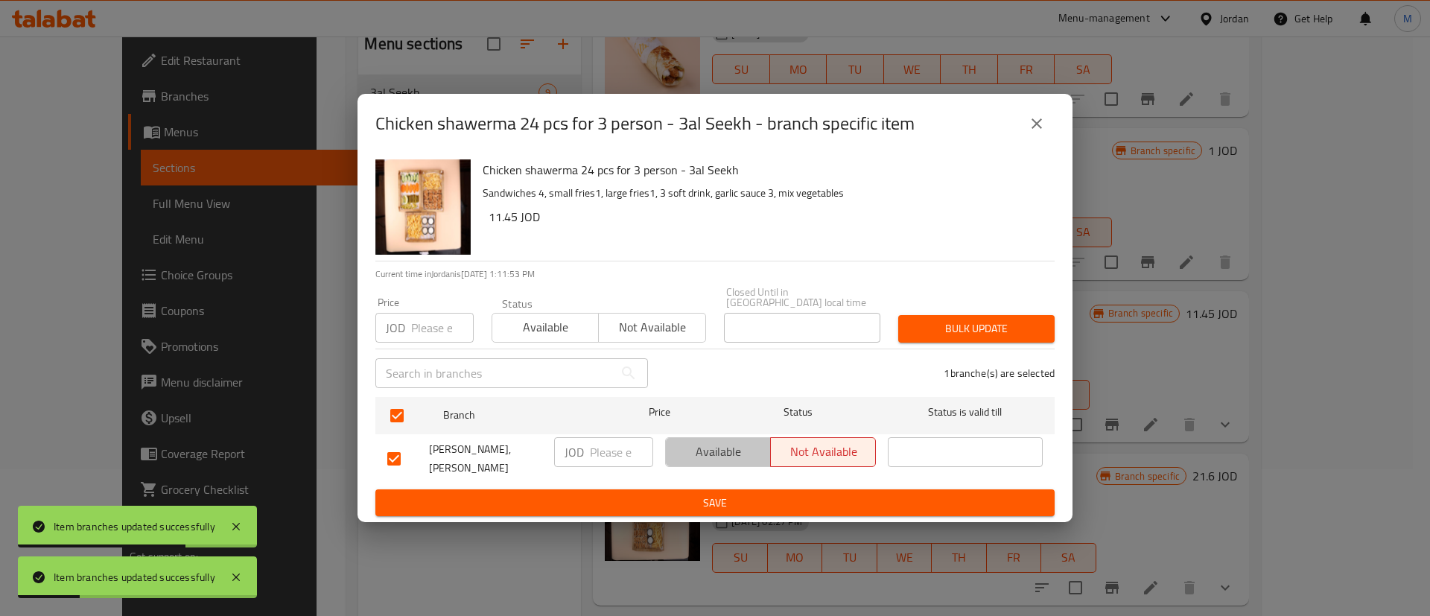
click at [736, 465] on button "Available" at bounding box center [718, 452] width 106 height 30
click at [734, 489] on button "Save" at bounding box center [714, 503] width 679 height 28
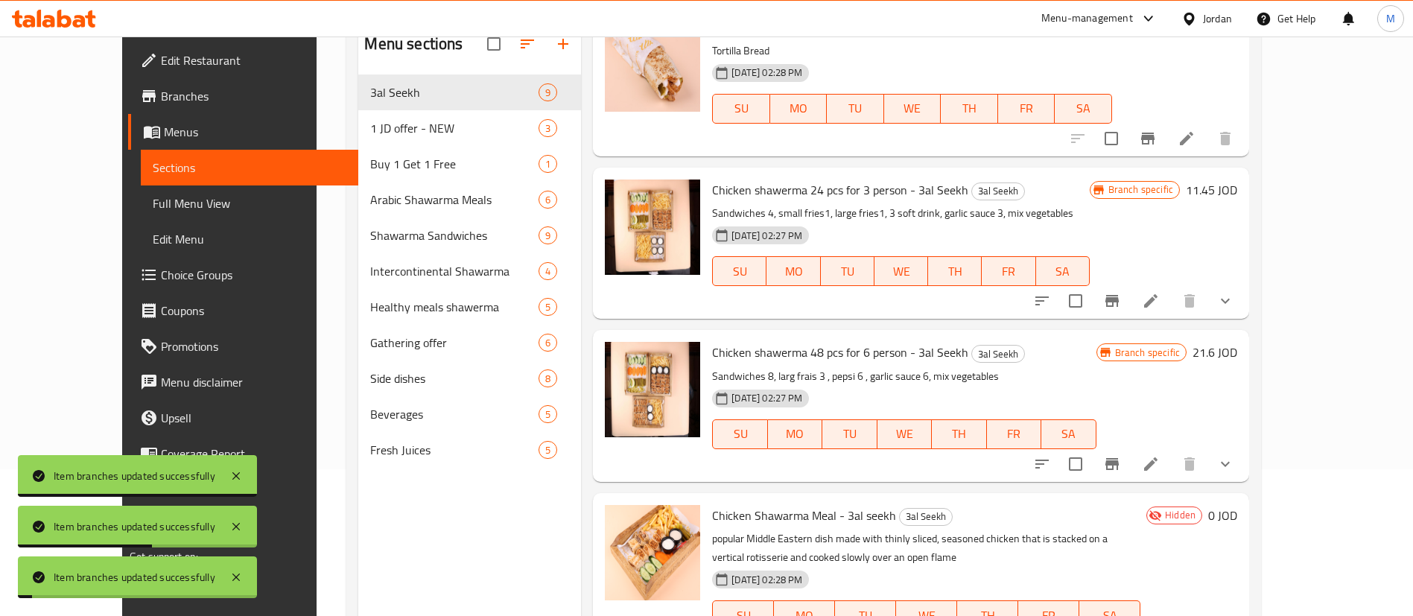
scroll to position [956, 0]
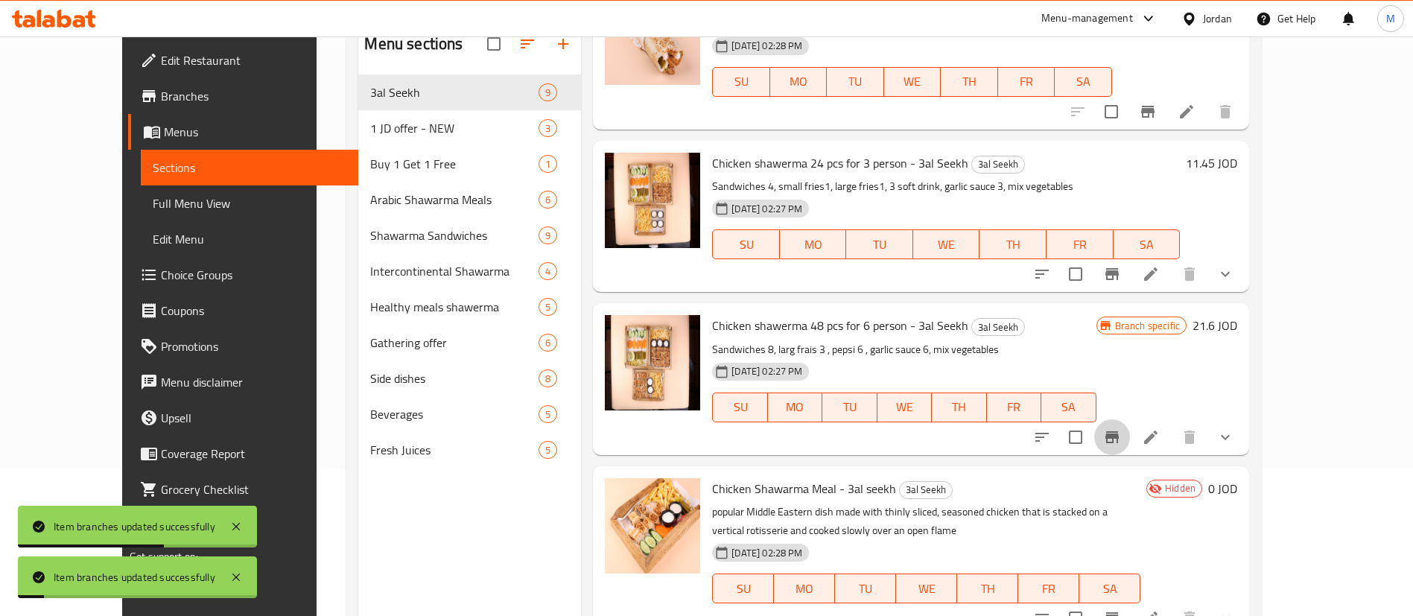
click at [1119, 434] on icon "Branch-specific-item" at bounding box center [1111, 437] width 13 height 12
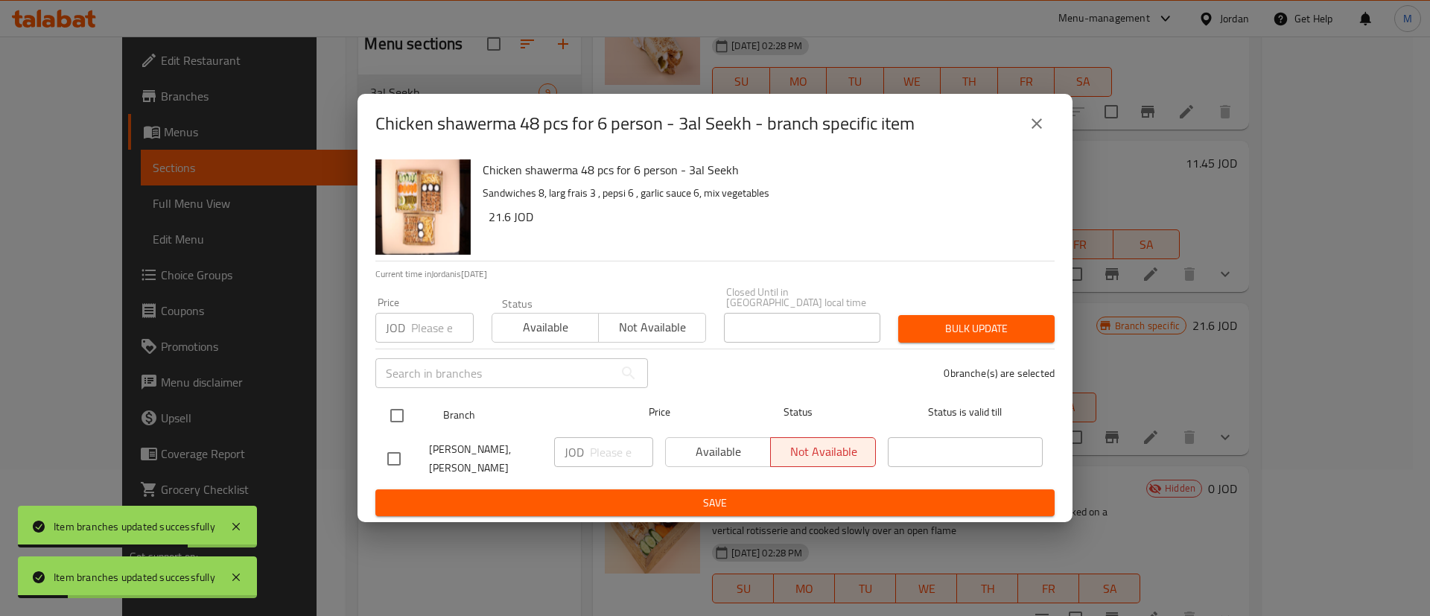
drag, startPoint x: 403, startPoint y: 407, endPoint x: 540, endPoint y: 428, distance: 138.7
click at [405, 407] on input "checkbox" at bounding box center [396, 415] width 31 height 31
checkbox input "true"
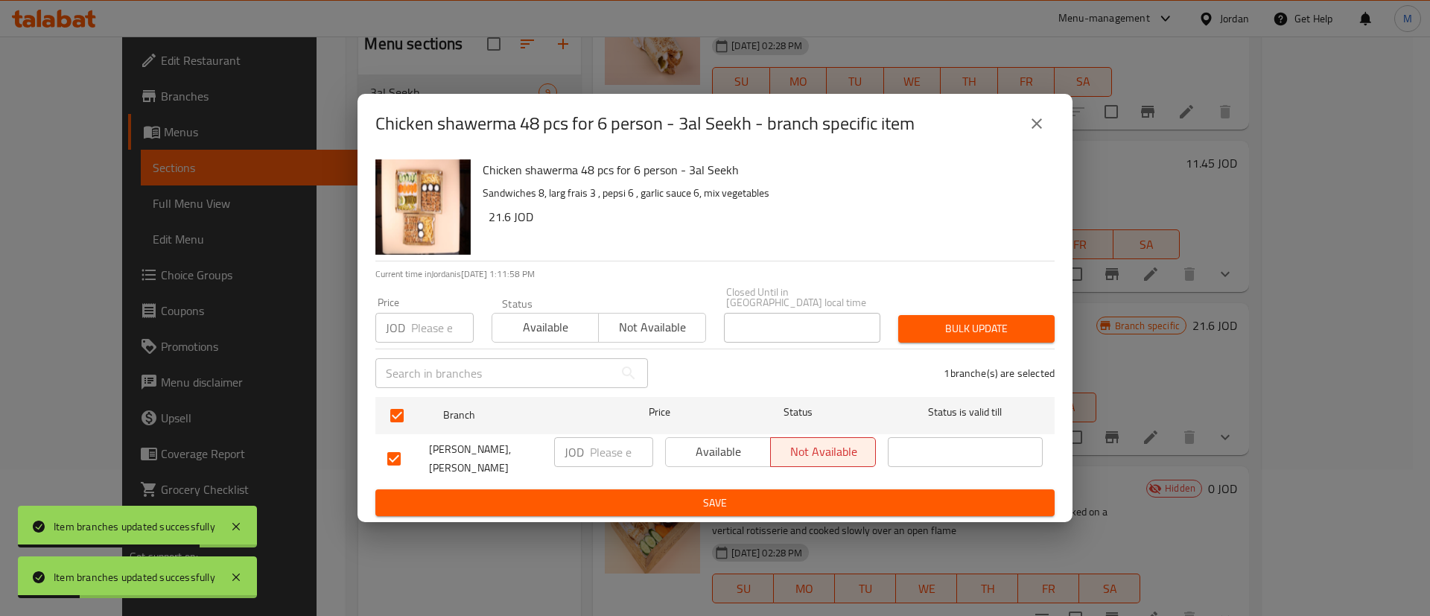
click at [723, 452] on span "Available" at bounding box center [718, 452] width 93 height 22
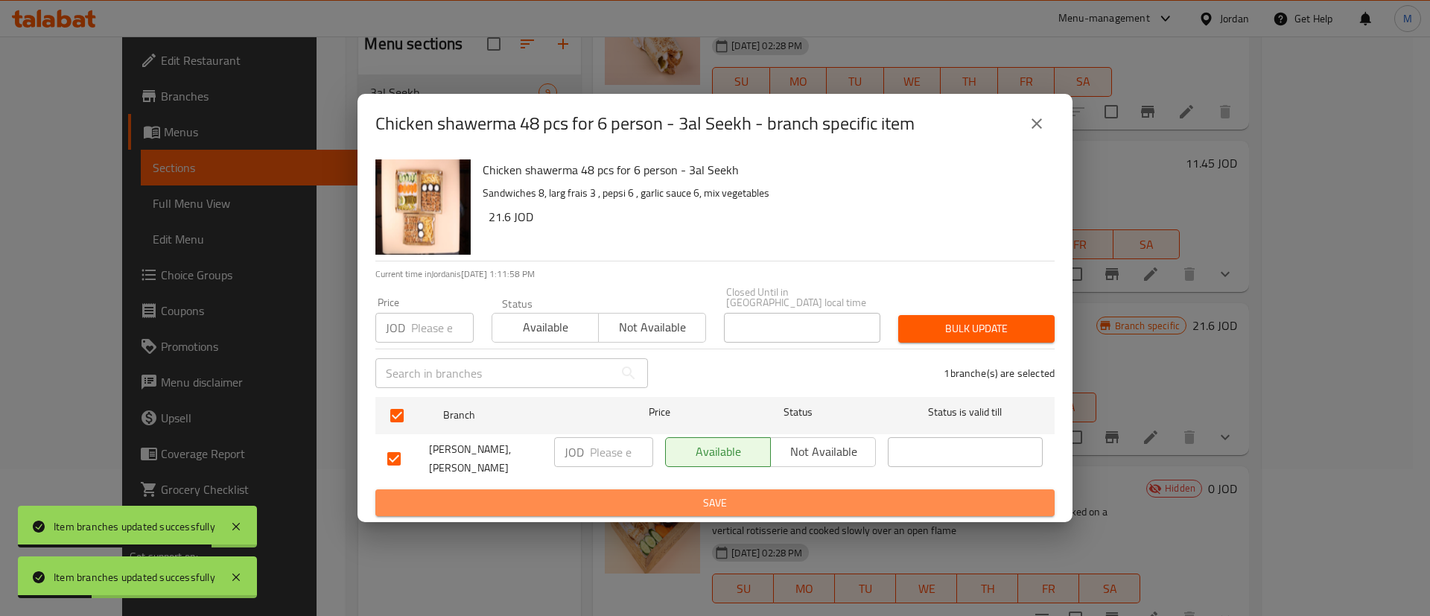
click at [722, 494] on span "Save" at bounding box center [714, 503] width 655 height 19
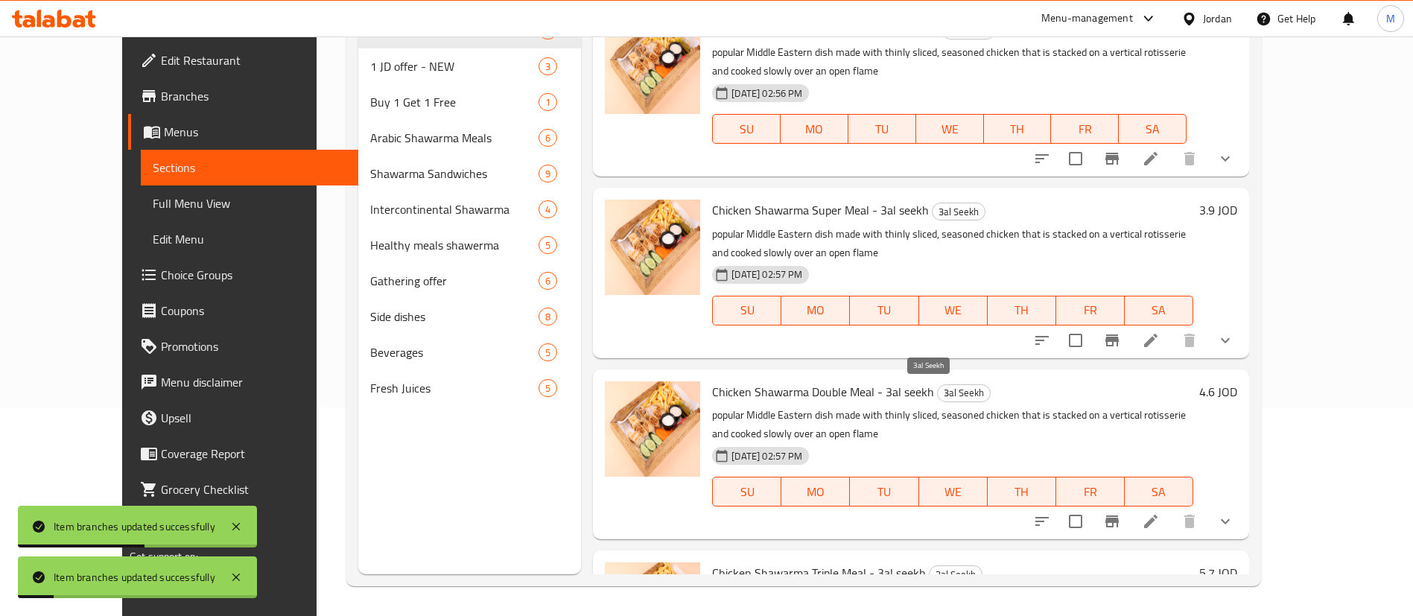
scroll to position [0, 0]
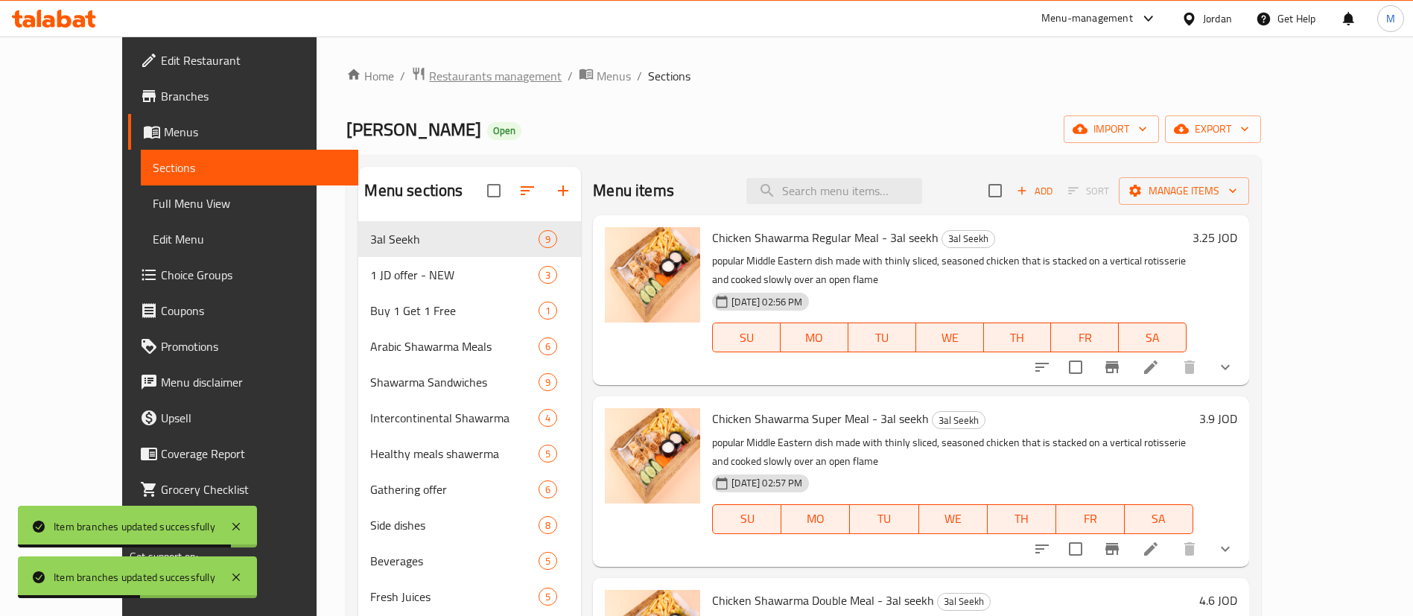
click at [429, 71] on span "Restaurants management" at bounding box center [495, 76] width 133 height 18
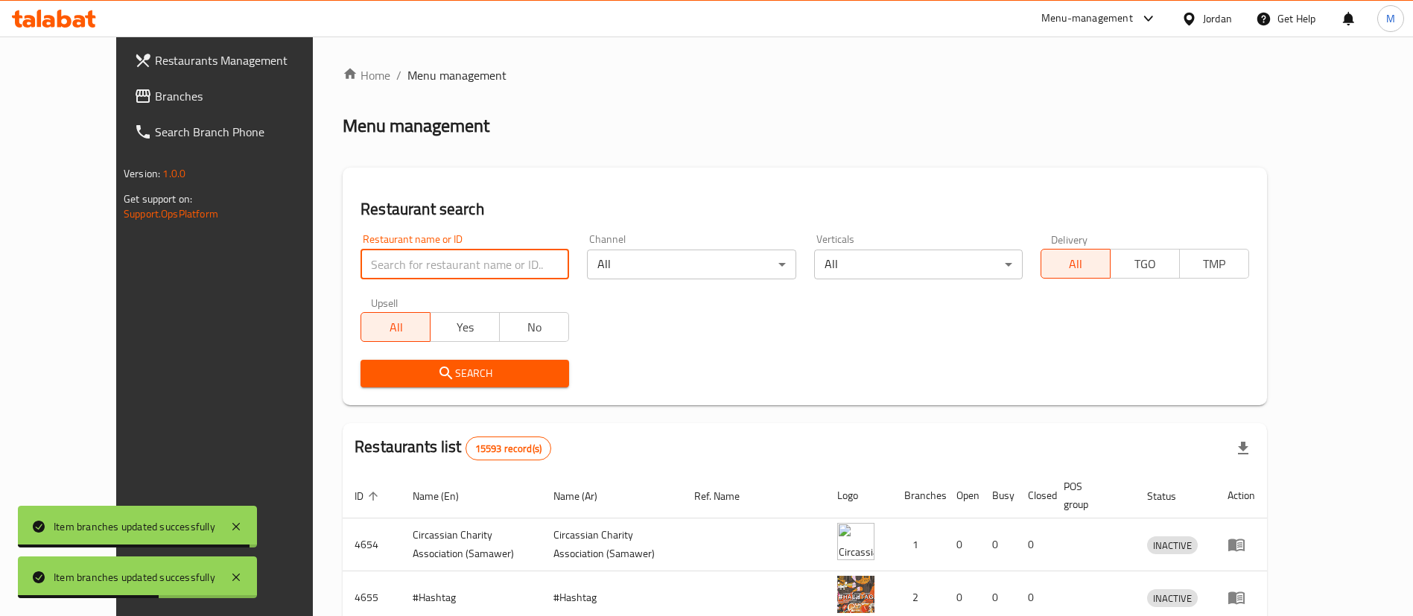
click at [408, 276] on input "search" at bounding box center [464, 265] width 209 height 30
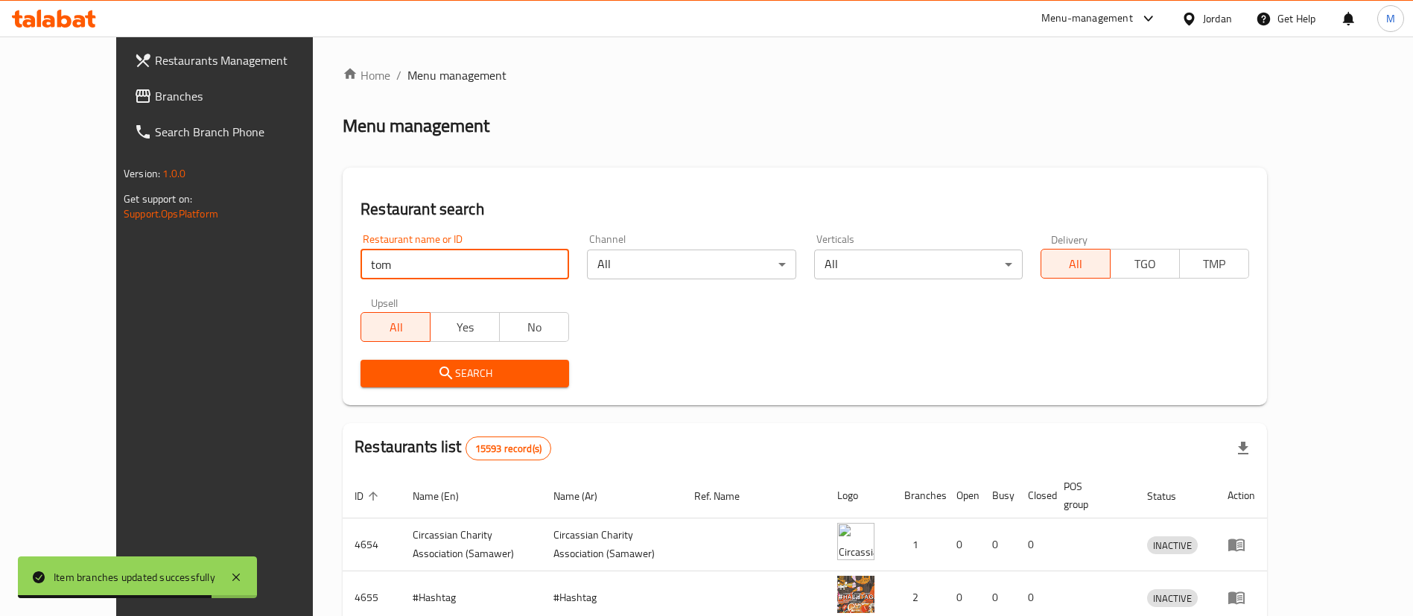
type input "tom & jerry"
click at [461, 382] on span "Search" at bounding box center [464, 373] width 185 height 19
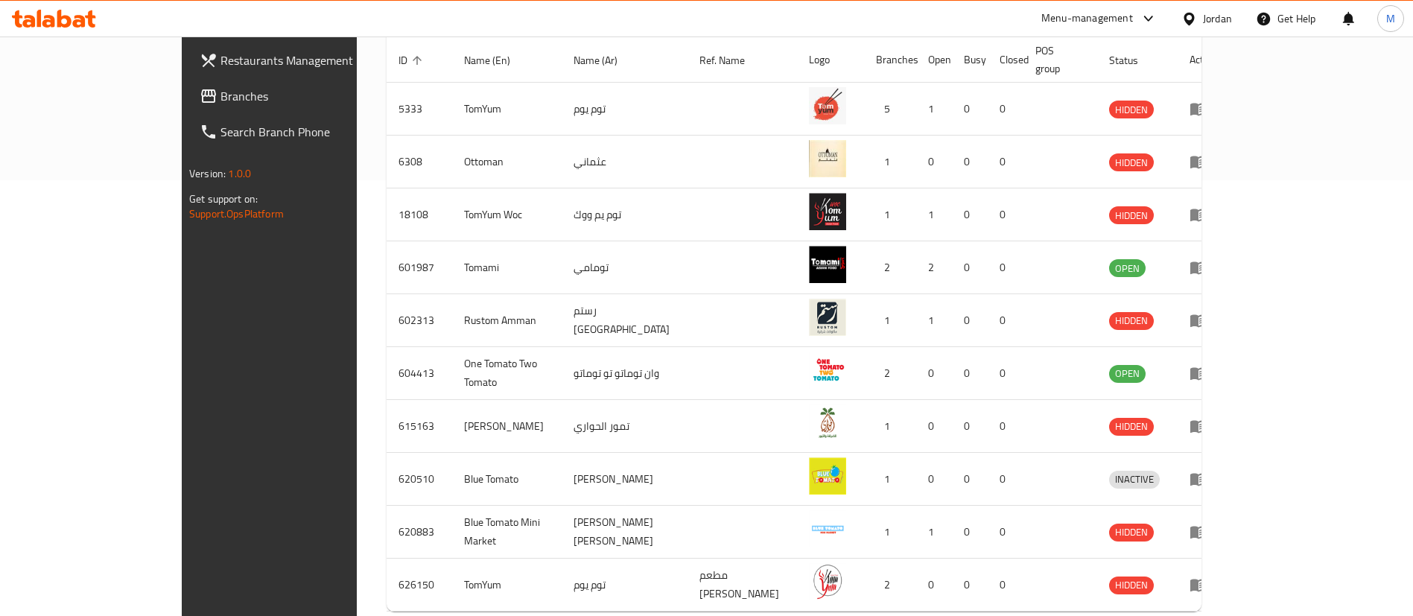
scroll to position [495, 0]
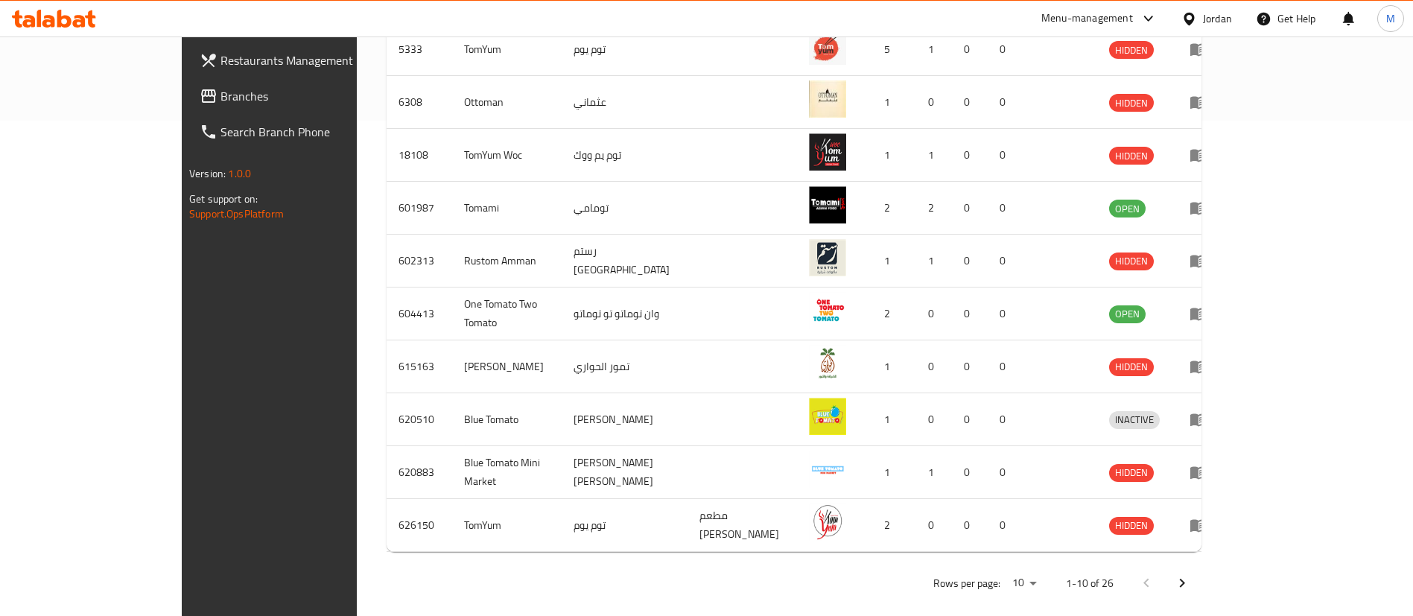
click at [1191, 574] on icon "Next page" at bounding box center [1182, 583] width 18 height 18
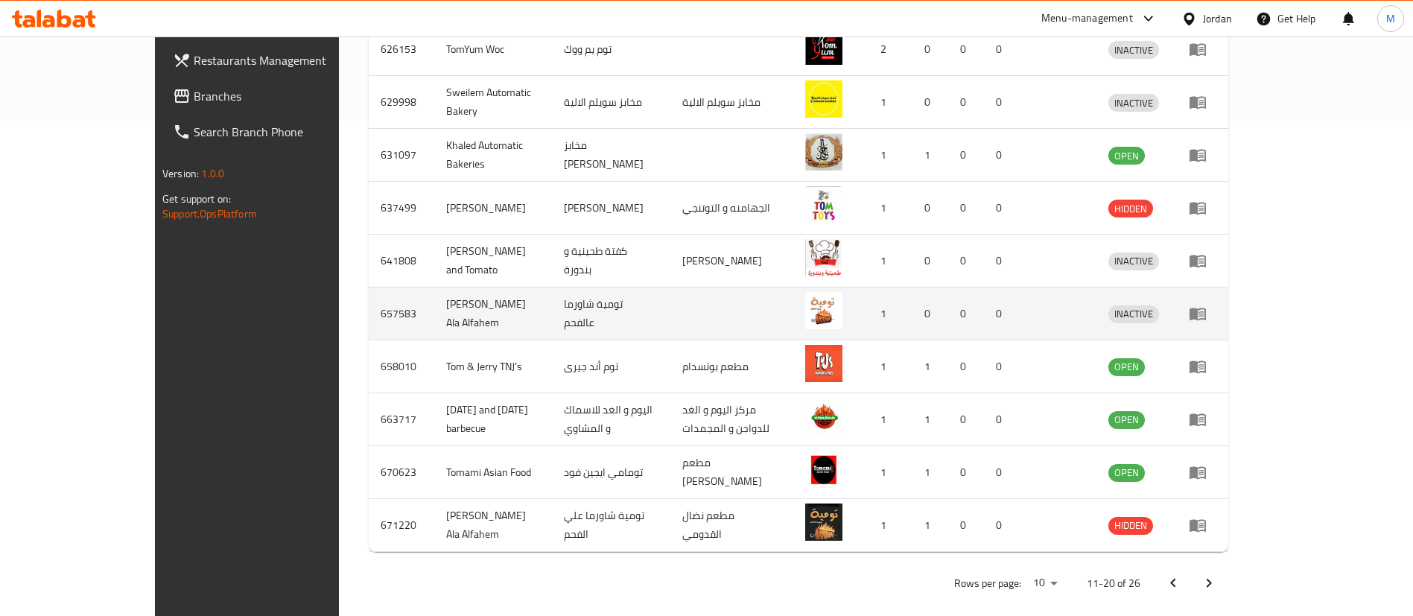
scroll to position [0, 0]
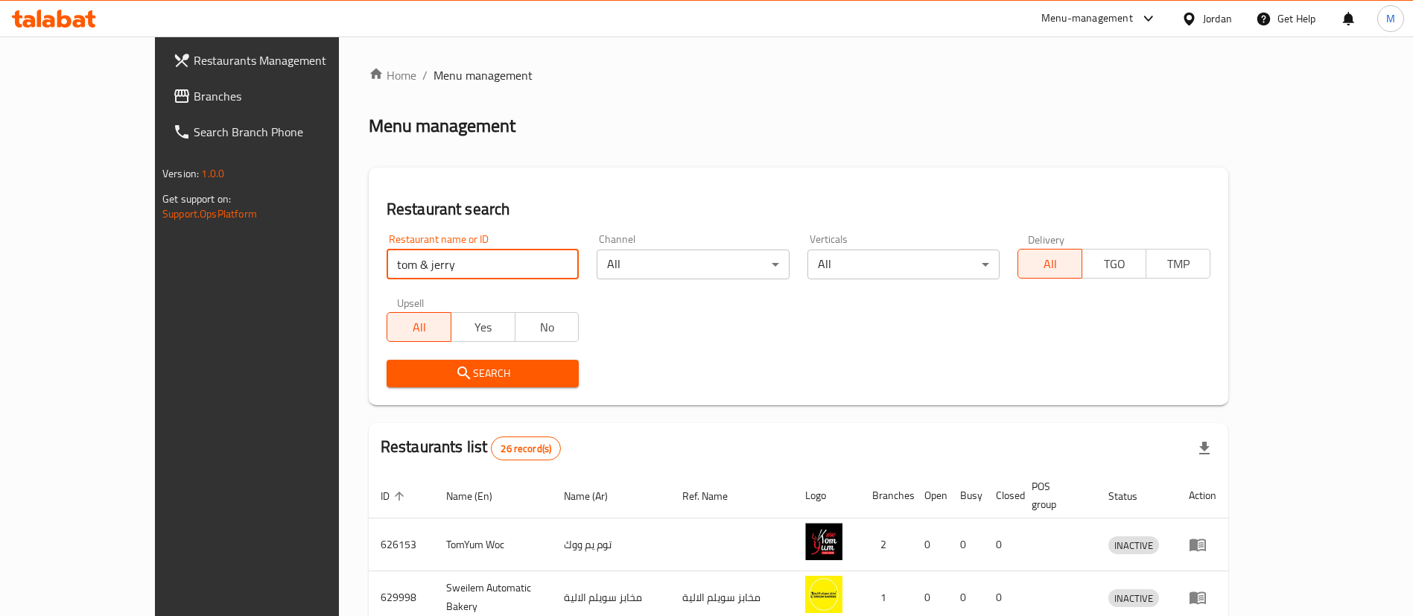
click at [466, 274] on input "tom & jerry" at bounding box center [483, 265] width 193 height 30
click at [1119, 356] on div "Search" at bounding box center [799, 373] width 842 height 45
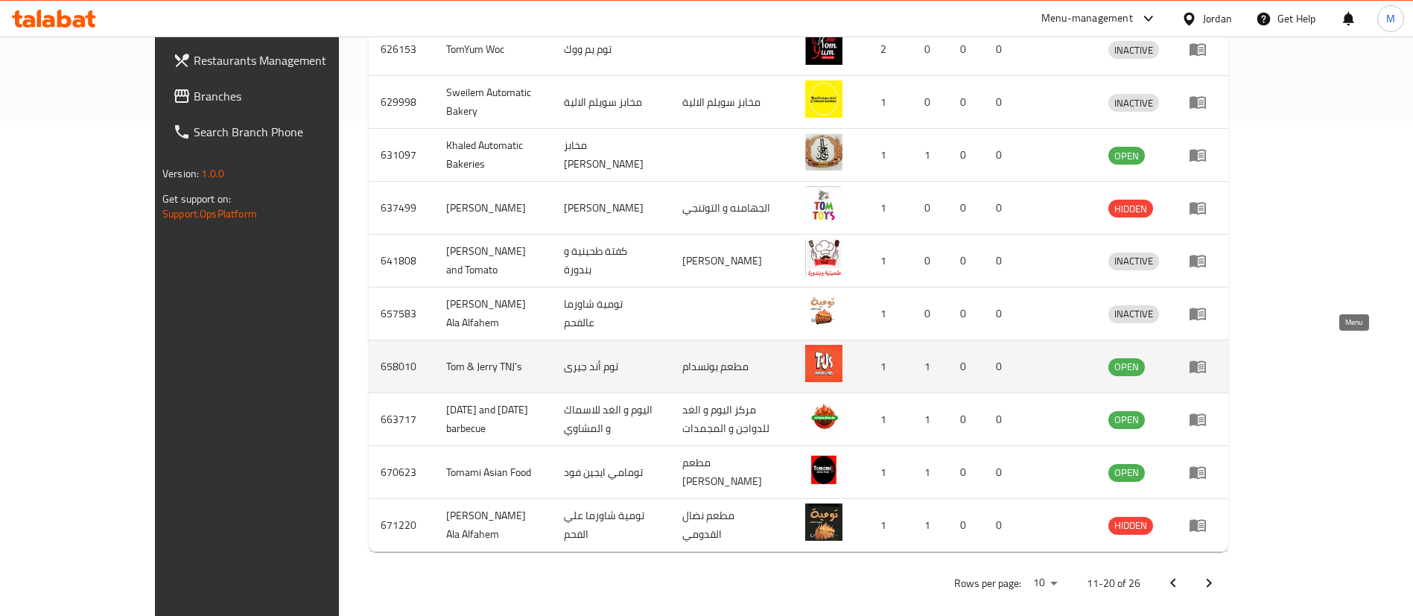
click at [1206, 361] on icon "enhanced table" at bounding box center [1197, 367] width 16 height 13
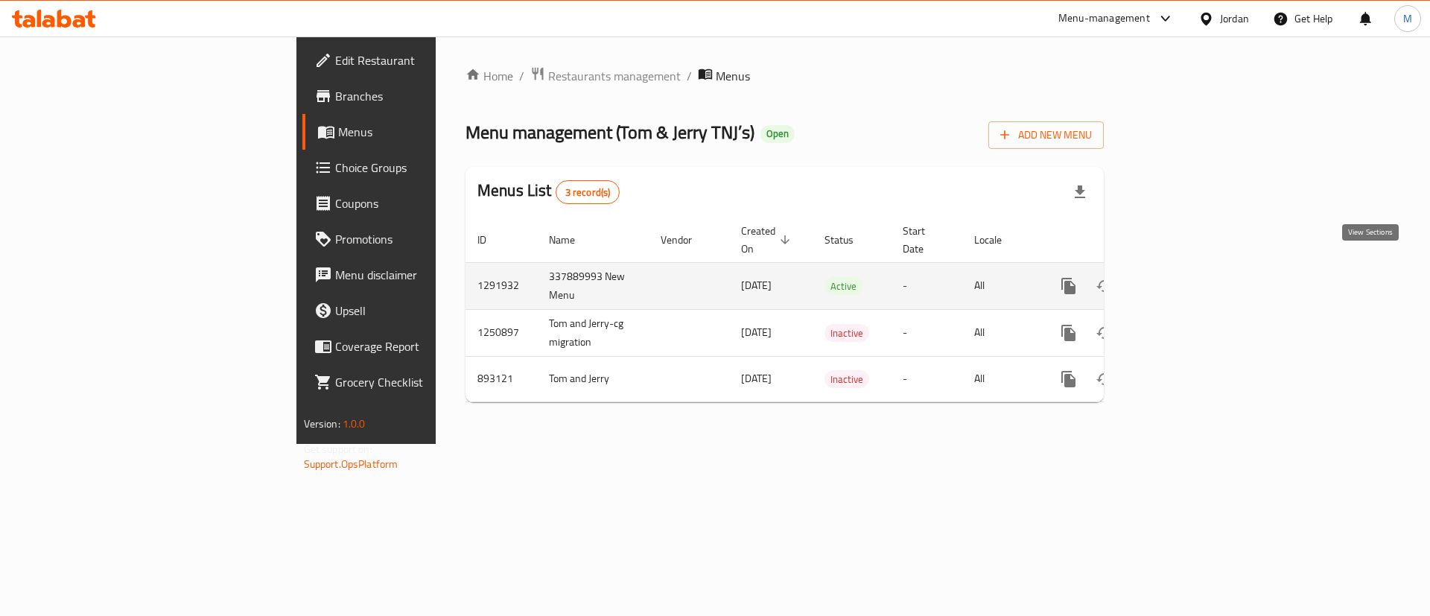
click at [1194, 280] on link "enhanced table" at bounding box center [1176, 286] width 36 height 36
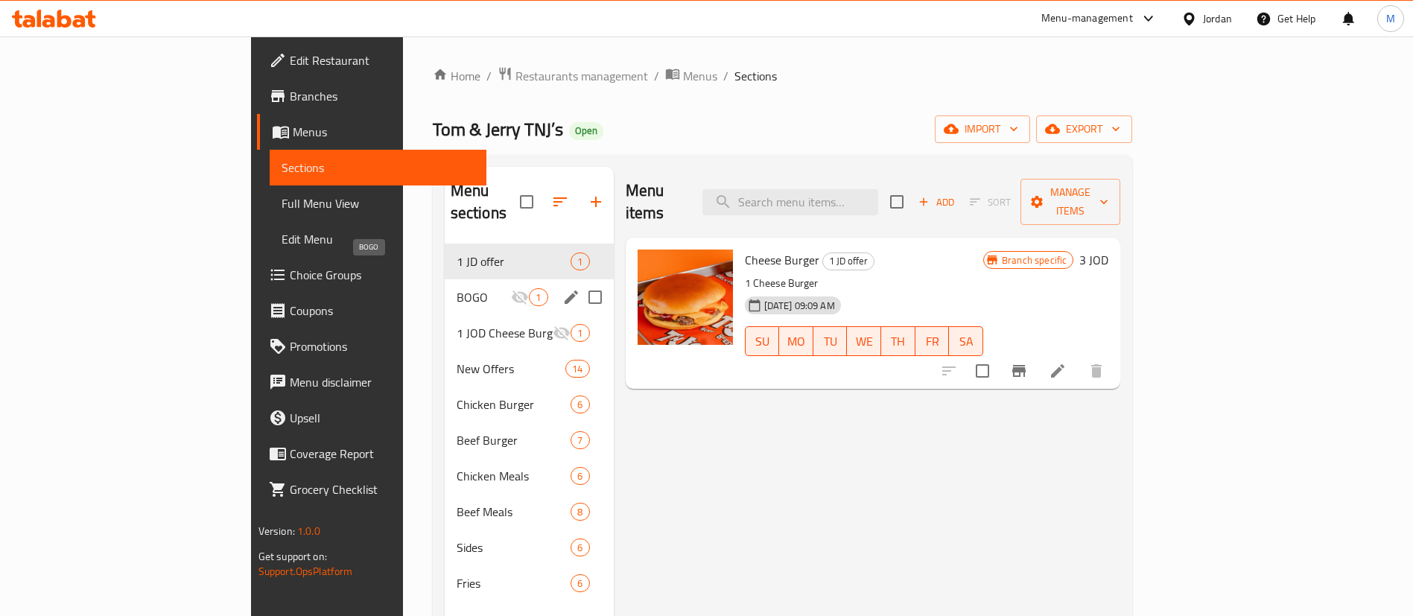
click at [457, 288] on span "BOGO" at bounding box center [484, 297] width 55 height 18
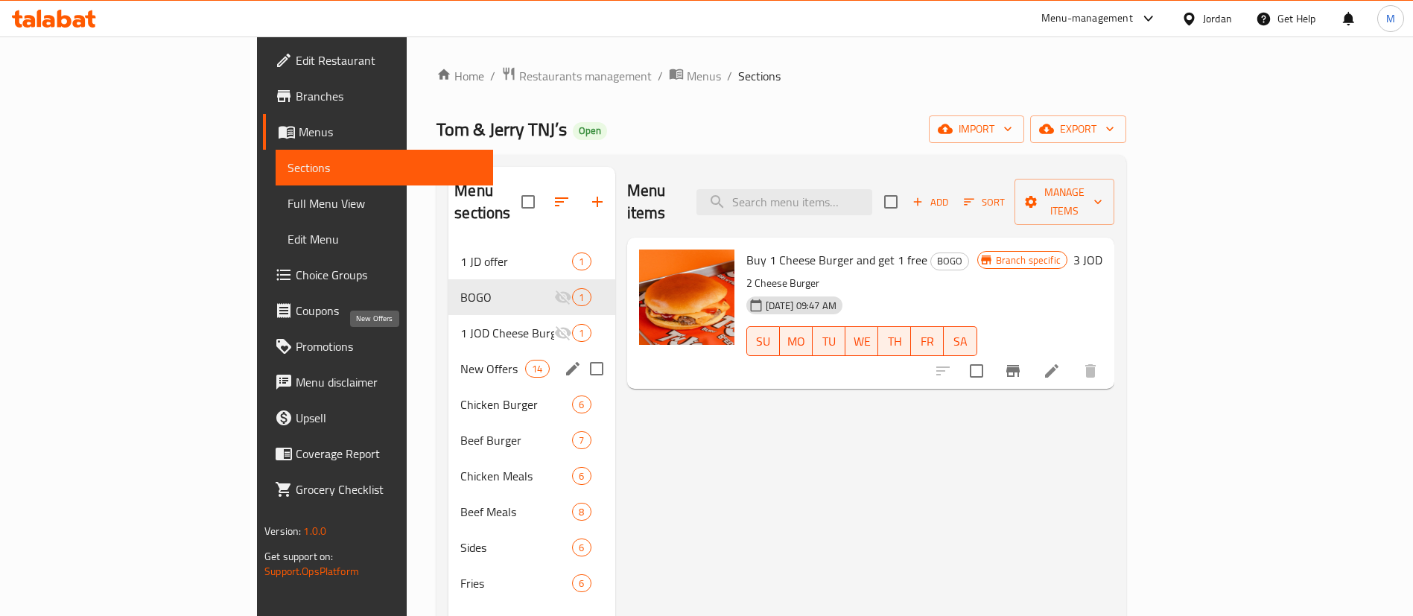
click at [460, 360] on span "New Offers" at bounding box center [492, 369] width 65 height 18
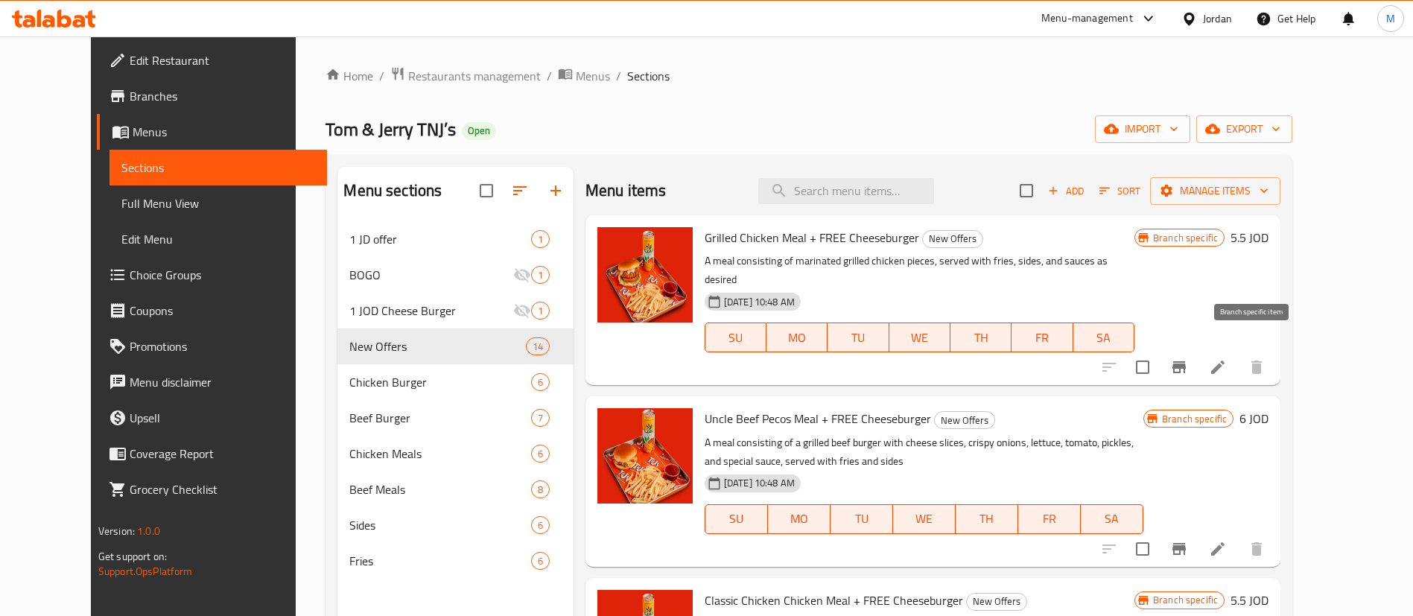
click at [1188, 358] on icon "Branch-specific-item" at bounding box center [1179, 367] width 18 height 18
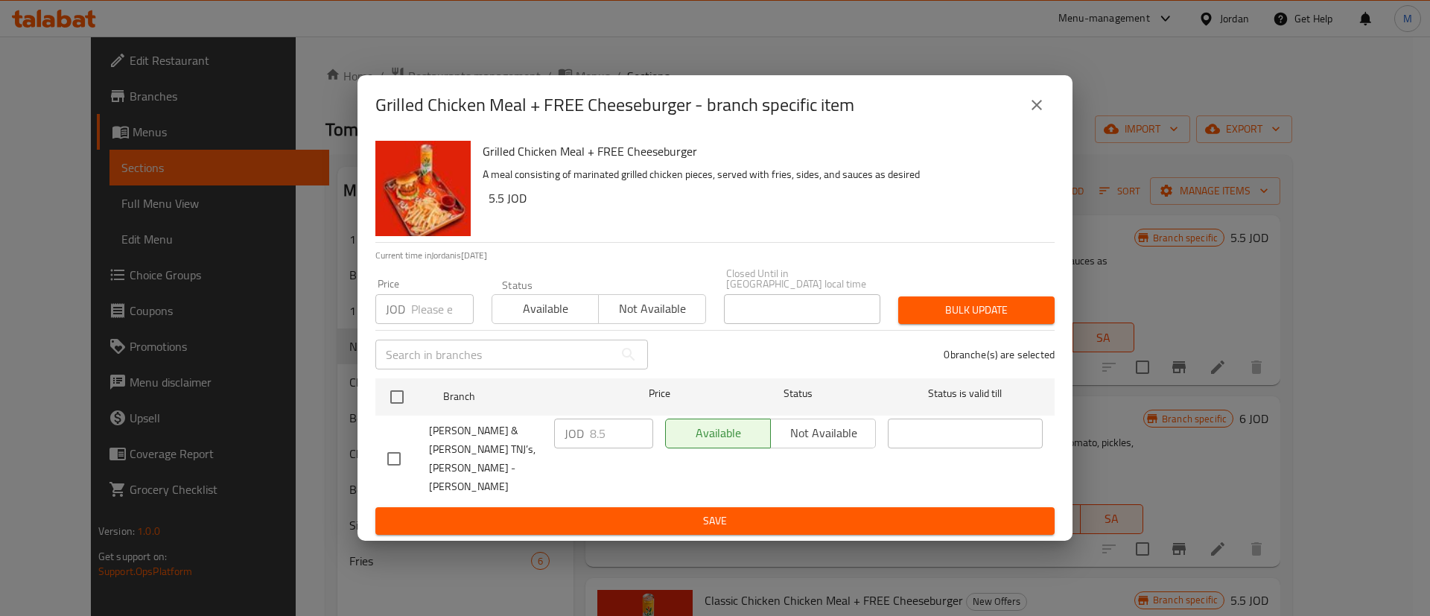
click at [1037, 123] on button "close" at bounding box center [1037, 105] width 36 height 36
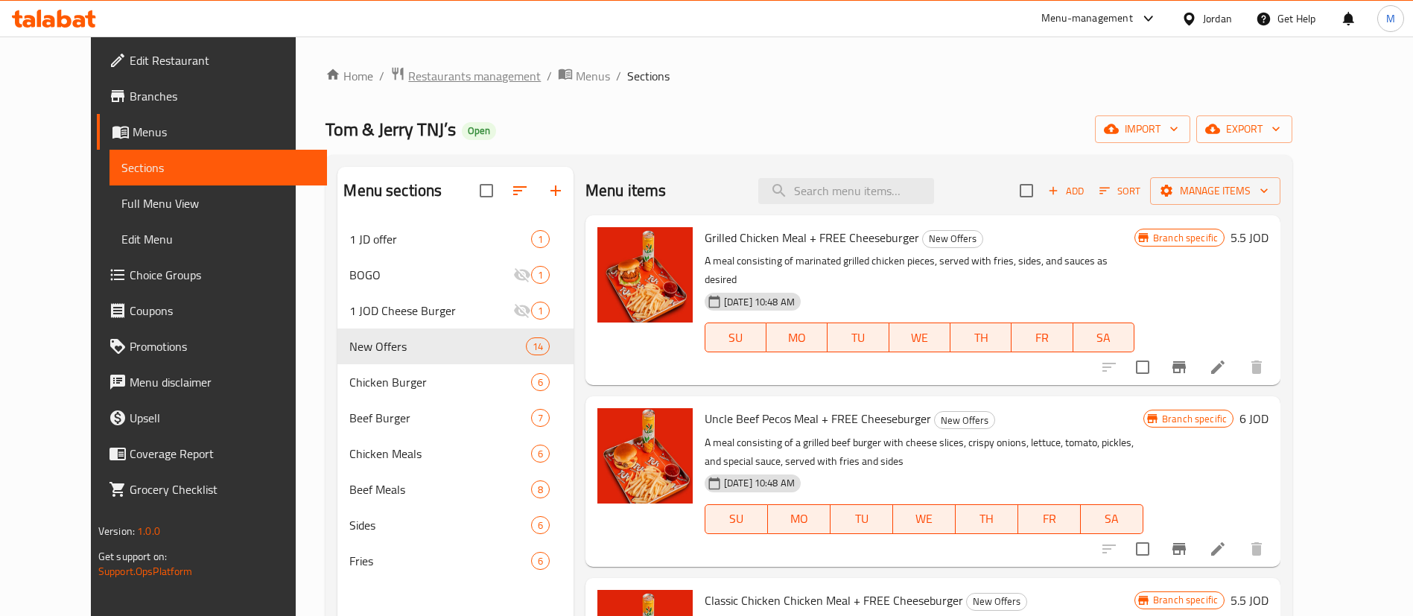
click at [409, 67] on span "Restaurants management" at bounding box center [474, 76] width 133 height 18
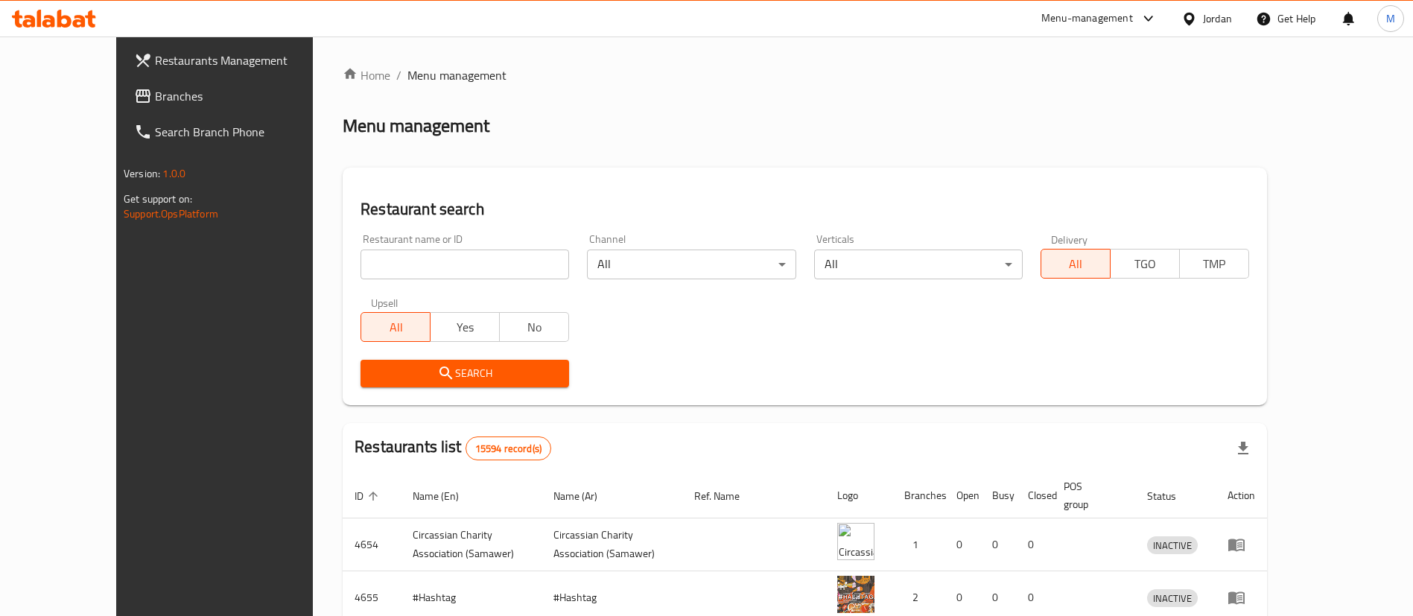
click at [457, 263] on input "search" at bounding box center [464, 265] width 209 height 30
type input "ي"
type input "donutt"
click button "Search" at bounding box center [464, 374] width 209 height 28
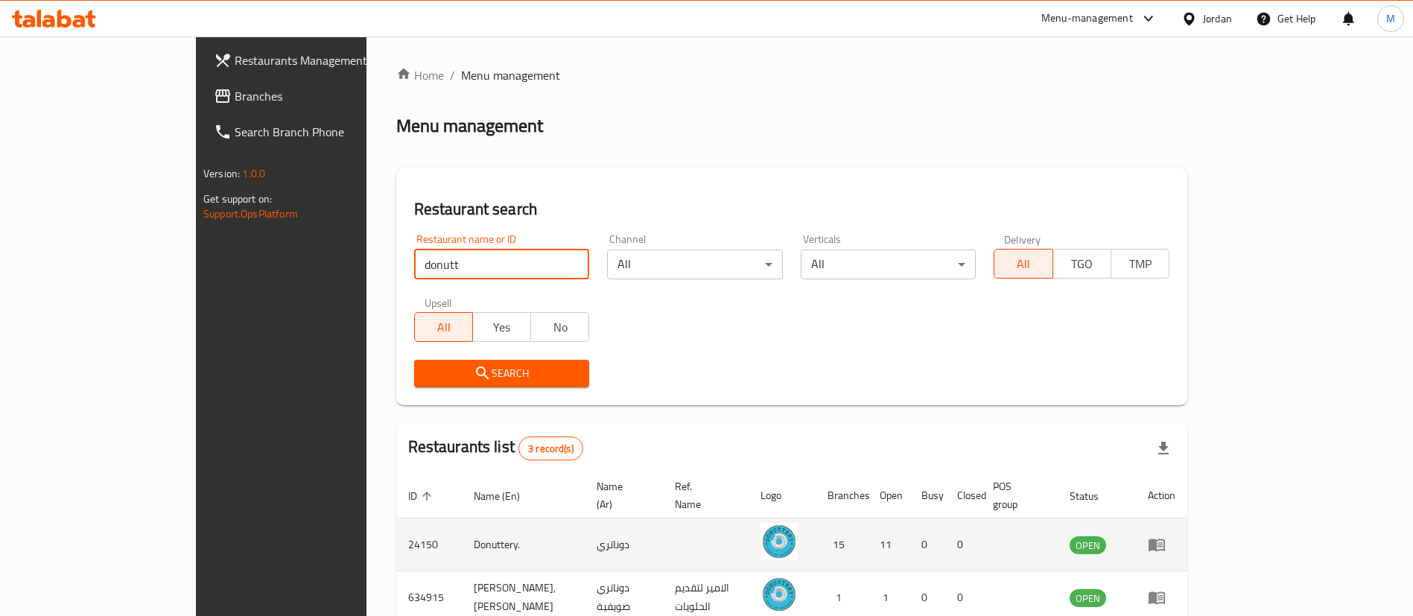
scroll to position [125, 0]
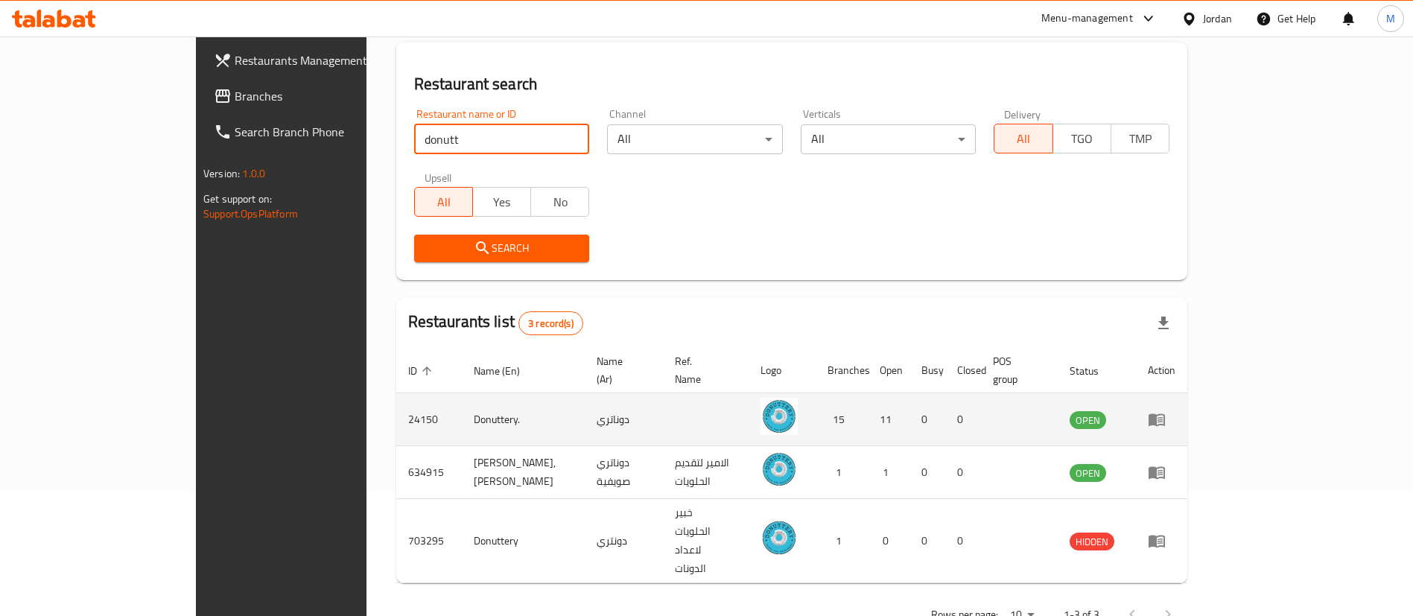
click at [1166, 410] on icon "enhanced table" at bounding box center [1157, 419] width 18 height 18
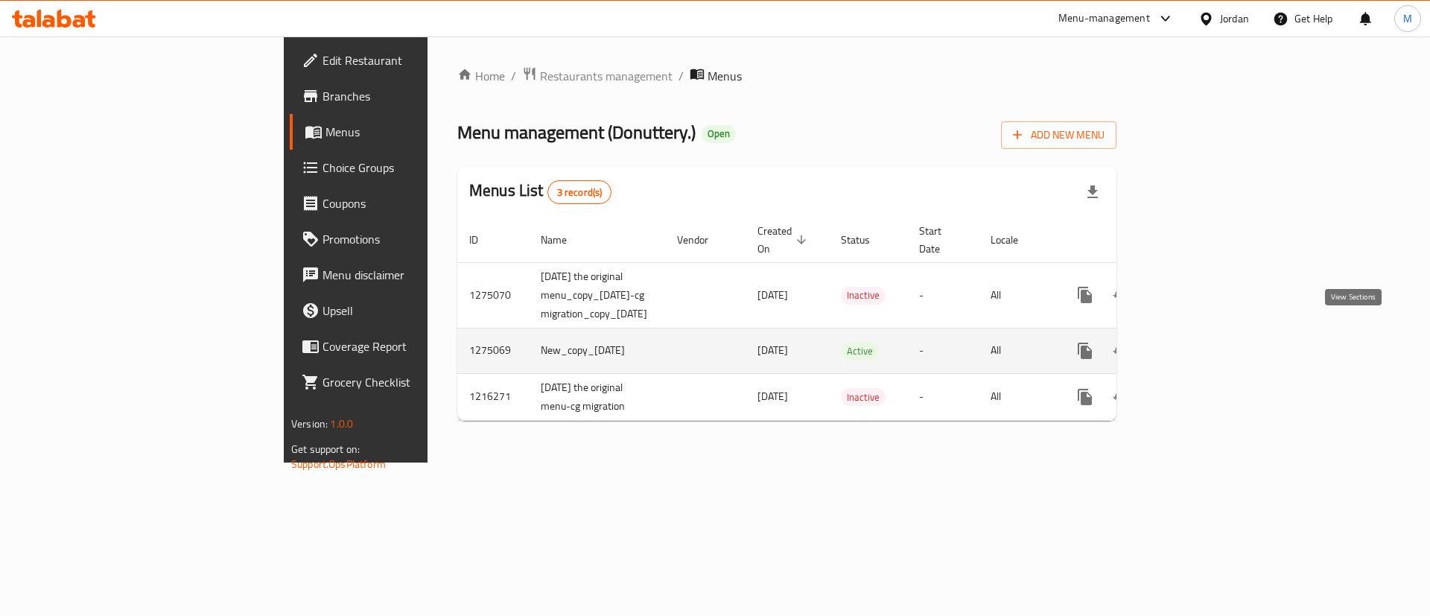
click at [1201, 342] on icon "enhanced table" at bounding box center [1192, 351] width 18 height 18
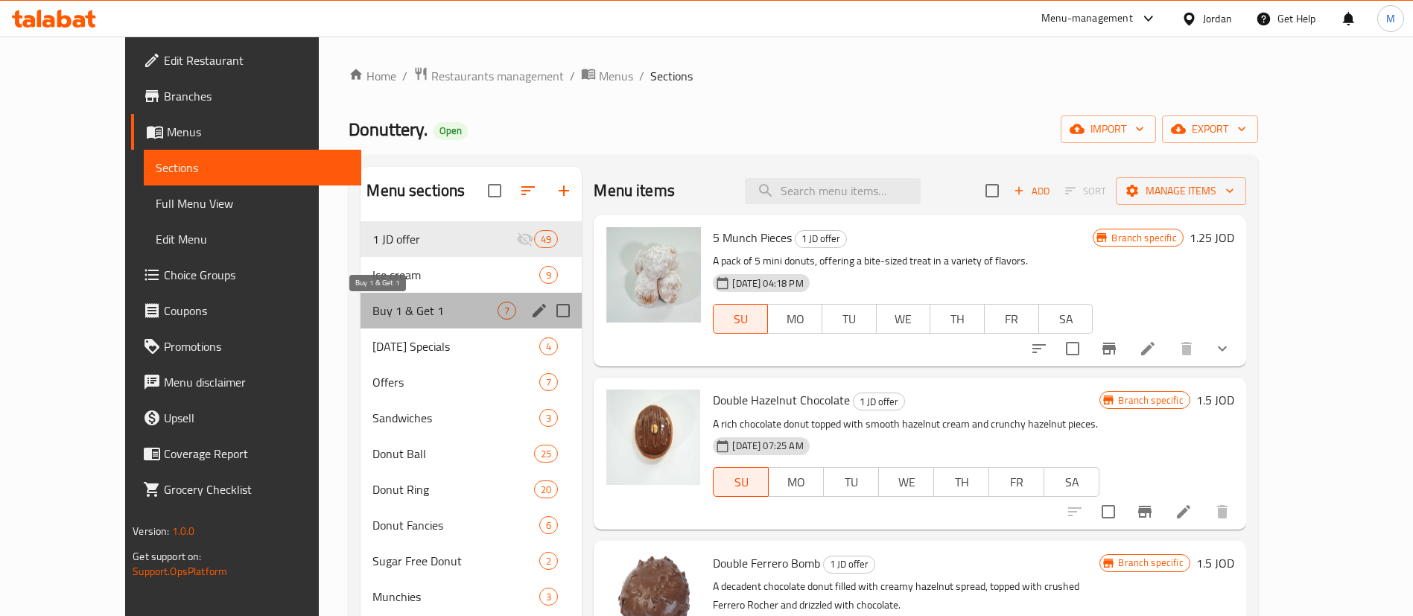
click at [424, 315] on span "Buy 1 & Get 1" at bounding box center [434, 311] width 125 height 18
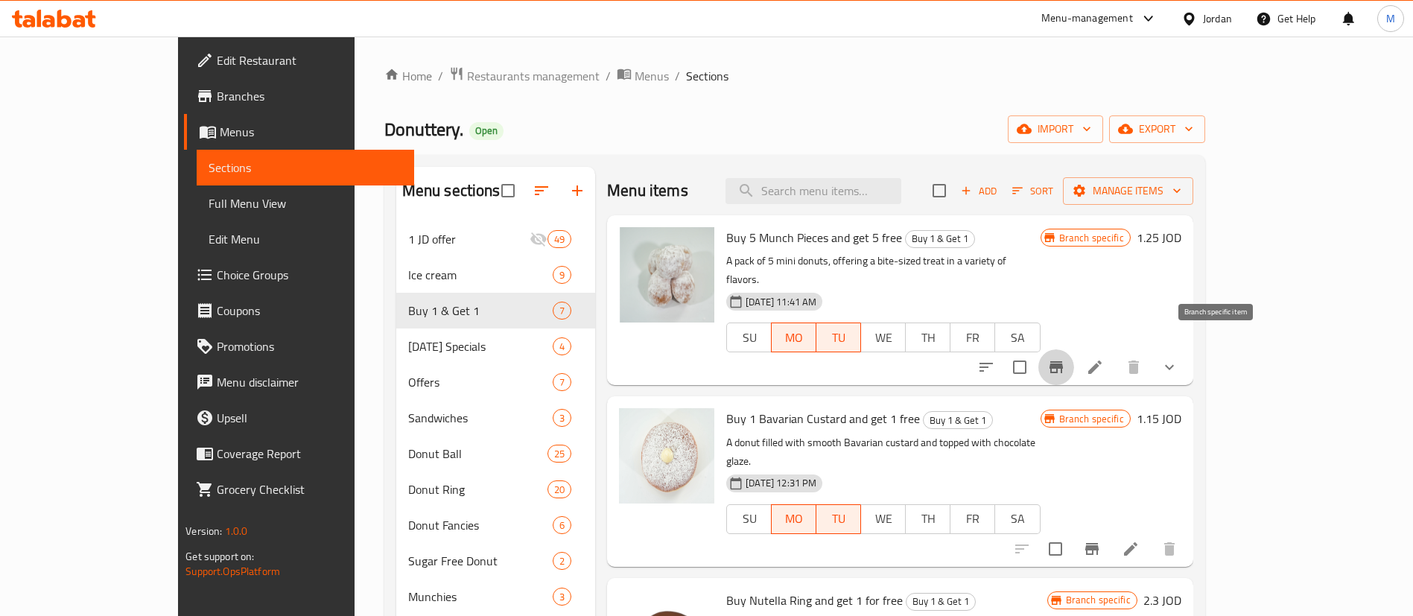
click at [1074, 349] on button "Branch-specific-item" at bounding box center [1056, 367] width 36 height 36
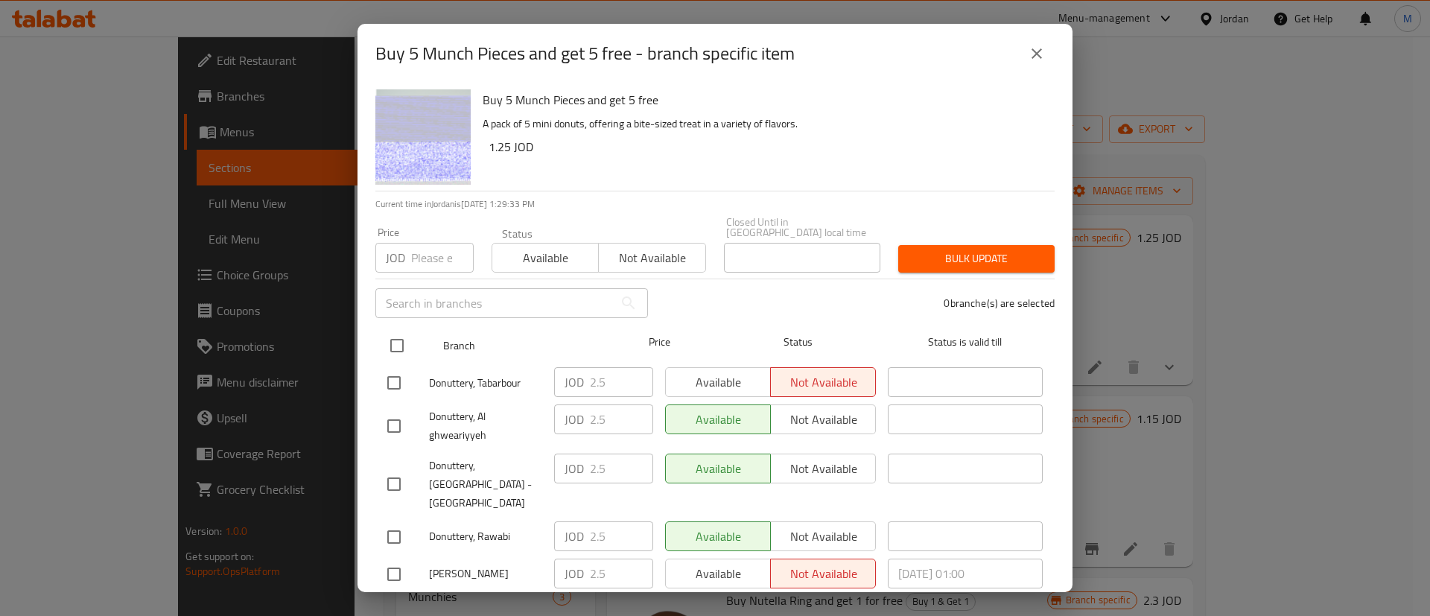
click at [390, 337] on input "checkbox" at bounding box center [396, 345] width 31 height 31
checkbox input "true"
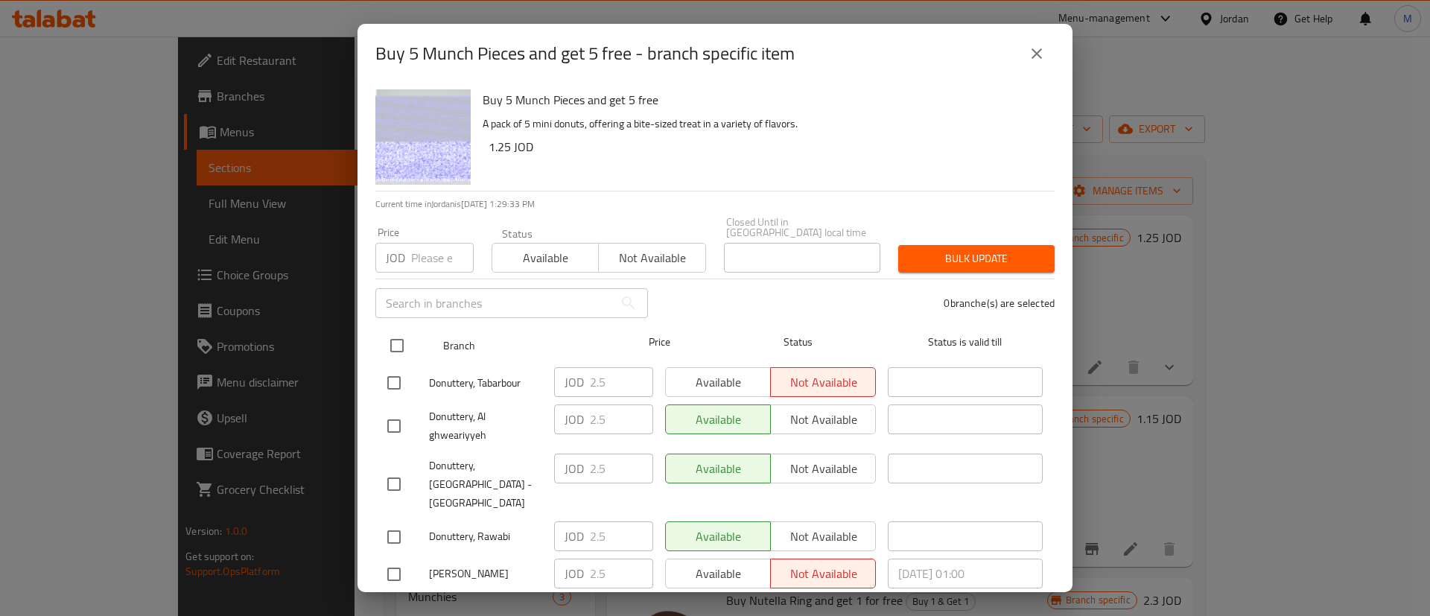
checkbox input "true"
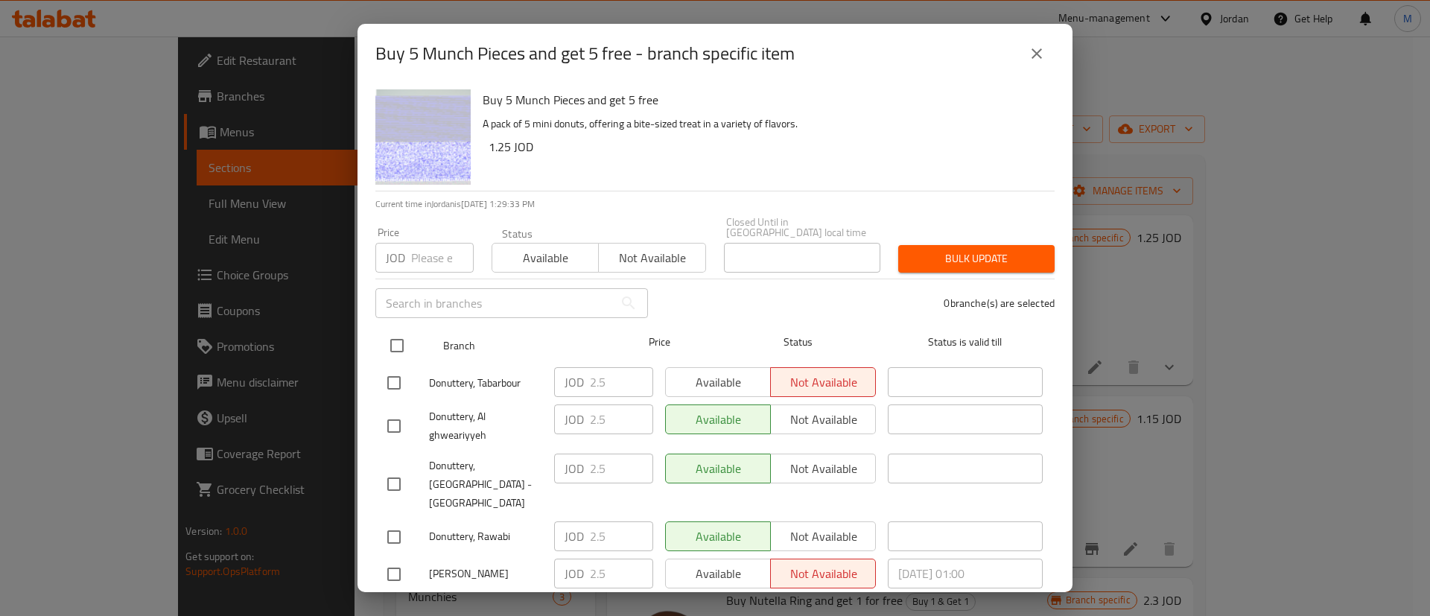
checkbox input "true"
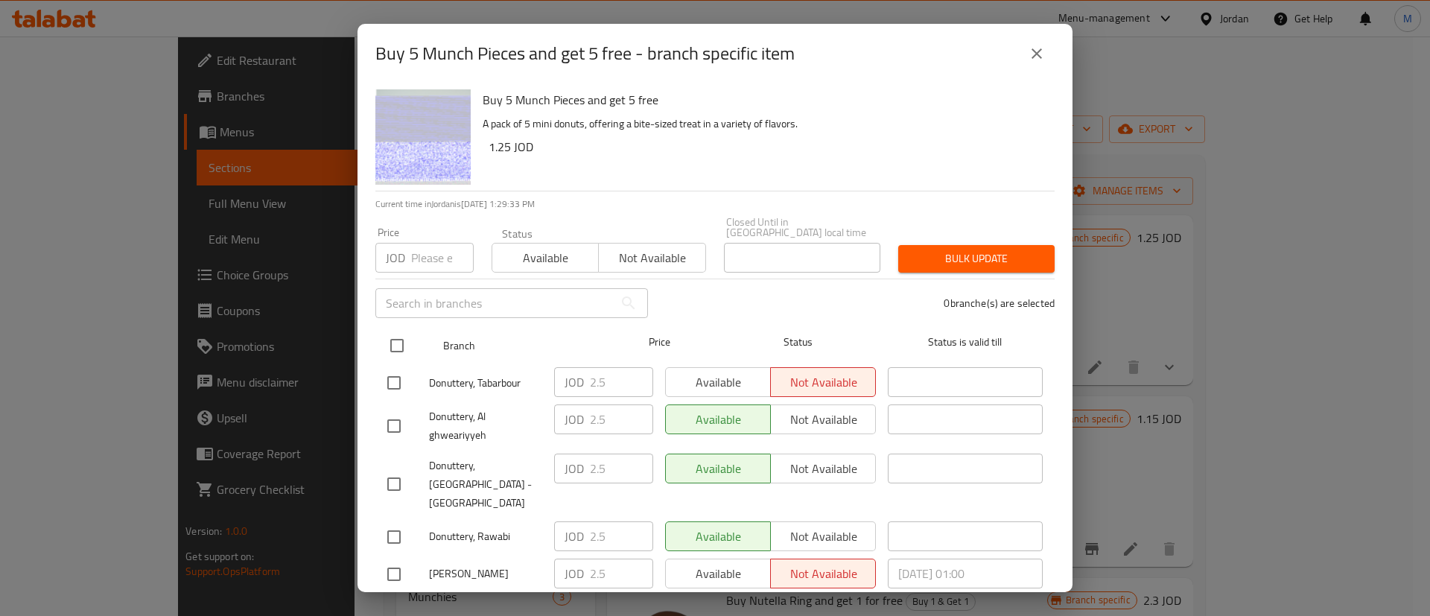
checkbox input "true"
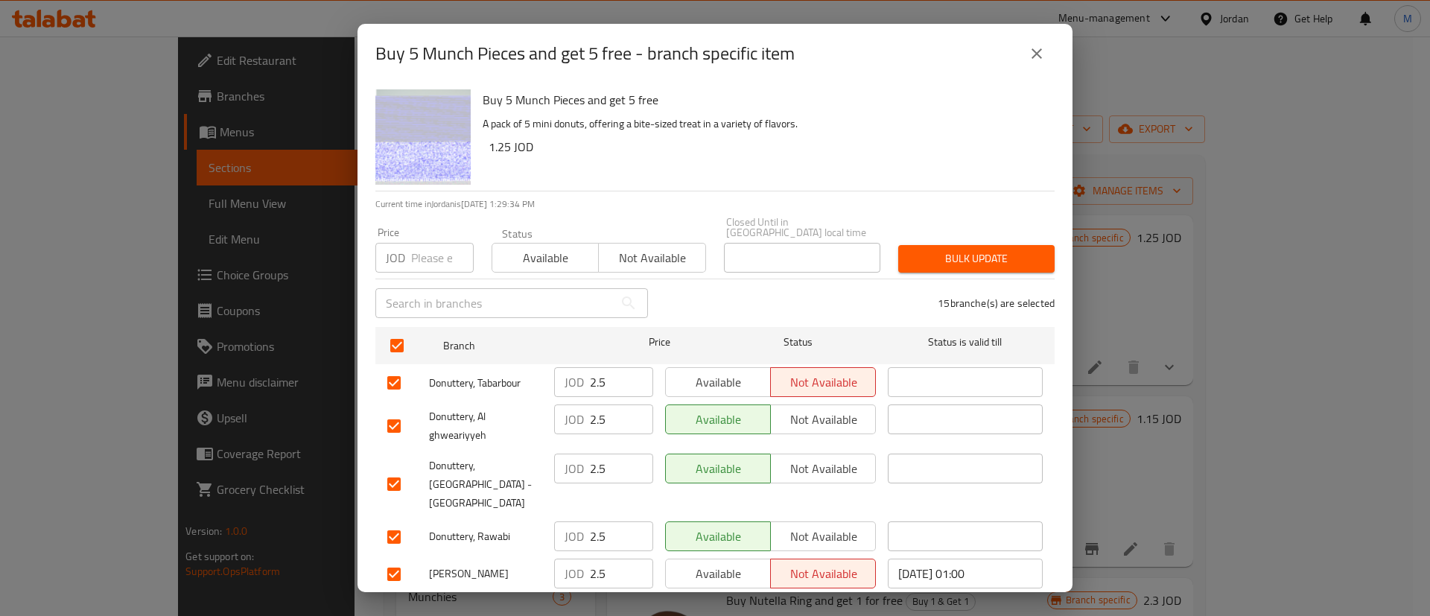
click at [728, 372] on span "Available" at bounding box center [718, 383] width 93 height 22
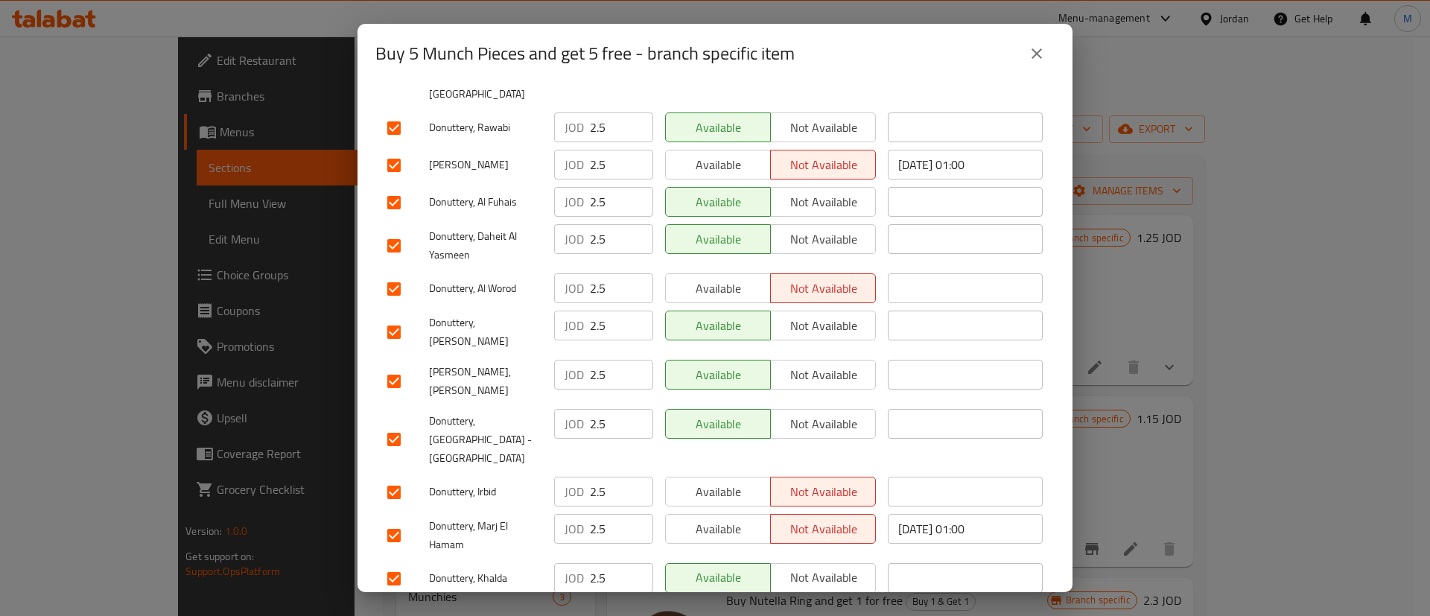
scroll to position [431, 0]
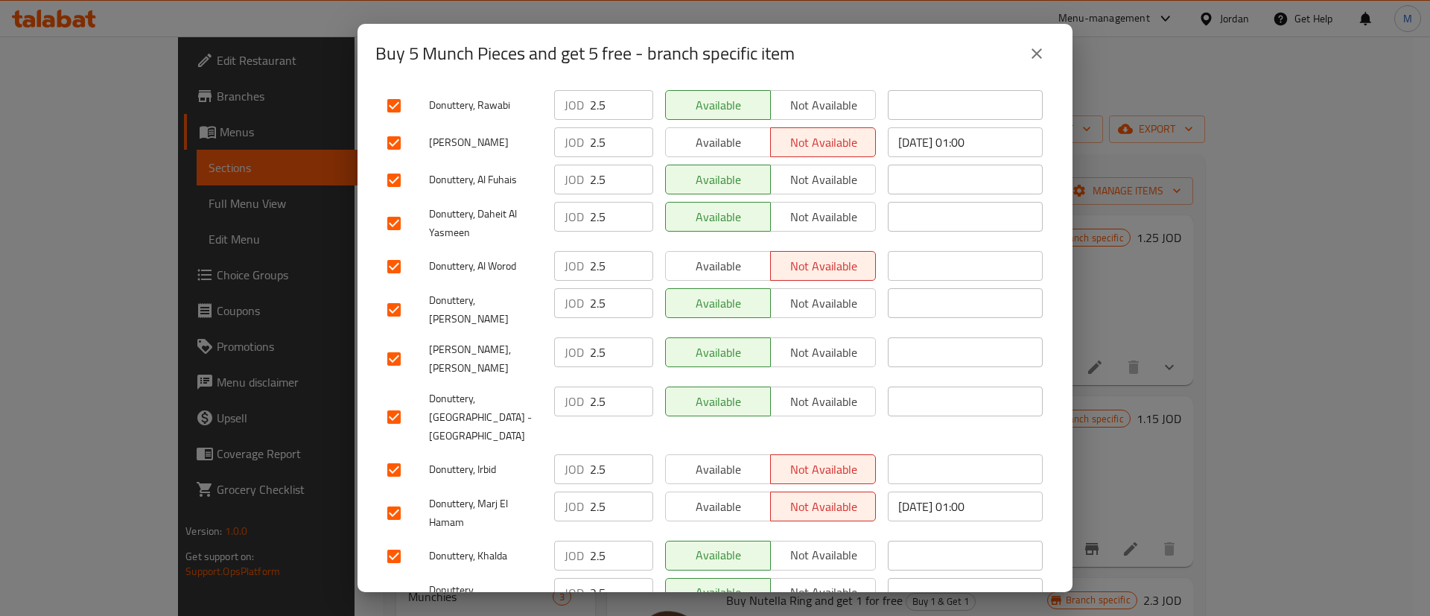
click at [723, 496] on span "Available" at bounding box center [718, 507] width 93 height 22
click at [727, 459] on span "Available" at bounding box center [718, 470] width 93 height 22
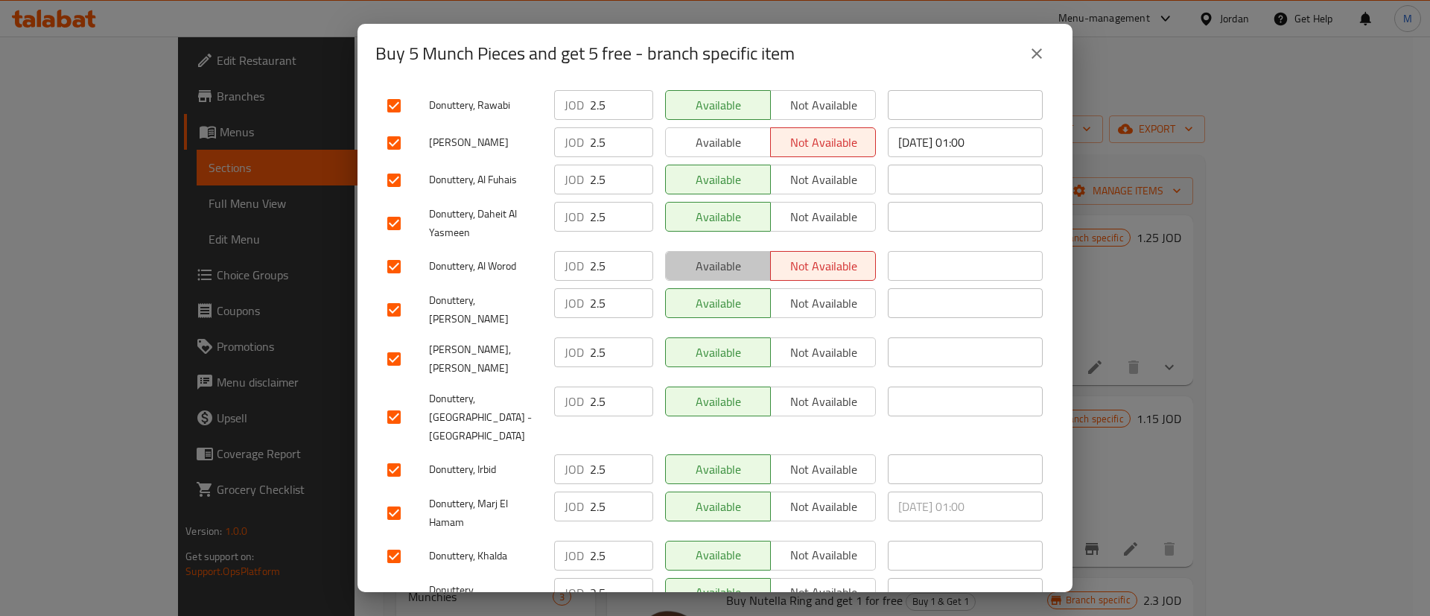
click at [725, 255] on span "Available" at bounding box center [718, 266] width 93 height 22
click at [737, 127] on button "Available" at bounding box center [718, 142] width 106 height 30
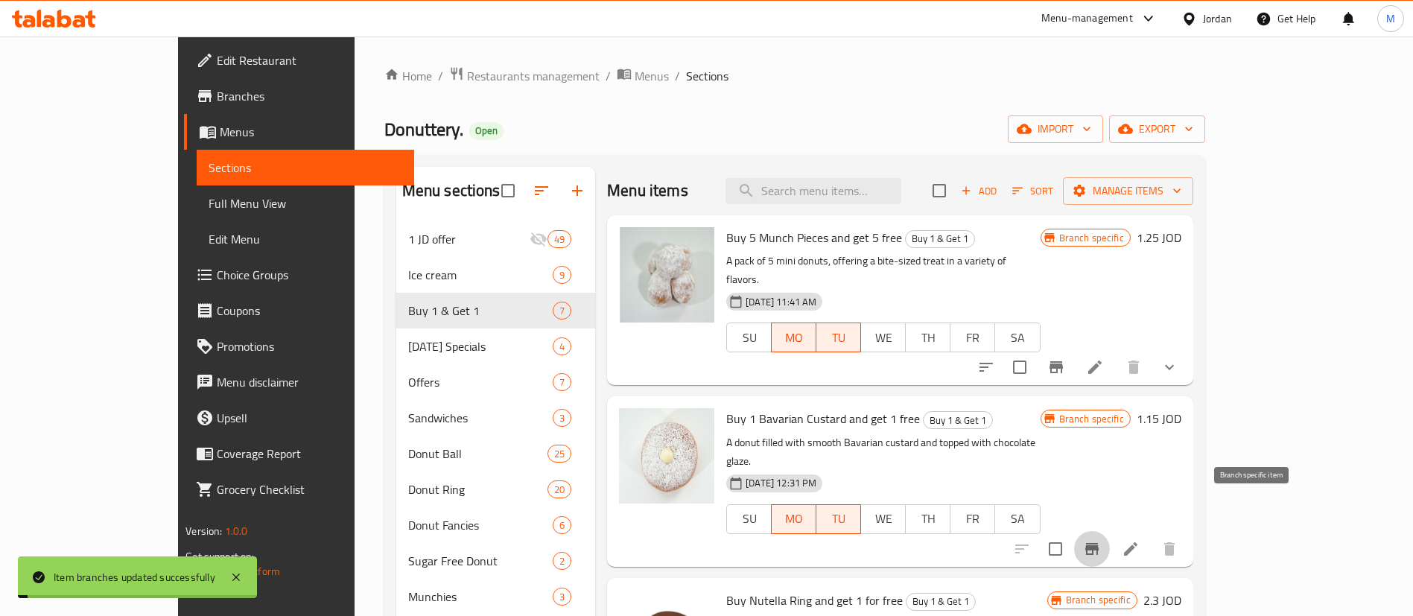
click at [1101, 540] on icon "Branch-specific-item" at bounding box center [1092, 549] width 18 height 18
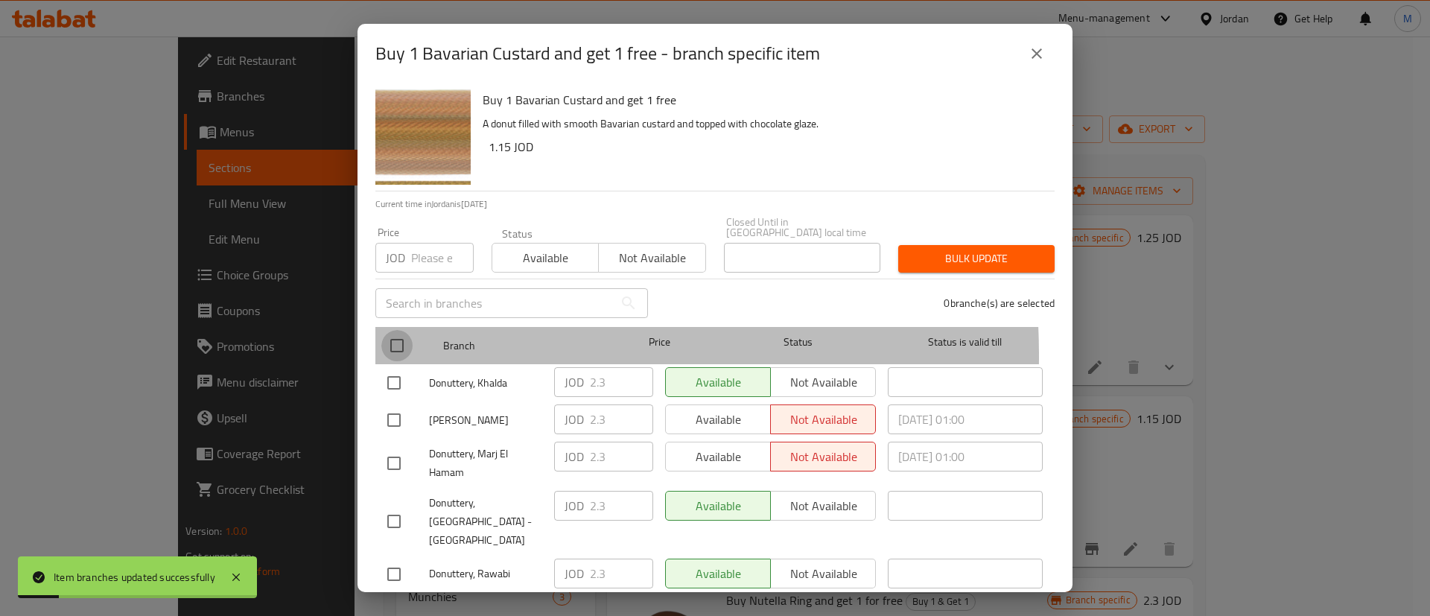
drag, startPoint x: 385, startPoint y: 346, endPoint x: 398, endPoint y: 340, distance: 14.0
click at [386, 344] on input "checkbox" at bounding box center [396, 345] width 31 height 31
checkbox input "true"
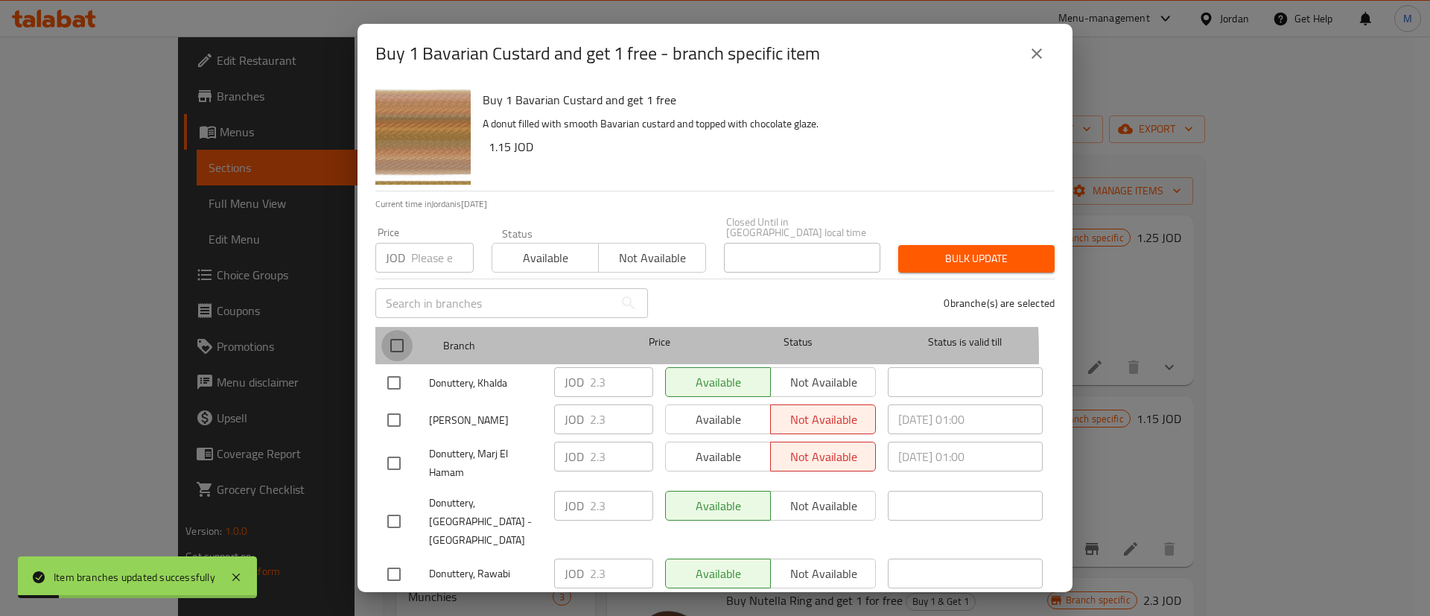
checkbox input "true"
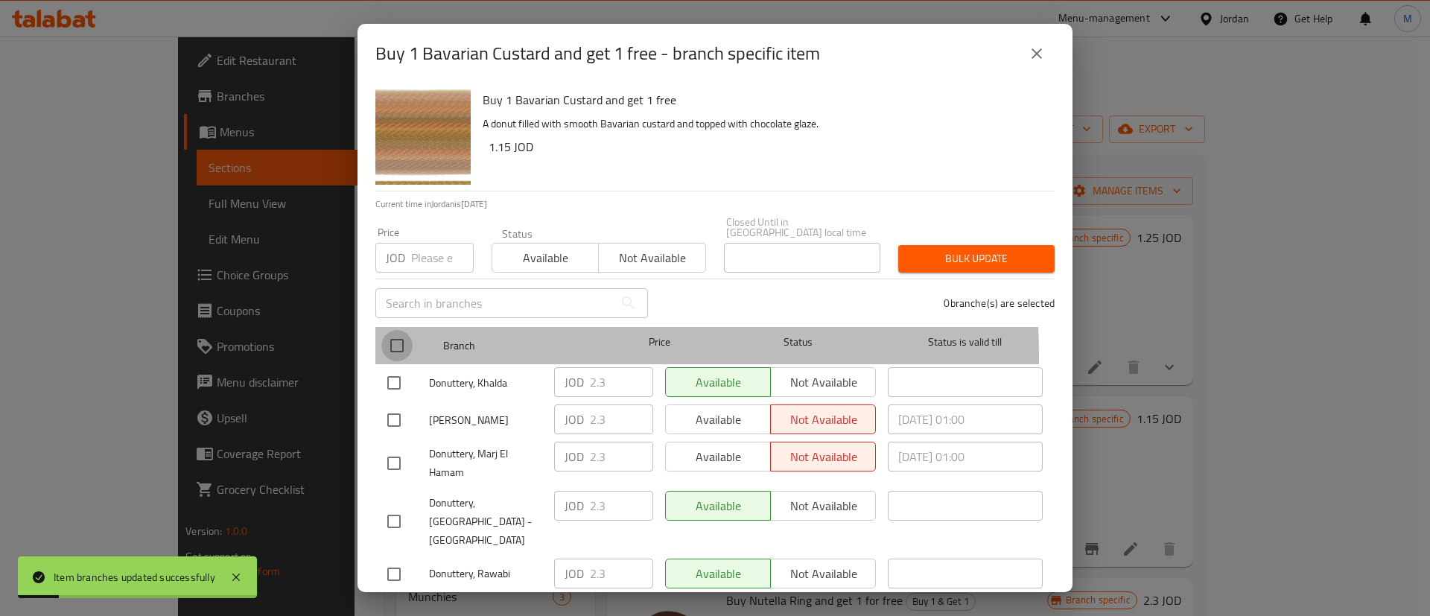
checkbox input "true"
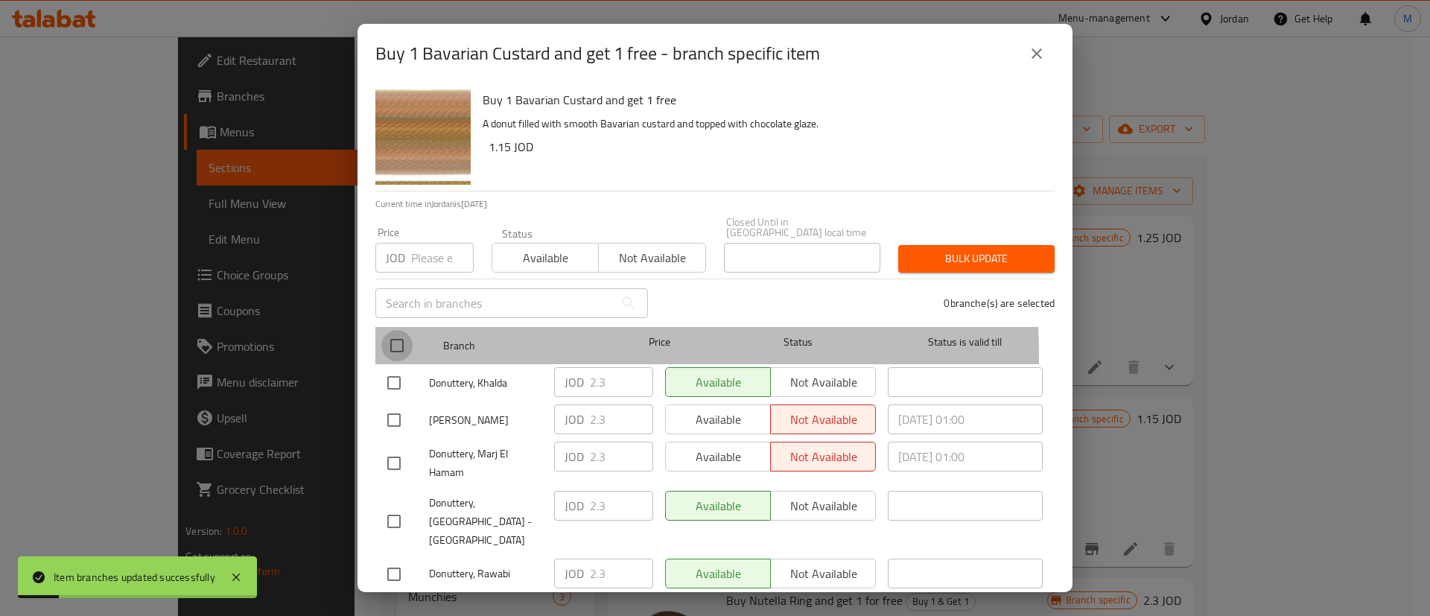
checkbox input "true"
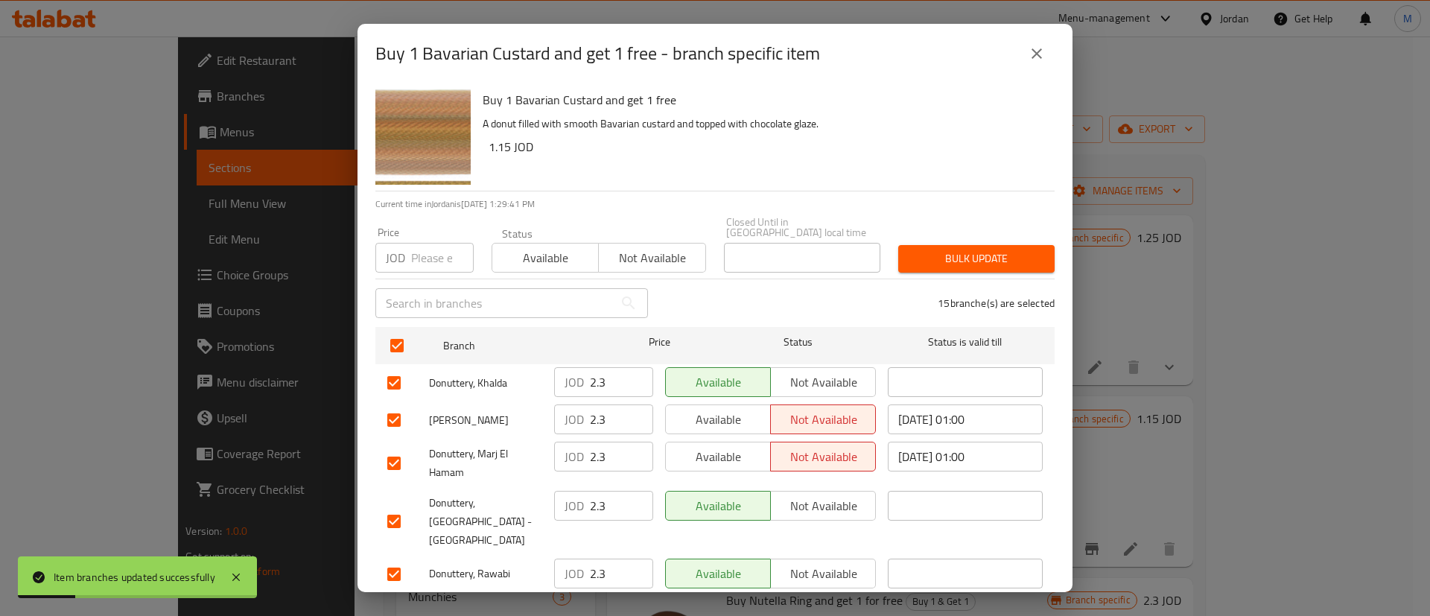
click at [748, 412] on span "Available" at bounding box center [718, 420] width 93 height 22
click at [728, 446] on span "Available" at bounding box center [718, 457] width 93 height 22
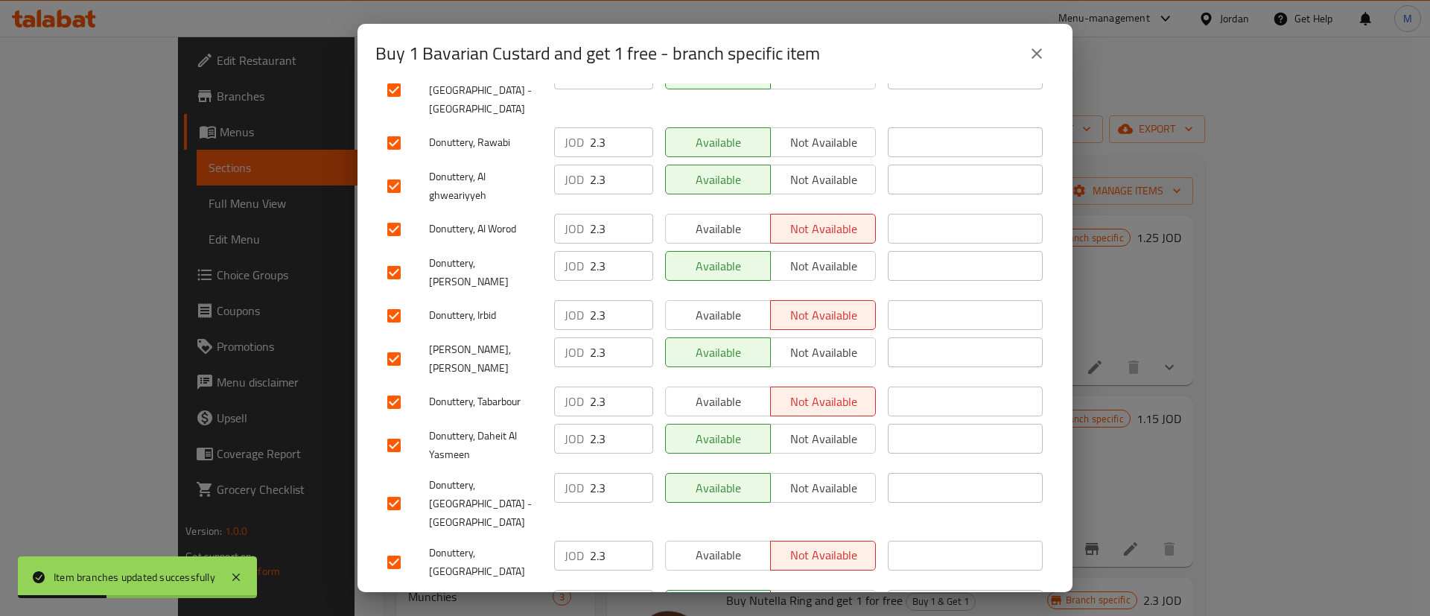
click at [715, 391] on span "Available" at bounding box center [718, 402] width 93 height 22
click at [731, 218] on span "Available" at bounding box center [718, 229] width 93 height 22
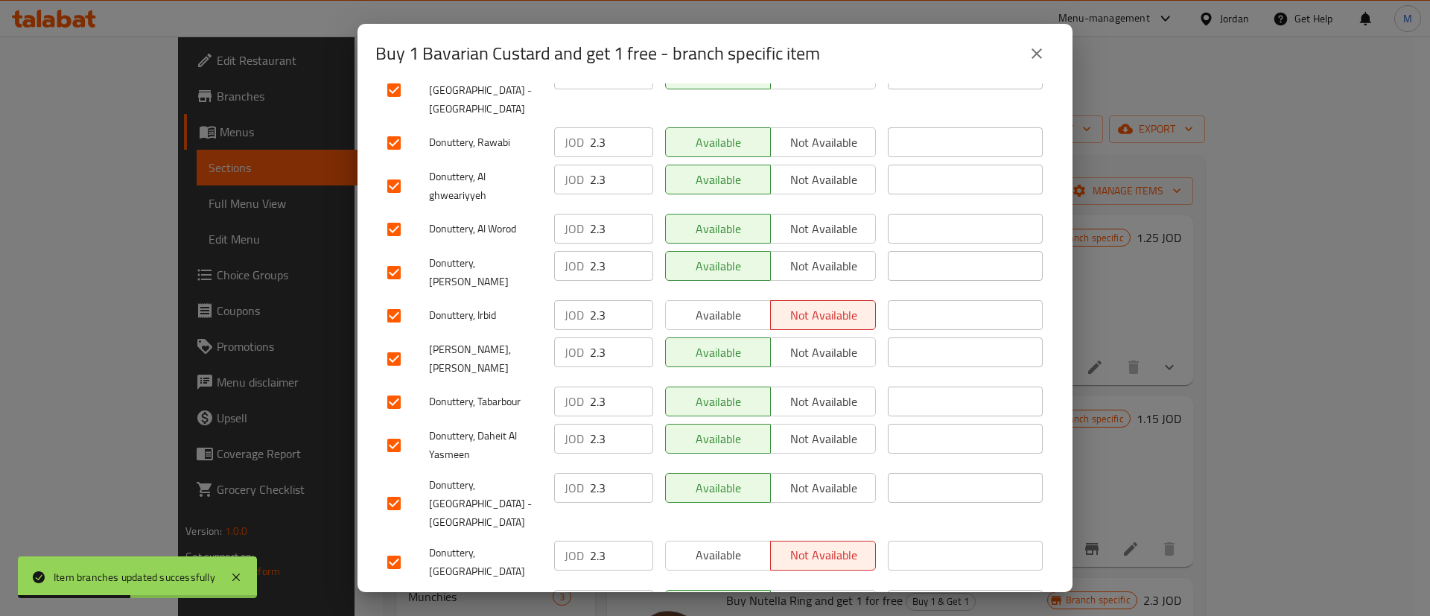
click at [725, 294] on div "Available Not available" at bounding box center [770, 315] width 223 height 43
click at [751, 544] on span "Available" at bounding box center [718, 555] width 93 height 22
click at [716, 305] on span "Available" at bounding box center [718, 316] width 93 height 22
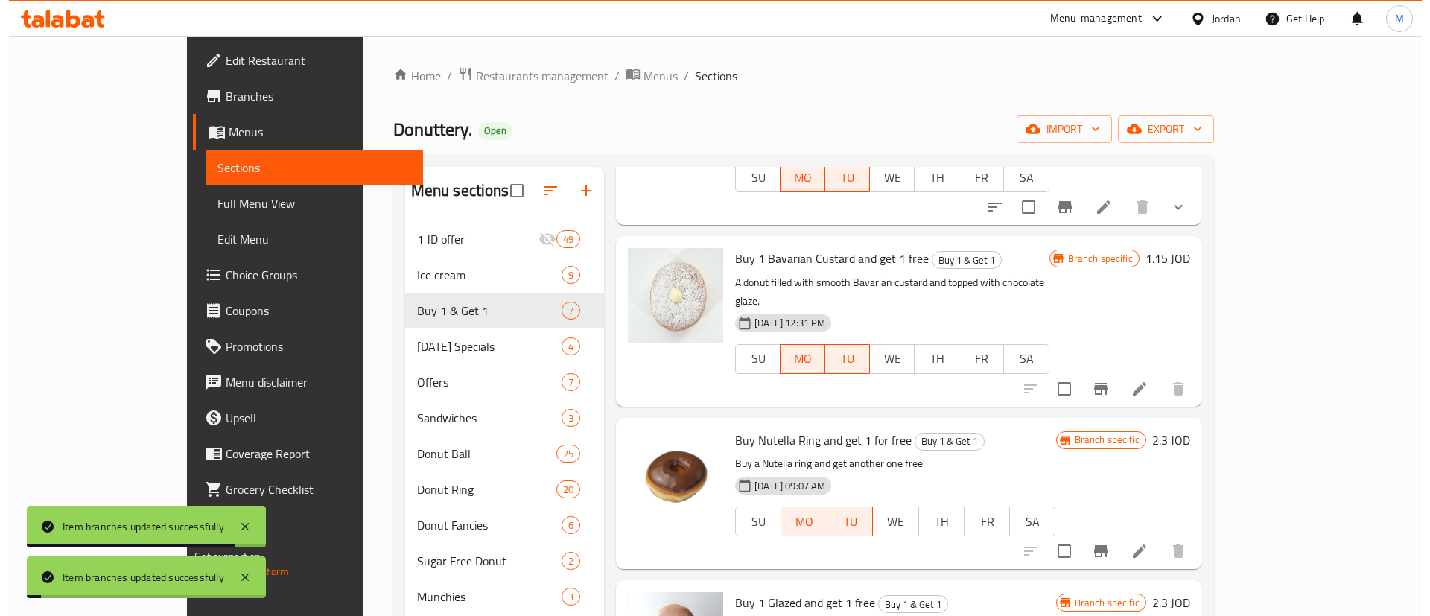
scroll to position [162, 0]
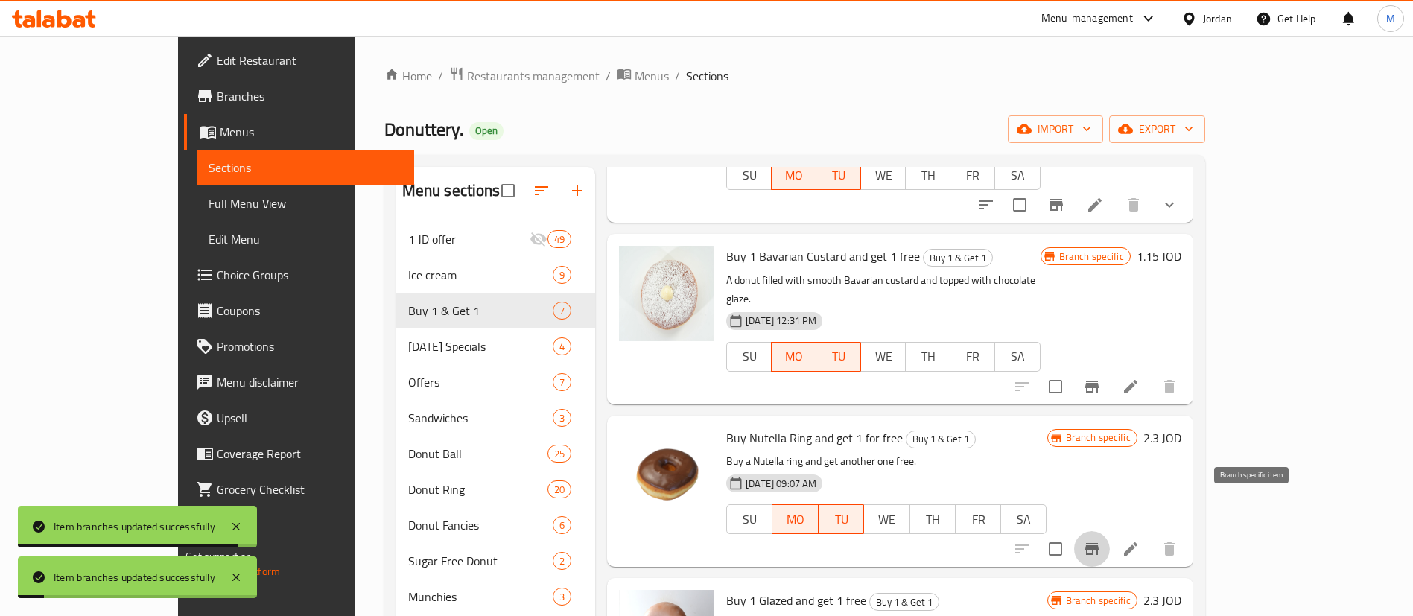
click at [1099, 543] on icon "Branch-specific-item" at bounding box center [1091, 549] width 13 height 12
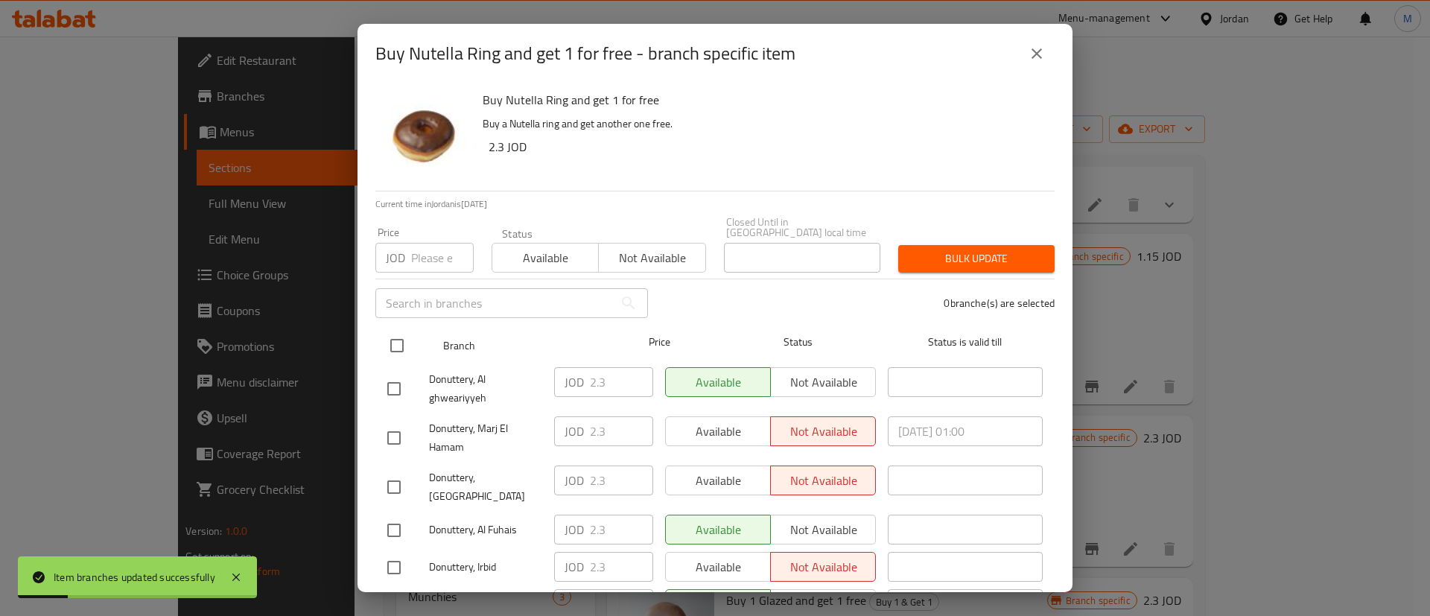
click at [400, 330] on input "checkbox" at bounding box center [396, 345] width 31 height 31
checkbox input "true"
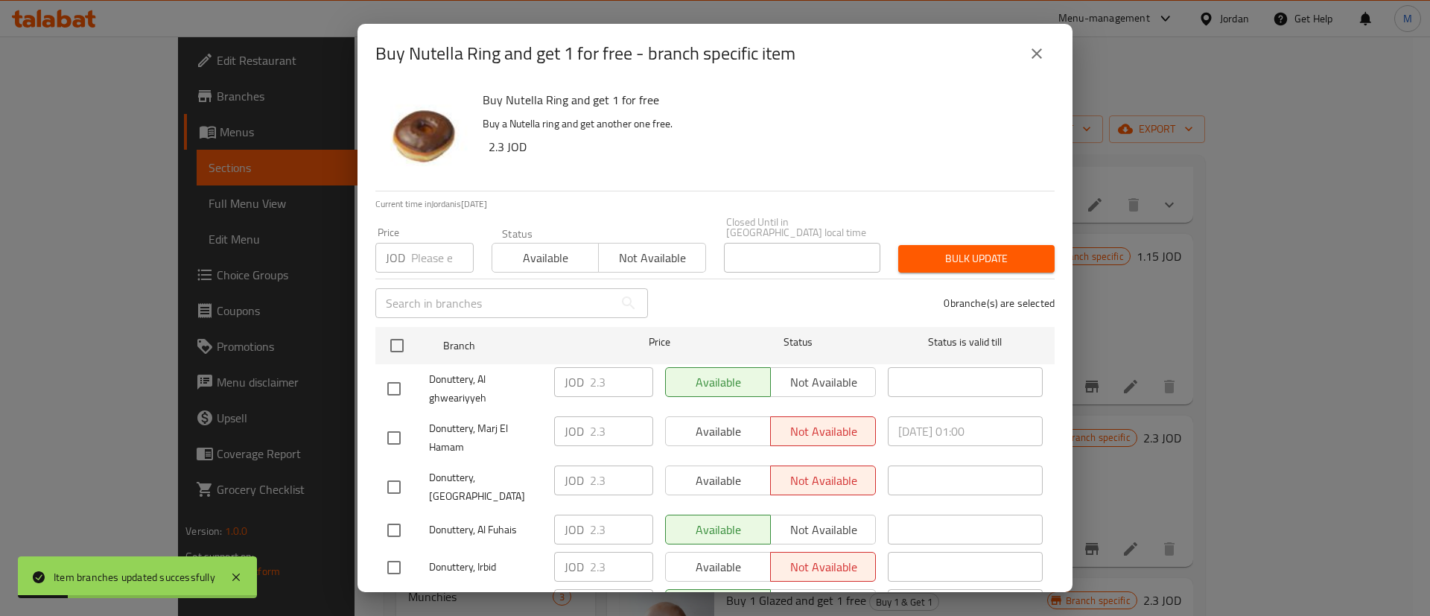
checkbox input "true"
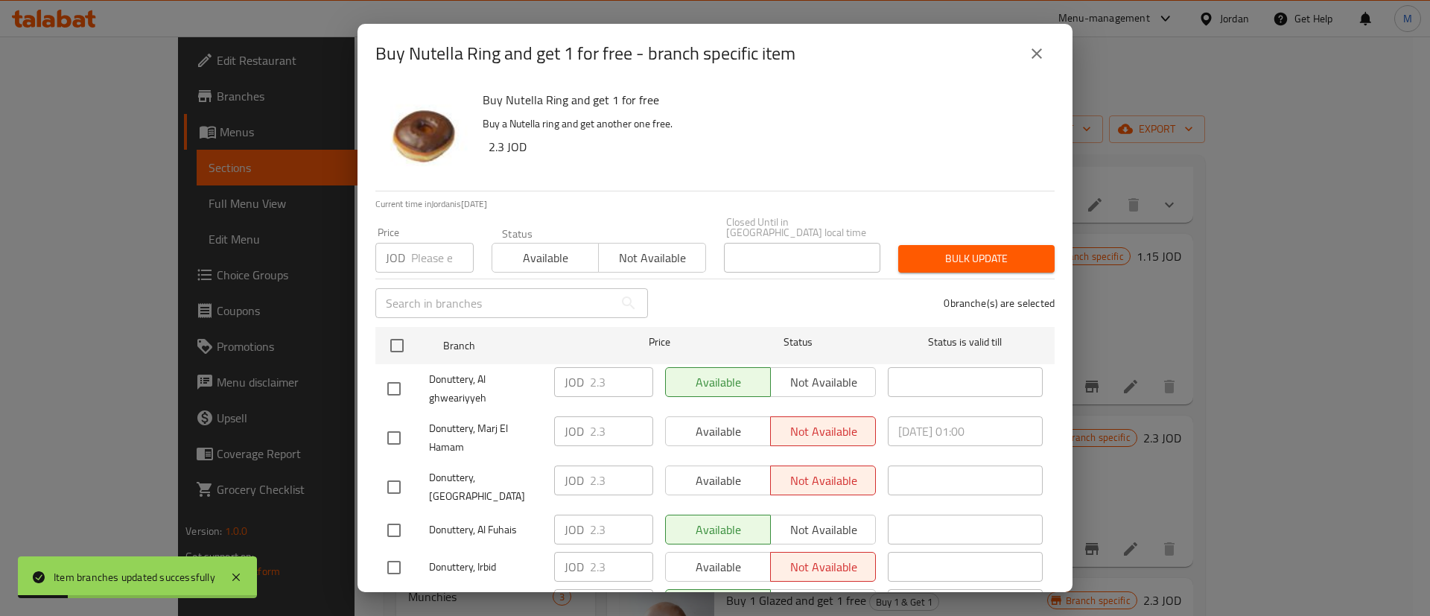
checkbox input "true"
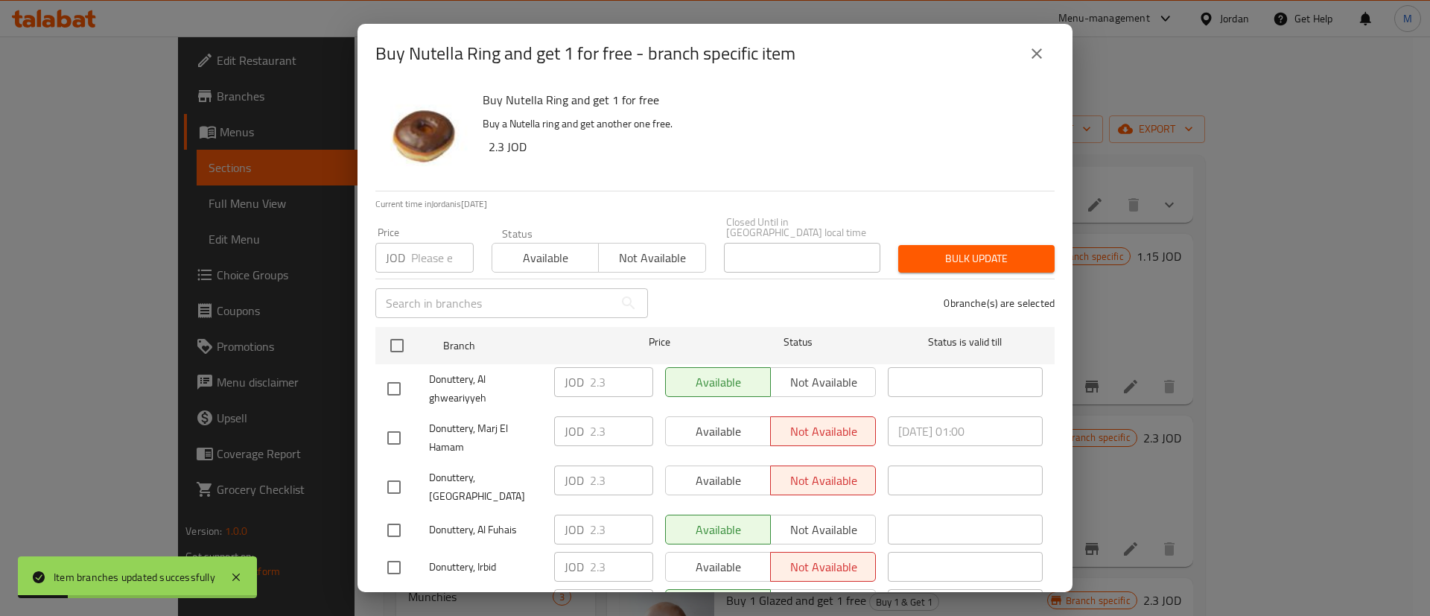
checkbox input "true"
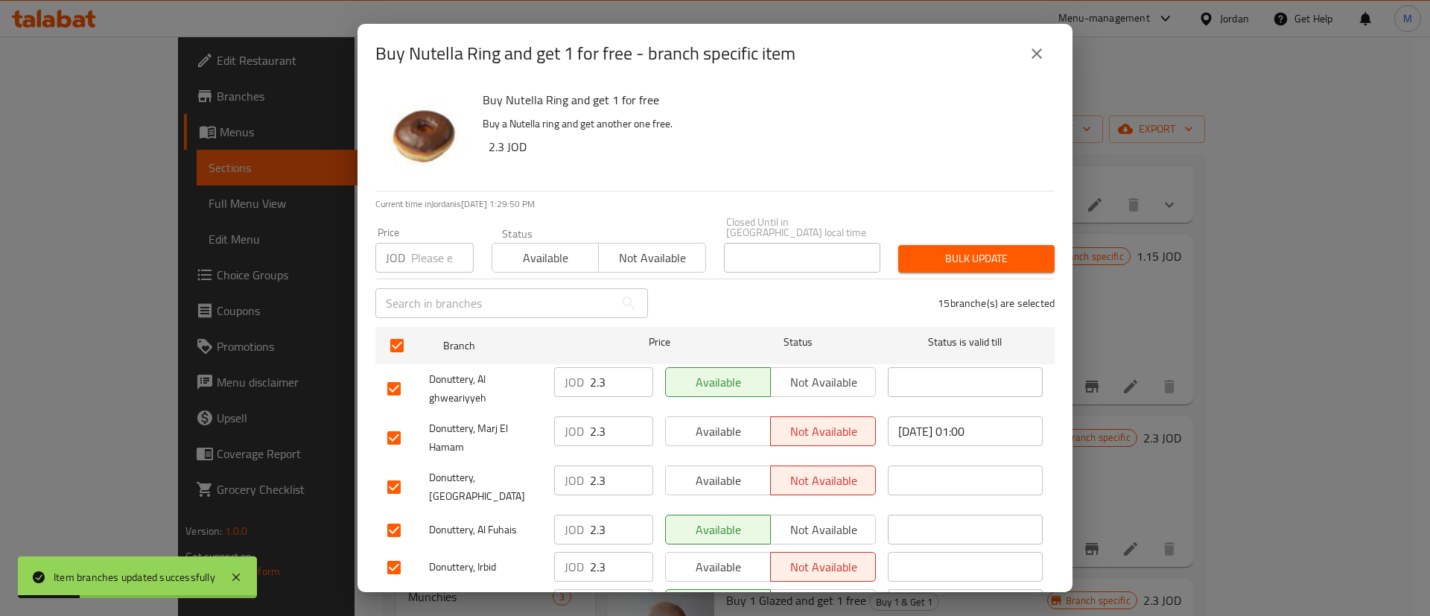
click at [710, 421] on span "Available" at bounding box center [718, 432] width 93 height 22
click at [728, 470] on span "Available" at bounding box center [718, 481] width 93 height 22
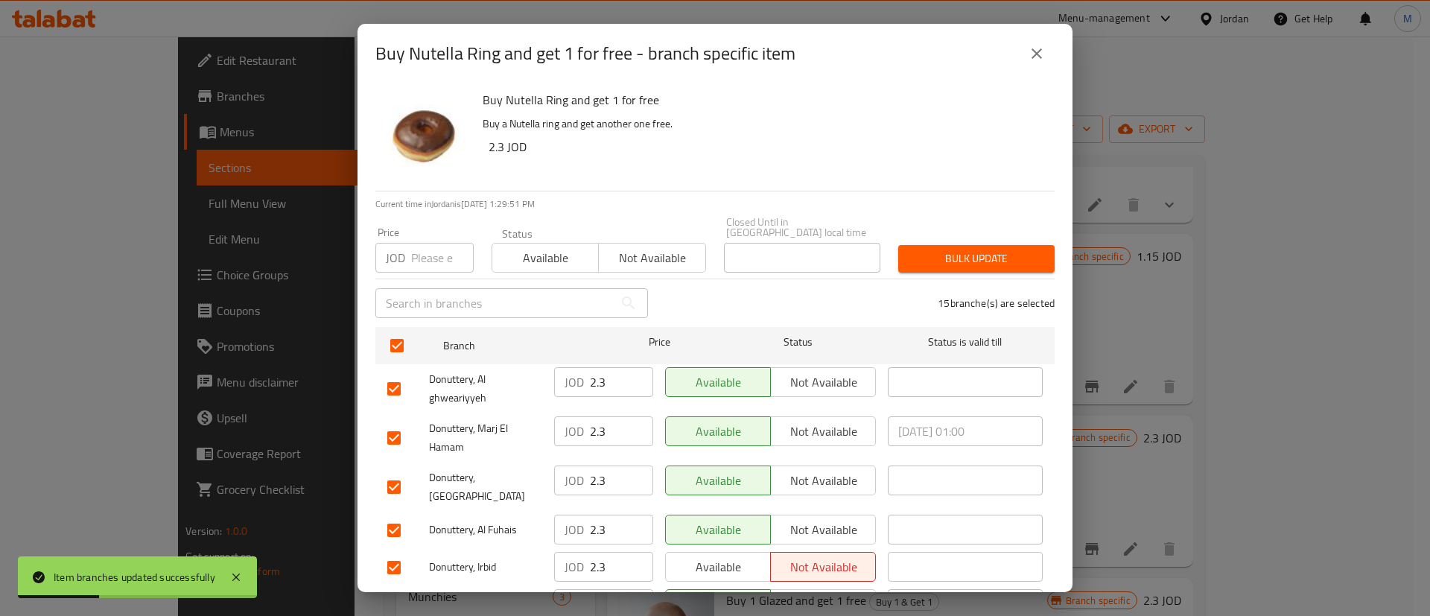
click at [725, 556] on span "Available" at bounding box center [718, 567] width 93 height 22
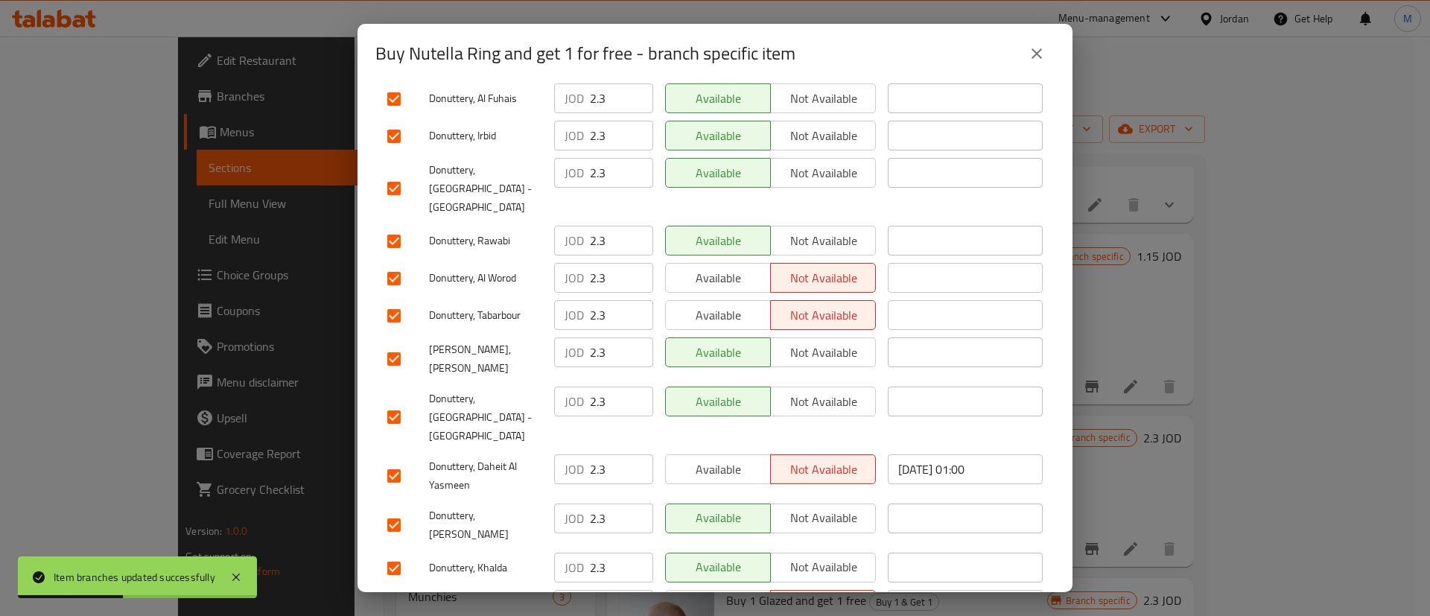
click at [716, 594] on span "Available" at bounding box center [718, 605] width 93 height 22
click at [721, 459] on span "Available" at bounding box center [718, 470] width 93 height 22
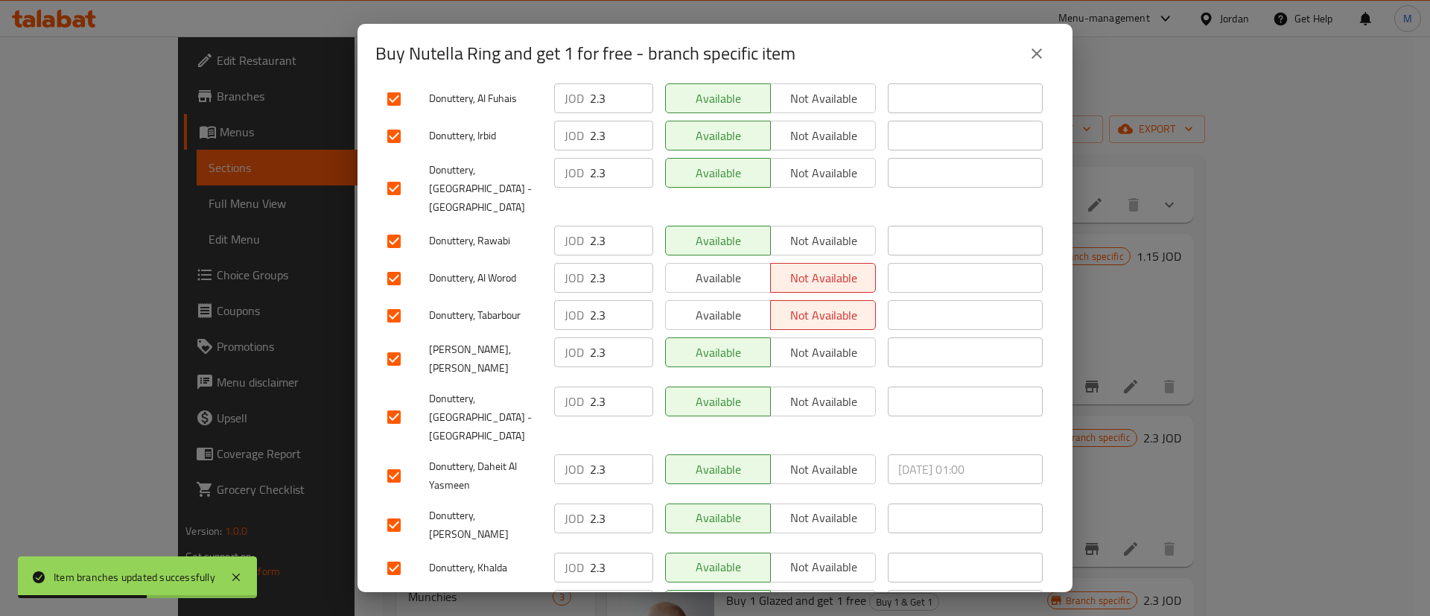
click at [724, 331] on div "Available Not available" at bounding box center [770, 358] width 223 height 55
click at [728, 305] on span "Available" at bounding box center [718, 316] width 93 height 22
click at [731, 267] on span "Available" at bounding box center [718, 278] width 93 height 22
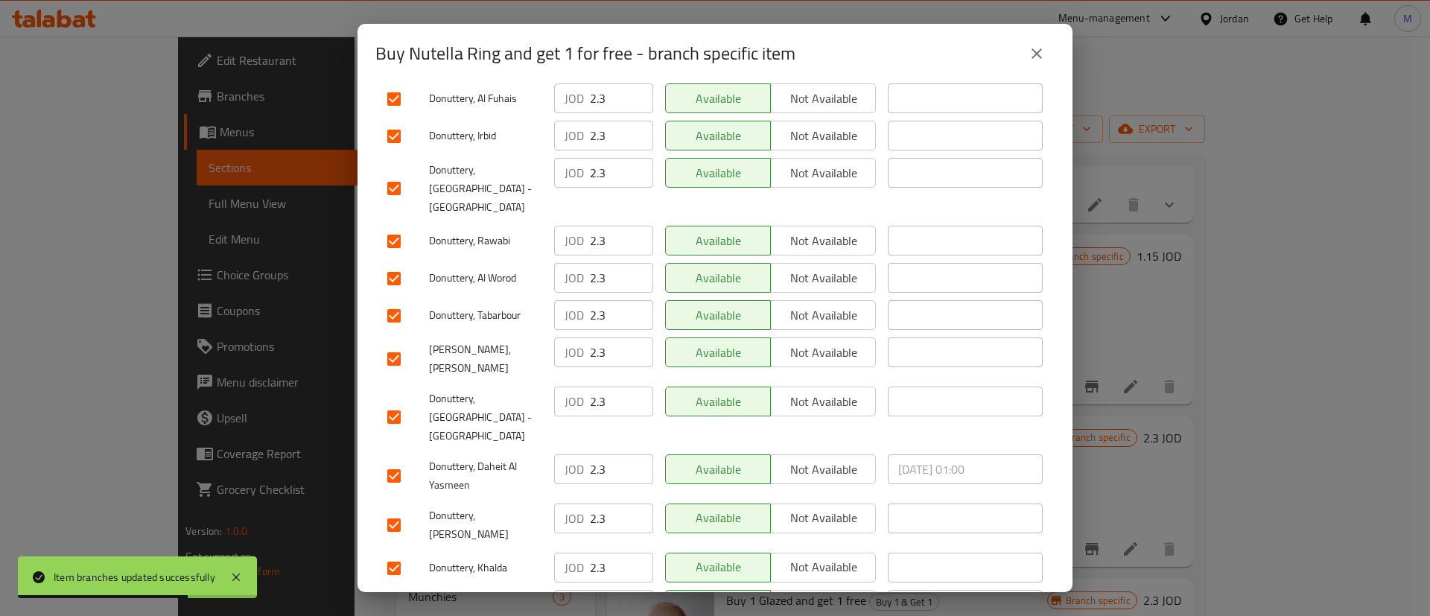
click at [754, 556] on ul "Branch Price Status Status is valid till Donuttery, Al ghweariyyeh JOD 2.3 ​ Av…" at bounding box center [714, 260] width 679 height 740
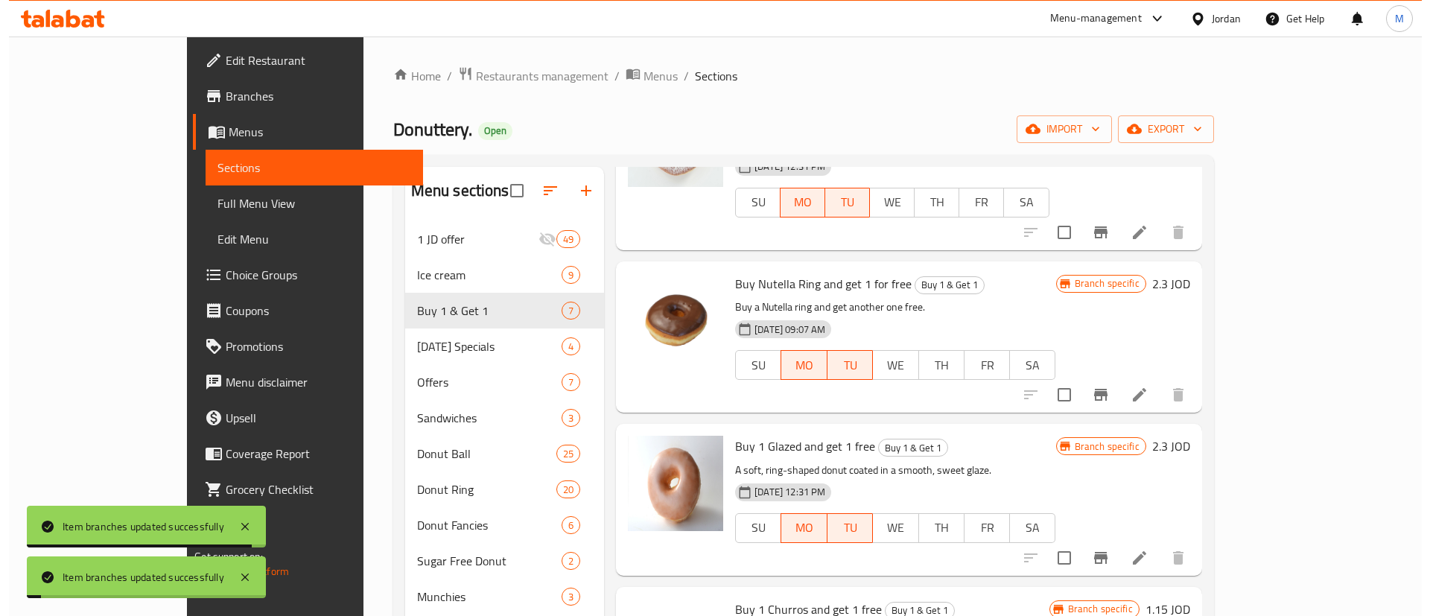
scroll to position [357, 0]
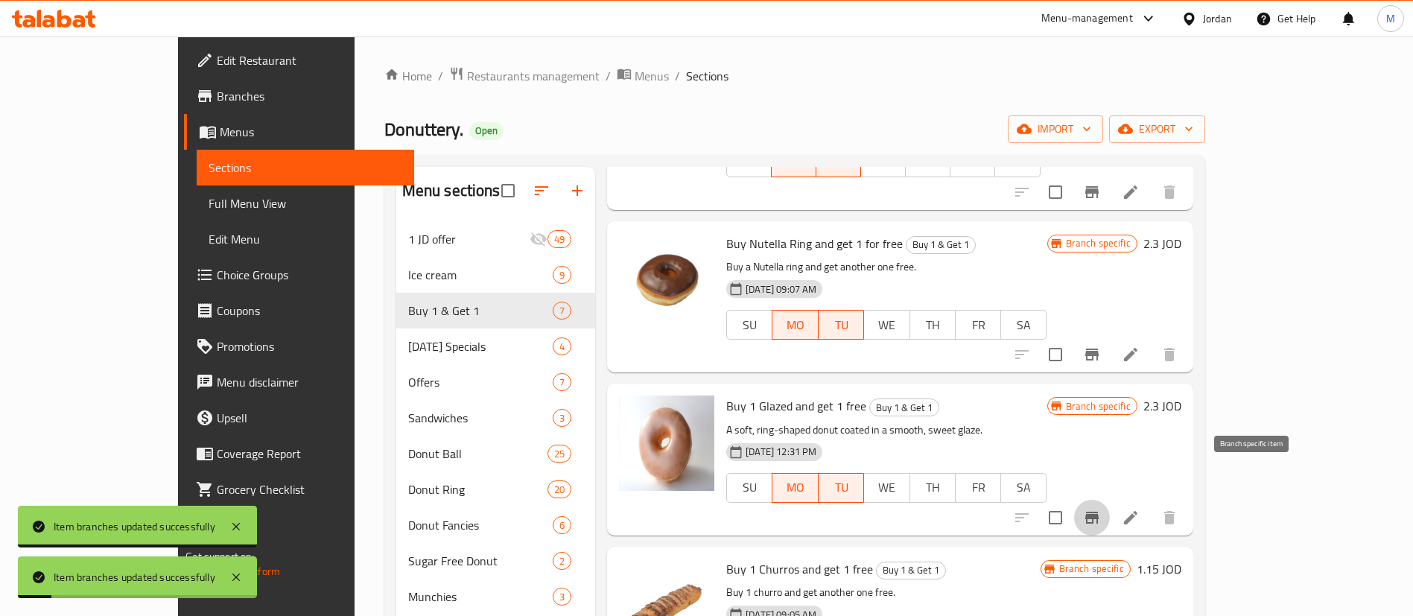
click at [1101, 509] on icon "Branch-specific-item" at bounding box center [1092, 518] width 18 height 18
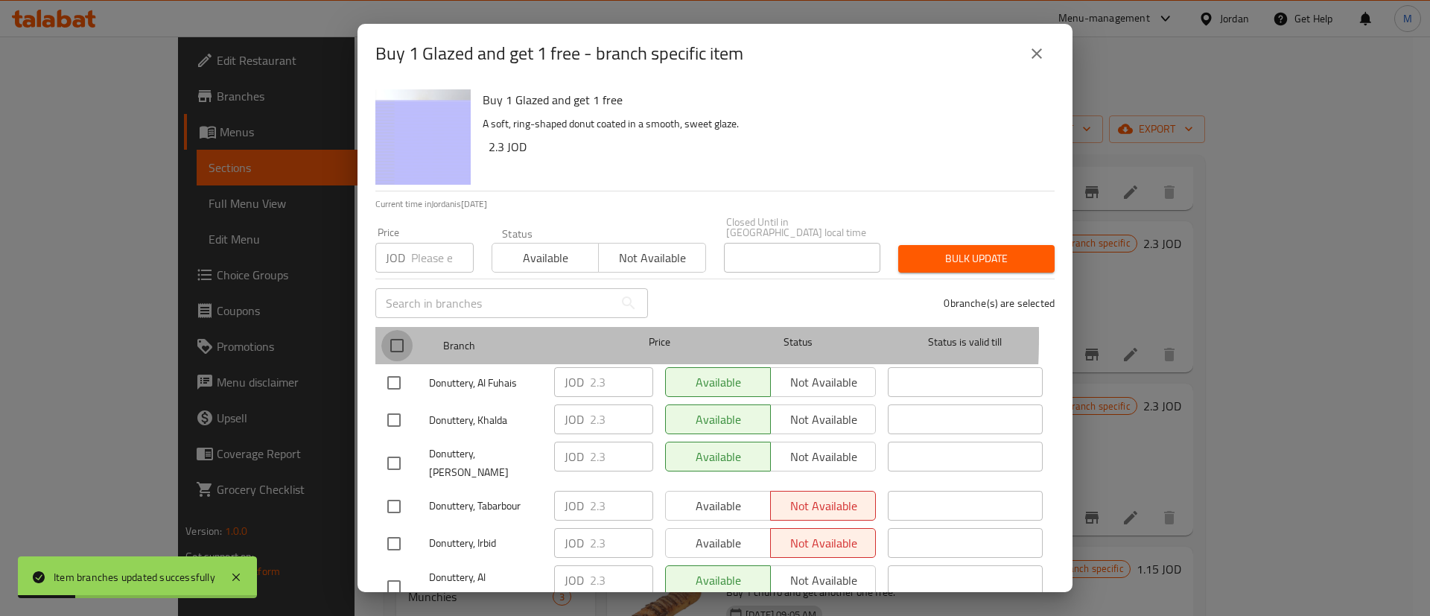
click at [396, 330] on input "checkbox" at bounding box center [396, 345] width 31 height 31
checkbox input "true"
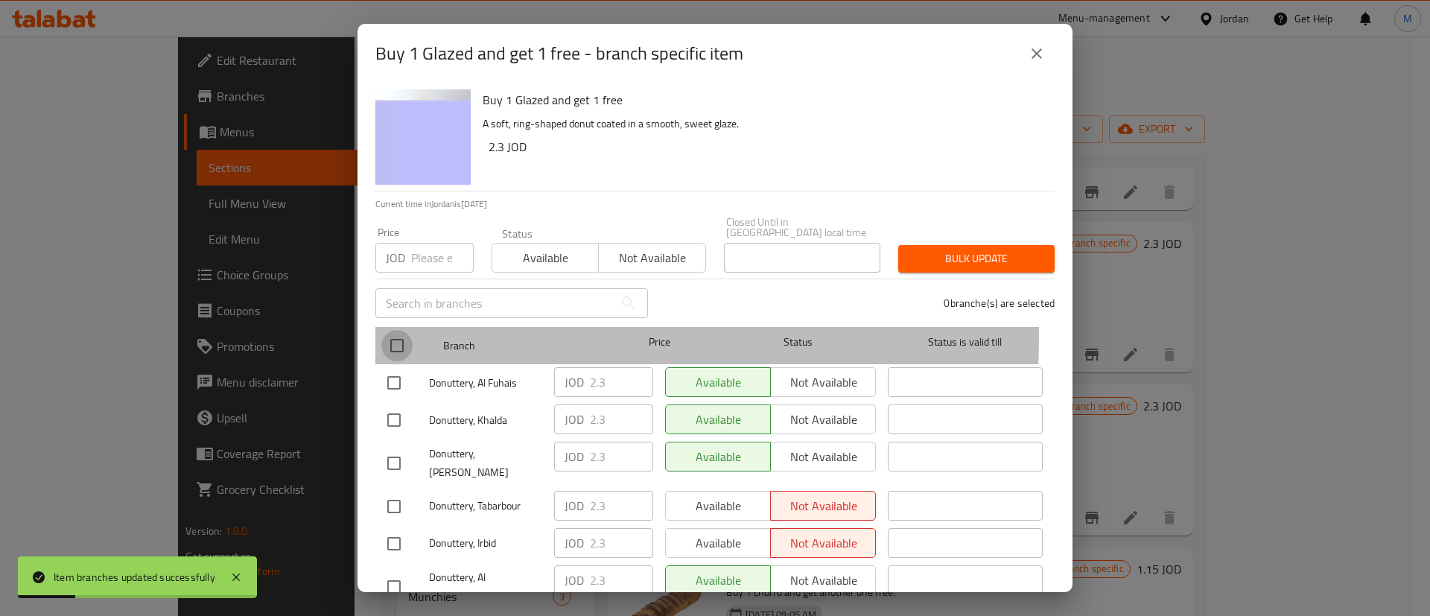
checkbox input "true"
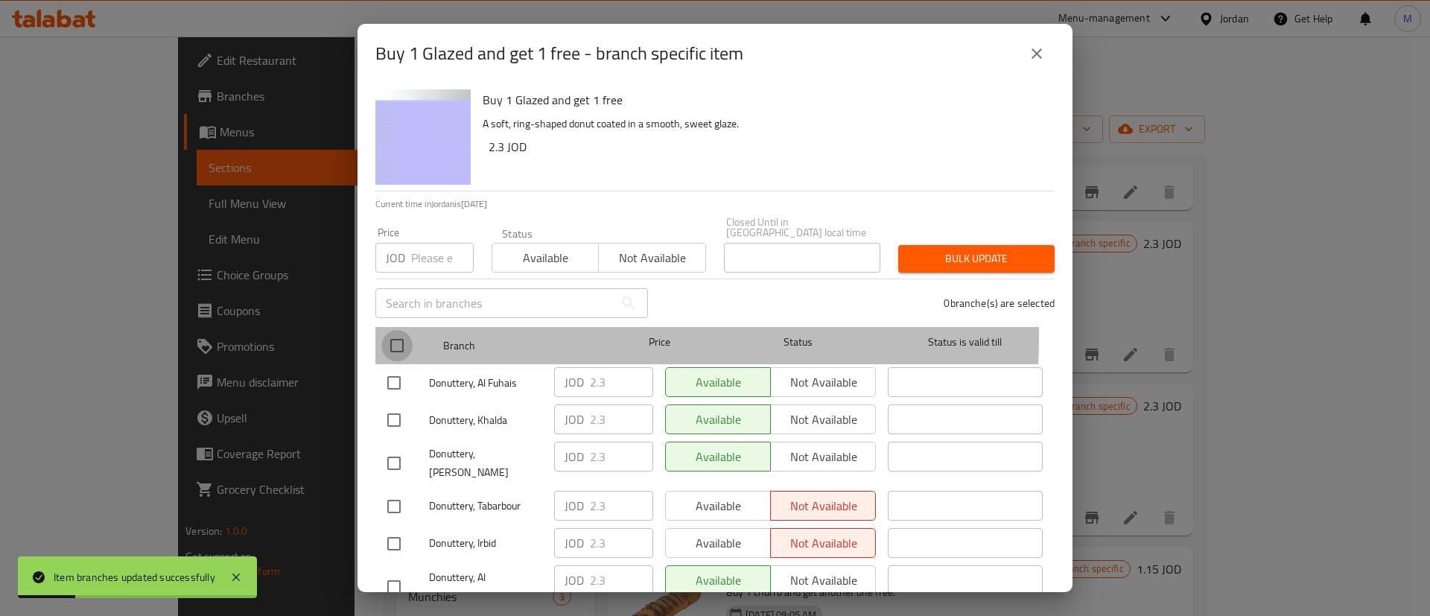
checkbox input "true"
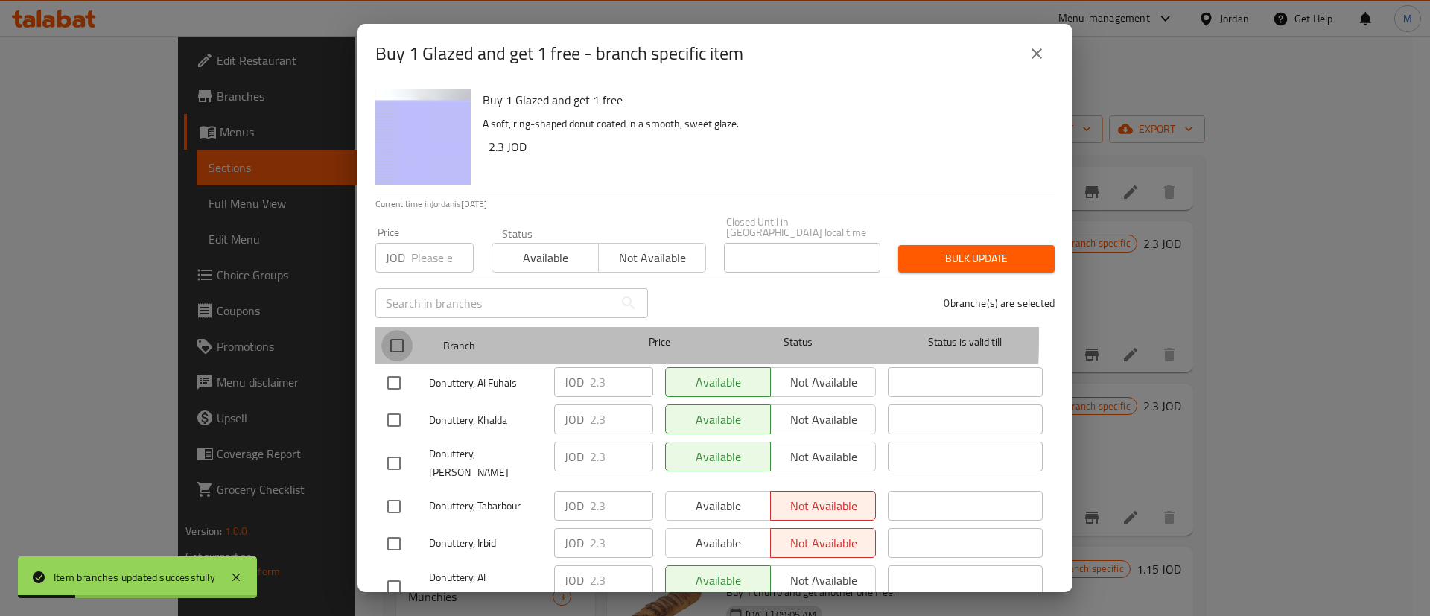
checkbox input "true"
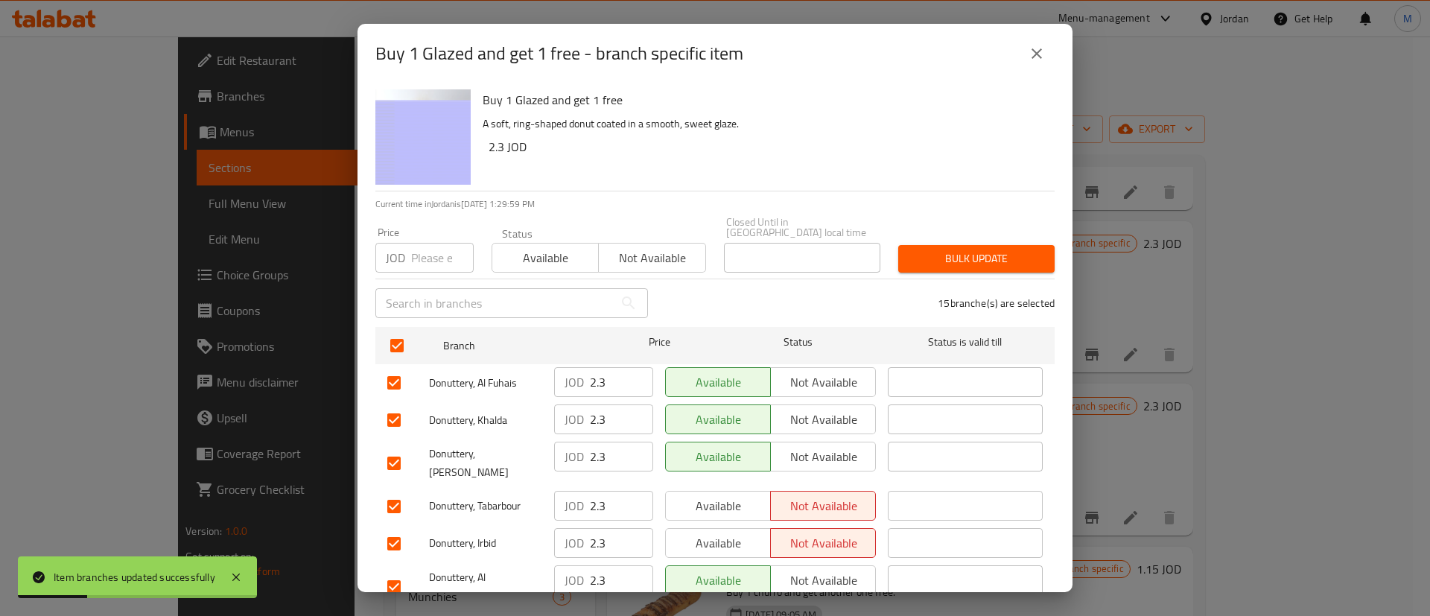
click at [687, 495] on span "Available" at bounding box center [718, 506] width 93 height 22
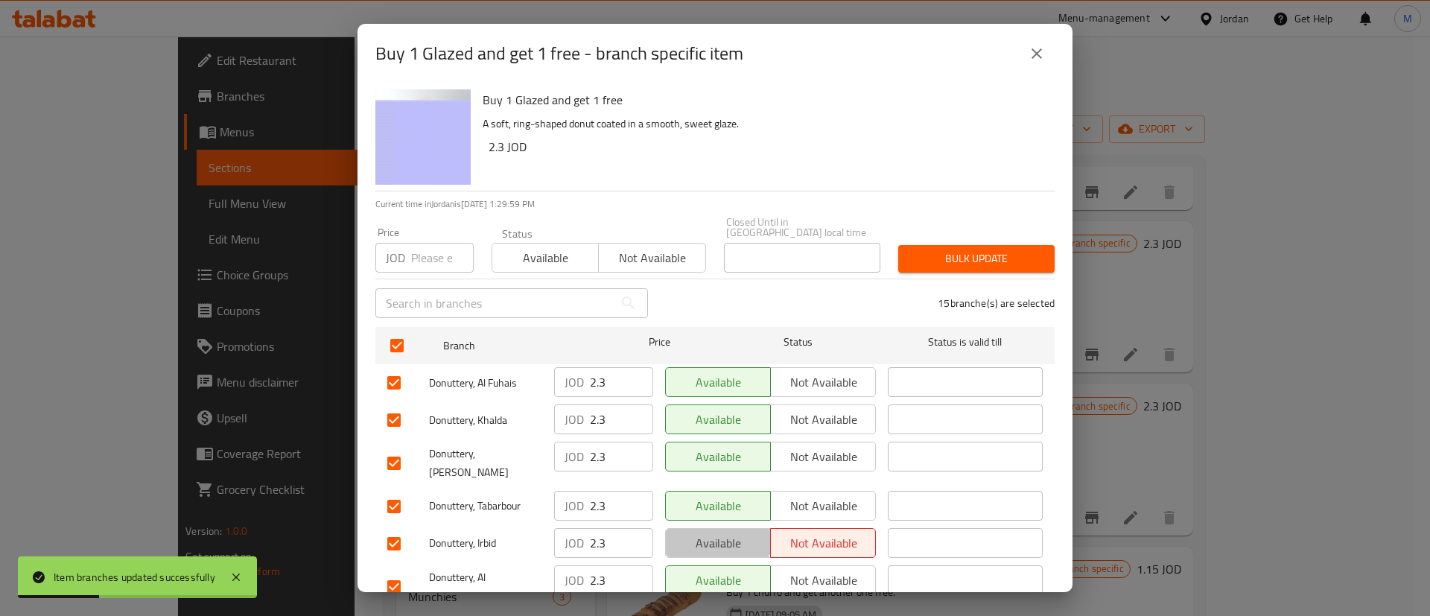
click at [710, 533] on span "Available" at bounding box center [718, 544] width 93 height 22
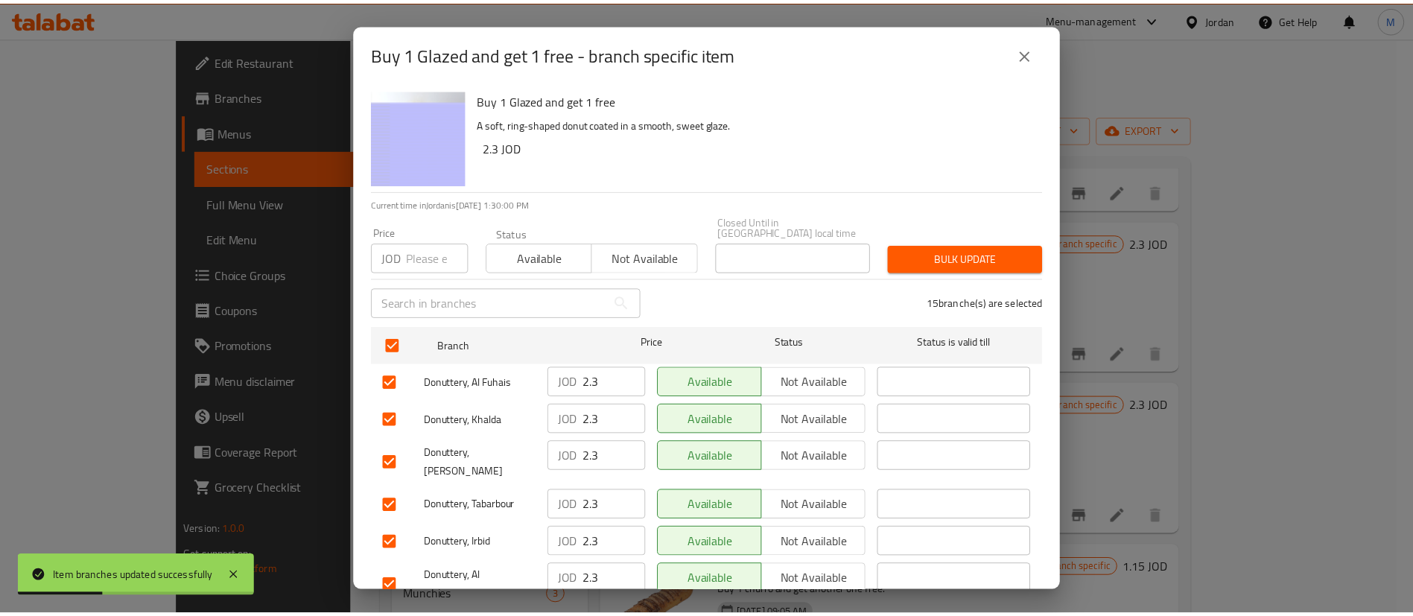
scroll to position [431, 0]
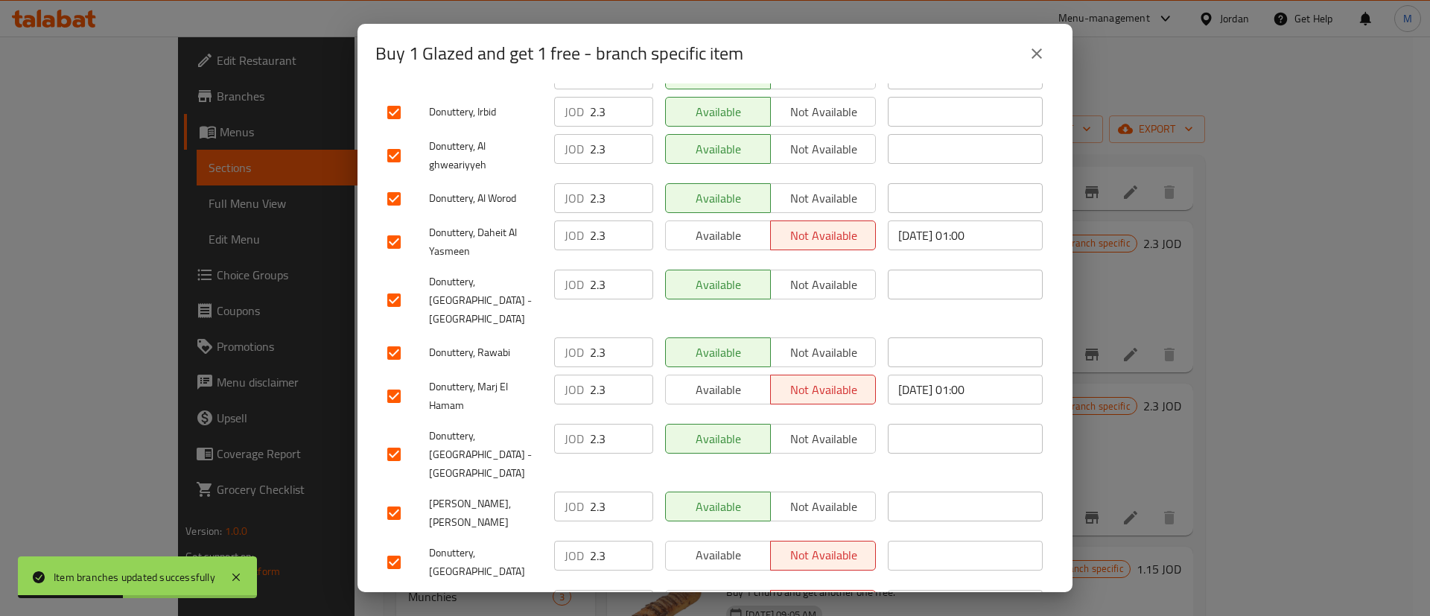
click at [740, 224] on button "Available" at bounding box center [718, 235] width 106 height 30
click at [732, 379] on span "Available" at bounding box center [718, 390] width 93 height 22
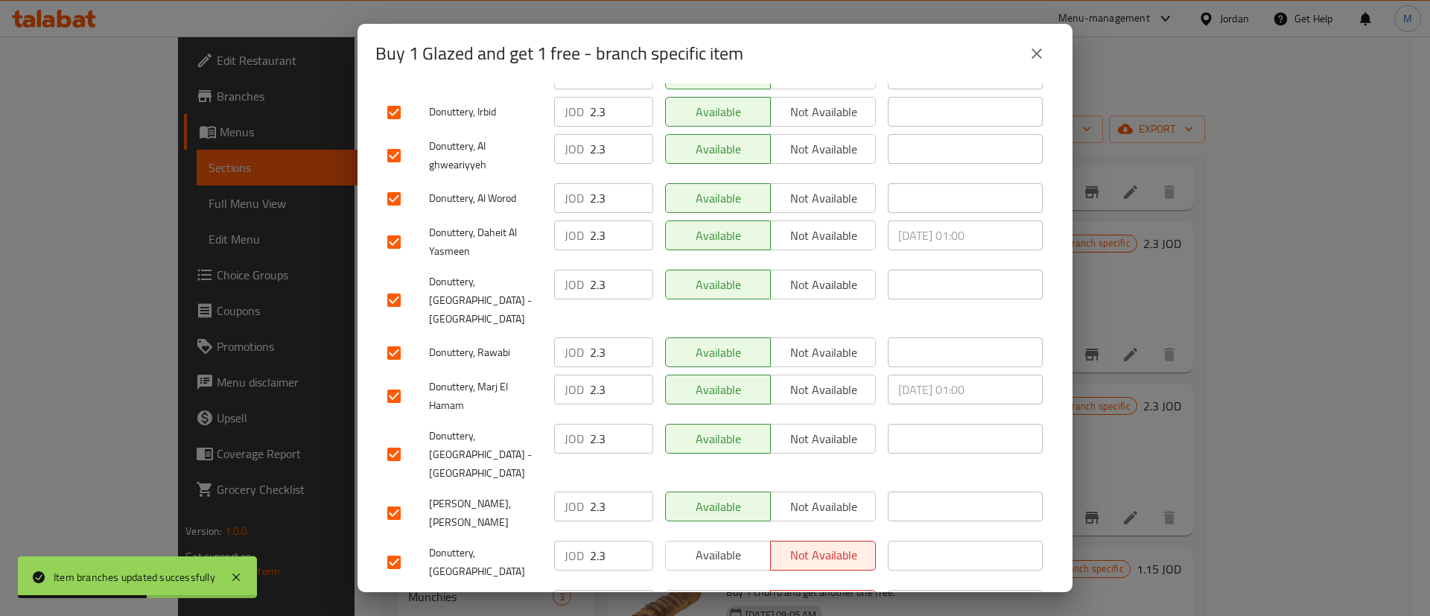
click at [740, 544] on span "Available" at bounding box center [718, 555] width 93 height 22
click at [727, 594] on span "Available" at bounding box center [718, 605] width 93 height 22
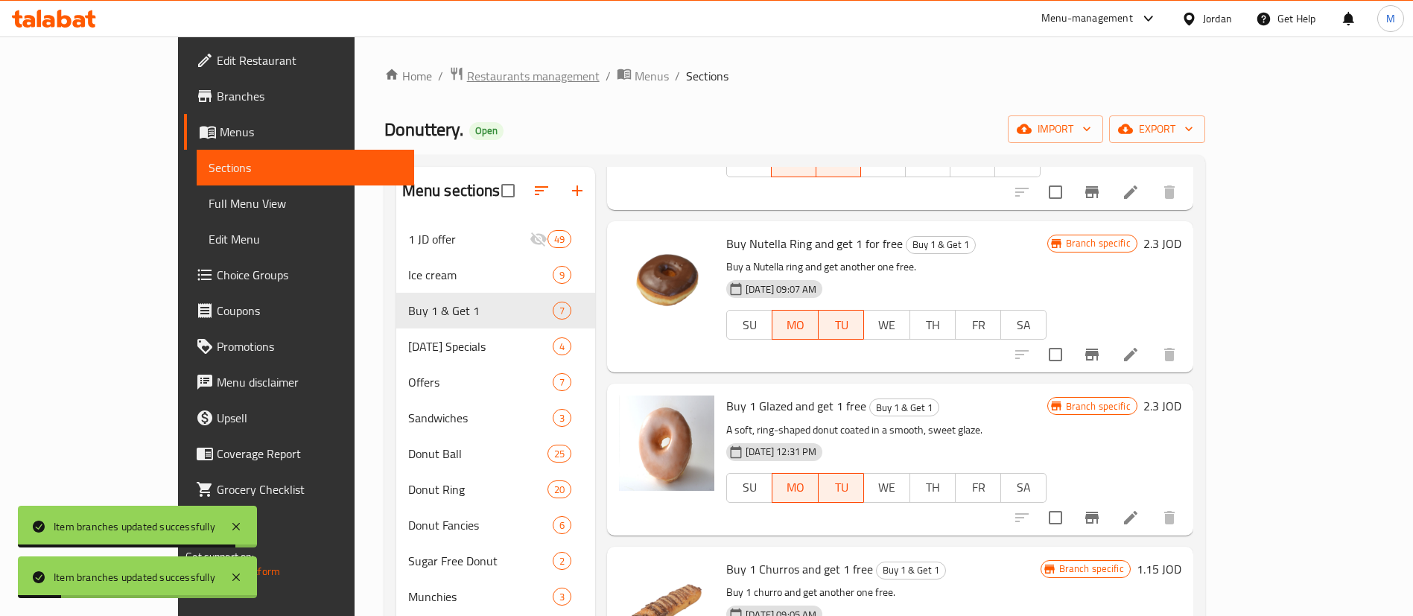
click at [467, 84] on span "Restaurants management" at bounding box center [533, 76] width 133 height 18
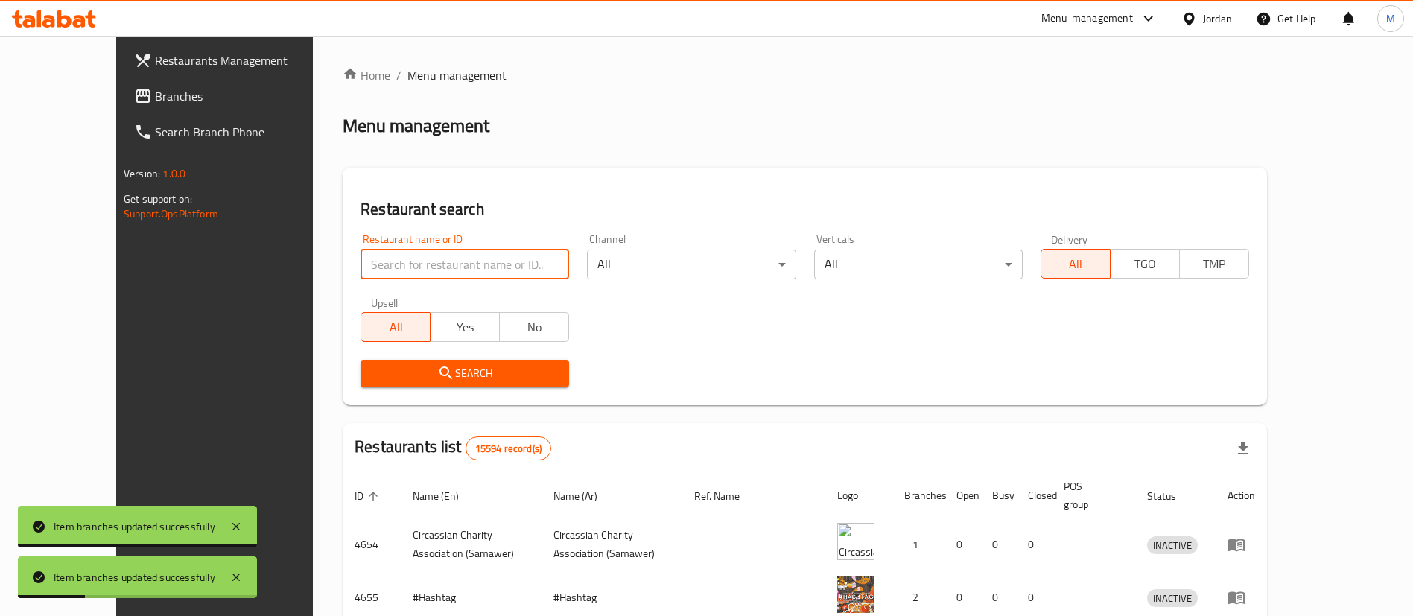
click at [476, 262] on input "search" at bounding box center [464, 265] width 209 height 30
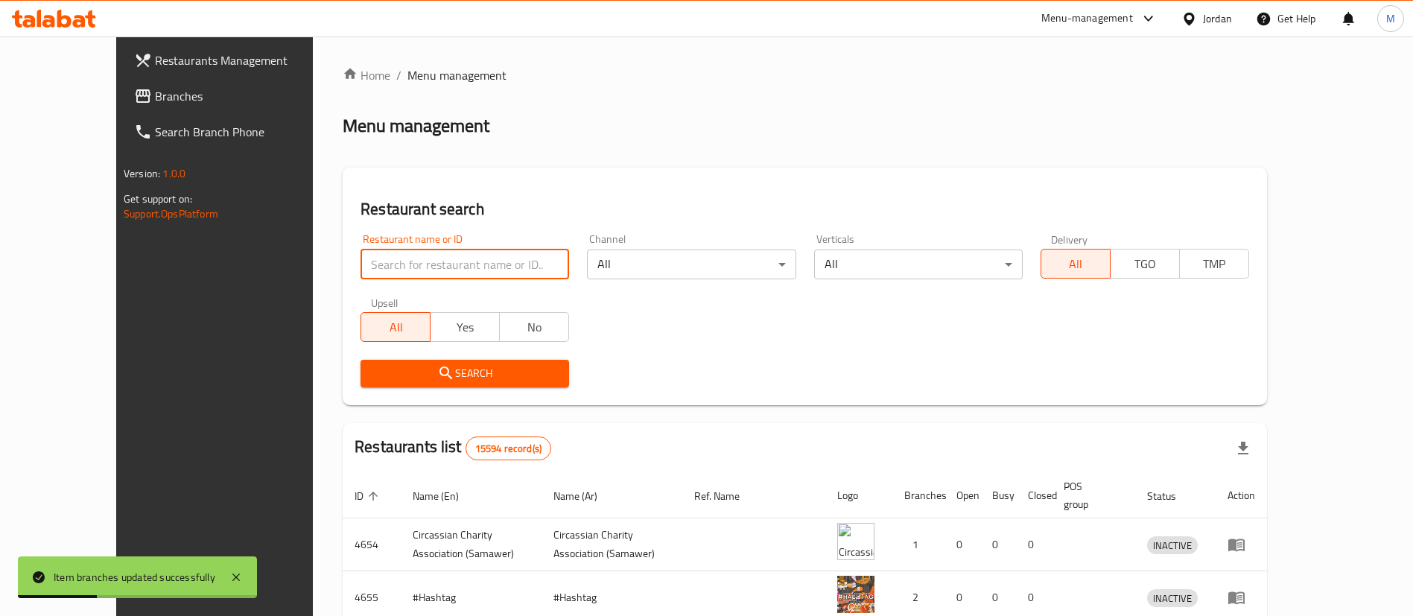
type input "donutt"
click at [450, 378] on span "Search" at bounding box center [464, 373] width 185 height 19
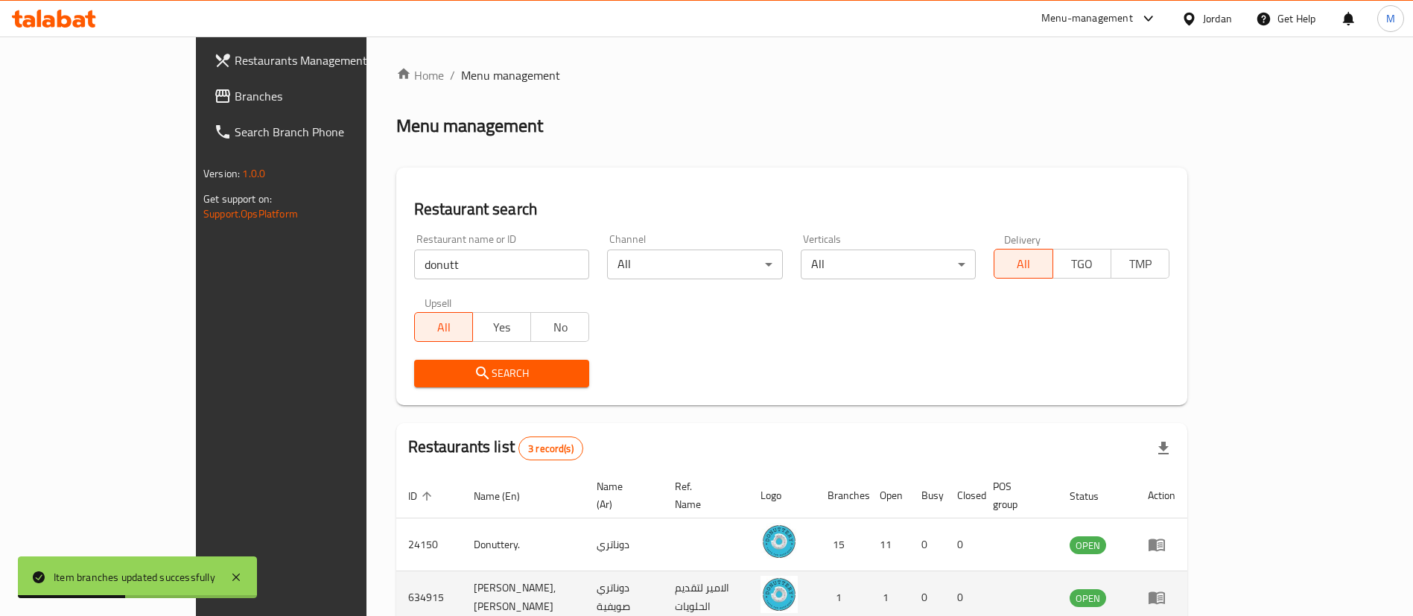
scroll to position [125, 0]
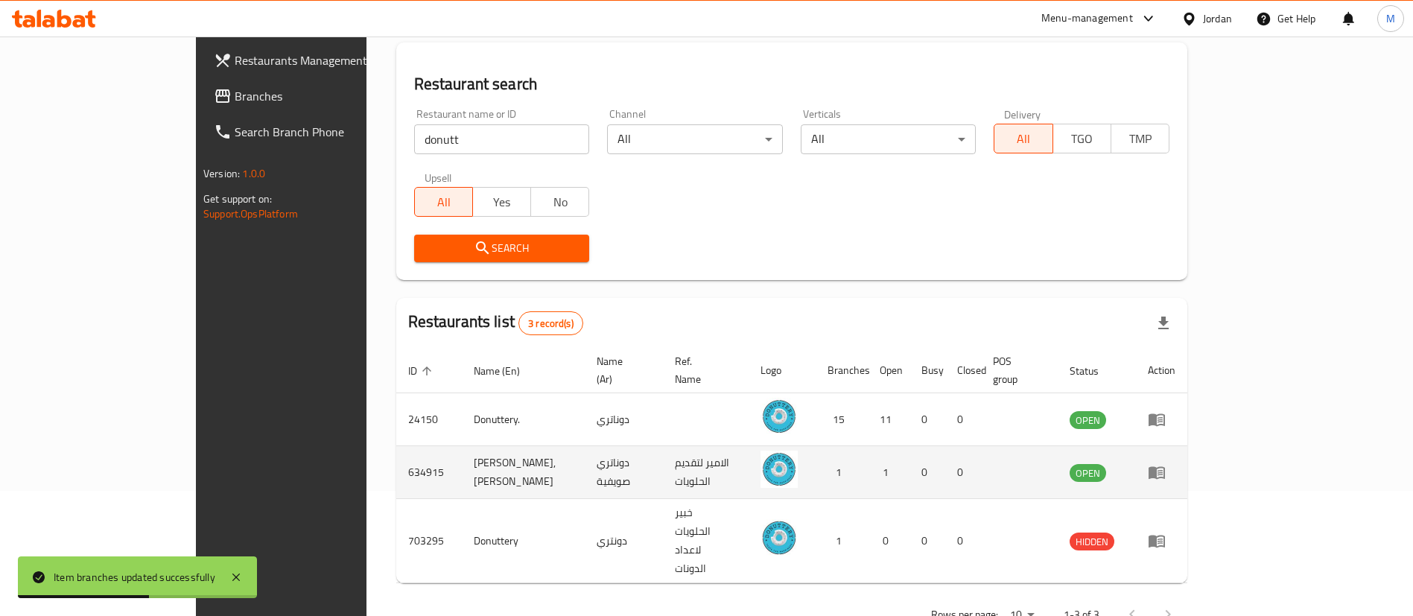
click at [1165, 467] on icon "enhanced table" at bounding box center [1156, 473] width 16 height 13
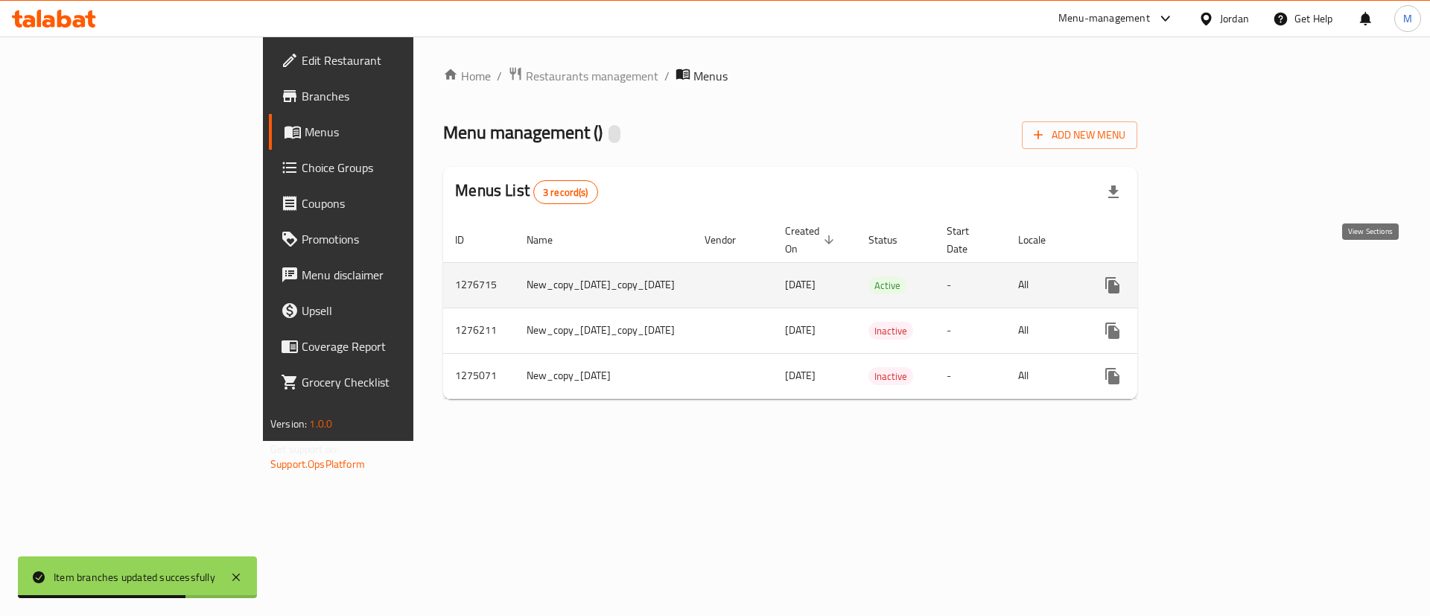
click at [1227, 279] on icon "enhanced table" at bounding box center [1219, 285] width 13 height 13
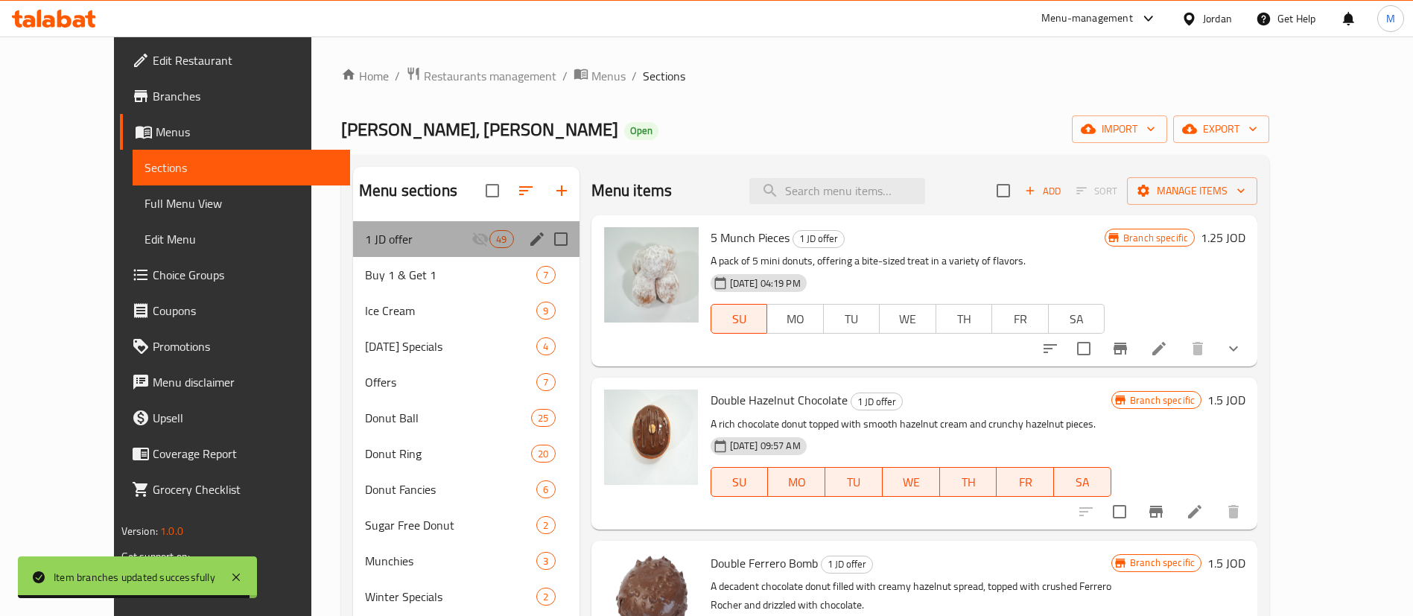
click at [441, 255] on div "1 JD offer 49" at bounding box center [466, 239] width 226 height 36
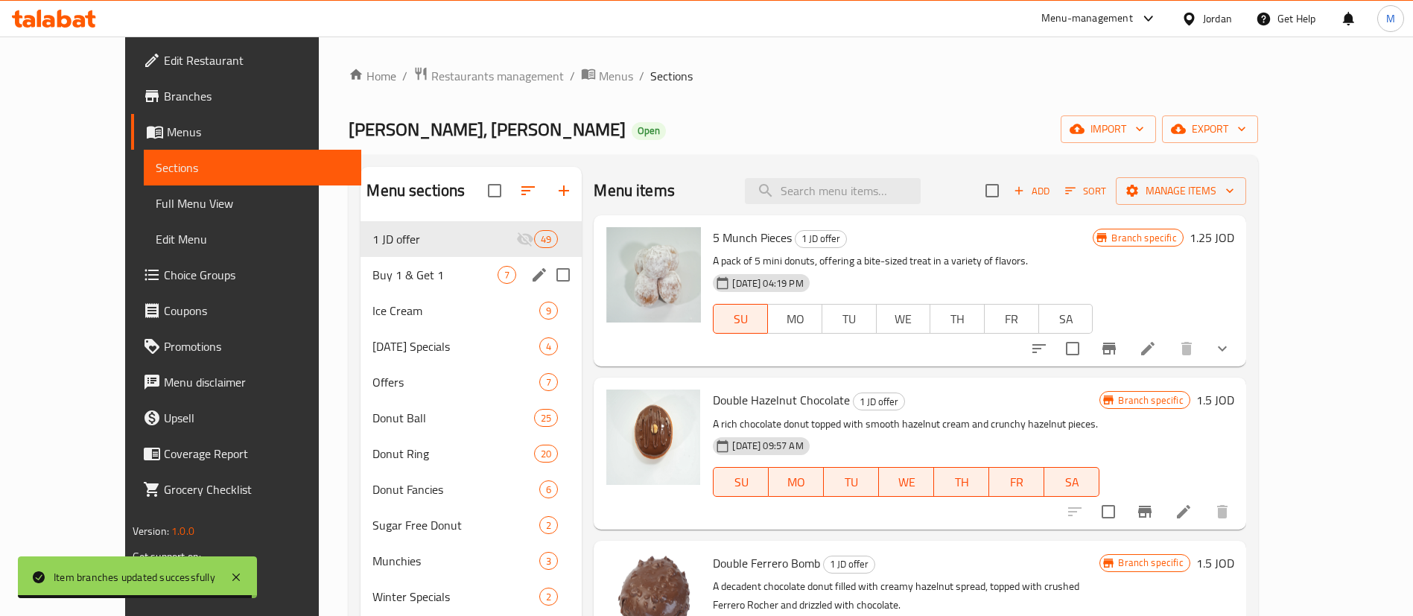
click at [441, 277] on span "Buy 1 & Get 1" at bounding box center [434, 275] width 125 height 18
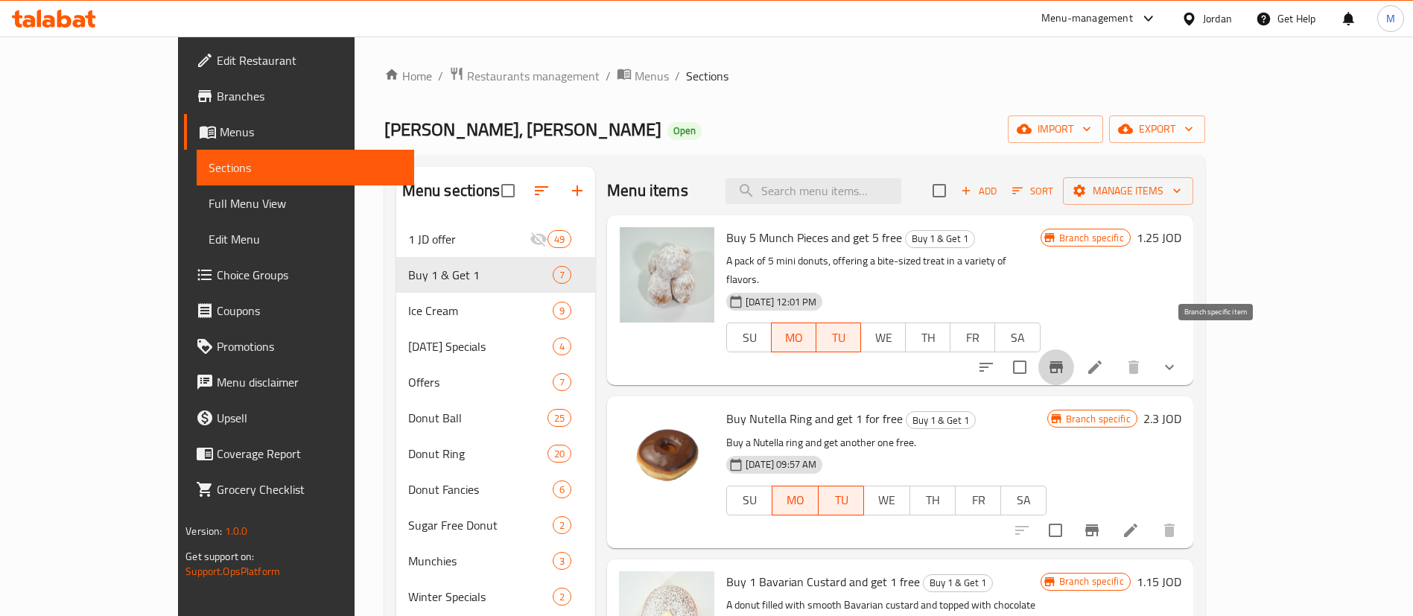
click at [1065, 358] on icon "Branch-specific-item" at bounding box center [1056, 367] width 18 height 18
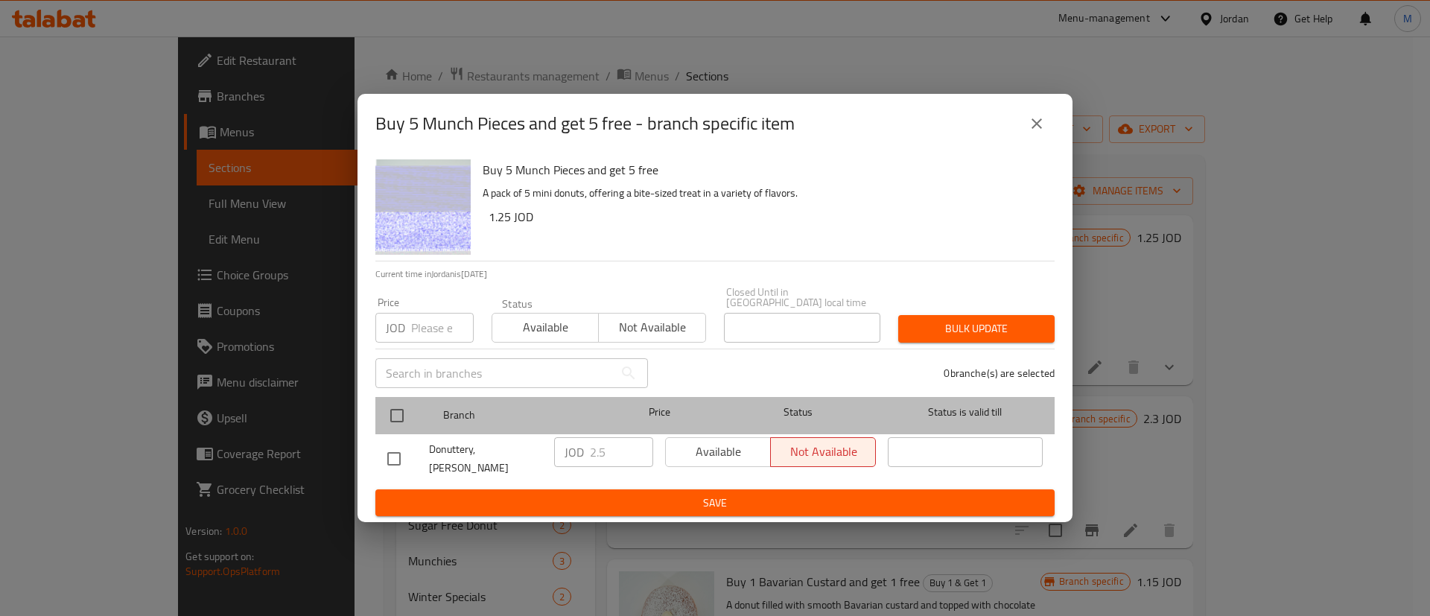
drag, startPoint x: 413, startPoint y: 407, endPoint x: 658, endPoint y: 436, distance: 246.0
click at [413, 409] on div at bounding box center [409, 415] width 56 height 43
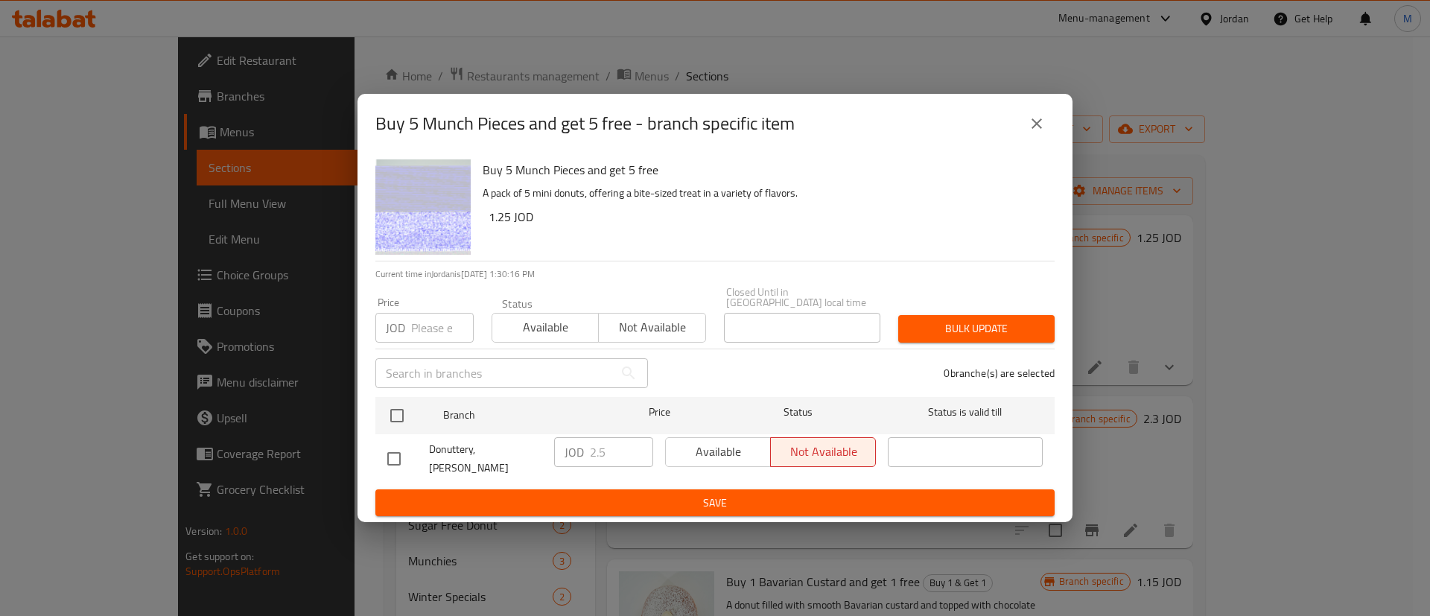
click at [708, 439] on div "Available Not available" at bounding box center [770, 452] width 211 height 30
drag, startPoint x: 708, startPoint y: 457, endPoint x: 631, endPoint y: 470, distance: 78.6
click at [709, 457] on div "Available Not available" at bounding box center [770, 452] width 211 height 30
click at [388, 418] on input "checkbox" at bounding box center [396, 415] width 31 height 31
checkbox input "true"
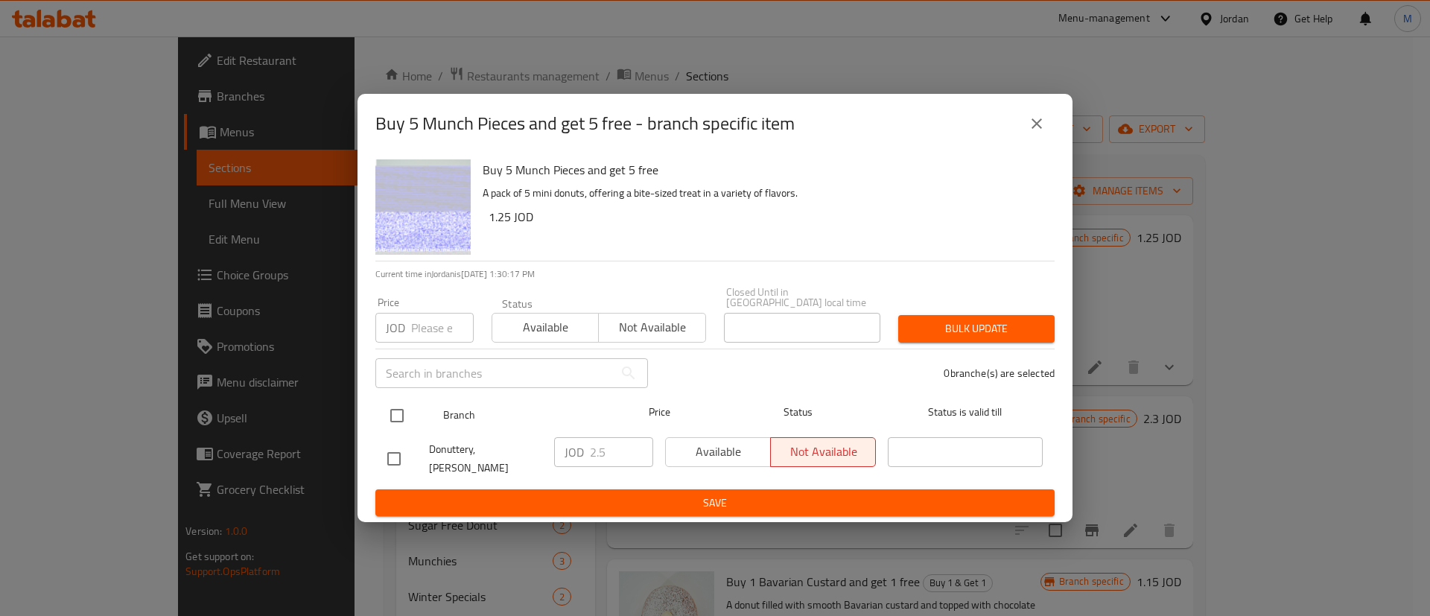
checkbox input "true"
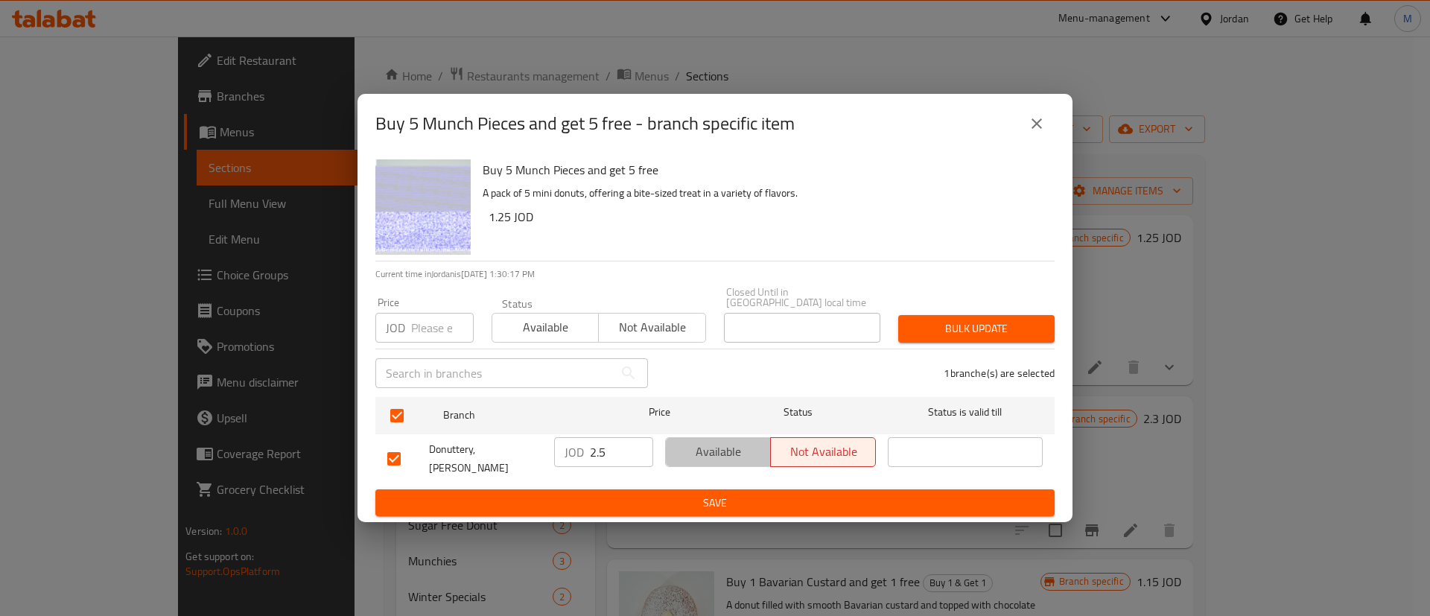
click at [701, 455] on span "Available" at bounding box center [718, 452] width 93 height 22
click at [708, 494] on span "Save" at bounding box center [714, 503] width 655 height 19
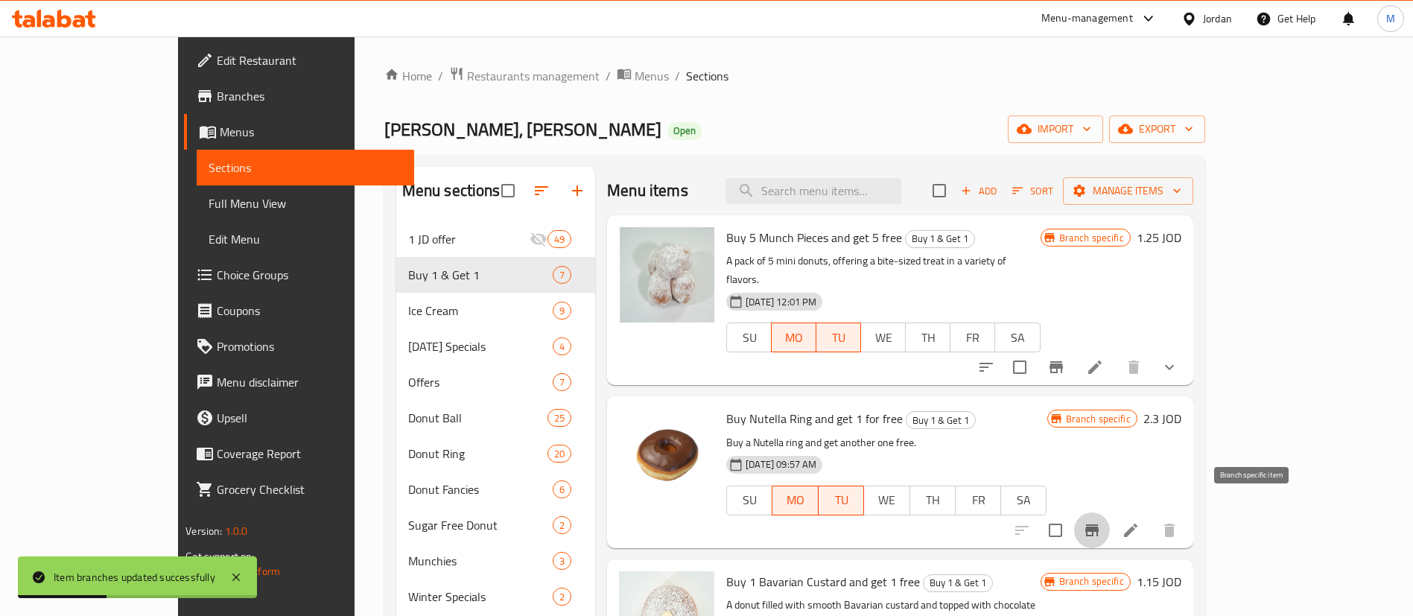
click at [1099, 524] on icon "Branch-specific-item" at bounding box center [1091, 530] width 13 height 12
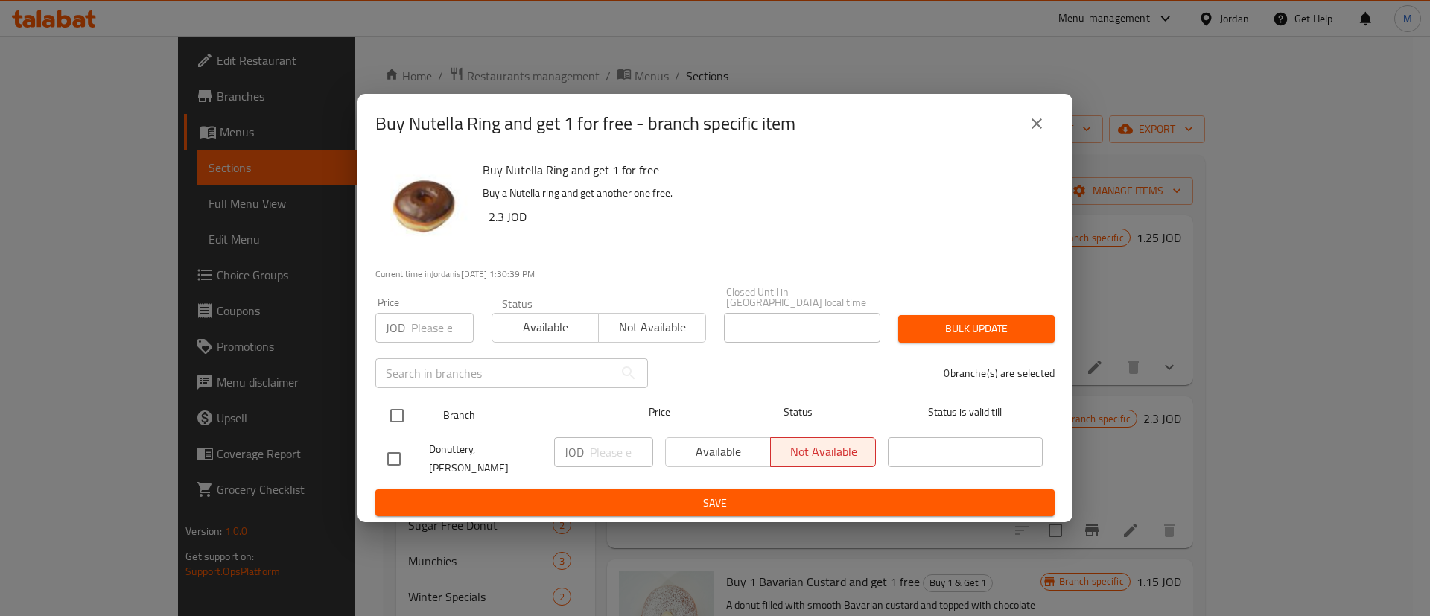
click at [398, 411] on input "checkbox" at bounding box center [396, 415] width 31 height 31
checkbox input "true"
click at [694, 451] on span "Available" at bounding box center [718, 452] width 93 height 22
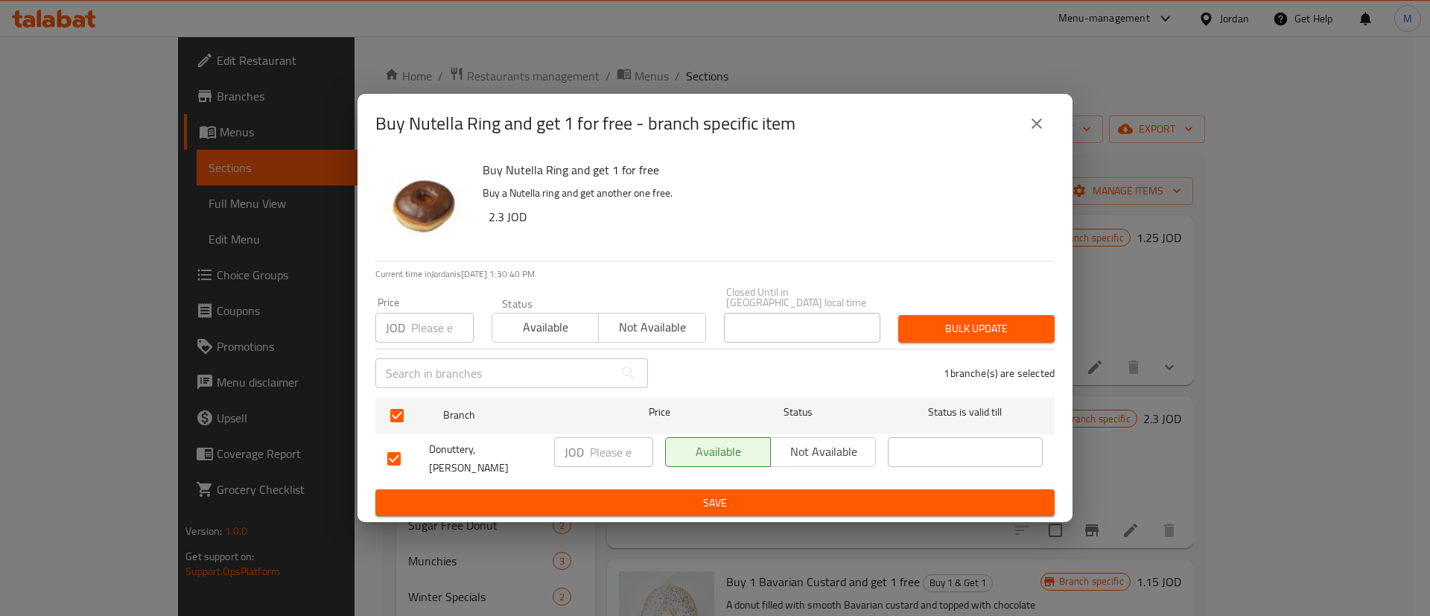
click at [705, 494] on span "Save" at bounding box center [714, 503] width 655 height 19
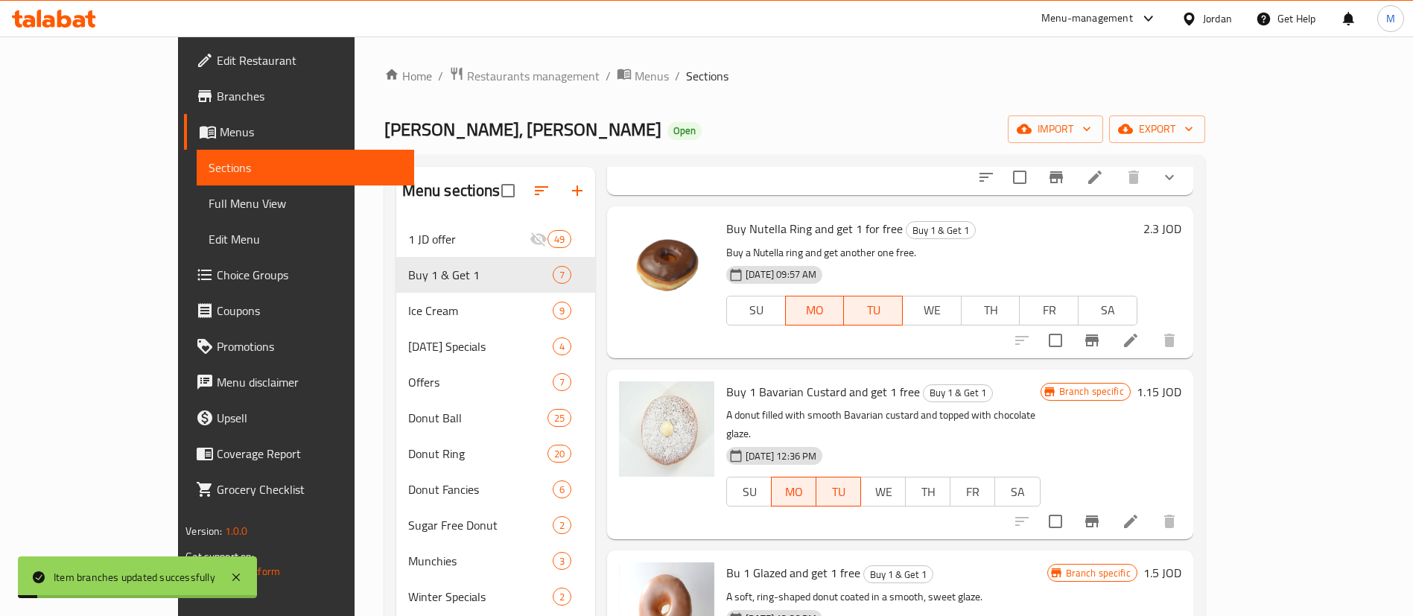
scroll to position [191, 0]
click at [1099, 514] on icon "Branch-specific-item" at bounding box center [1091, 520] width 13 height 12
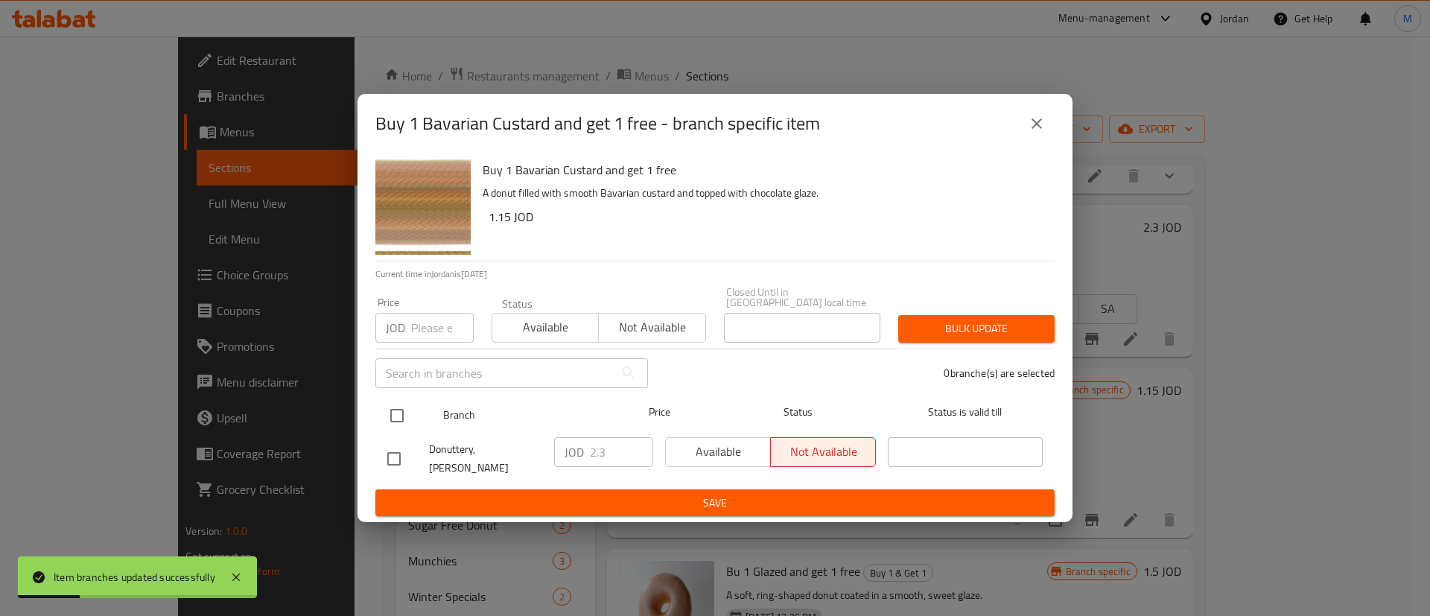
click at [401, 406] on input "checkbox" at bounding box center [396, 415] width 31 height 31
checkbox input "true"
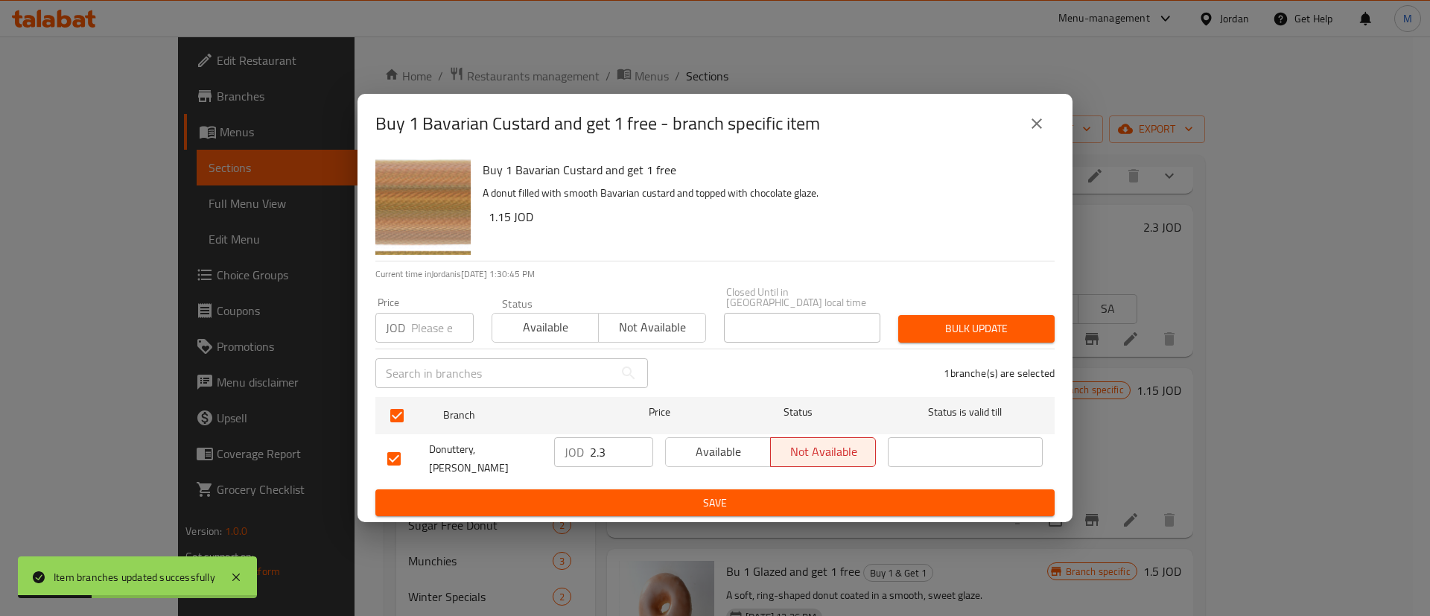
click at [731, 457] on span "Available" at bounding box center [718, 452] width 93 height 22
click at [719, 499] on span "Save" at bounding box center [714, 503] width 655 height 19
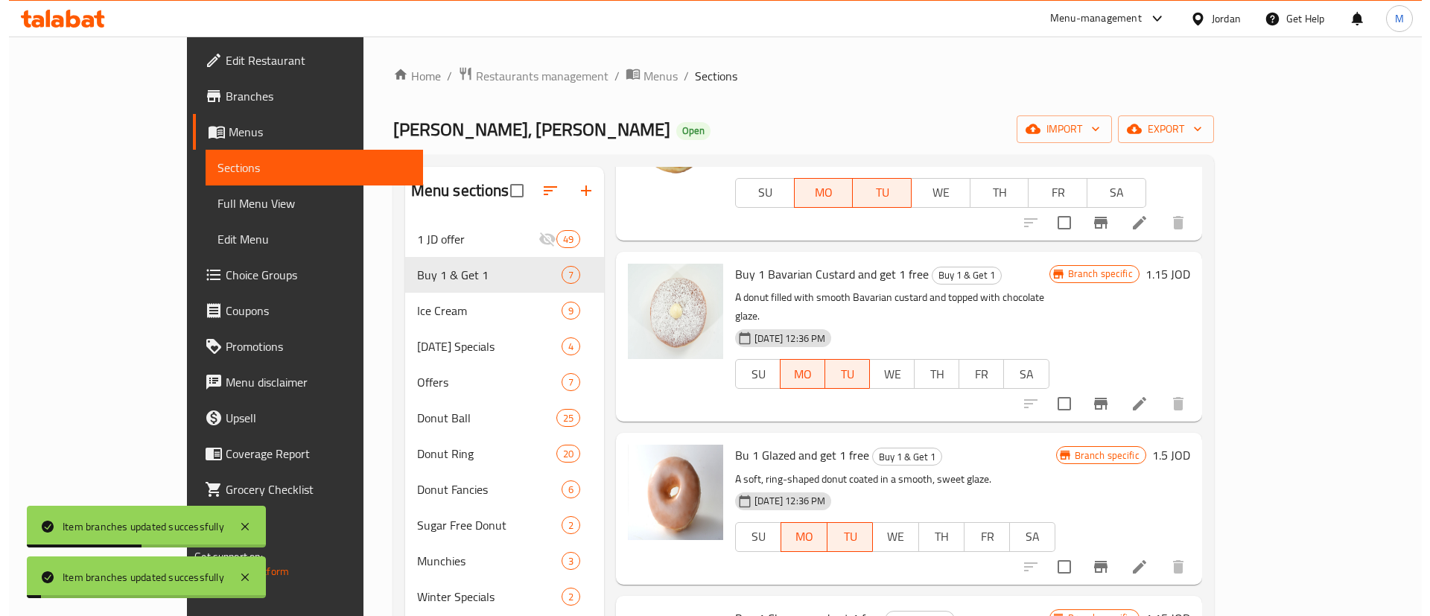
scroll to position [346, 0]
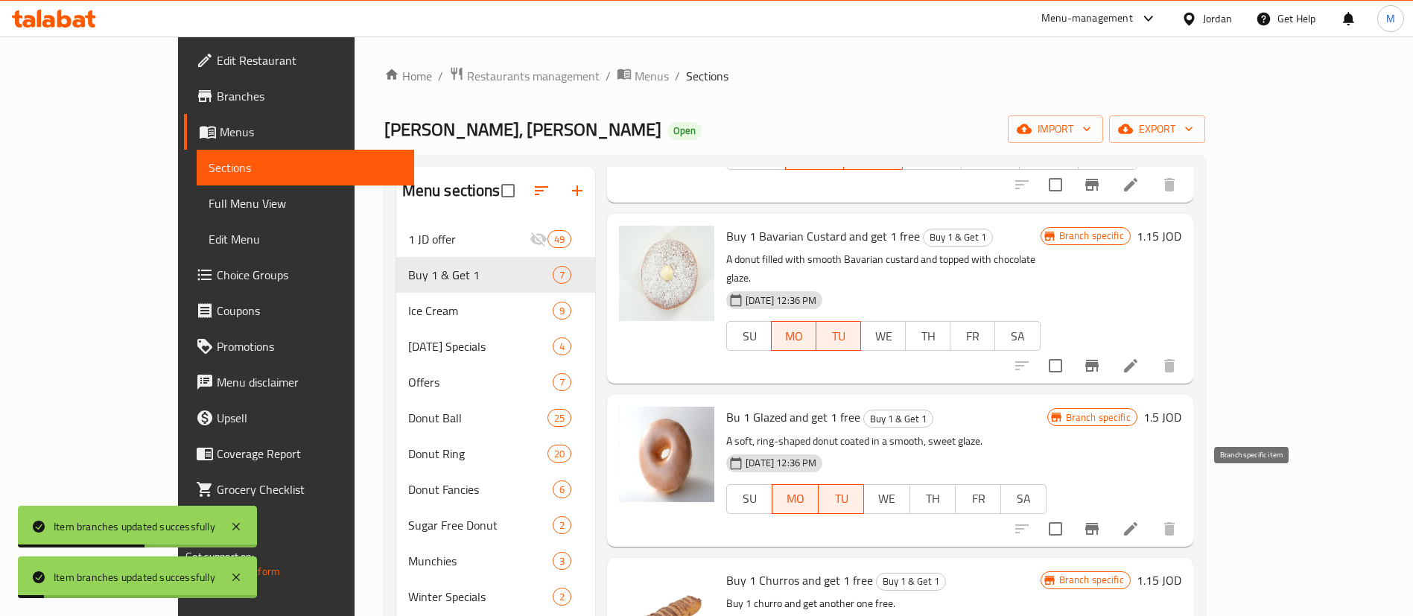
click at [1110, 511] on button "Branch-specific-item" at bounding box center [1092, 529] width 36 height 36
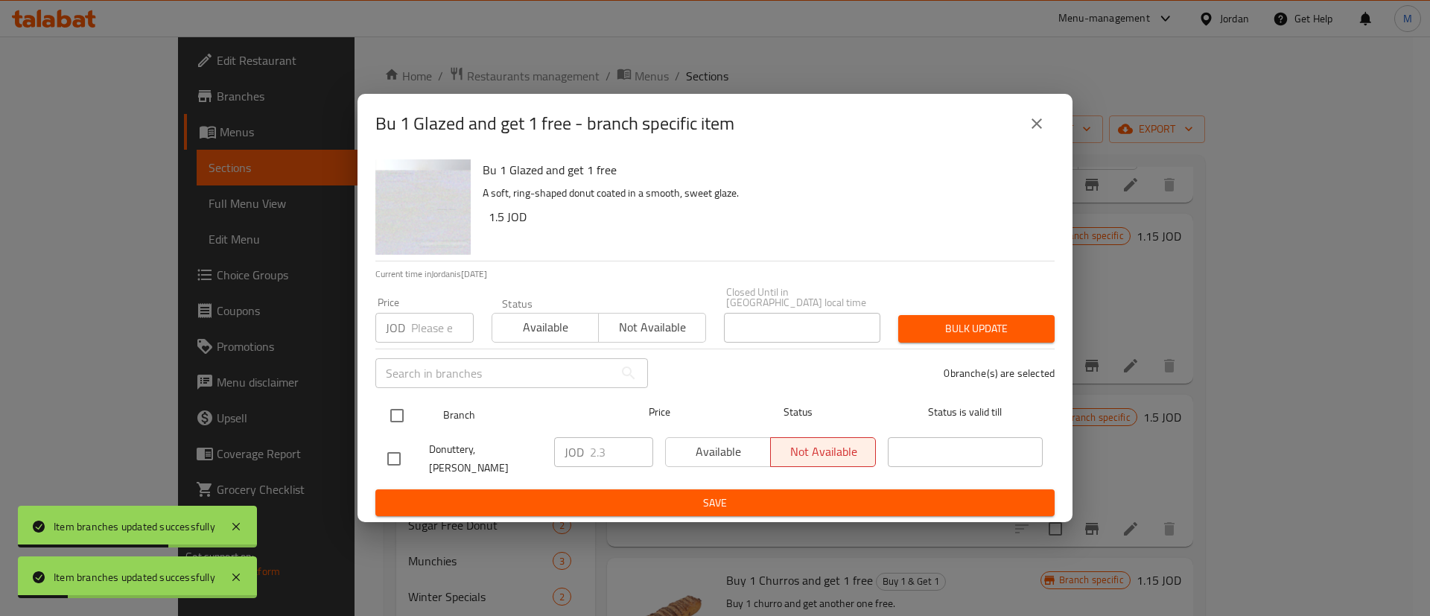
click at [404, 409] on input "checkbox" at bounding box center [396, 415] width 31 height 31
checkbox input "true"
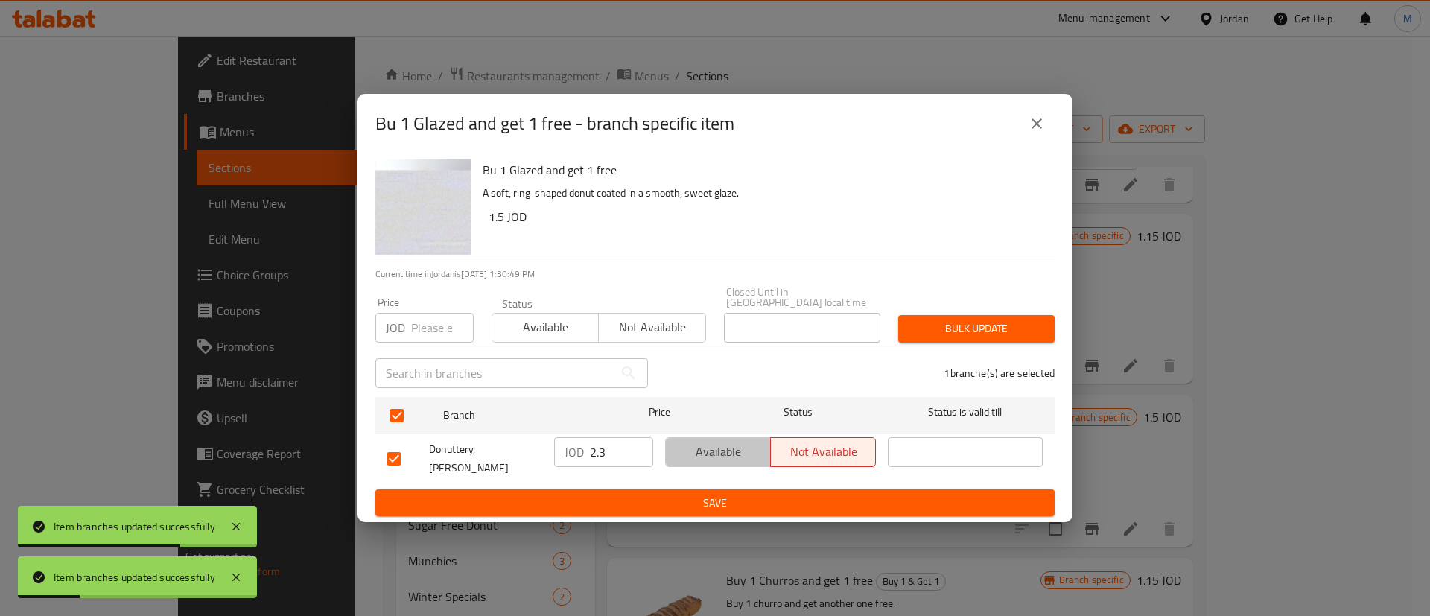
click at [741, 464] on button "Available" at bounding box center [718, 452] width 106 height 30
click at [722, 495] on span "Save" at bounding box center [714, 503] width 655 height 19
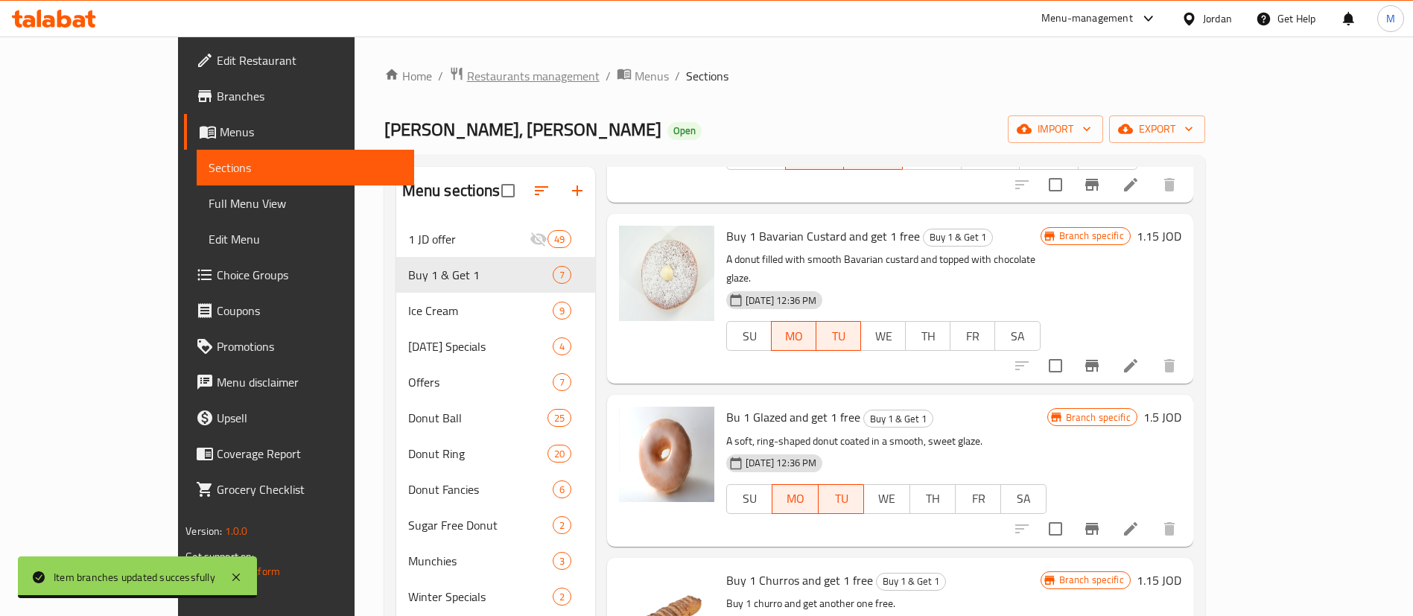
click at [467, 72] on span "Restaurants management" at bounding box center [533, 76] width 133 height 18
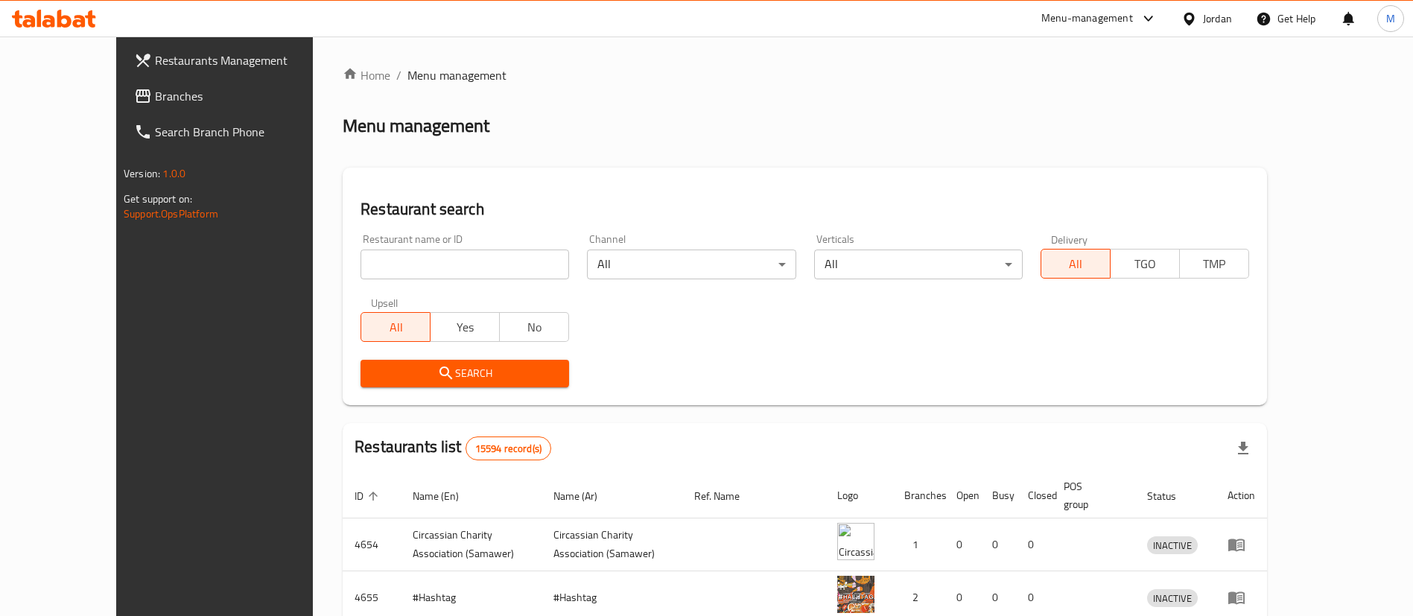
click at [419, 258] on input "search" at bounding box center [464, 265] width 209 height 30
type input "[PERSON_NAME] [PERSON_NAME]"
click button "Search" at bounding box center [464, 374] width 209 height 28
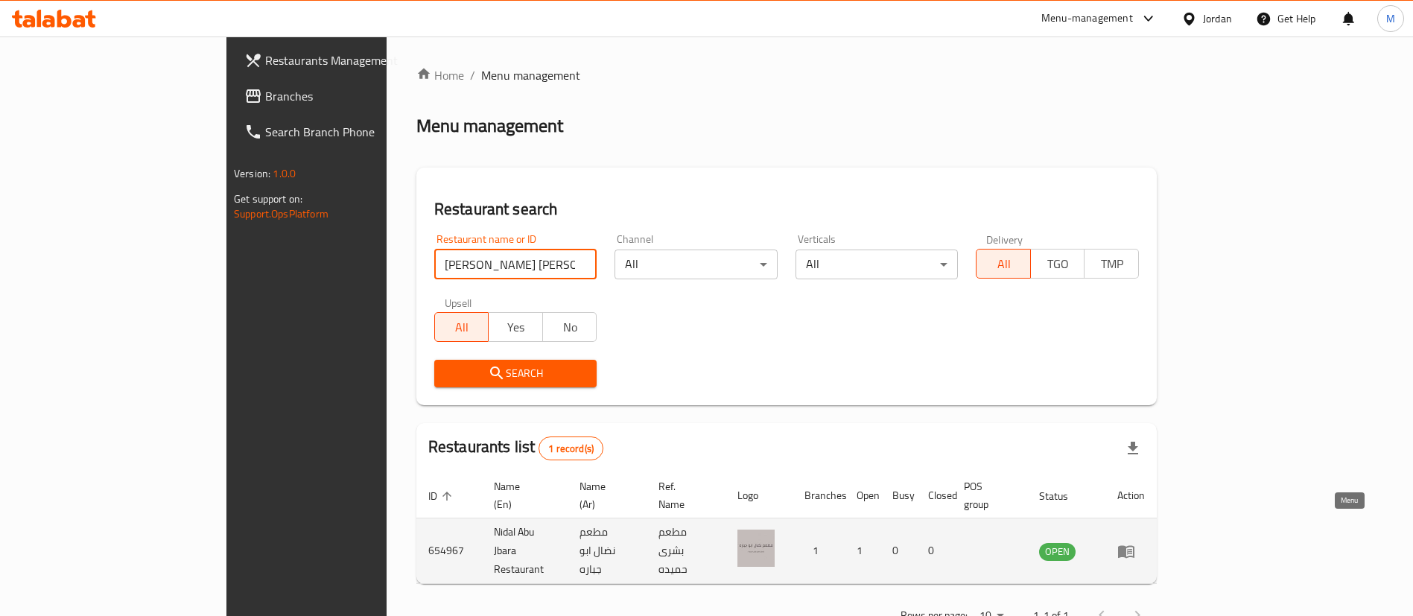
click at [1135, 542] on icon "enhanced table" at bounding box center [1126, 551] width 18 height 18
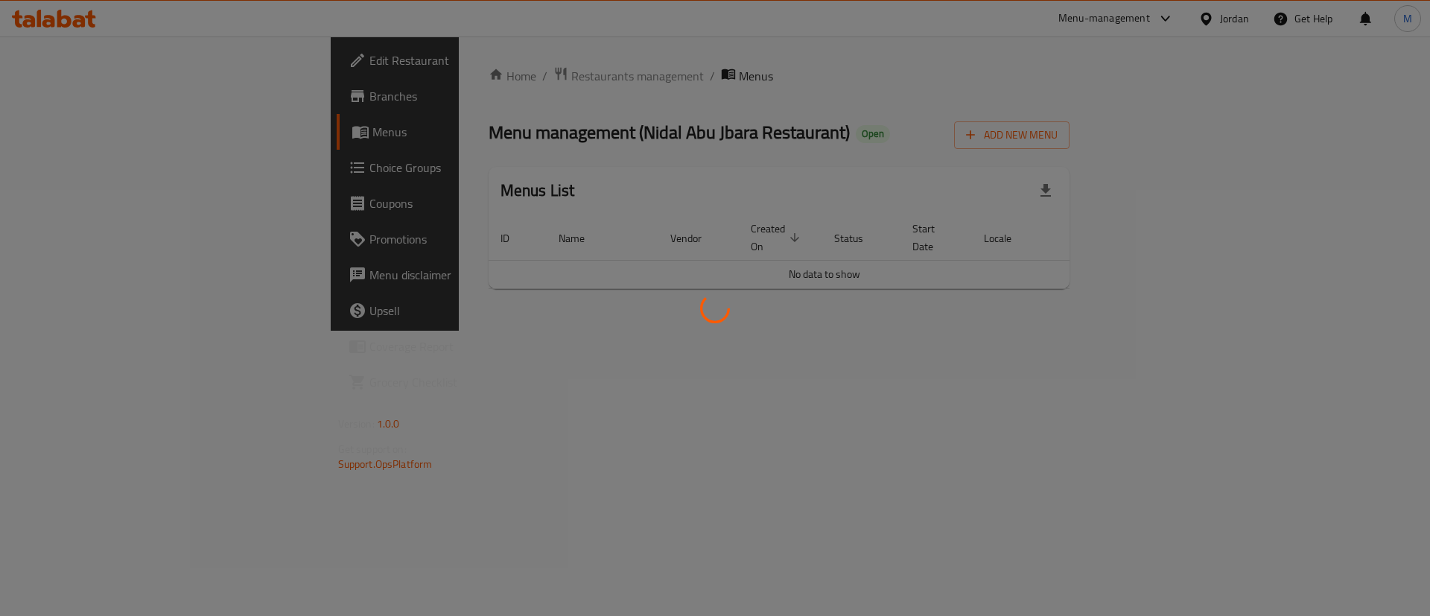
click at [64, 98] on div at bounding box center [715, 308] width 1430 height 616
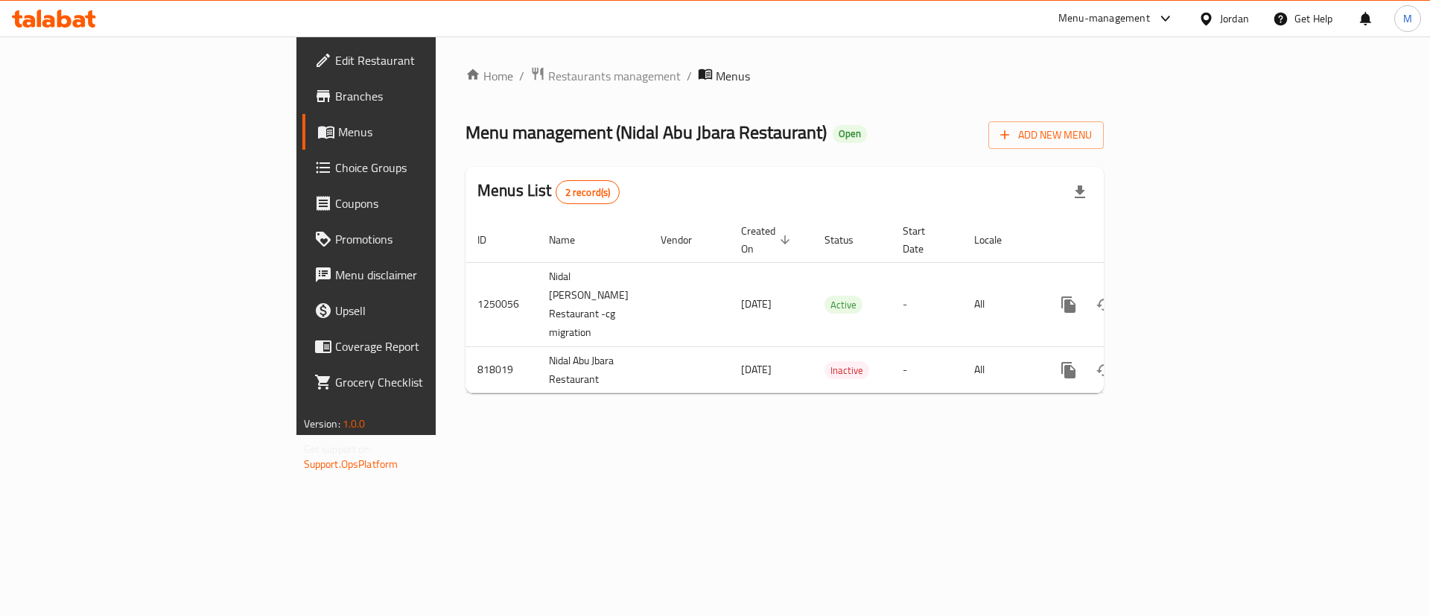
click at [335, 90] on span "Branches" at bounding box center [429, 96] width 188 height 18
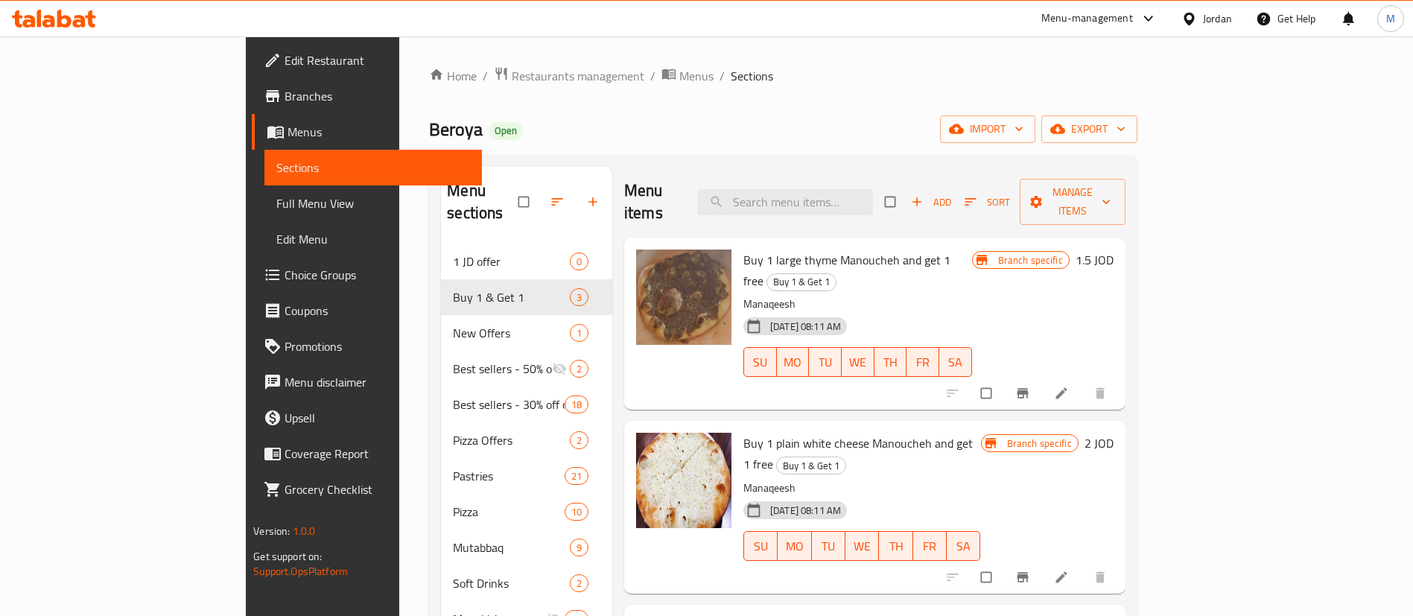
scroll to position [209, 0]
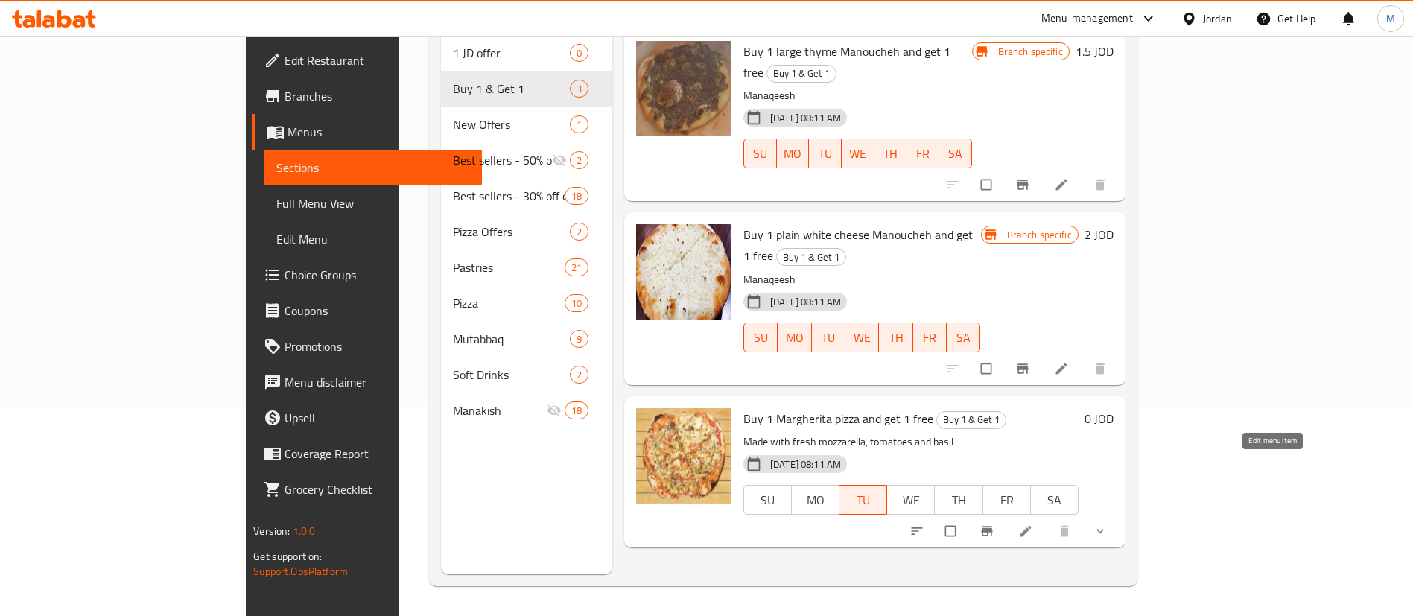
click at [1031, 526] on icon at bounding box center [1025, 531] width 11 height 11
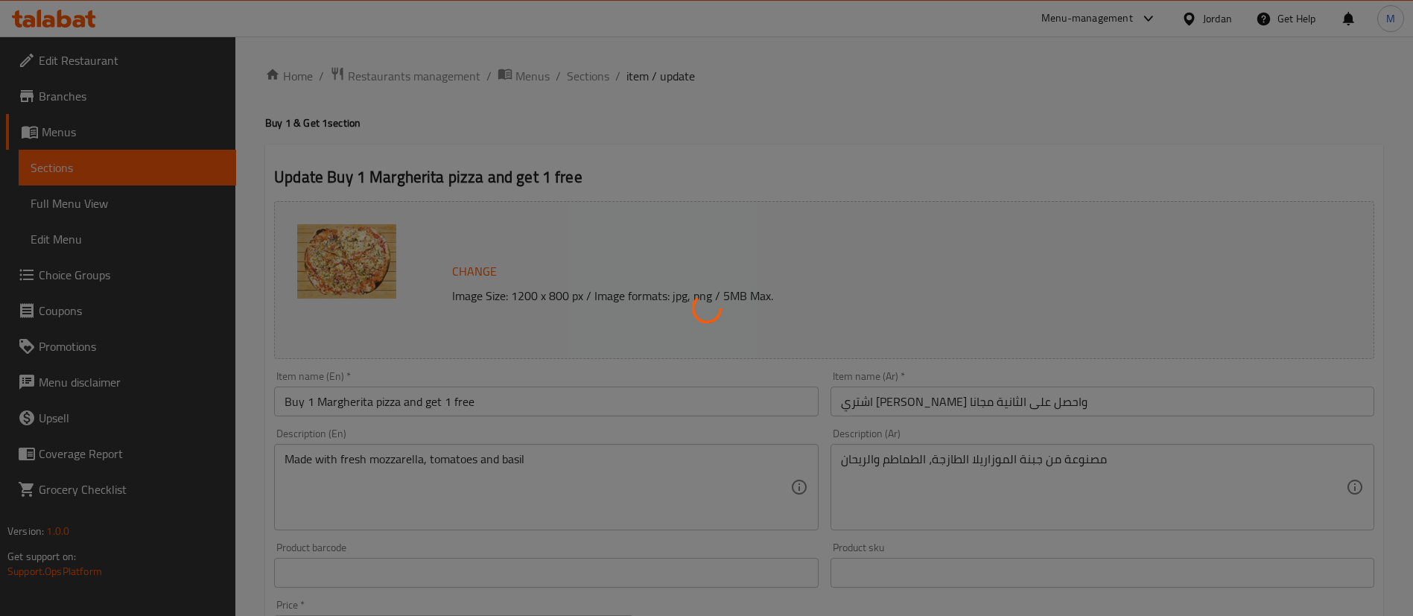
click at [909, 392] on div at bounding box center [706, 308] width 1413 height 616
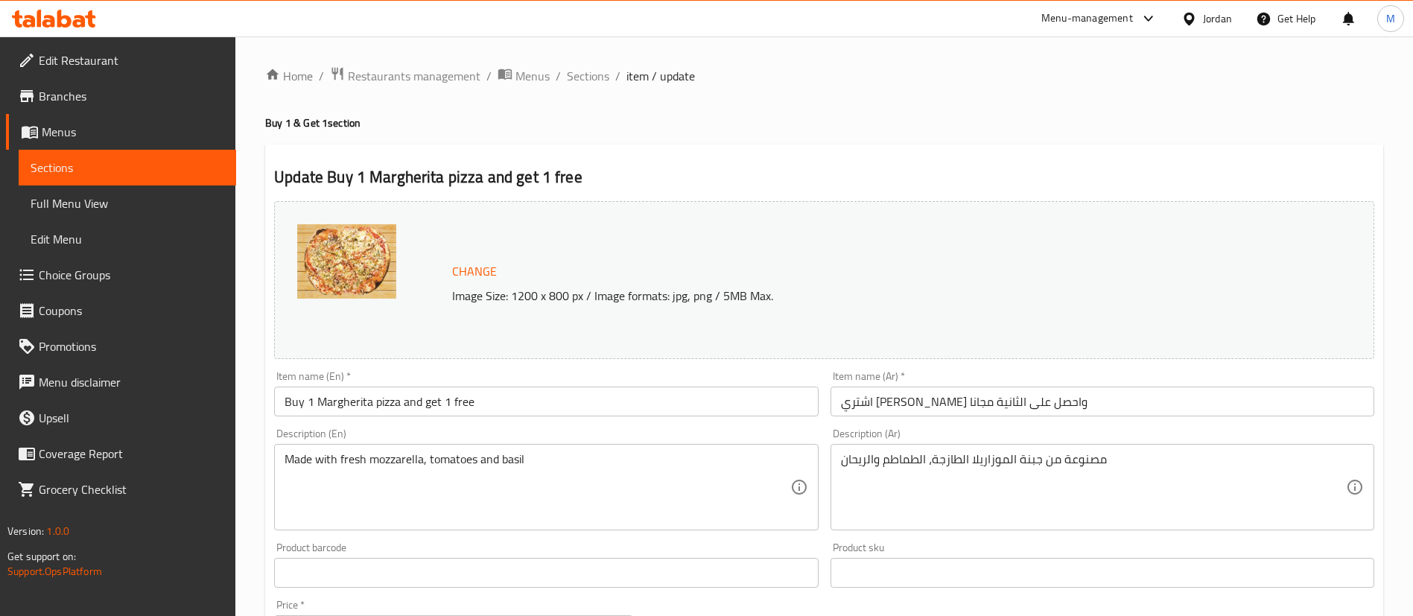
click at [932, 401] on input "اشتري [PERSON_NAME] واحصل على الثانية مجانا" at bounding box center [1102, 402] width 544 height 30
